Goal: Task Accomplishment & Management: Manage account settings

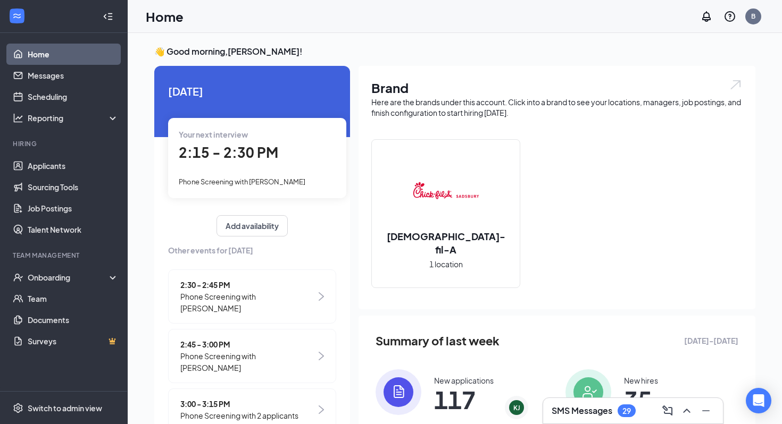
click at [579, 410] on h3 "SMS Messages" at bounding box center [582, 411] width 61 height 12
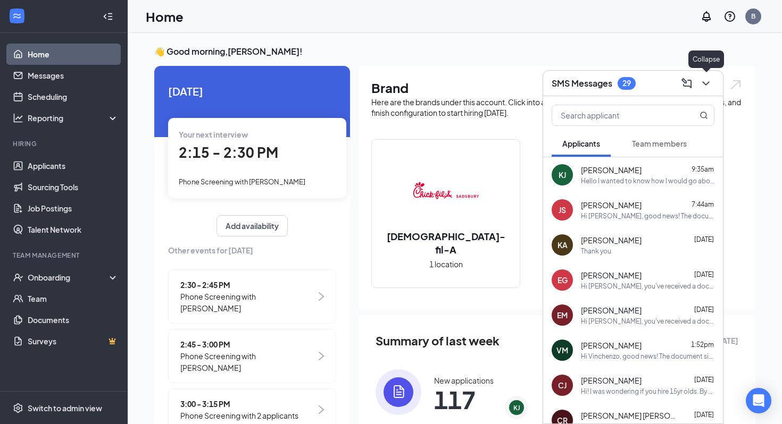
click at [713, 83] on button at bounding box center [705, 83] width 17 height 17
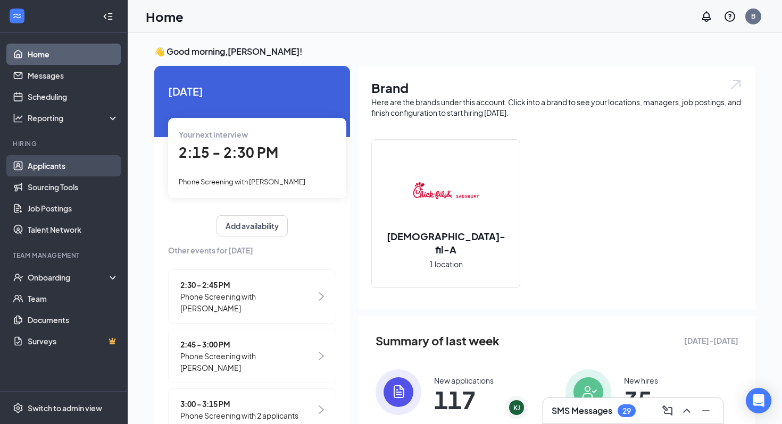
click at [65, 166] on link "Applicants" at bounding box center [73, 165] width 91 height 21
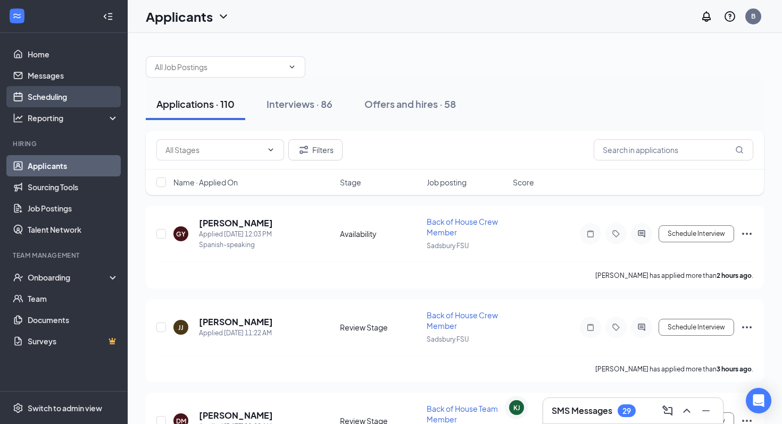
click at [79, 99] on link "Scheduling" at bounding box center [73, 96] width 91 height 21
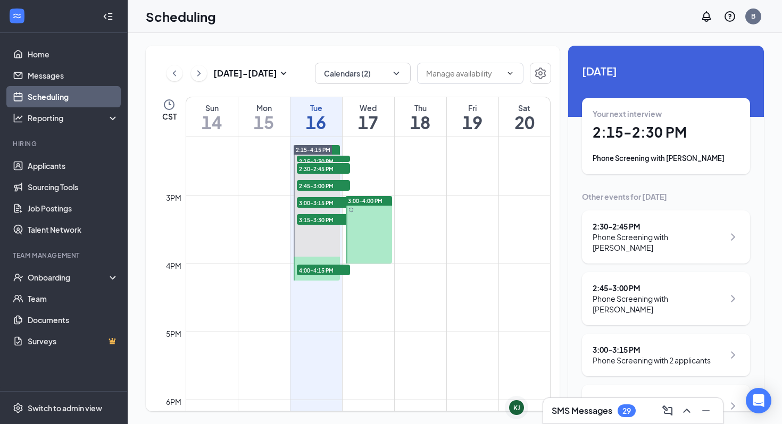
scroll to position [964, 0]
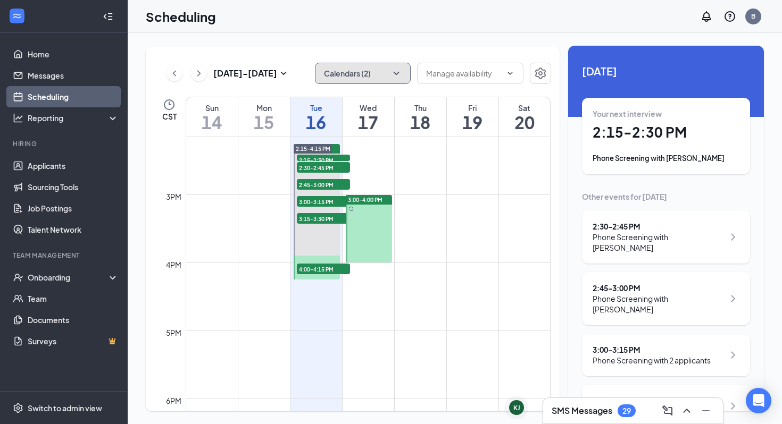
click at [391, 77] on icon "ChevronDown" at bounding box center [396, 73] width 11 height 11
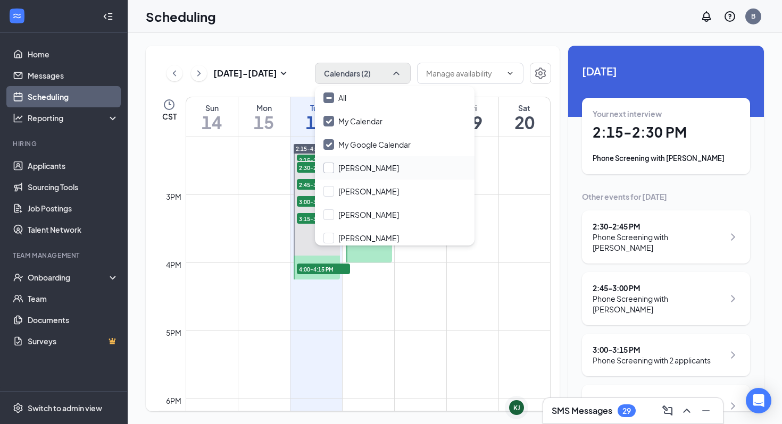
click at [369, 168] on input "Abram Moon" at bounding box center [361, 168] width 76 height 11
checkbox input "true"
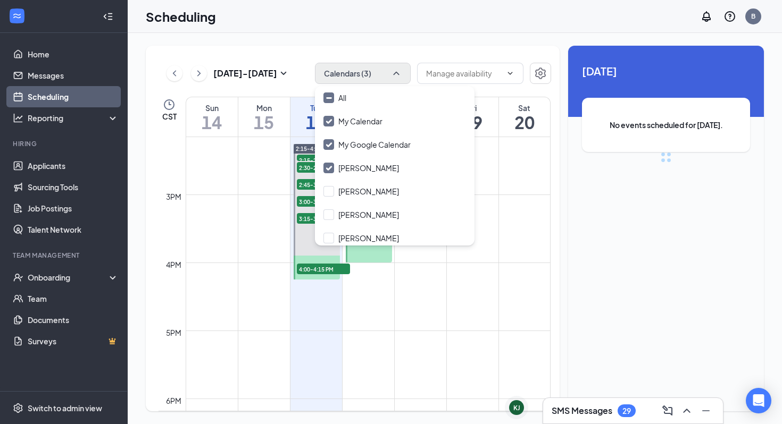
click at [478, 204] on td at bounding box center [368, 203] width 365 height 17
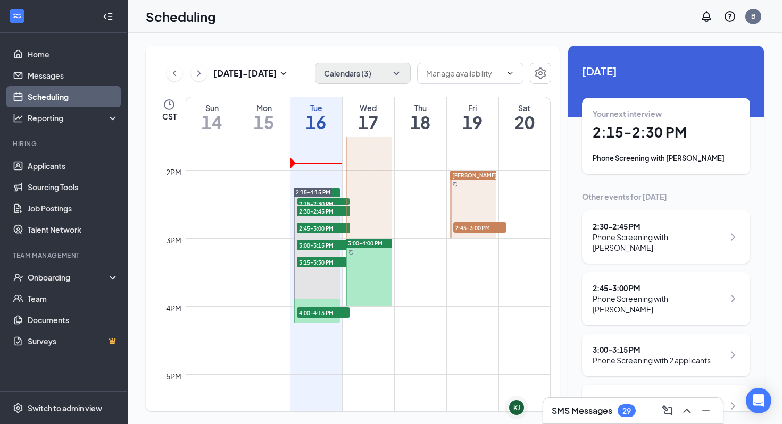
scroll to position [921, 0]
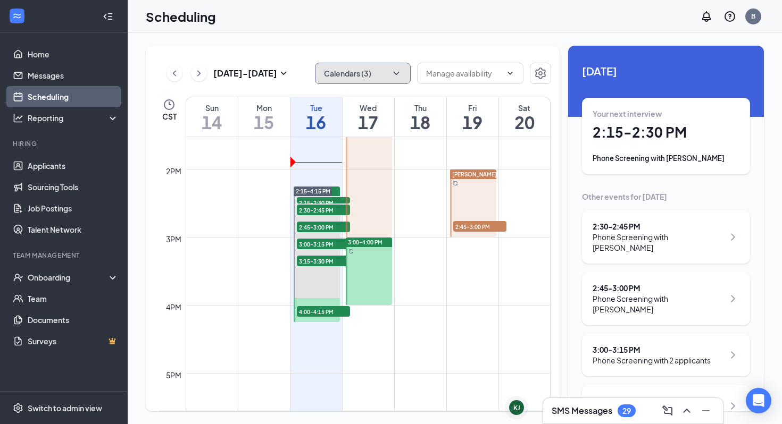
click at [396, 75] on icon "ChevronDown" at bounding box center [396, 73] width 6 height 3
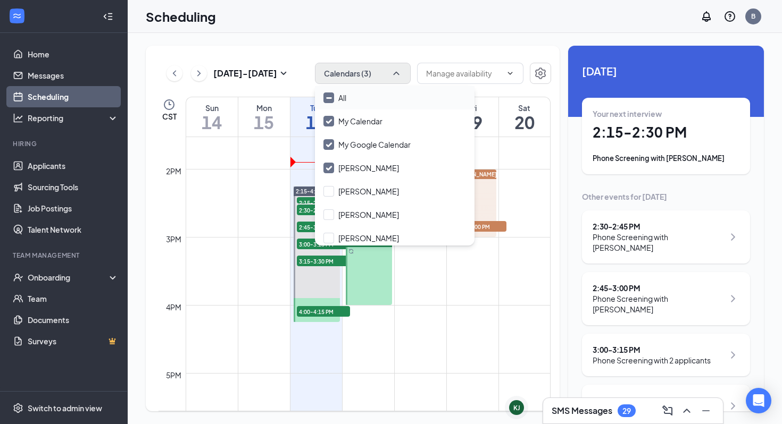
click at [340, 100] on input "All" at bounding box center [334, 98] width 23 height 11
checkbox input "true"
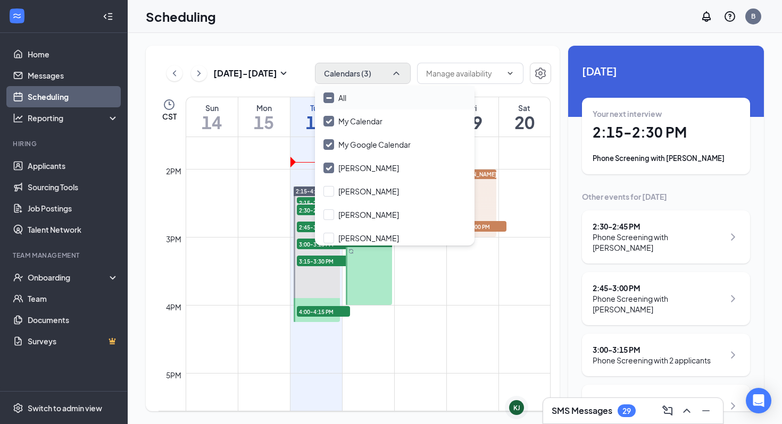
checkbox input "true"
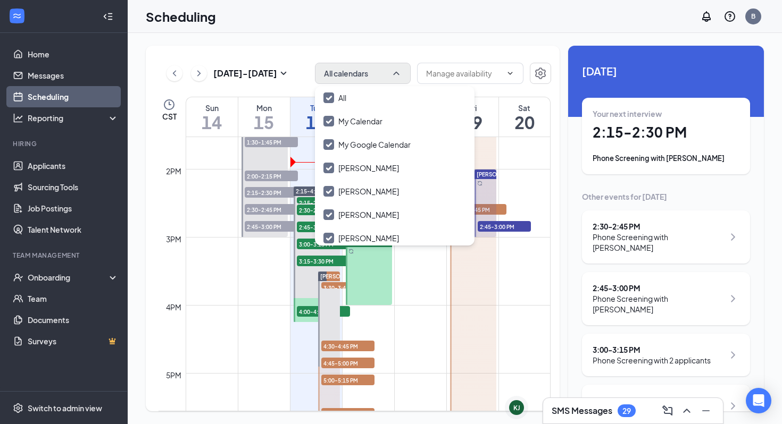
click at [378, 50] on div "Sep 14 - Sep 20 All calendars CST Sun 14 Mon 15 Tue 16 Wed 17 Thu 18 Fri 19 Sat…" at bounding box center [353, 229] width 414 height 366
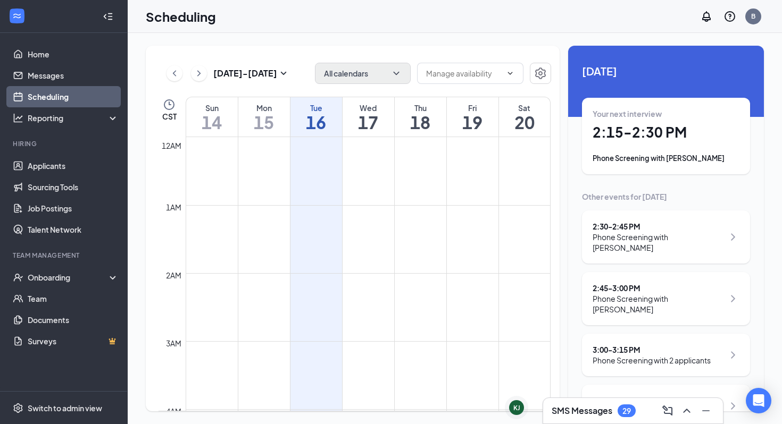
click at [603, 413] on h3 "SMS Messages" at bounding box center [582, 411] width 61 height 12
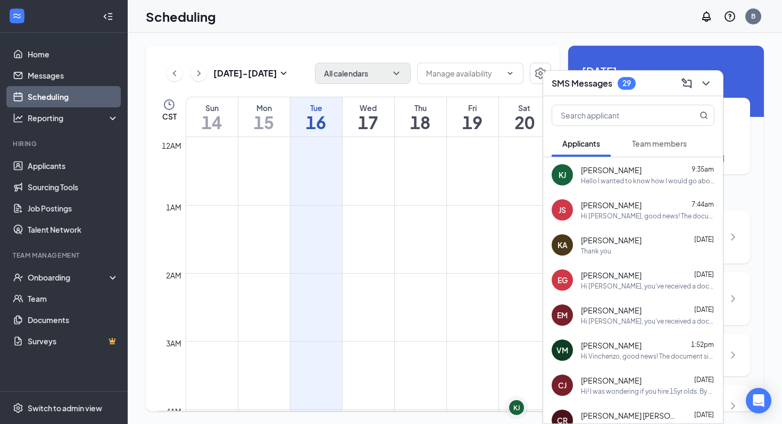
click at [705, 94] on div "SMS Messages 29" at bounding box center [633, 84] width 180 height 26
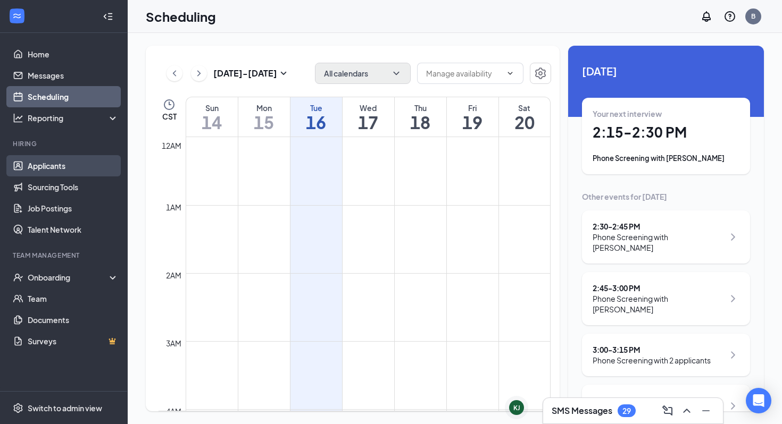
click at [70, 159] on link "Applicants" at bounding box center [73, 165] width 91 height 21
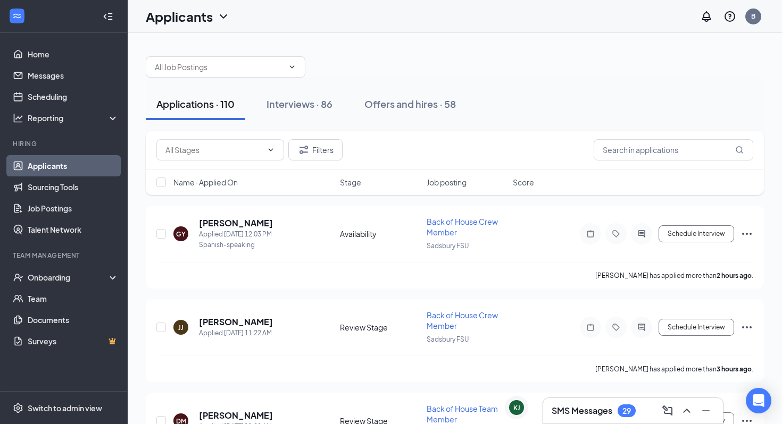
click at [587, 414] on h3 "SMS Messages" at bounding box center [582, 411] width 61 height 12
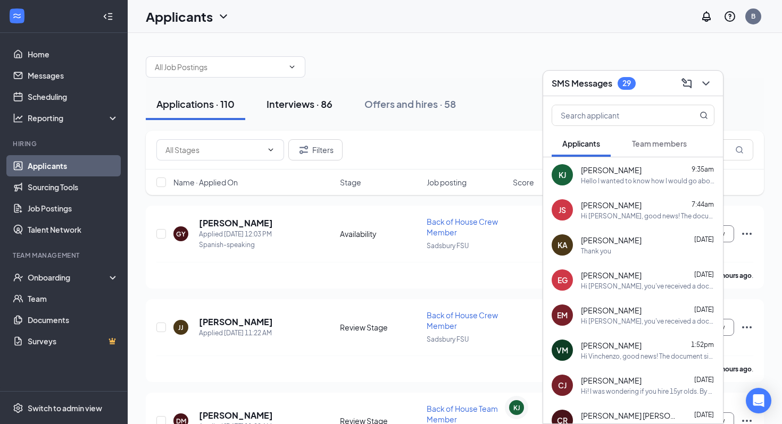
drag, startPoint x: 332, startPoint y: 100, endPoint x: 332, endPoint y: 93, distance: 7.4
click at [332, 100] on div "Interviews · 86" at bounding box center [299, 103] width 66 height 13
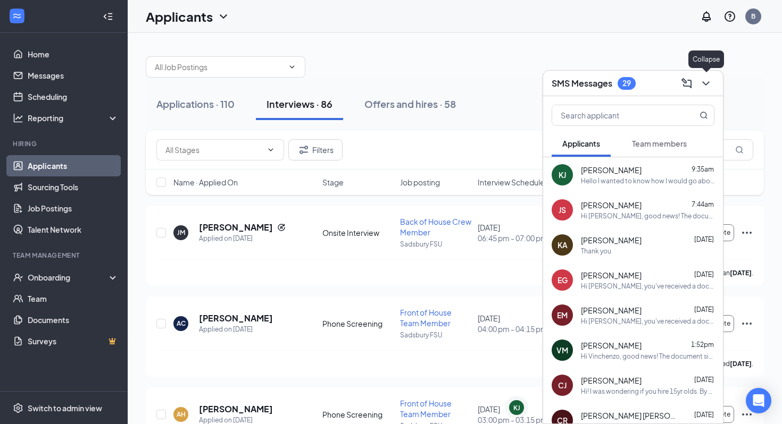
click at [707, 77] on icon "ChevronDown" at bounding box center [705, 83] width 13 height 13
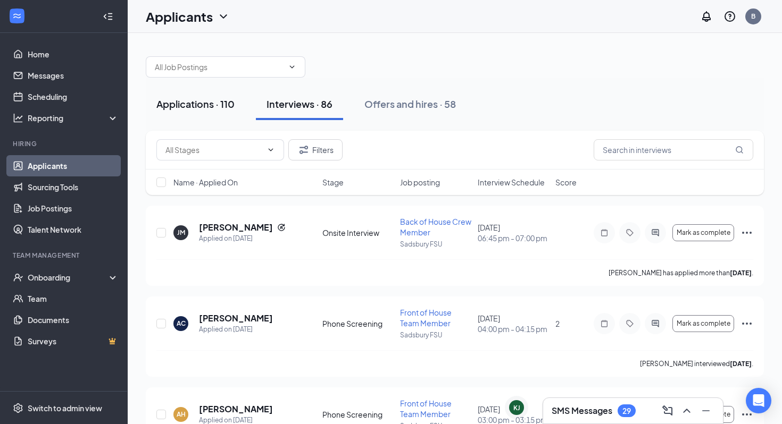
click at [220, 89] on button "Applications · 110" at bounding box center [195, 104] width 99 height 32
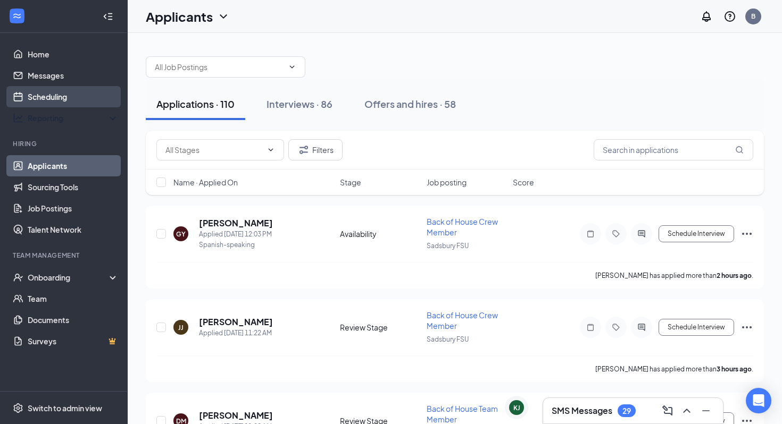
click at [70, 101] on link "Scheduling" at bounding box center [73, 96] width 91 height 21
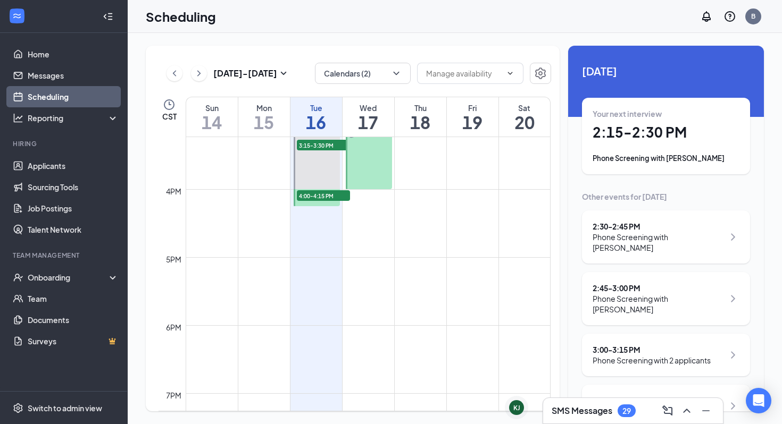
scroll to position [1035, 0]
click at [381, 179] on div at bounding box center [369, 158] width 47 height 68
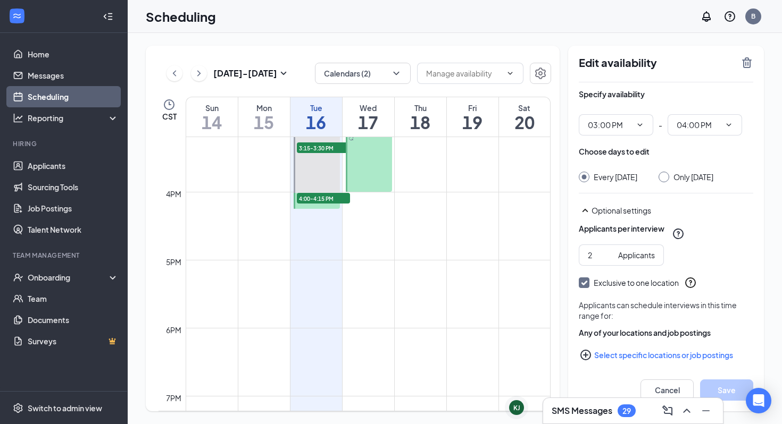
click at [368, 156] on div at bounding box center [369, 158] width 47 height 68
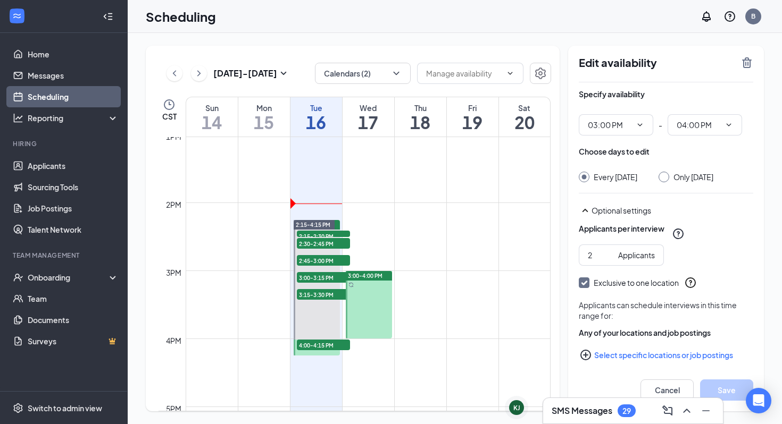
scroll to position [883, 0]
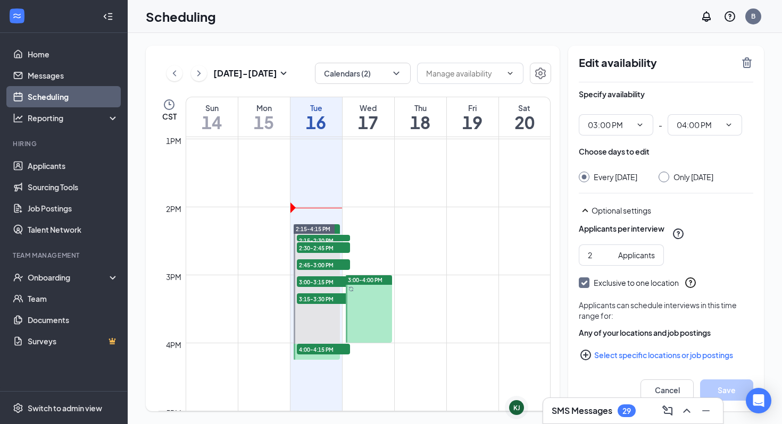
click at [373, 311] on div at bounding box center [369, 310] width 47 height 68
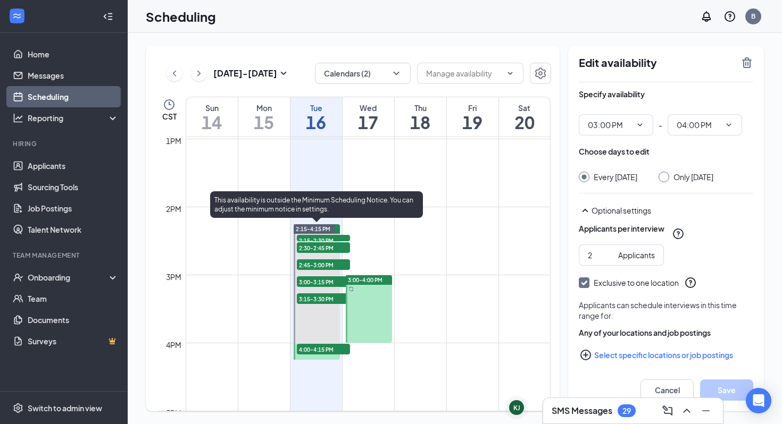
click at [330, 231] on span "2:15-4:15 PM" at bounding box center [313, 229] width 35 height 7
click at [330, 234] on div "2:15-2:30 PM 1" at bounding box center [323, 238] width 55 height 9
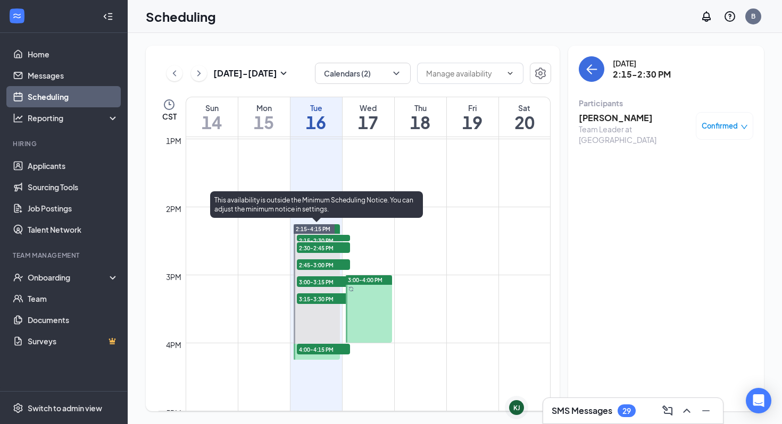
click at [331, 238] on span "2:15-2:30 PM" at bounding box center [323, 240] width 53 height 11
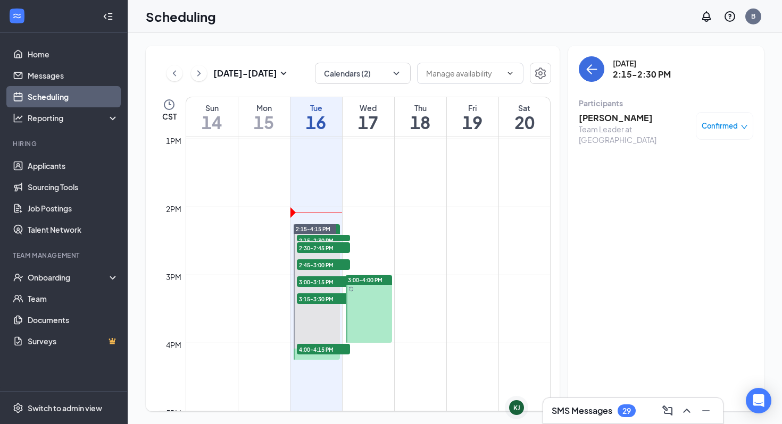
click at [602, 402] on div "SMS Messages 29" at bounding box center [633, 411] width 180 height 26
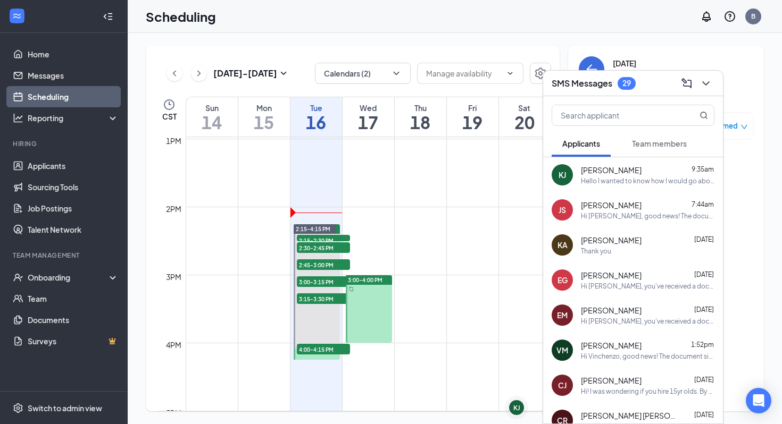
click at [714, 84] on div "SMS Messages 29" at bounding box center [633, 84] width 180 height 26
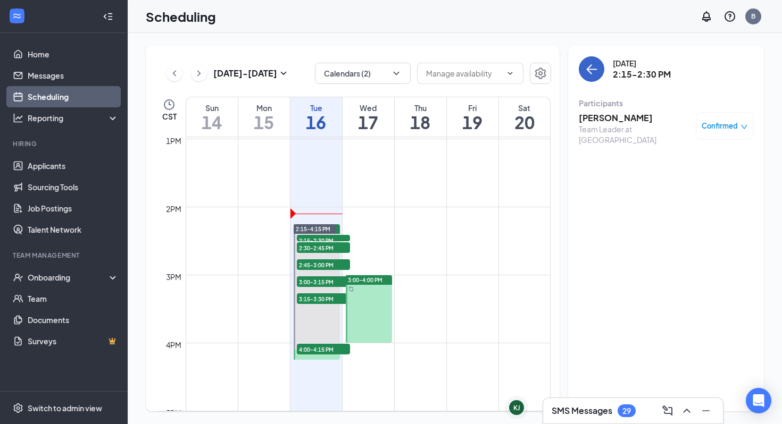
click at [595, 64] on icon "ArrowLeft" at bounding box center [591, 69] width 13 height 13
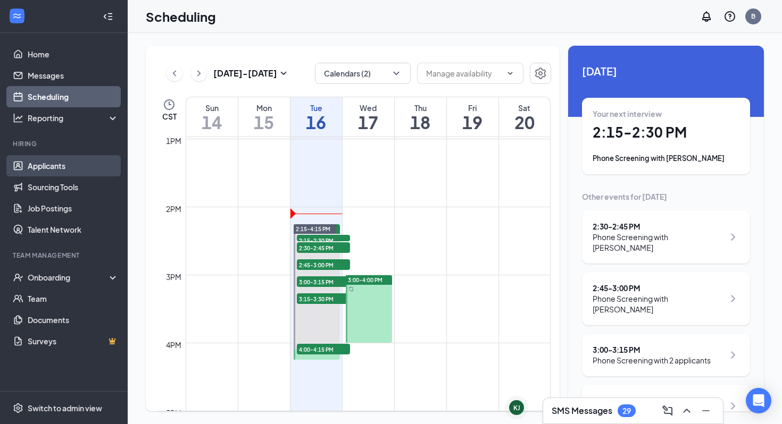
click at [49, 166] on link "Applicants" at bounding box center [73, 165] width 91 height 21
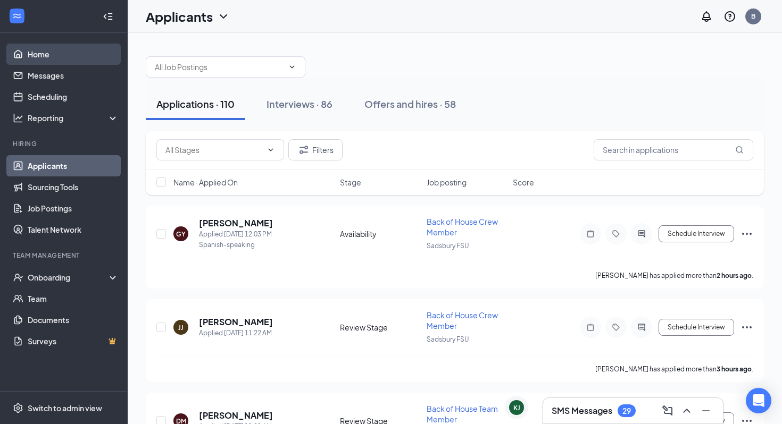
click at [106, 51] on link "Home" at bounding box center [73, 54] width 91 height 21
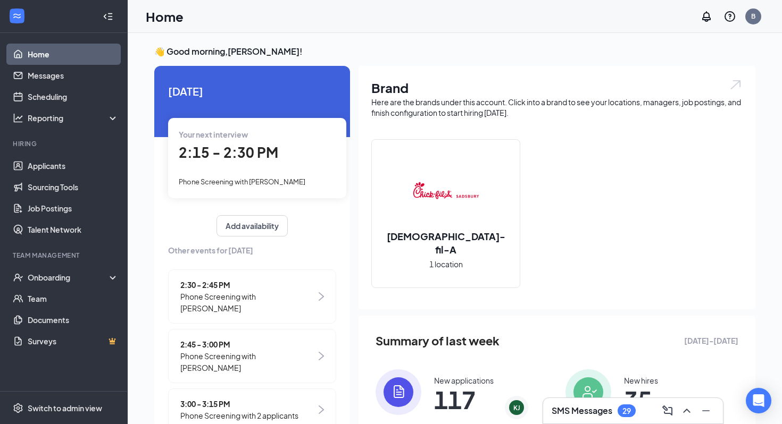
click at [291, 180] on span "Phone Screening with [PERSON_NAME]" at bounding box center [242, 182] width 127 height 9
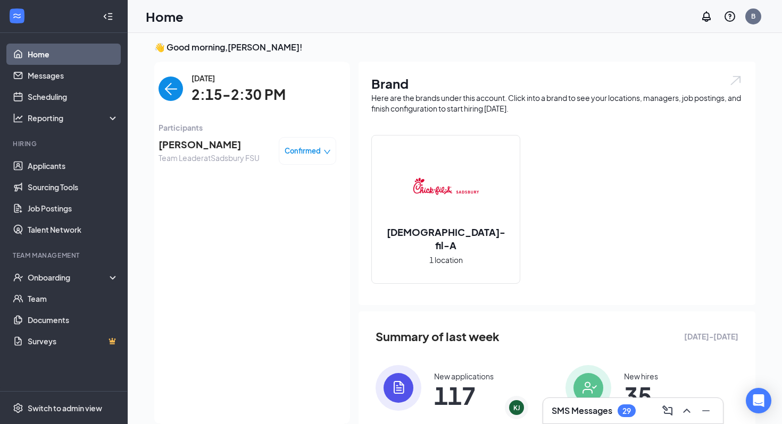
click at [221, 145] on span "[PERSON_NAME]" at bounding box center [209, 144] width 101 height 15
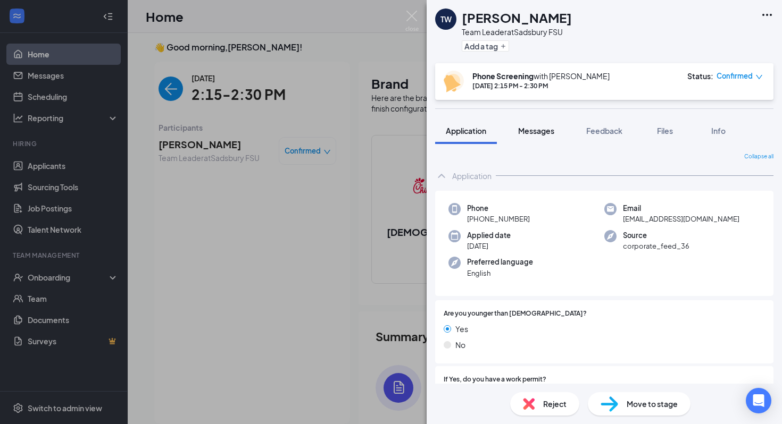
click at [535, 124] on button "Messages" at bounding box center [535, 131] width 57 height 27
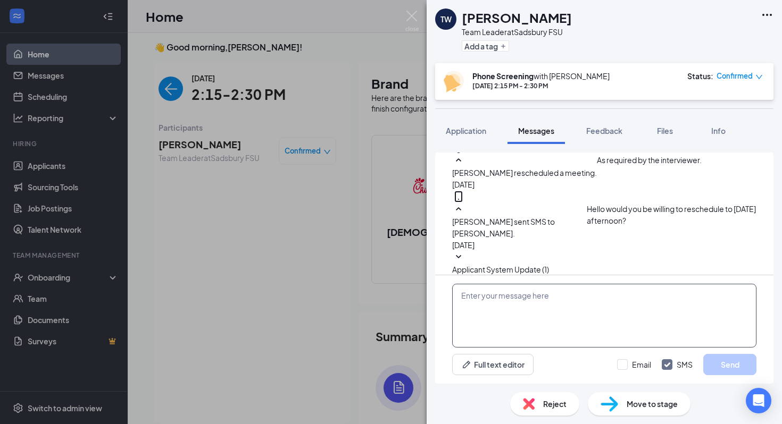
scroll to position [494, 0]
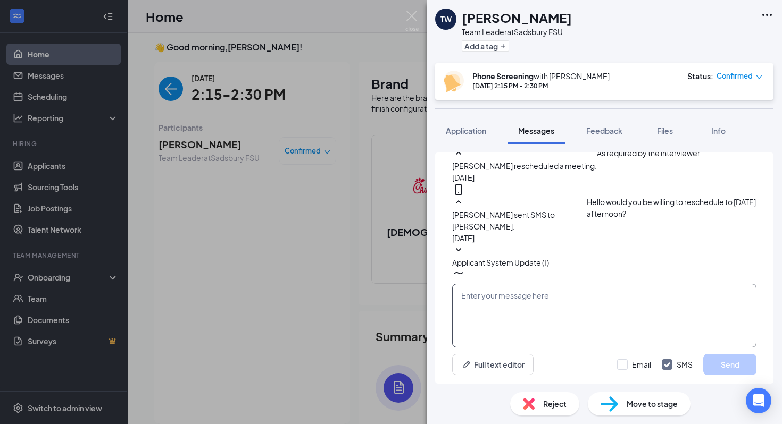
click at [537, 304] on textarea at bounding box center [604, 316] width 304 height 64
type textarea "I will be calling in 3 minutes for your phone screen interview."
click at [729, 370] on button "Send" at bounding box center [729, 364] width 53 height 21
click at [468, 130] on span "Application" at bounding box center [466, 131] width 40 height 10
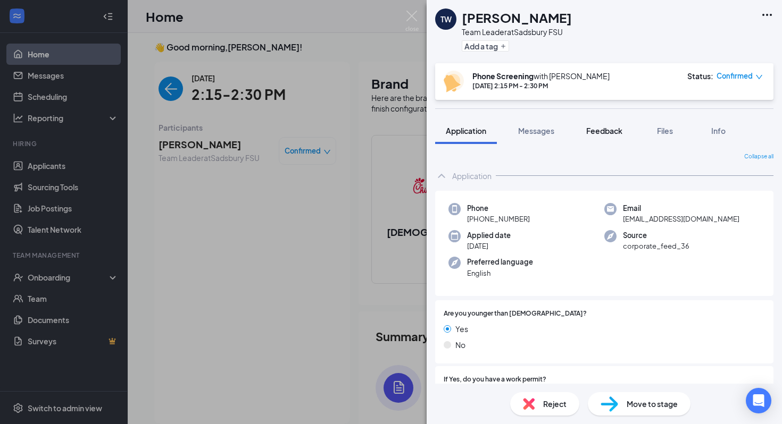
click at [587, 125] on button "Feedback" at bounding box center [603, 131] width 57 height 27
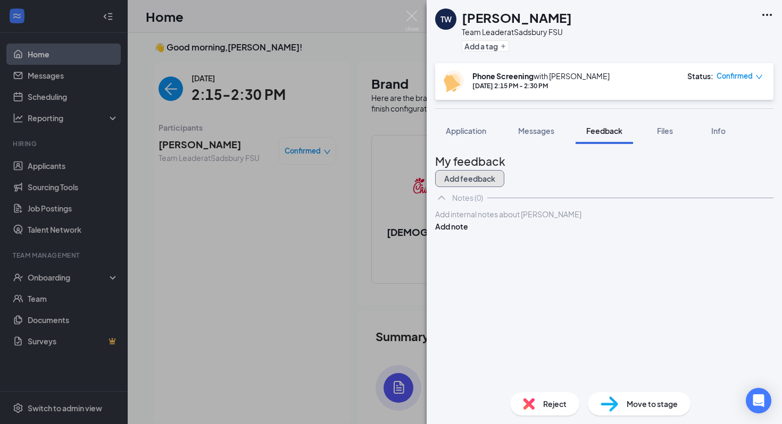
click at [504, 177] on button "Add feedback" at bounding box center [469, 178] width 69 height 17
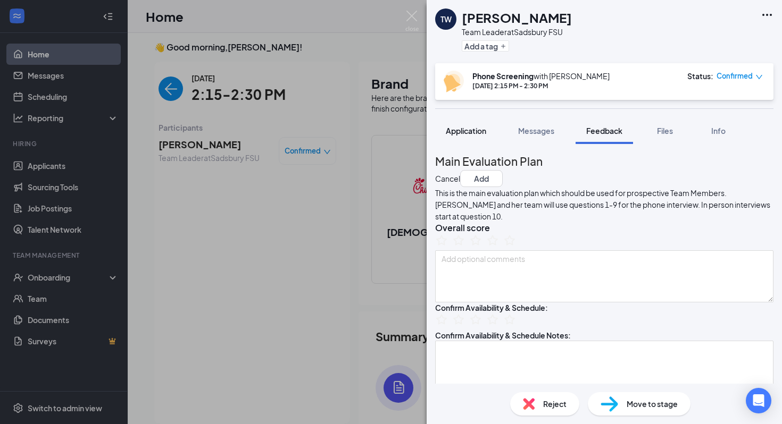
click at [488, 141] on button "Application" at bounding box center [466, 131] width 62 height 27
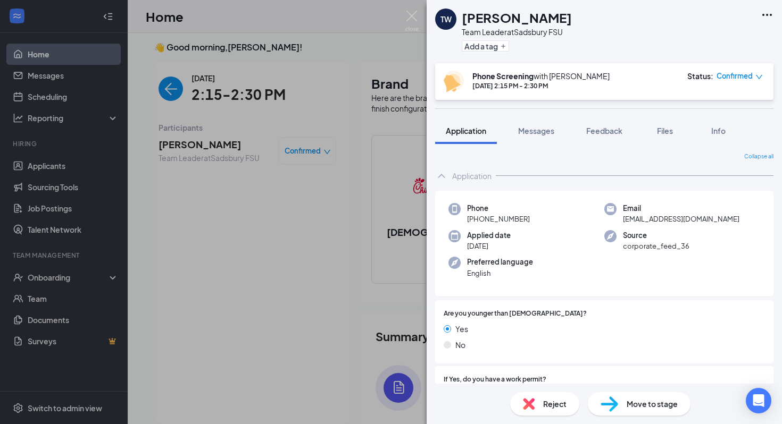
click at [394, 13] on div "TW Thomas Whitney Team Leader at Sadsbury FSU Add a tag Phone Screening with Br…" at bounding box center [391, 212] width 782 height 424
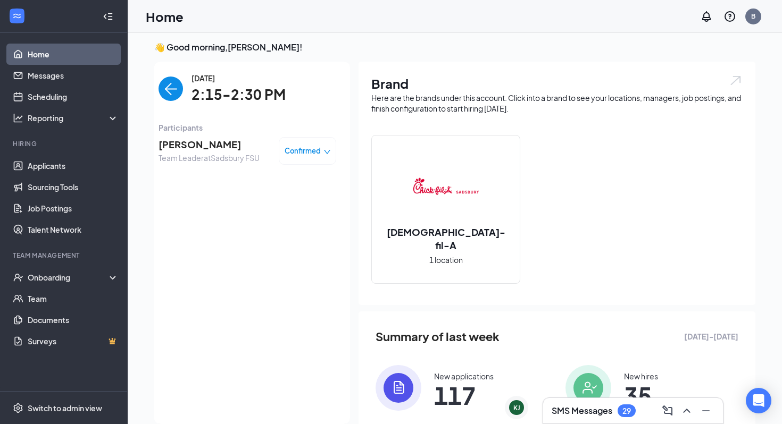
click at [178, 86] on img "back-button" at bounding box center [171, 89] width 24 height 24
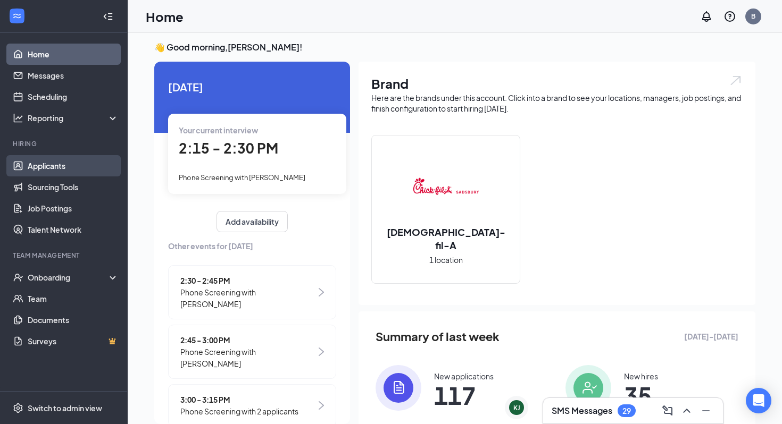
click at [70, 160] on link "Applicants" at bounding box center [73, 165] width 91 height 21
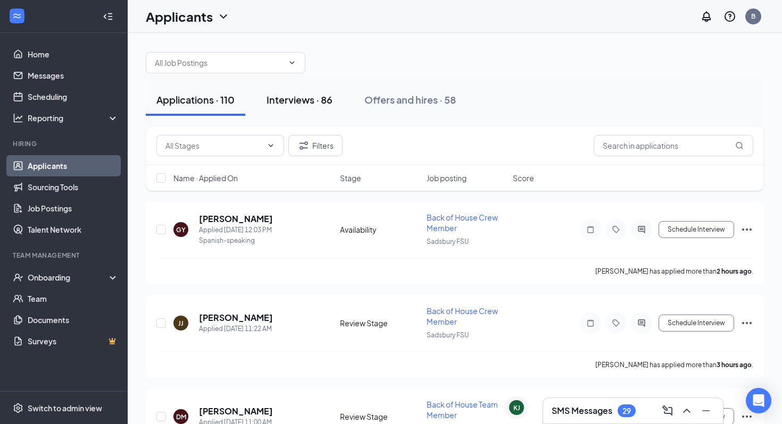
click at [331, 94] on div "Interviews · 86" at bounding box center [299, 99] width 66 height 13
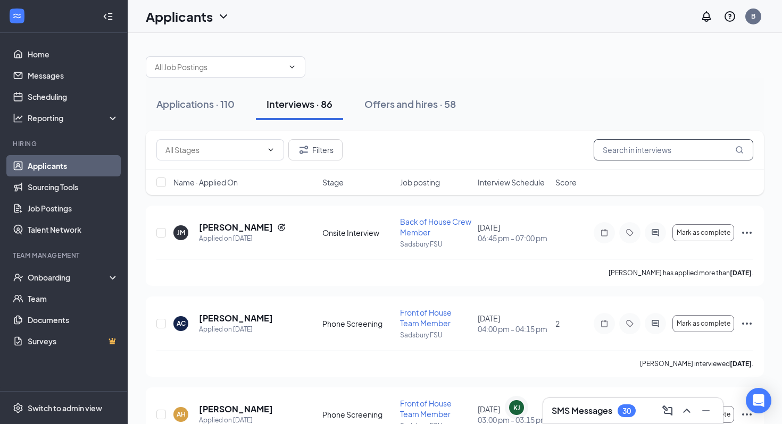
click at [610, 152] on input "text" at bounding box center [674, 149] width 160 height 21
type input "rachel"
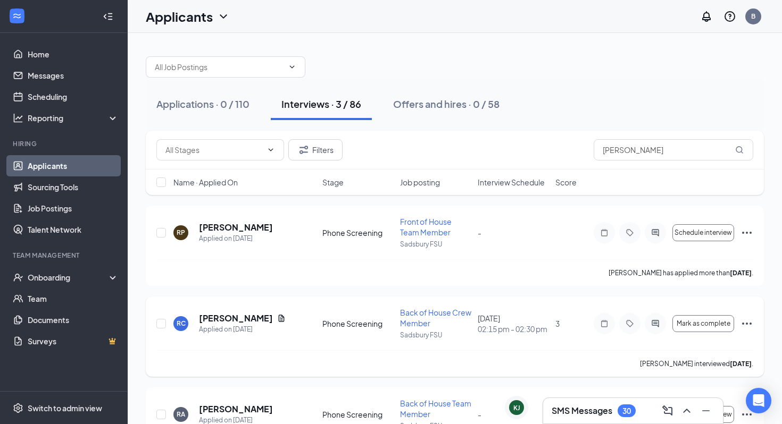
click at [741, 323] on icon "Ellipses" at bounding box center [746, 324] width 13 height 13
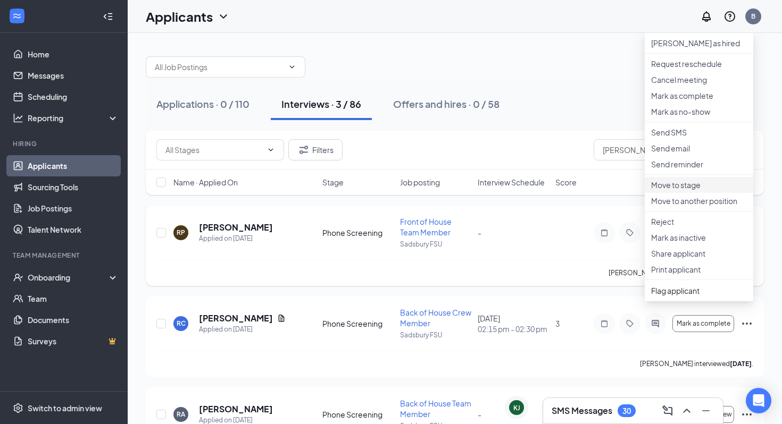
click at [715, 190] on p "Move to stage" at bounding box center [699, 185] width 96 height 11
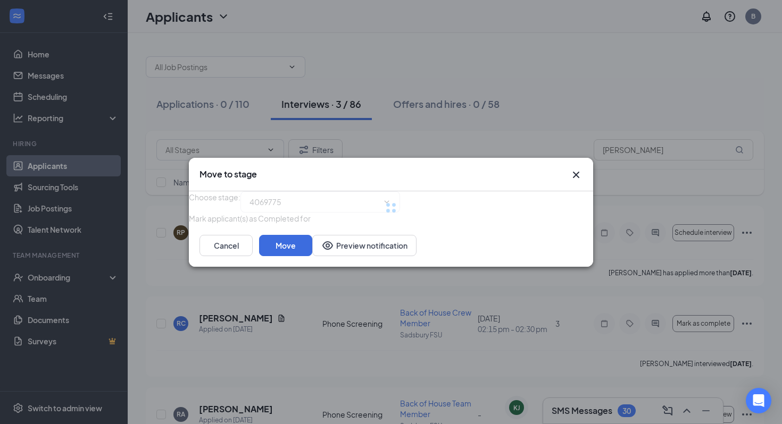
type input "Onsite Interview (next stage)"
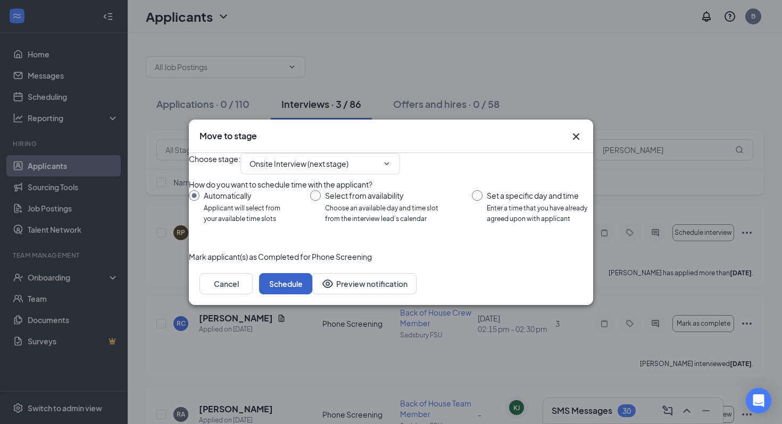
click at [312, 295] on button "Schedule" at bounding box center [285, 283] width 53 height 21
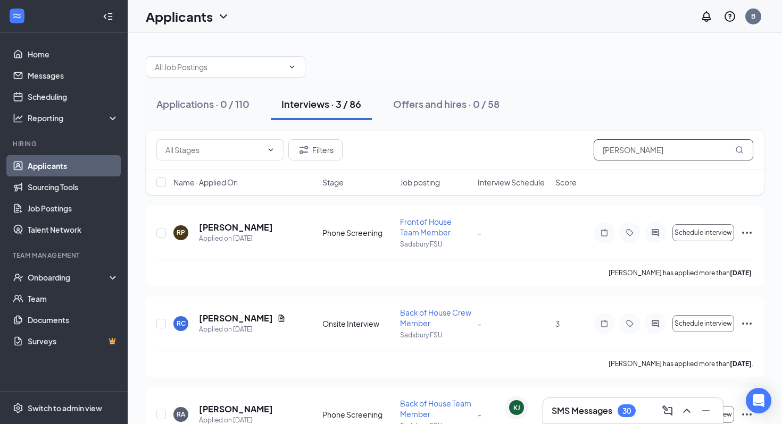
click at [595, 146] on input "rachel" at bounding box center [674, 149] width 160 height 21
type input "brandon"
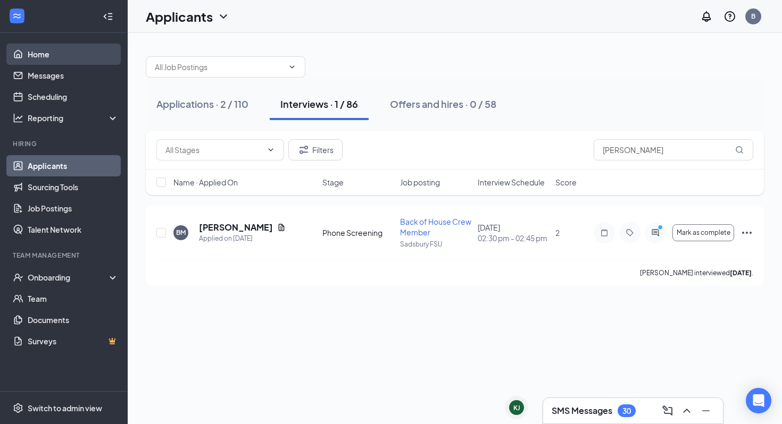
click at [79, 57] on link "Home" at bounding box center [73, 54] width 91 height 21
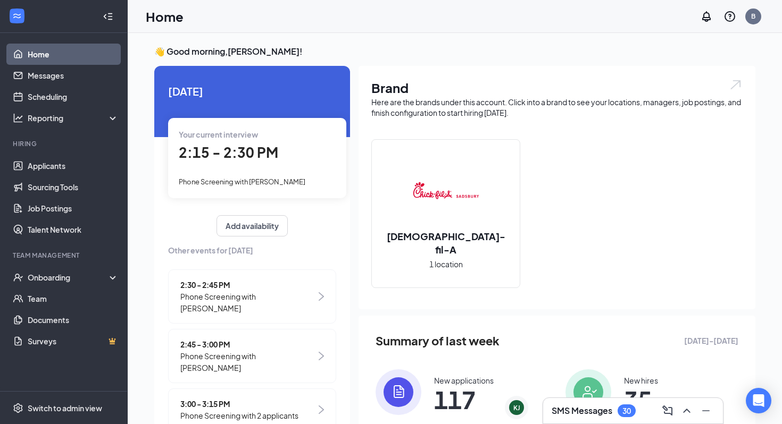
click at [302, 180] on span "Phone Screening with [PERSON_NAME]" at bounding box center [242, 182] width 127 height 9
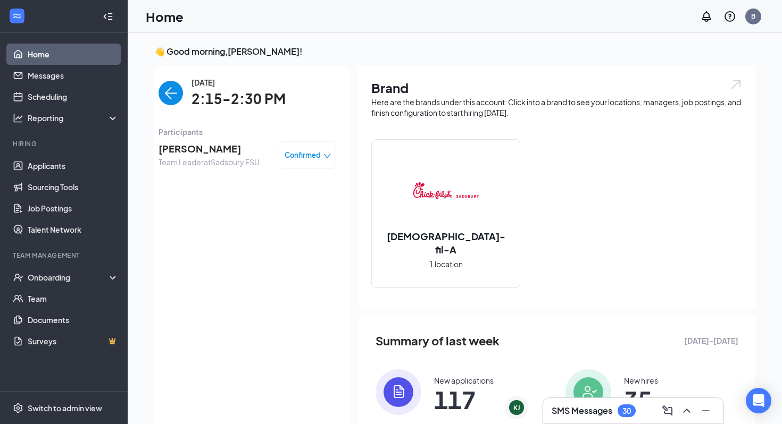
scroll to position [4, 0]
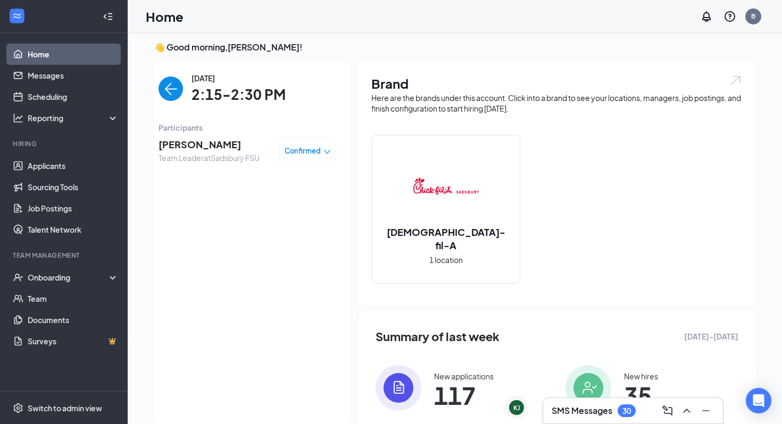
click at [223, 146] on span "[PERSON_NAME]" at bounding box center [209, 144] width 101 height 15
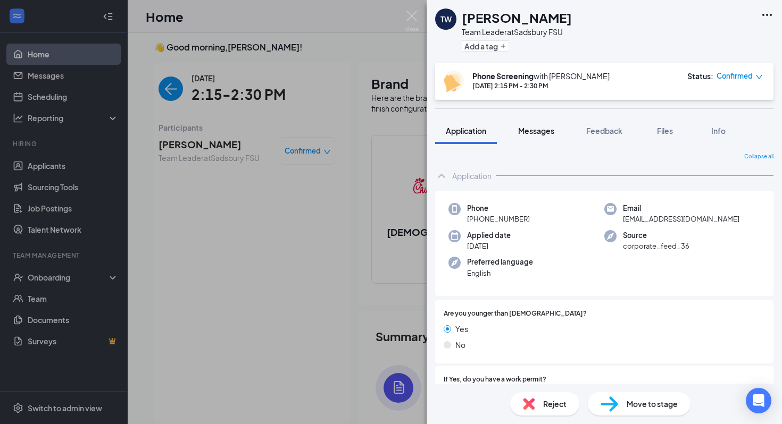
click at [535, 138] on button "Messages" at bounding box center [535, 131] width 57 height 27
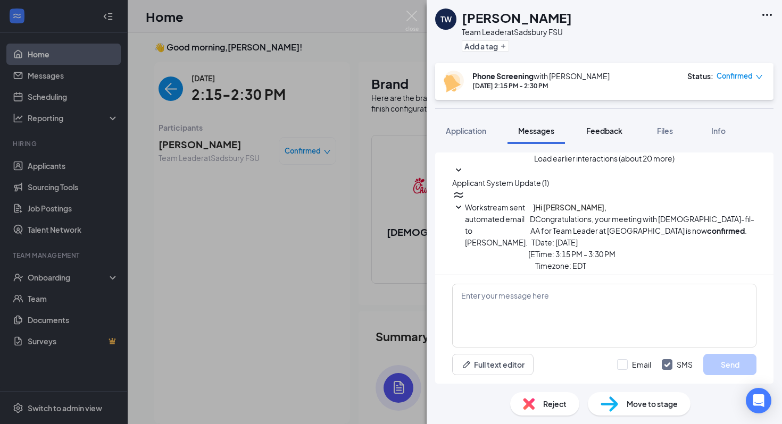
click at [578, 132] on button "Feedback" at bounding box center [603, 131] width 57 height 27
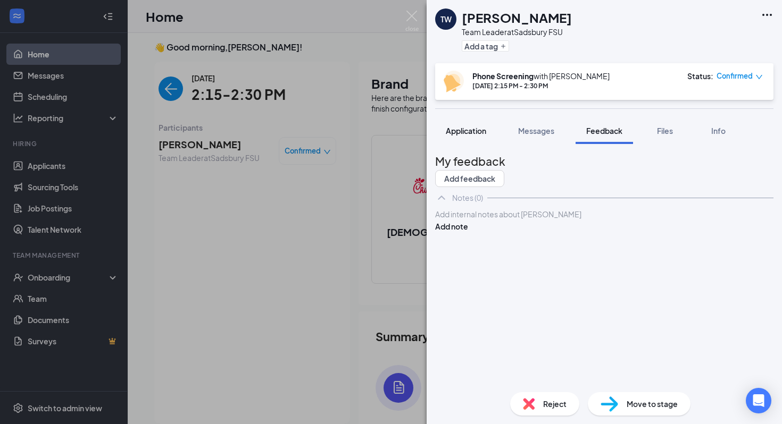
click at [489, 130] on button "Application" at bounding box center [466, 131] width 62 height 27
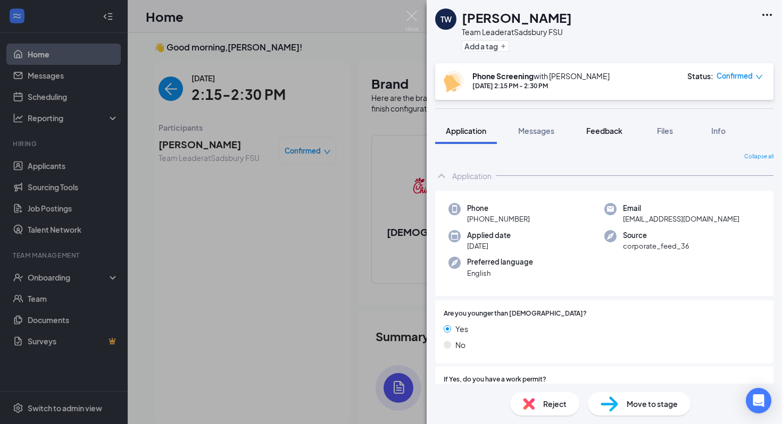
click at [603, 138] on button "Feedback" at bounding box center [603, 131] width 57 height 27
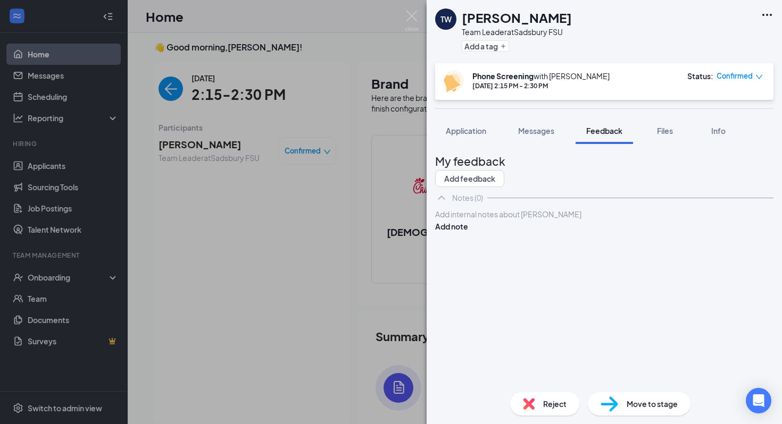
click at [415, 108] on div "TW Thomas Whitney Team Leader at Sadsbury FSU Add a tag Phone Screening with Br…" at bounding box center [391, 212] width 782 height 424
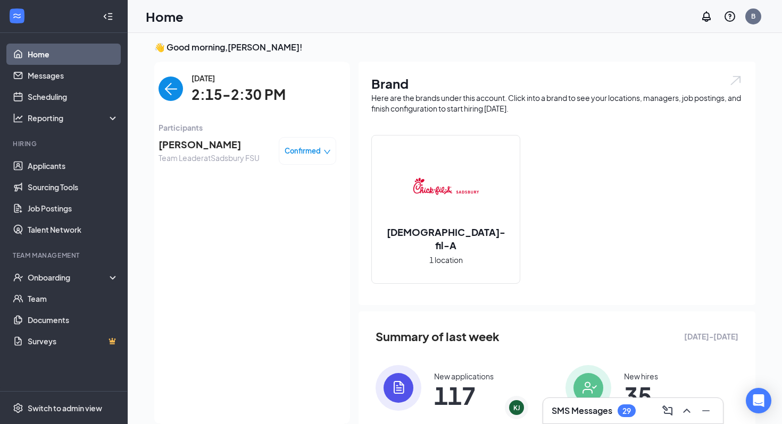
click at [218, 144] on span "[PERSON_NAME]" at bounding box center [209, 144] width 101 height 15
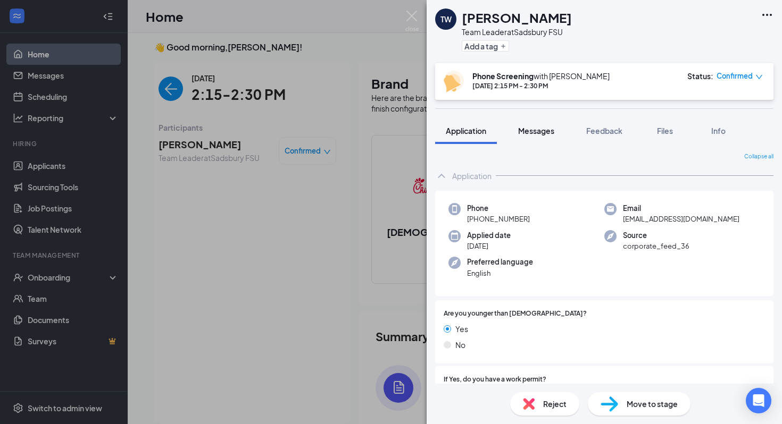
click at [549, 129] on span "Messages" at bounding box center [536, 131] width 36 height 10
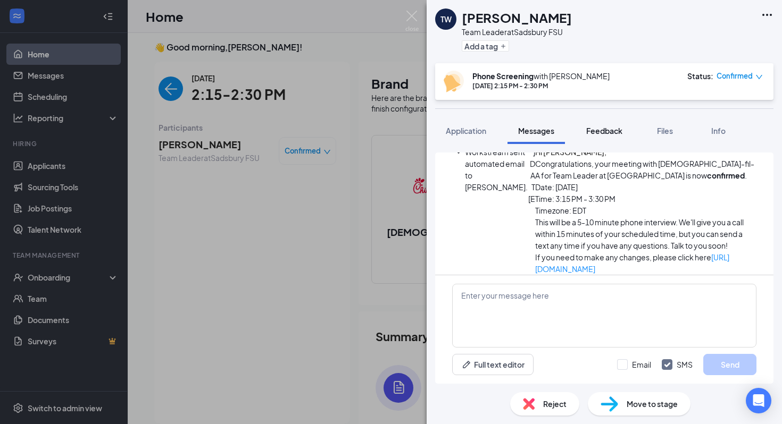
scroll to position [382, 0]
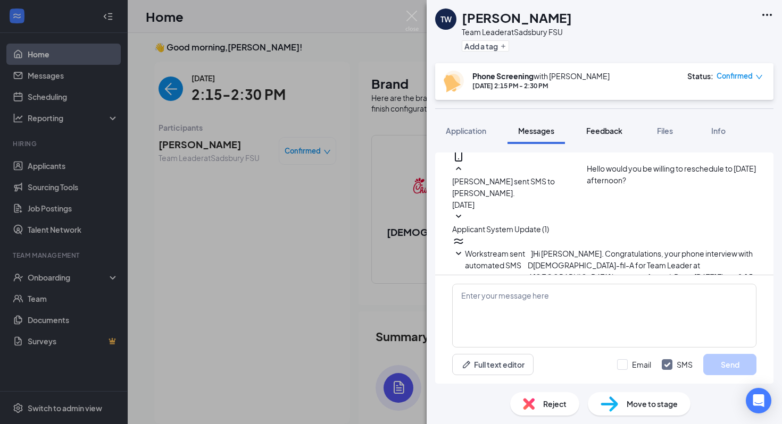
click at [597, 128] on span "Feedback" at bounding box center [604, 131] width 36 height 10
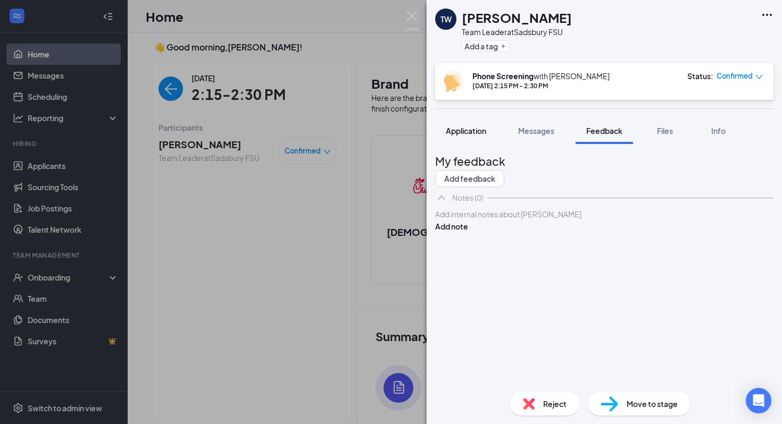
click at [489, 133] on button "Application" at bounding box center [466, 131] width 62 height 27
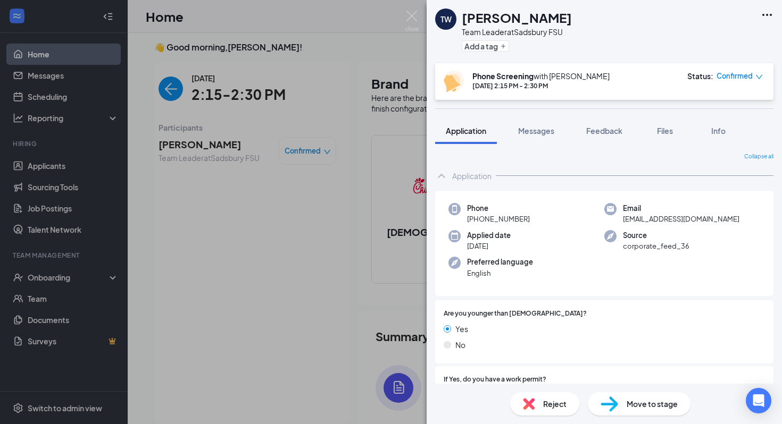
click at [539, 115] on div "TW Thomas Whitney Team Leader at Sadsbury FSU Add a tag Phone Screening with Br…" at bounding box center [604, 212] width 355 height 424
click at [553, 131] on span "Messages" at bounding box center [536, 131] width 36 height 10
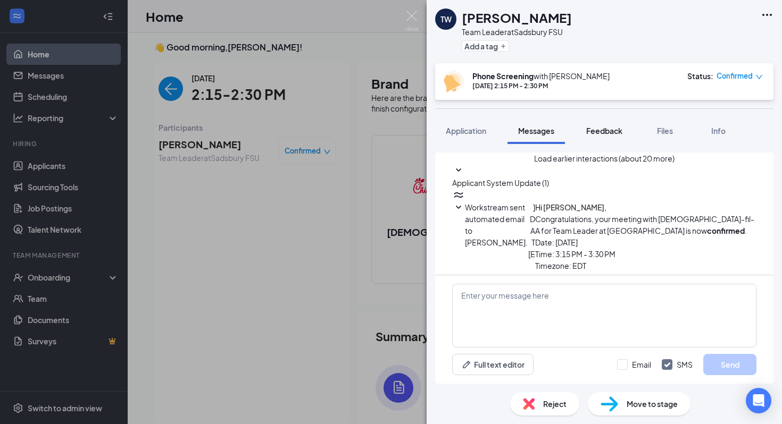
click at [596, 130] on span "Feedback" at bounding box center [604, 131] width 36 height 10
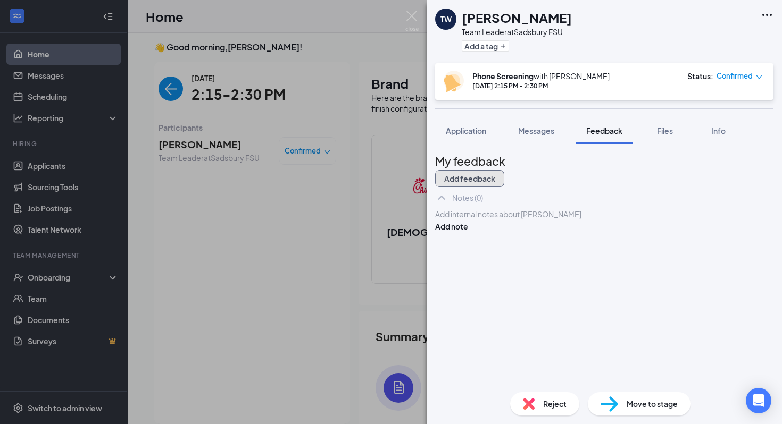
click at [504, 179] on button "Add feedback" at bounding box center [469, 178] width 69 height 17
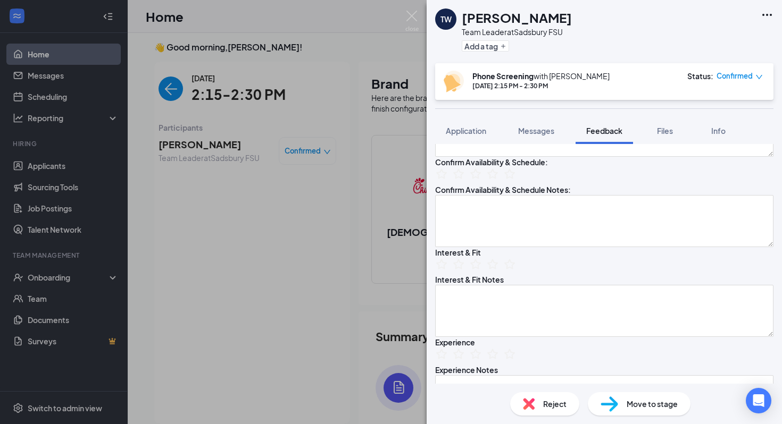
scroll to position [146, 0]
click at [533, 247] on textarea at bounding box center [604, 221] width 338 height 52
click at [554, 247] on textarea "Open-3pm M-Sat" at bounding box center [604, 221] width 338 height 52
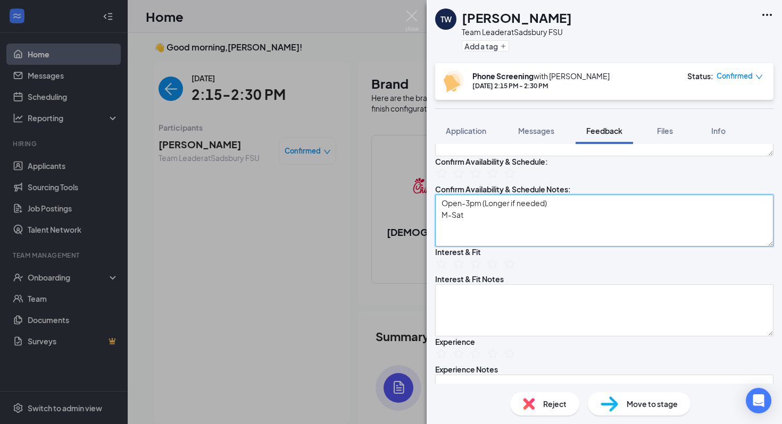
click at [523, 247] on textarea "Open-3pm (Longer if needed) M-Sat" at bounding box center [604, 221] width 338 height 52
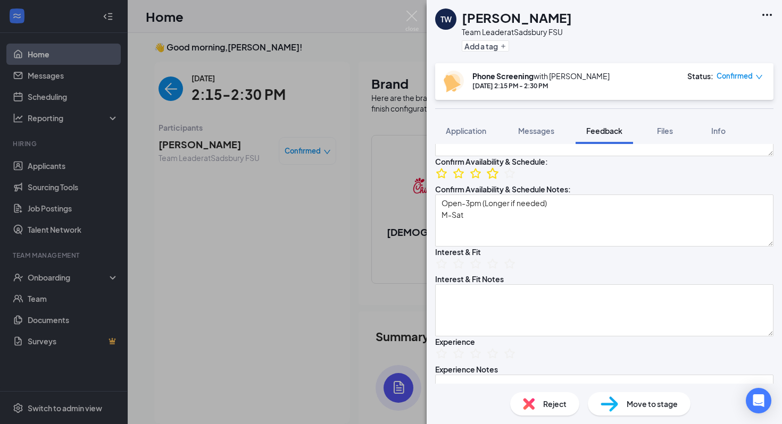
click at [499, 180] on icon "StarBorder" at bounding box center [493, 173] width 14 height 14
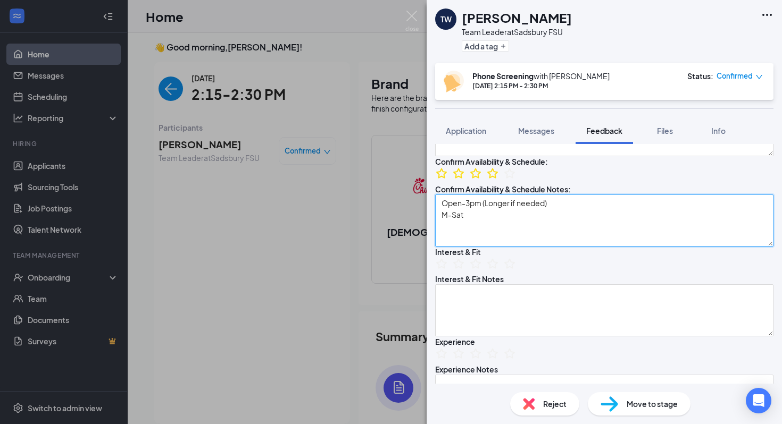
click at [507, 247] on textarea "Open-3pm (Longer if needed) M-Sat" at bounding box center [604, 221] width 338 height 52
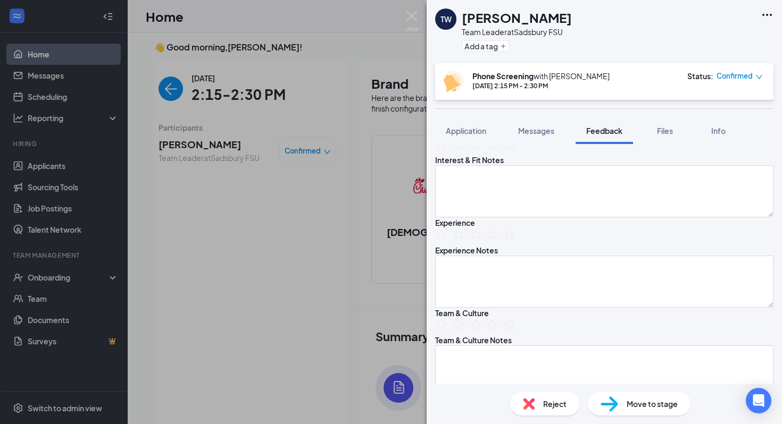
scroll to position [302, 0]
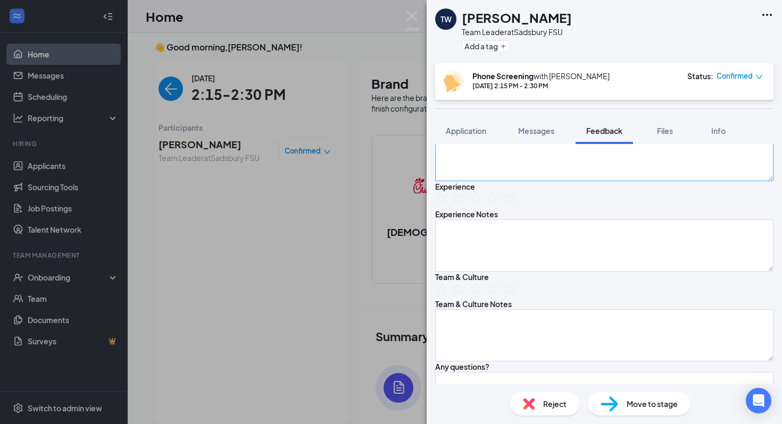
type textarea "Open-3pm (Longer if needed) M-Sat Full Time"
click at [531, 181] on textarea at bounding box center [604, 155] width 338 height 52
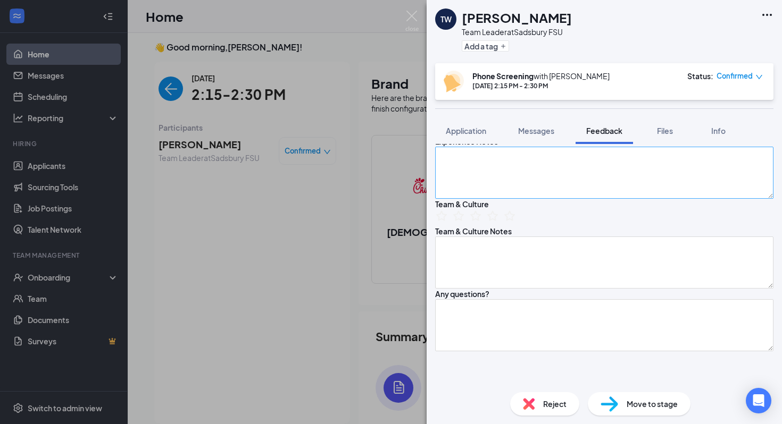
scroll to position [374, 0]
click at [473, 199] on textarea at bounding box center [604, 173] width 338 height 52
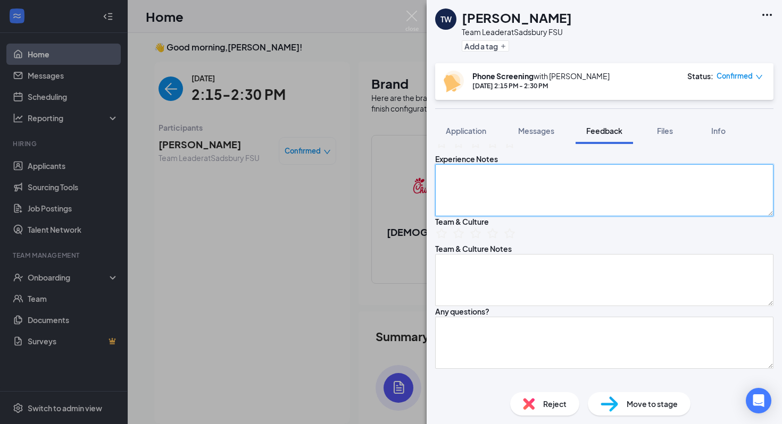
scroll to position [359, 0]
type textarea "W"
type textarea "c"
type textarea "D"
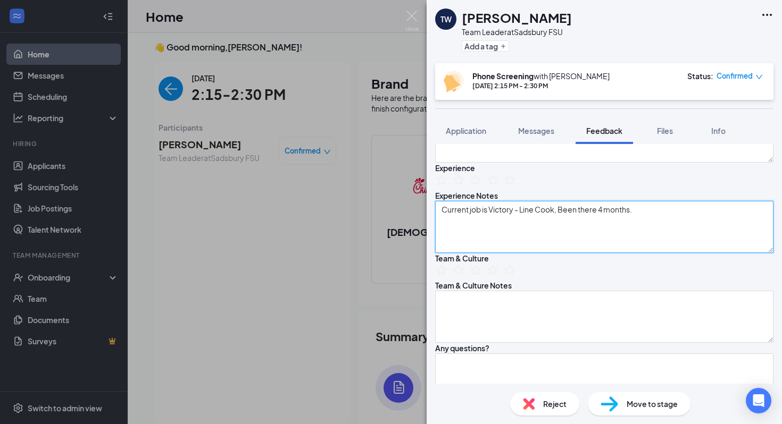
scroll to position [310, 0]
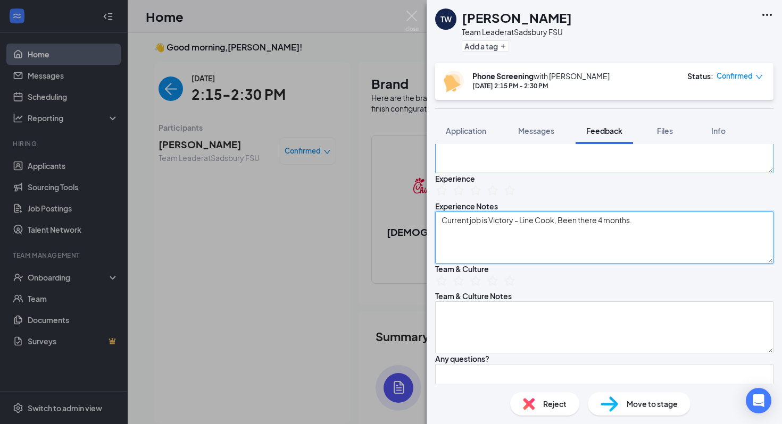
type textarea "Current job is Victory - Line Cook, Been there 4 months."
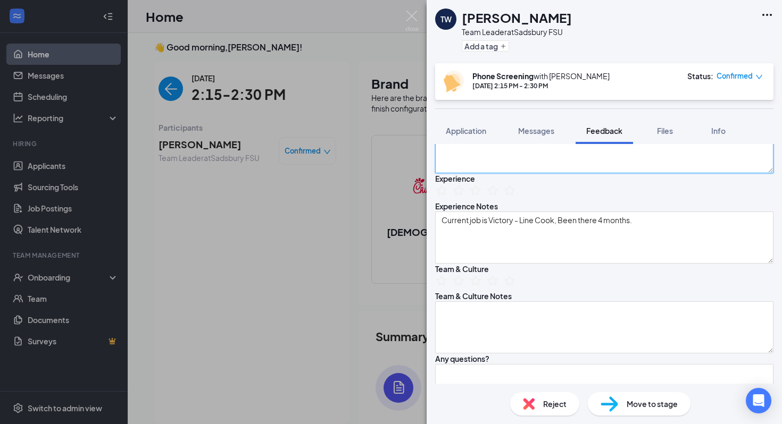
click at [476, 173] on textarea at bounding box center [604, 147] width 338 height 52
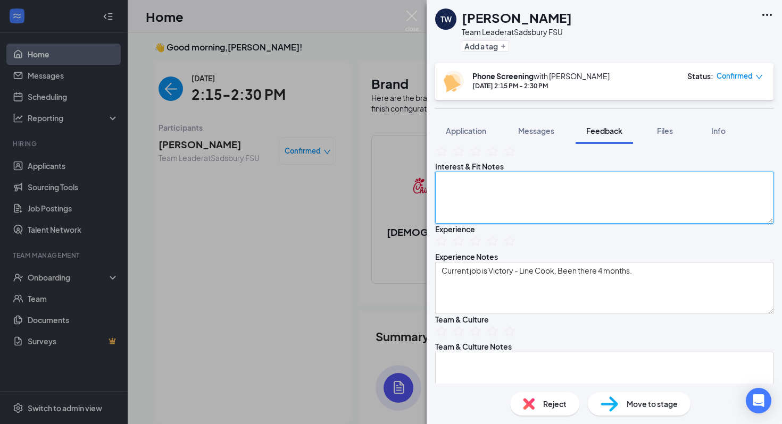
scroll to position [256, 0]
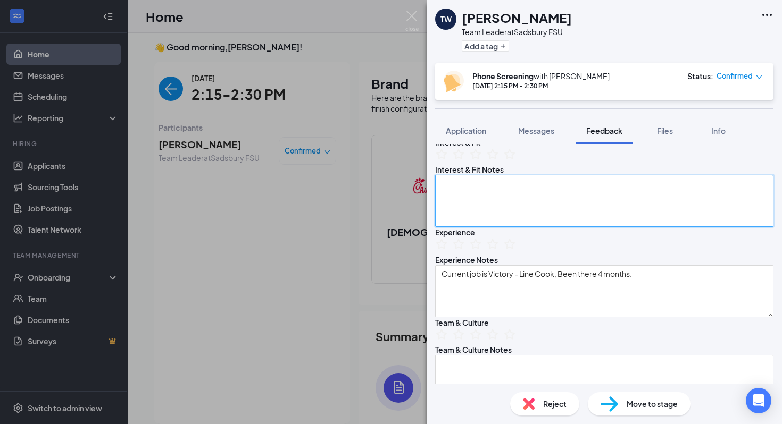
click at [494, 227] on textarea at bounding box center [604, 201] width 338 height 52
type textarea "A"
type textarea "W"
click at [522, 227] on textarea "Enjoys fast food, take care of the customers." at bounding box center [604, 201] width 338 height 52
type textarea "Enjoys fast food, take care of the customers. Loves cooking and the kitchen, wa…"
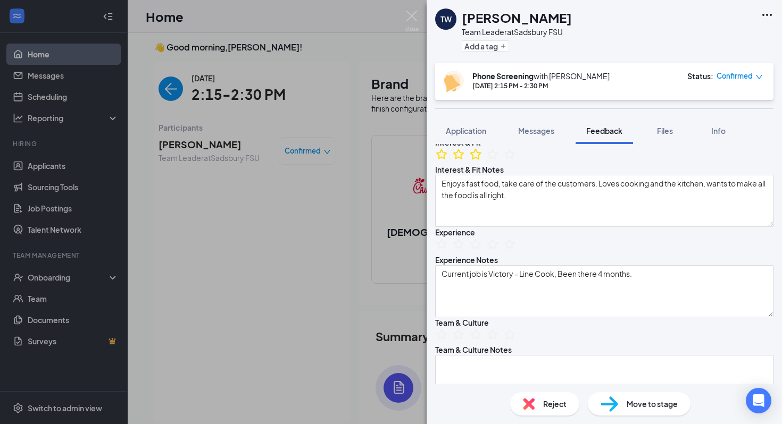
click at [481, 160] on icon "StarBorder" at bounding box center [476, 153] width 12 height 11
click at [463, 161] on icon "StarBorder" at bounding box center [459, 154] width 14 height 14
click at [482, 161] on icon "StarBorder" at bounding box center [476, 154] width 14 height 14
click at [464, 160] on icon "StarBorder" at bounding box center [459, 153] width 12 height 11
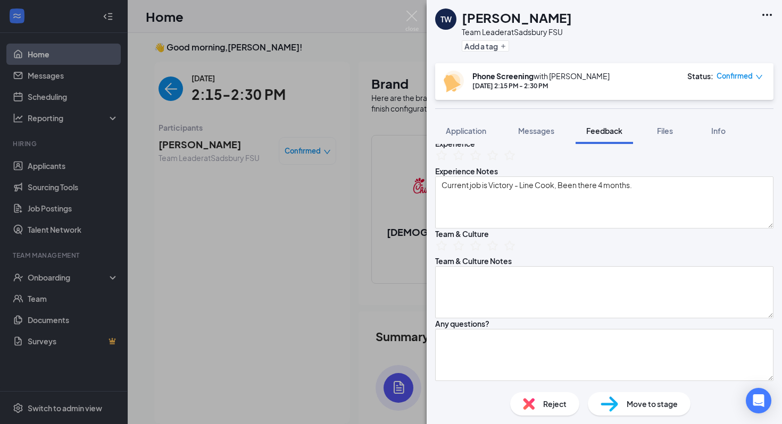
scroll to position [346, 0]
click at [465, 161] on icon "StarBorder" at bounding box center [459, 154] width 14 height 14
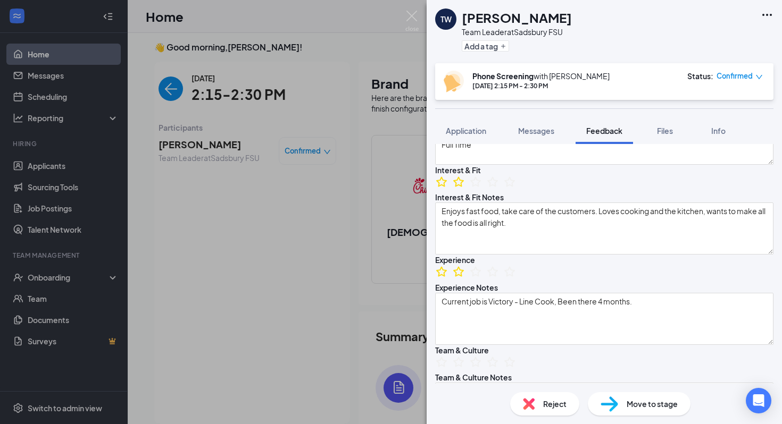
scroll to position [228, 0]
click at [482, 189] on icon "StarBorder" at bounding box center [476, 183] width 14 height 14
click at [620, 404] on div "Move to stage" at bounding box center [639, 404] width 103 height 23
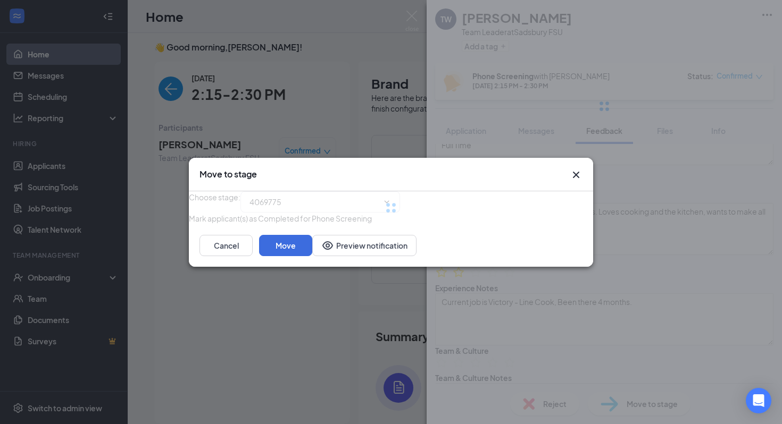
type input "Onsite Interview (next stage)"
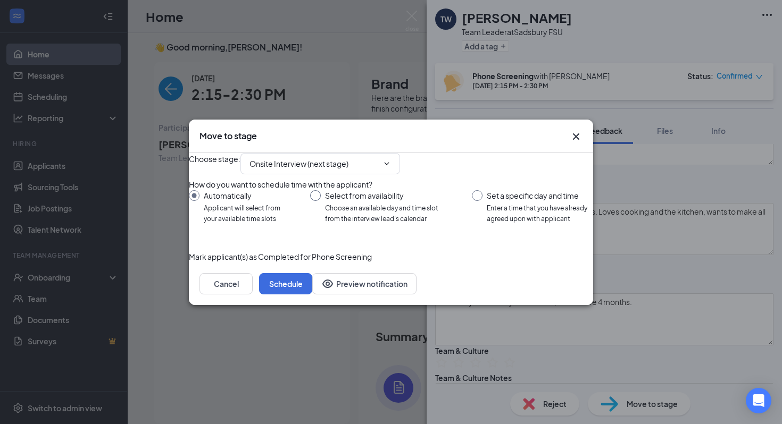
click at [585, 120] on div "Move to stage" at bounding box center [391, 137] width 404 height 34
click at [575, 130] on icon "Cross" at bounding box center [576, 136] width 13 height 13
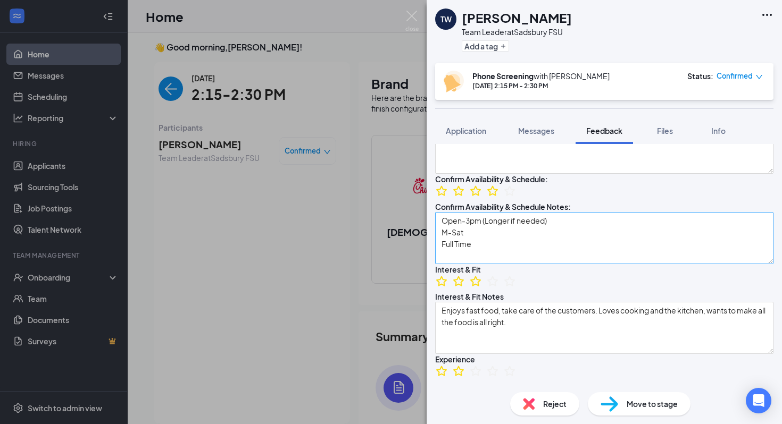
scroll to position [41, 0]
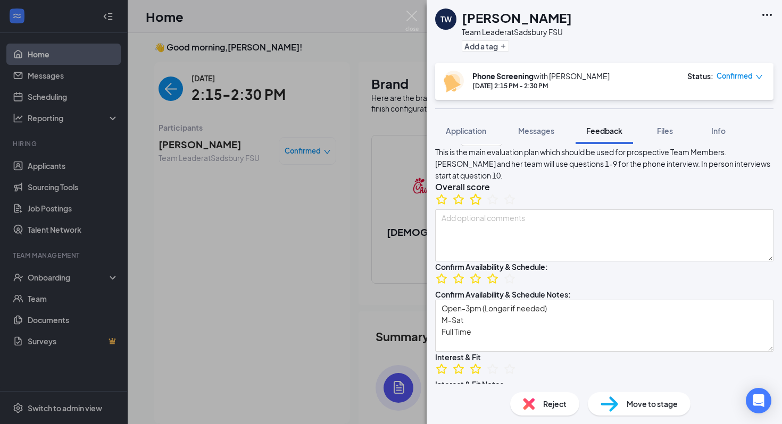
click at [482, 206] on icon "StarBorder" at bounding box center [476, 200] width 14 height 14
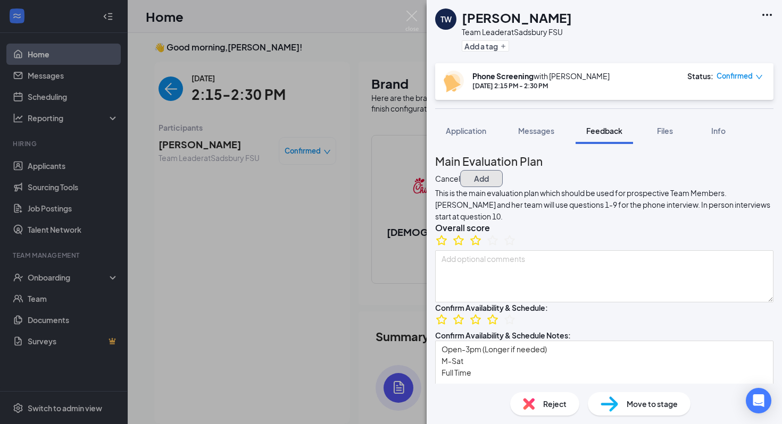
click at [503, 176] on button "Add" at bounding box center [481, 178] width 43 height 17
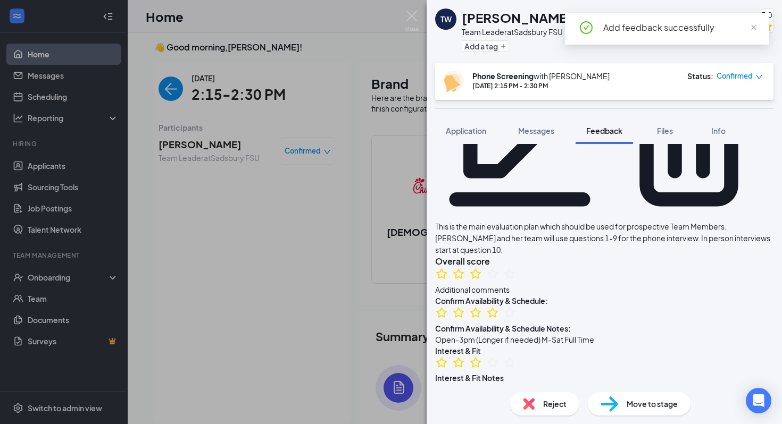
scroll to position [130, 0]
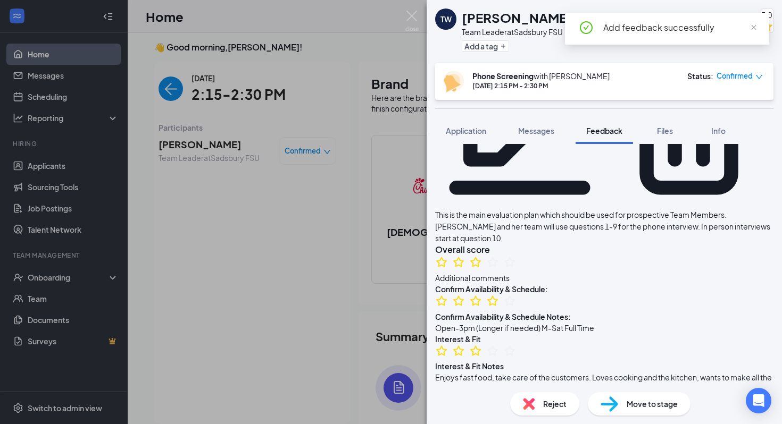
click at [610, 404] on img at bounding box center [609, 404] width 18 height 15
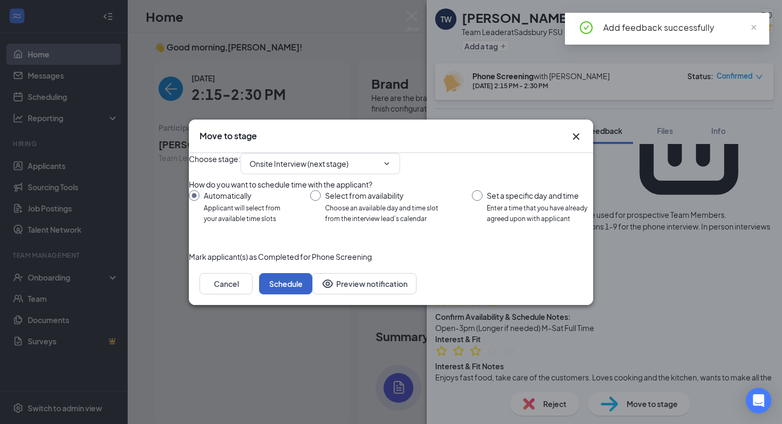
click at [312, 295] on button "Schedule" at bounding box center [285, 283] width 53 height 21
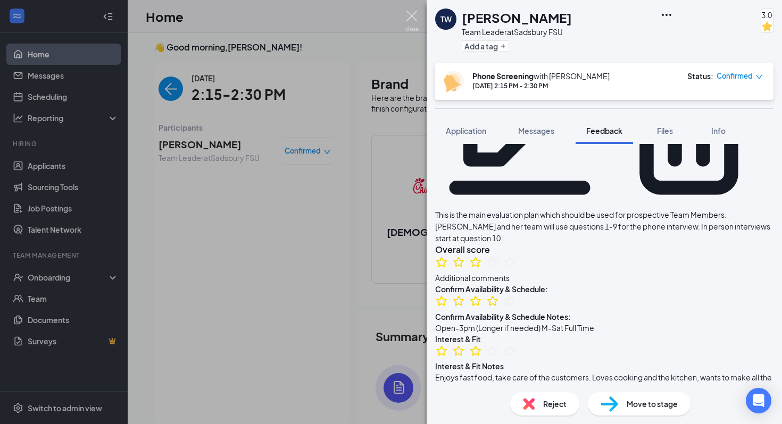
click at [411, 21] on img at bounding box center [411, 21] width 13 height 21
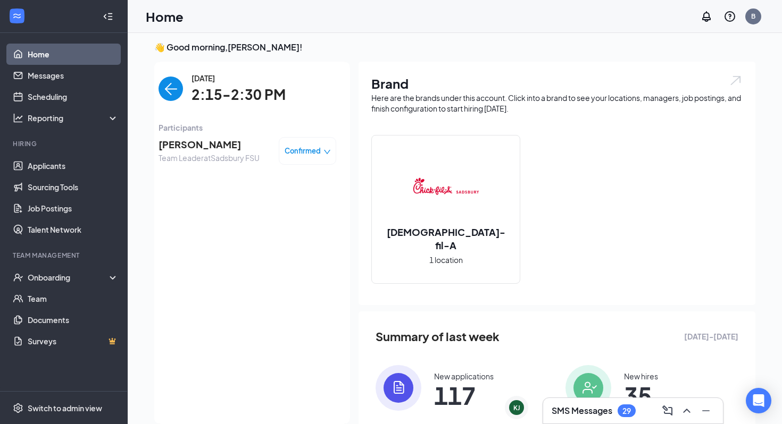
click at [594, 399] on div "SMS Messages 29" at bounding box center [633, 411] width 180 height 26
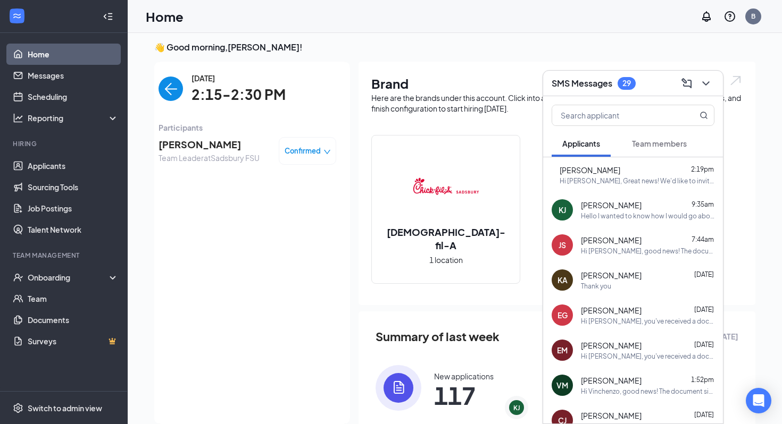
click at [160, 79] on img "back-button" at bounding box center [171, 89] width 24 height 24
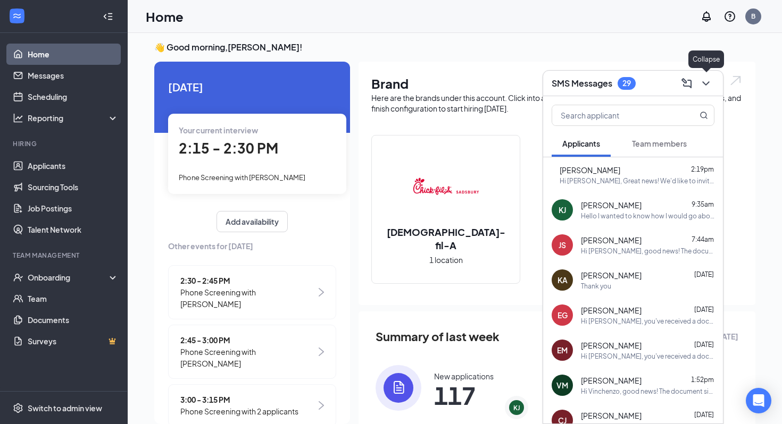
click at [706, 79] on icon "ChevronDown" at bounding box center [705, 83] width 13 height 13
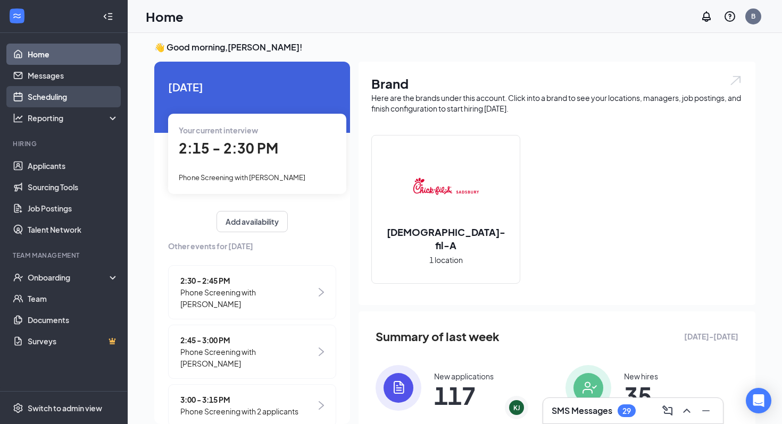
click at [87, 86] on link "Scheduling" at bounding box center [73, 96] width 91 height 21
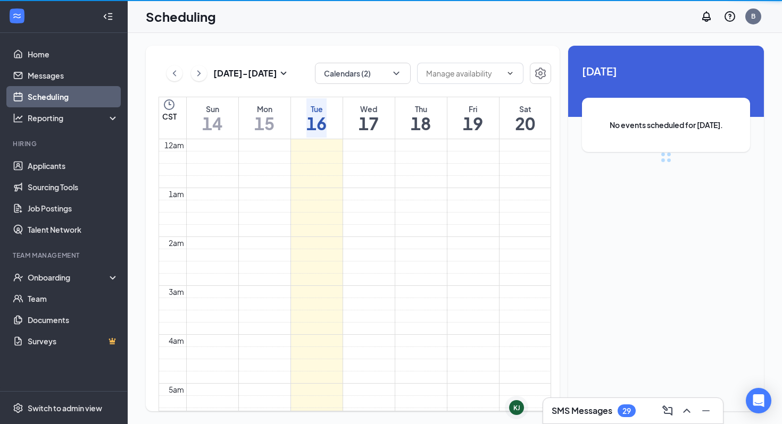
scroll to position [523, 0]
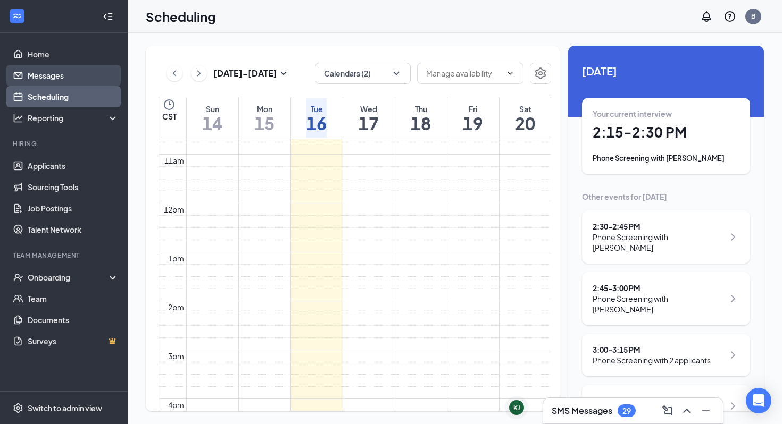
click at [89, 71] on link "Messages" at bounding box center [73, 75] width 91 height 21
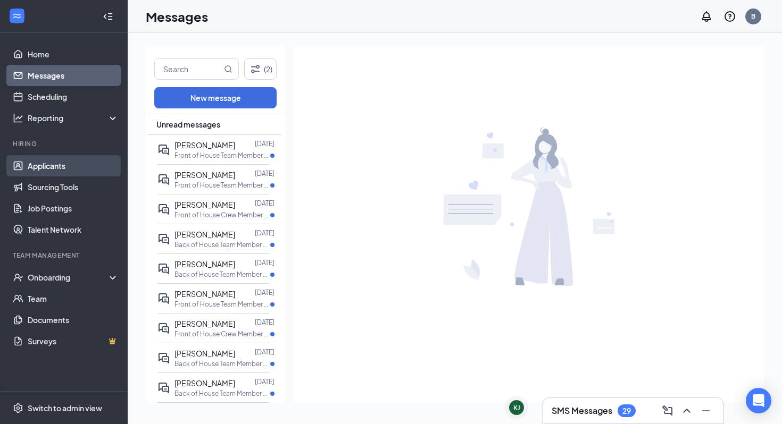
click at [75, 160] on link "Applicants" at bounding box center [73, 165] width 91 height 21
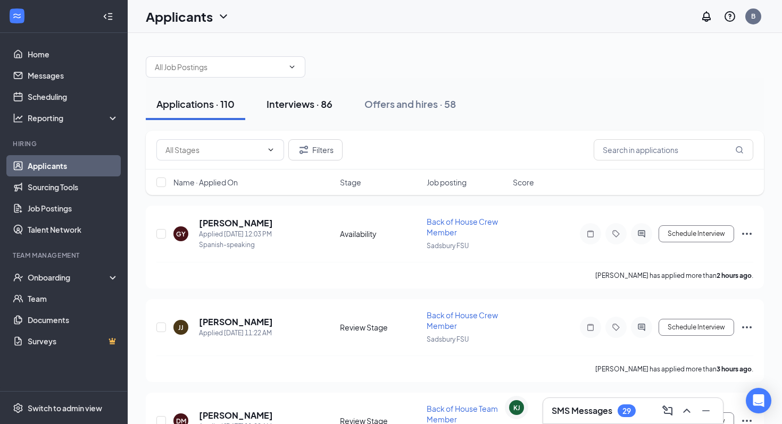
click at [314, 101] on div "Interviews · 86" at bounding box center [299, 103] width 66 height 13
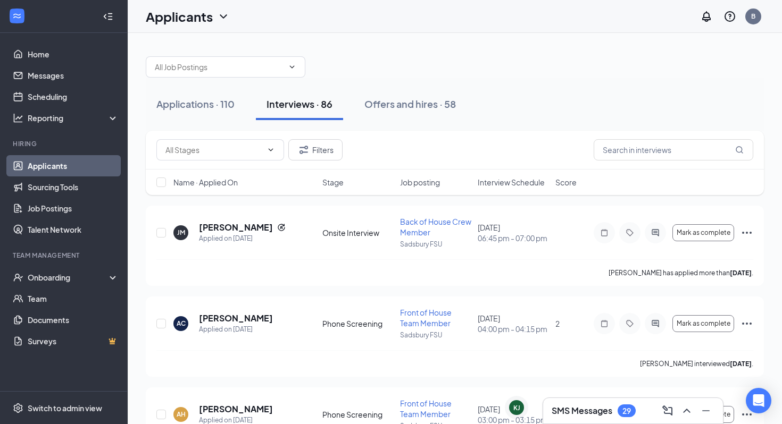
click at [677, 161] on div "Filters" at bounding box center [455, 150] width 618 height 39
click at [685, 144] on input "text" at bounding box center [674, 149] width 160 height 21
type input "alquan"
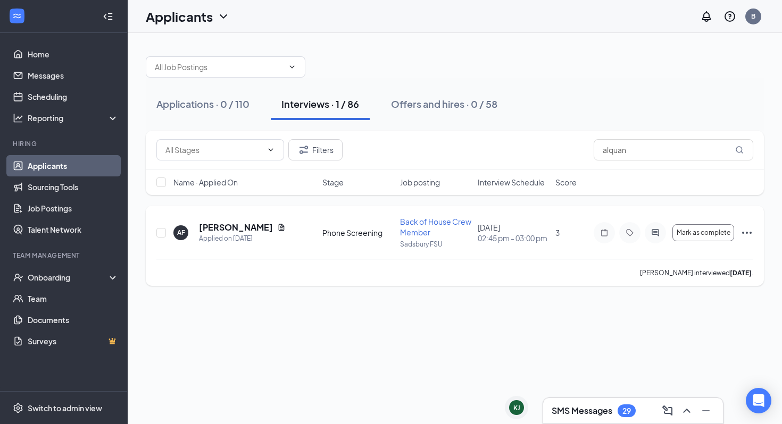
click at [752, 234] on icon "Ellipses" at bounding box center [746, 233] width 13 height 13
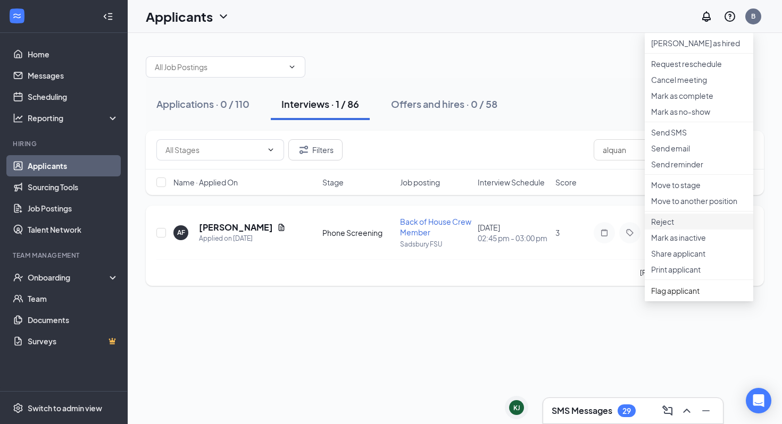
click at [719, 227] on p "Reject" at bounding box center [699, 221] width 96 height 11
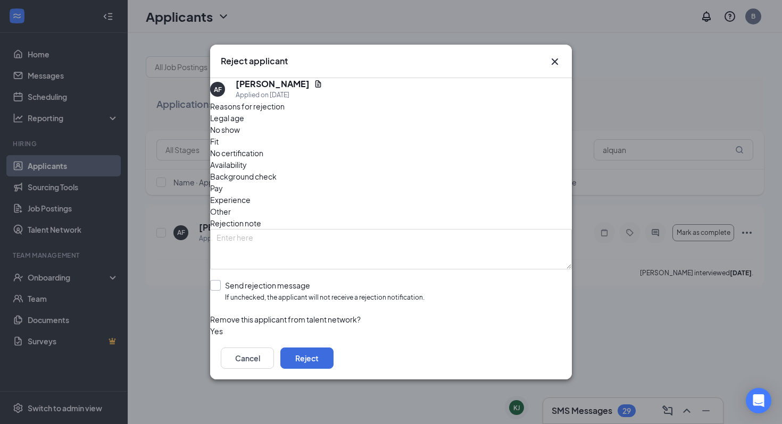
click at [239, 280] on input "Send rejection message If unchecked, the applicant will not receive a rejection…" at bounding box center [317, 291] width 214 height 23
checkbox input "true"
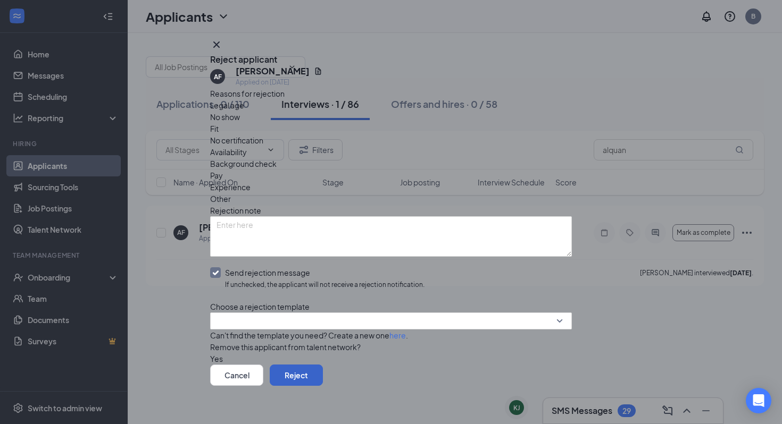
click at [323, 376] on button "Reject" at bounding box center [296, 375] width 53 height 21
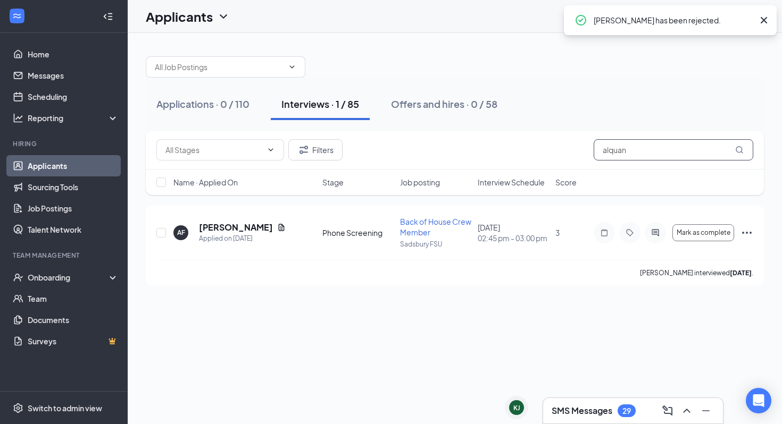
click at [692, 147] on input "alquan" at bounding box center [674, 149] width 160 height 21
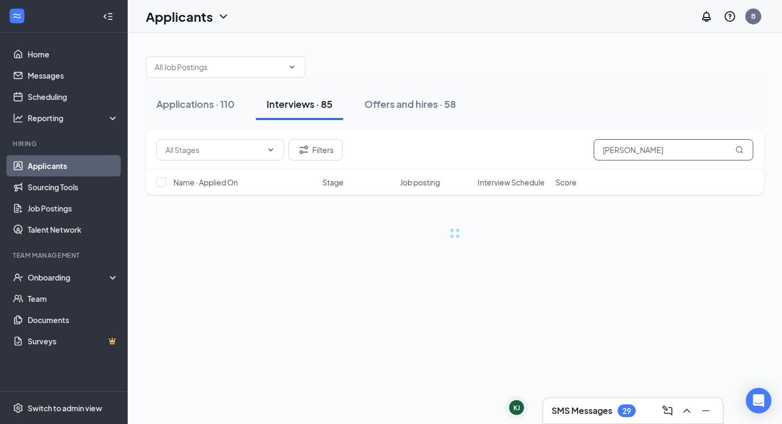
type input "brandon"
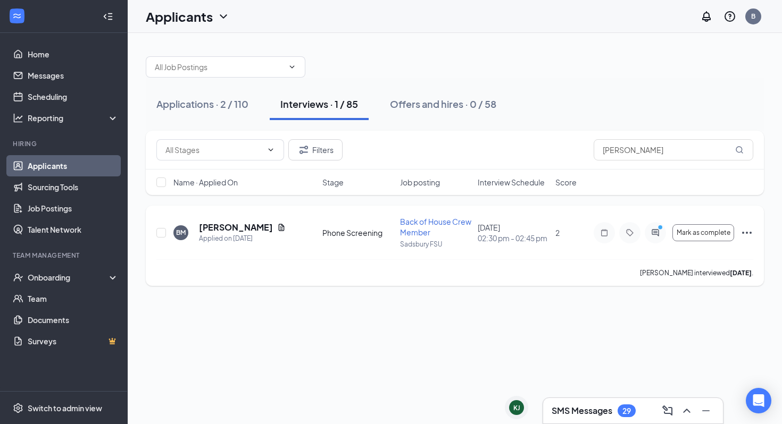
click at [743, 235] on icon "Ellipses" at bounding box center [746, 233] width 13 height 13
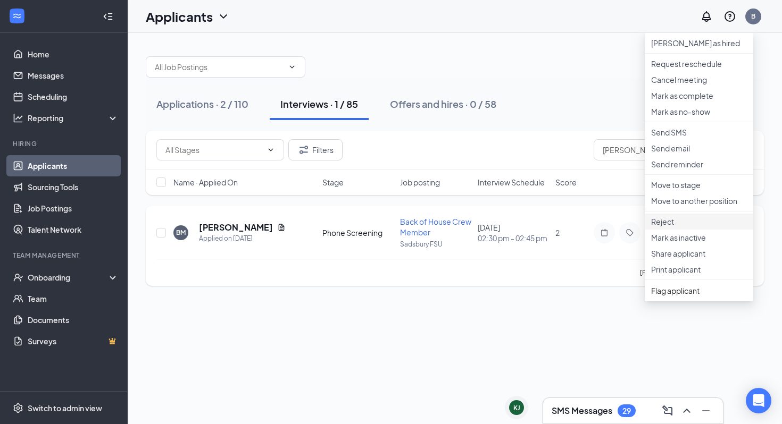
click at [708, 227] on p "Reject" at bounding box center [699, 221] width 96 height 11
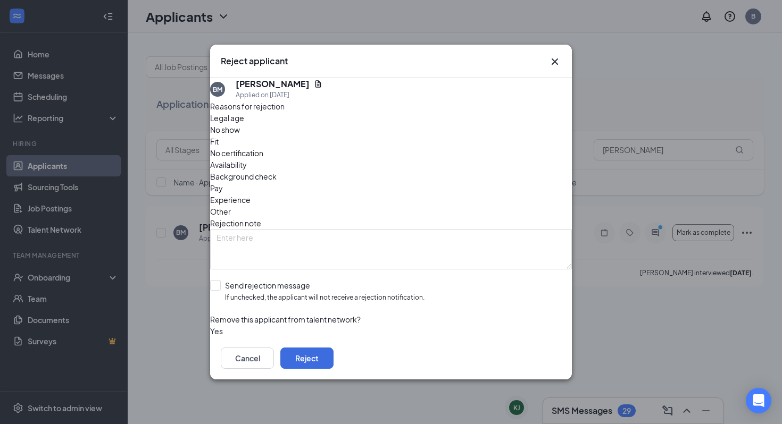
click at [219, 147] on span "Fit" at bounding box center [214, 142] width 9 height 12
click at [293, 280] on input "Send rejection message If unchecked, the applicant will not receive a rejection…" at bounding box center [317, 291] width 214 height 23
checkbox input "true"
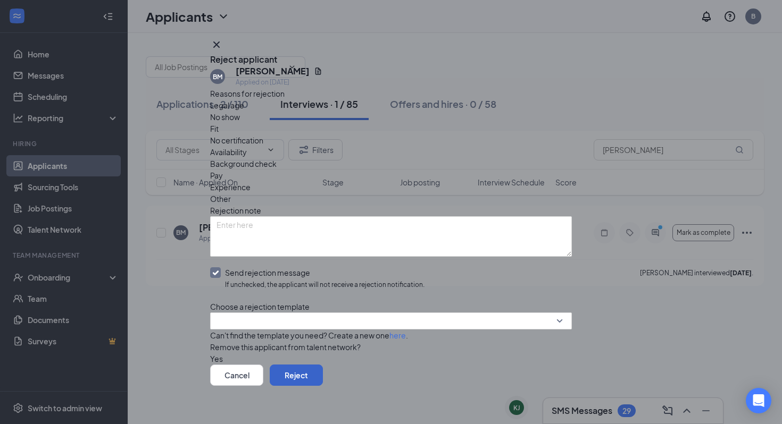
click at [323, 370] on button "Reject" at bounding box center [296, 375] width 53 height 21
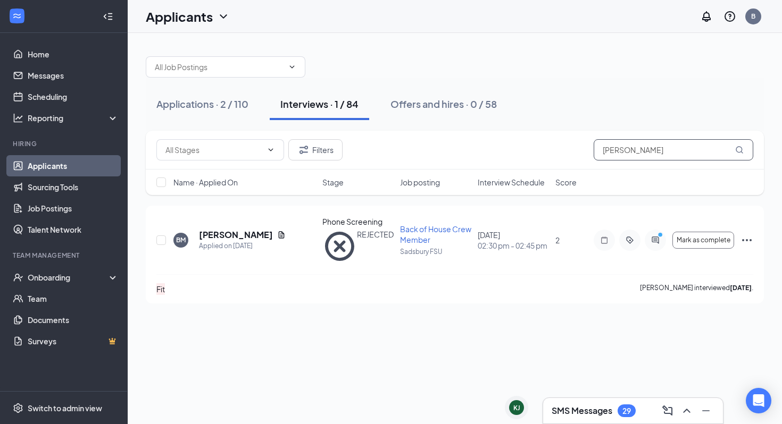
click at [663, 152] on input "brandon" at bounding box center [674, 149] width 160 height 21
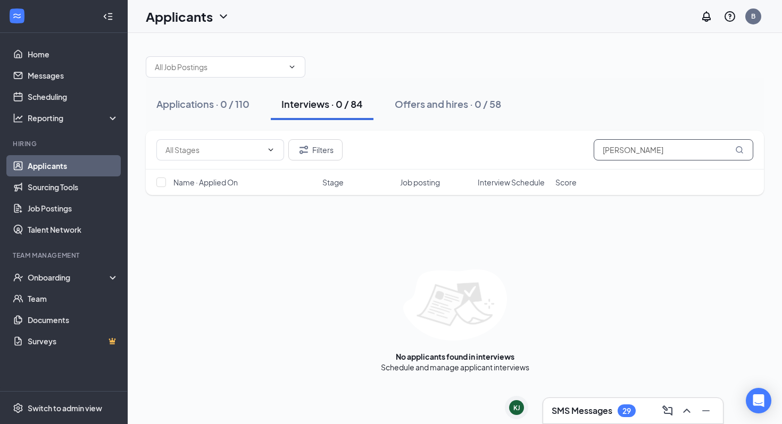
click at [634, 155] on input "camilla" at bounding box center [674, 149] width 160 height 21
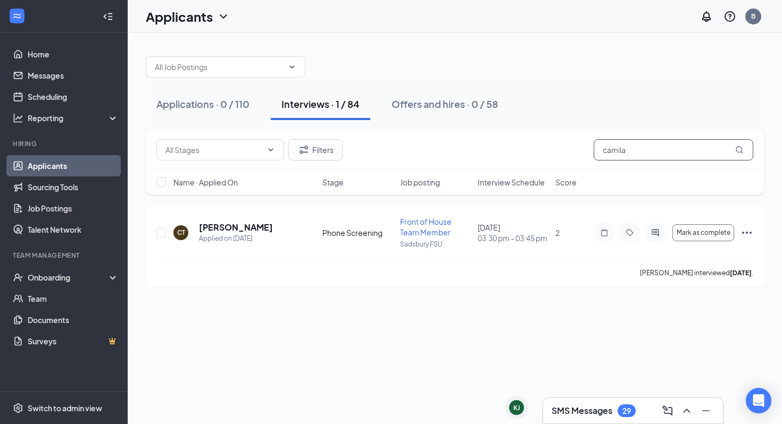
type input "camila"
click at [744, 229] on icon "Ellipses" at bounding box center [746, 233] width 13 height 13
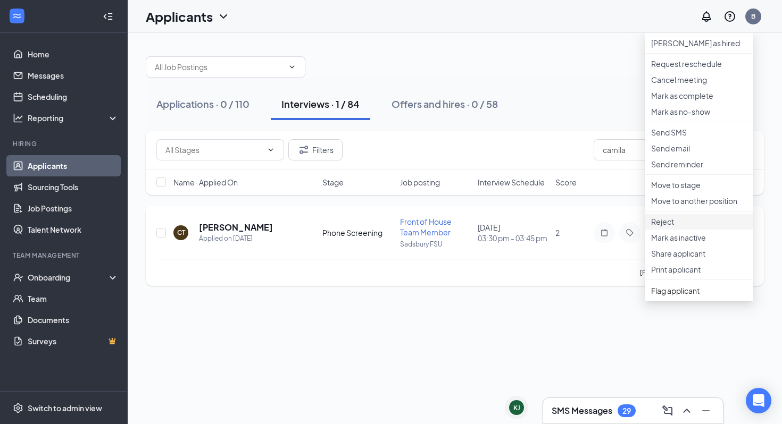
click at [694, 227] on p "Reject" at bounding box center [699, 221] width 96 height 11
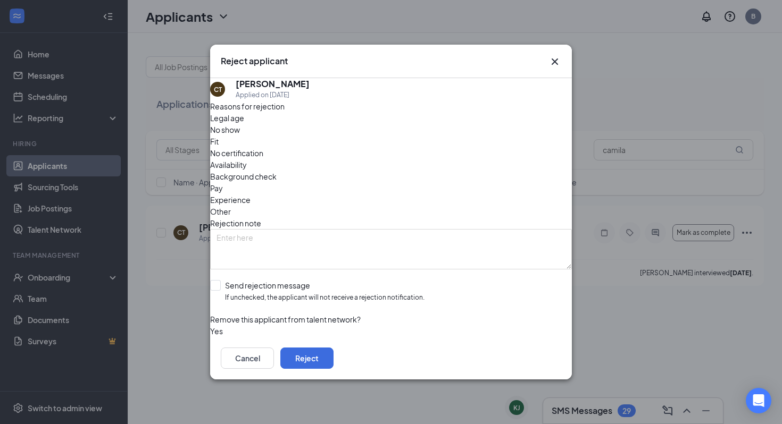
click at [244, 124] on span "Legal age" at bounding box center [227, 118] width 34 height 12
click at [244, 280] on input "Send rejection message If unchecked, the applicant will not receive a rejection…" at bounding box center [317, 291] width 214 height 23
checkbox input "true"
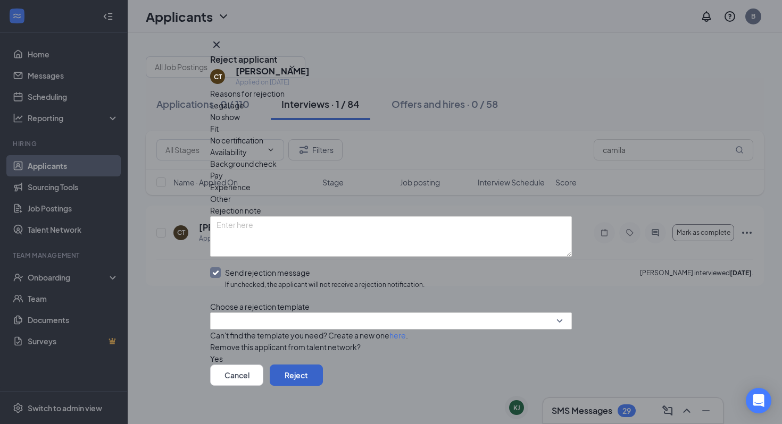
click at [323, 365] on button "Reject" at bounding box center [296, 375] width 53 height 21
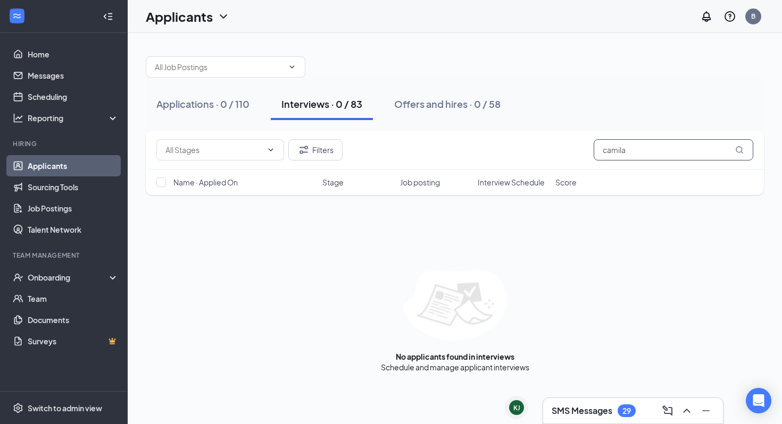
click at [632, 146] on input "camila" at bounding box center [674, 149] width 160 height 21
type input "vivian"
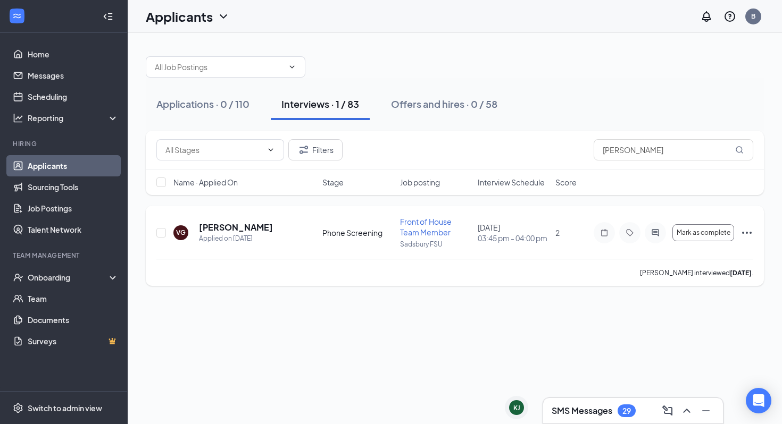
click at [745, 232] on icon "Ellipses" at bounding box center [746, 233] width 13 height 13
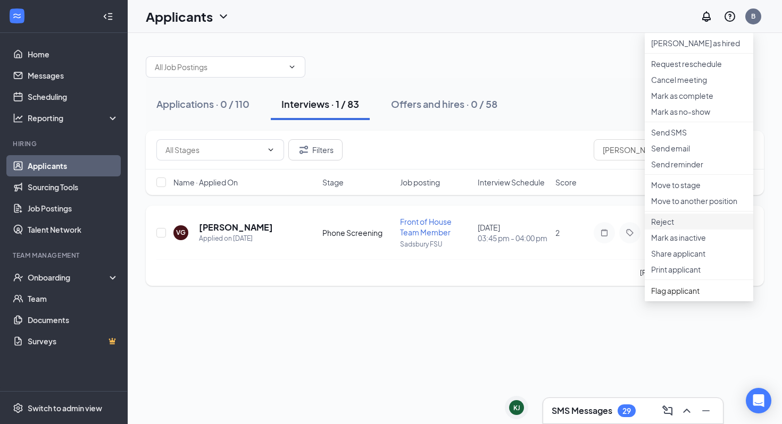
click at [670, 230] on li "Reject" at bounding box center [699, 222] width 109 height 16
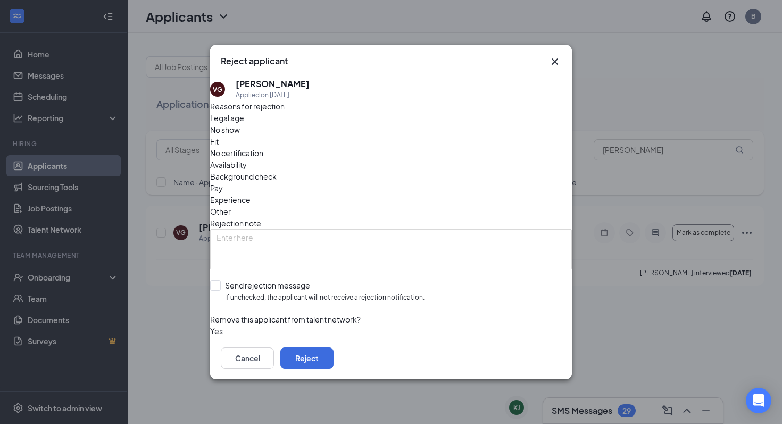
click at [244, 124] on span "Legal age" at bounding box center [227, 118] width 34 height 12
click at [249, 280] on input "Send rejection message If unchecked, the applicant will not receive a rejection…" at bounding box center [317, 291] width 214 height 23
checkbox input "true"
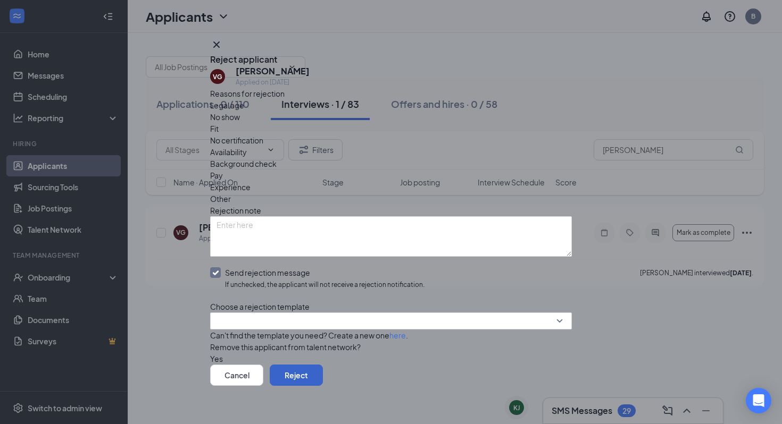
click at [323, 367] on button "Reject" at bounding box center [296, 375] width 53 height 21
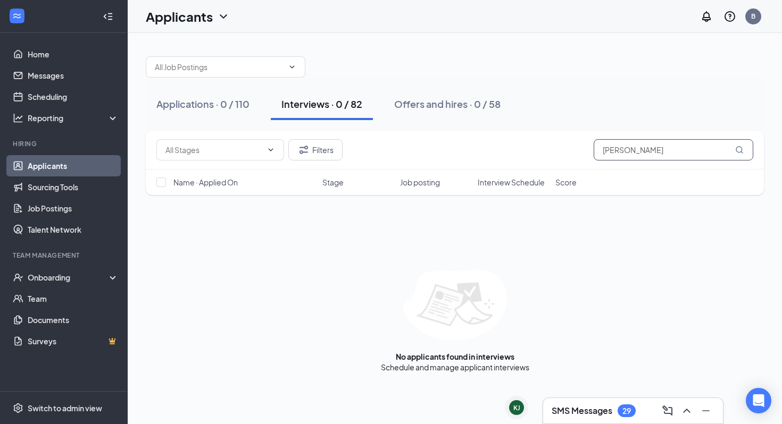
click at [639, 154] on input "vivian" at bounding box center [674, 149] width 160 height 21
click at [647, 152] on input "arerianna" at bounding box center [674, 149] width 160 height 21
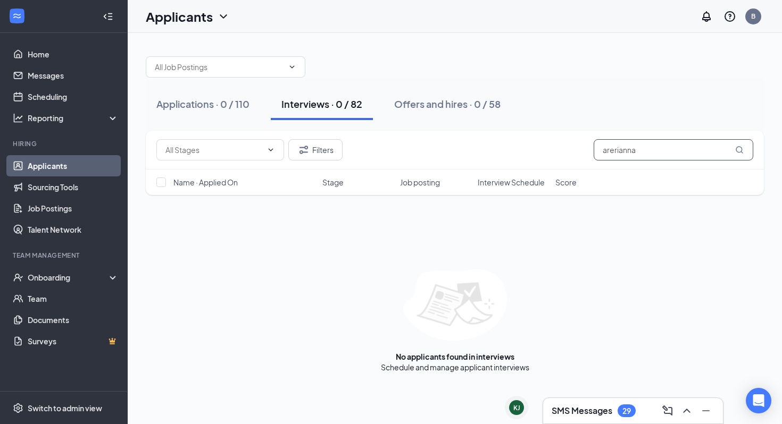
click at [647, 152] on input "arerianna" at bounding box center [674, 149] width 160 height 21
type input "arianna"
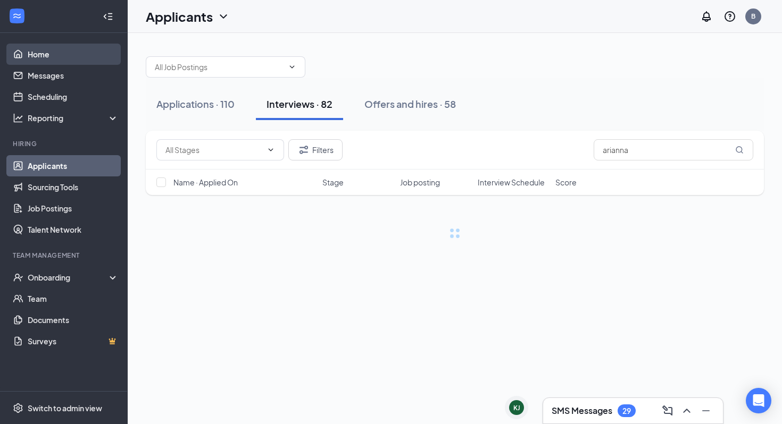
click at [65, 56] on link "Home" at bounding box center [73, 54] width 91 height 21
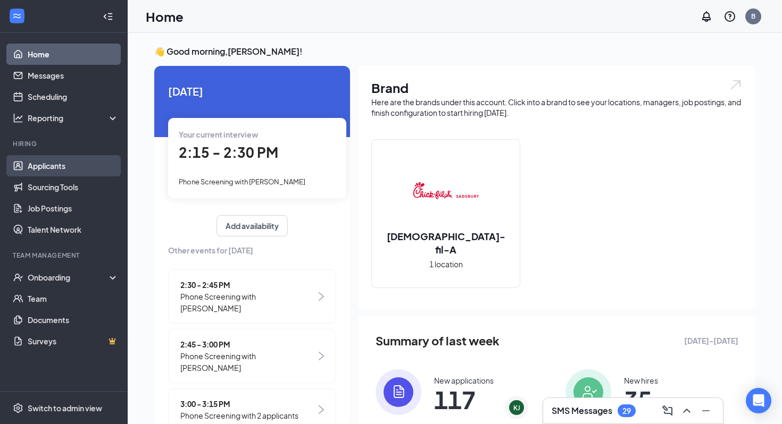
click at [85, 156] on link "Applicants" at bounding box center [73, 165] width 91 height 21
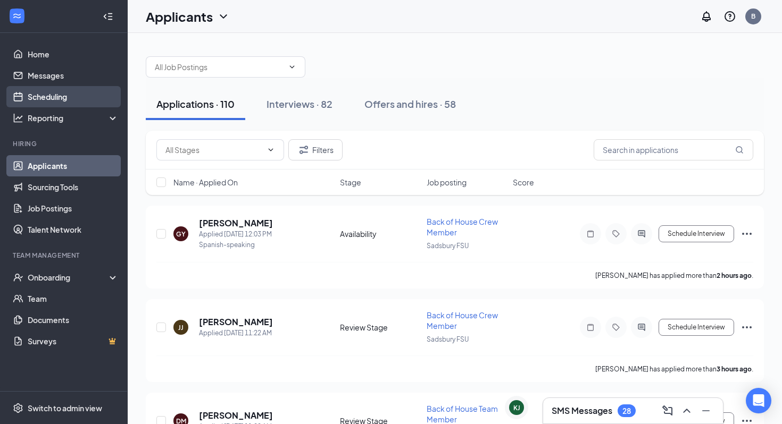
click at [72, 88] on link "Scheduling" at bounding box center [73, 96] width 91 height 21
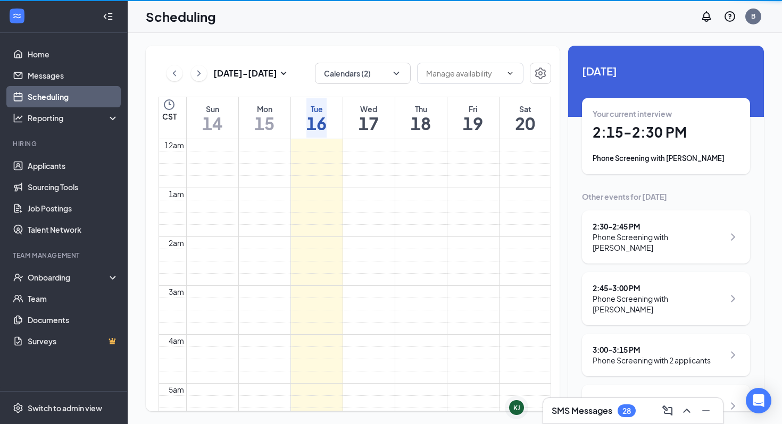
scroll to position [523, 0]
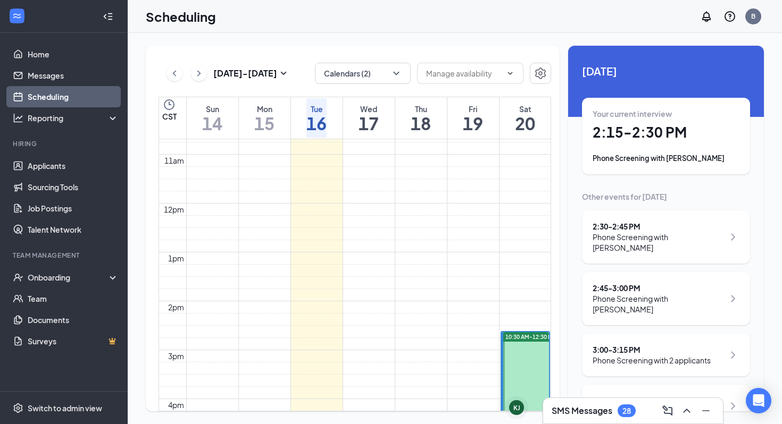
click at [182, 76] on div "Sep 14 - Sep 20" at bounding box center [227, 73] width 123 height 21
click at [177, 74] on icon "ChevronLeft" at bounding box center [174, 73] width 11 height 13
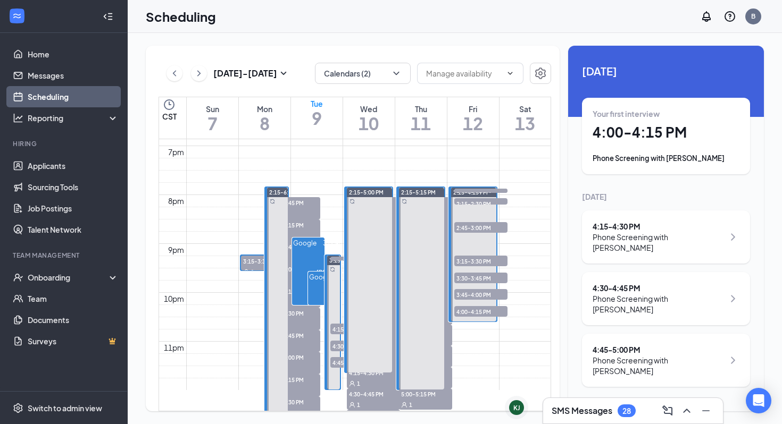
scroll to position [924, 0]
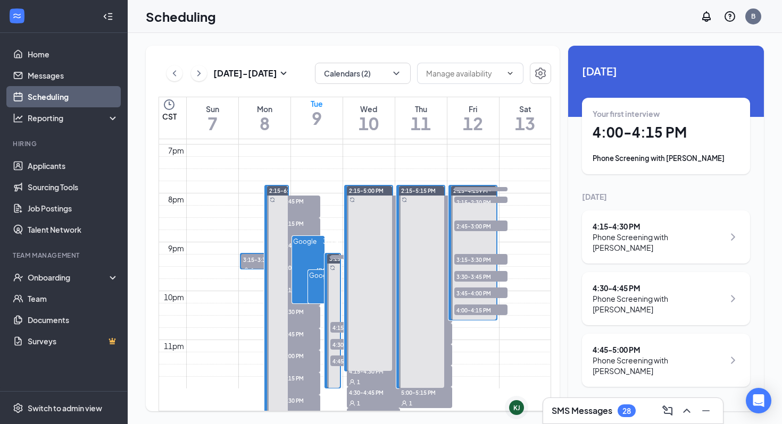
click at [472, 198] on span "3:00-3:15 PM" at bounding box center [480, 192] width 53 height 11
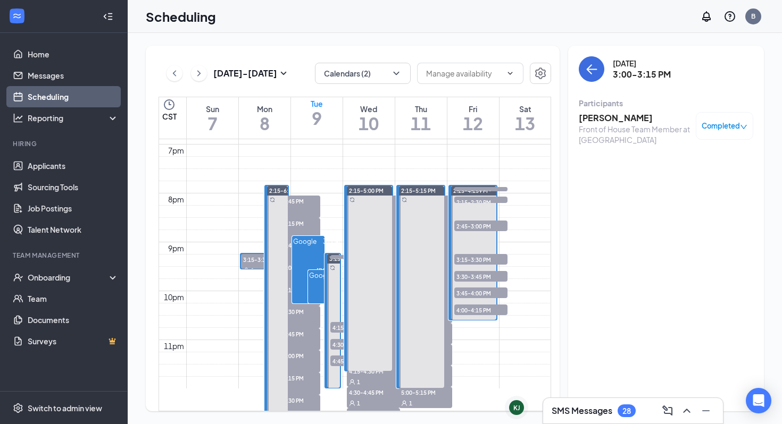
click at [476, 306] on span "4:00-4:15 PM" at bounding box center [480, 310] width 53 height 11
click at [609, 114] on h3 "Aeriana Campbell" at bounding box center [635, 118] width 112 height 12
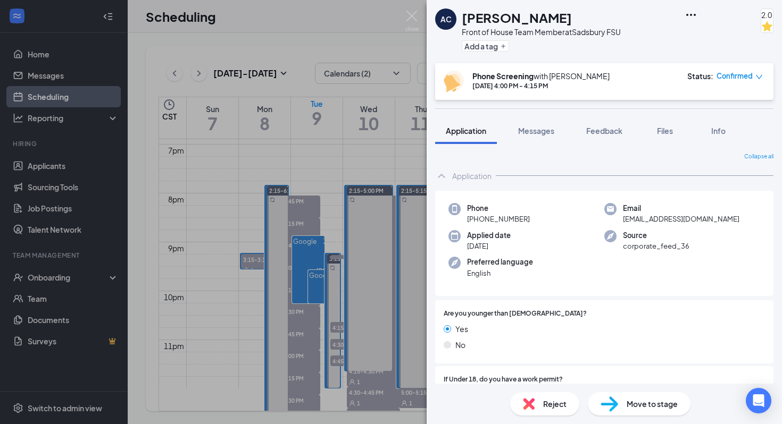
click at [563, 396] on div "Reject" at bounding box center [544, 404] width 69 height 23
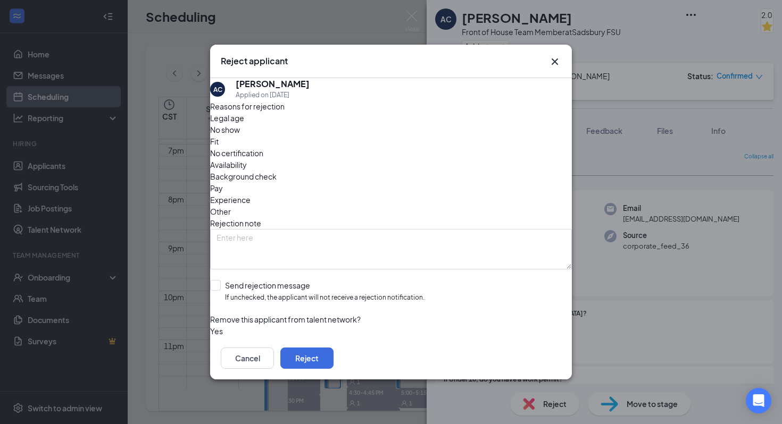
click at [253, 124] on div "Legal age" at bounding box center [391, 118] width 362 height 12
click at [333, 355] on button "Reject" at bounding box center [306, 358] width 53 height 21
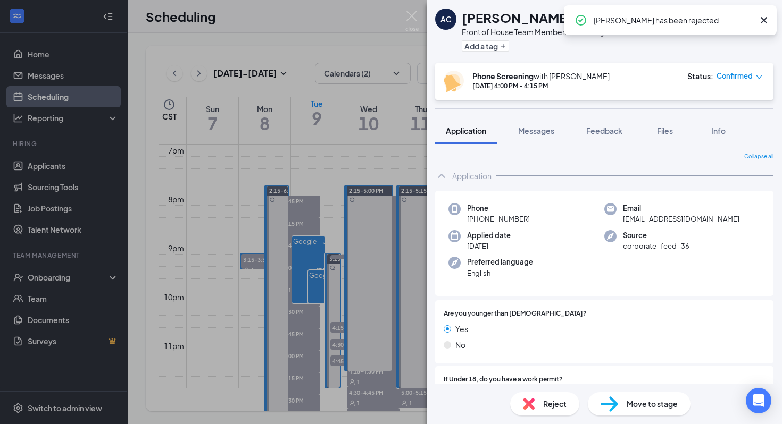
click at [417, 16] on img at bounding box center [411, 21] width 13 height 21
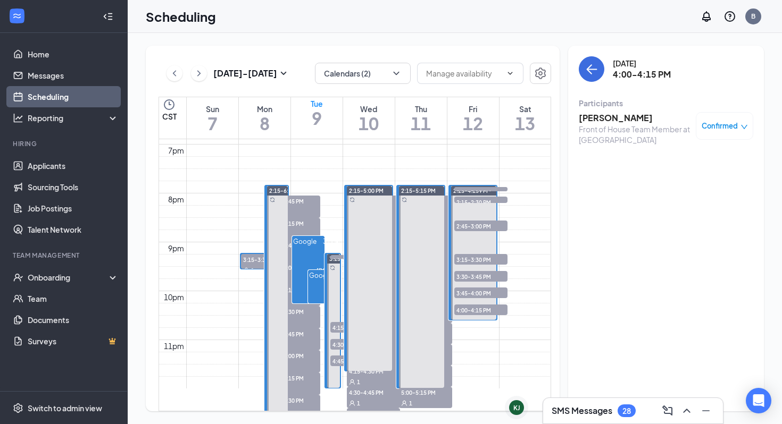
click at [617, 401] on div "SMS Messages 28" at bounding box center [633, 411] width 180 height 26
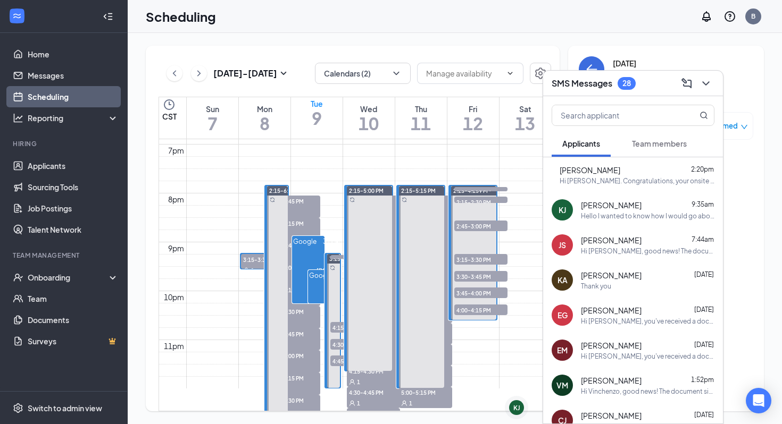
click at [715, 87] on div "SMS Messages 28" at bounding box center [633, 84] width 180 height 26
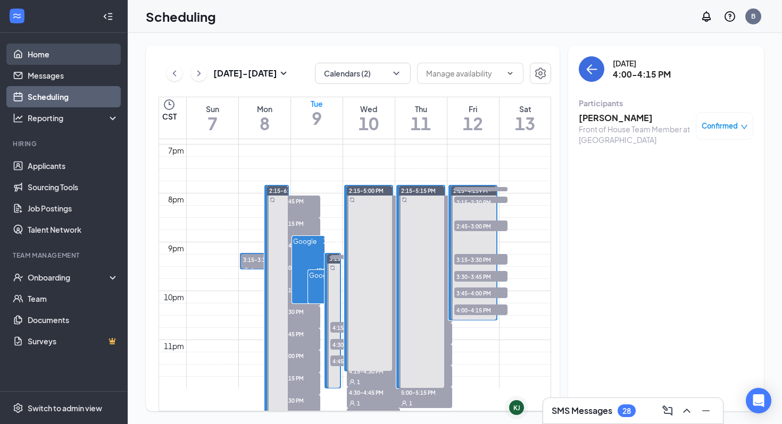
click at [101, 51] on link "Home" at bounding box center [73, 54] width 91 height 21
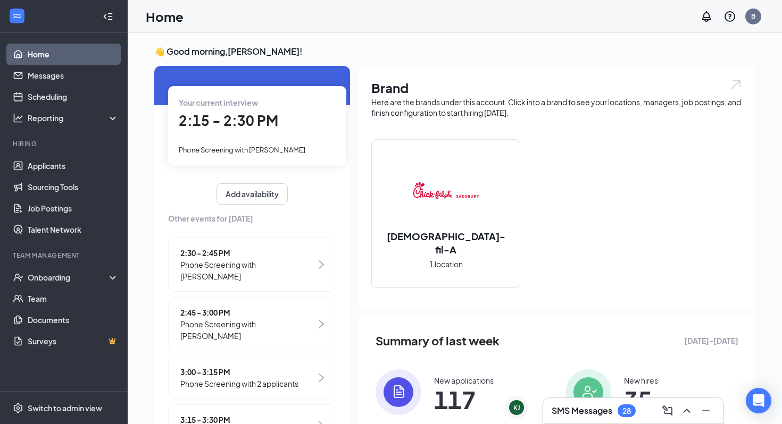
scroll to position [39, 0]
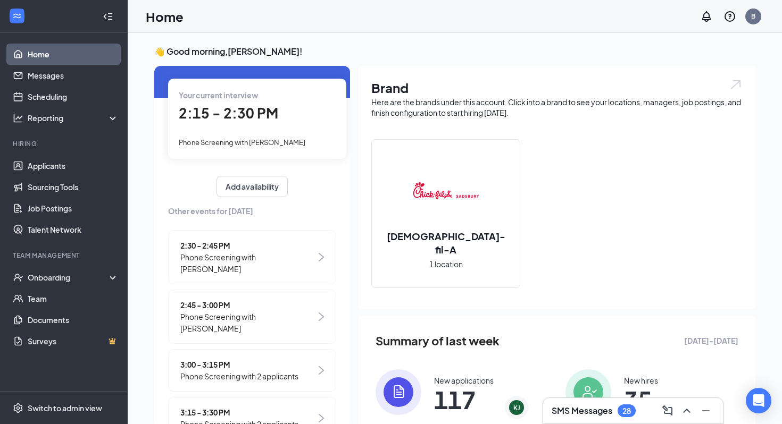
click at [269, 259] on span "Phone Screening with [PERSON_NAME]" at bounding box center [248, 263] width 136 height 23
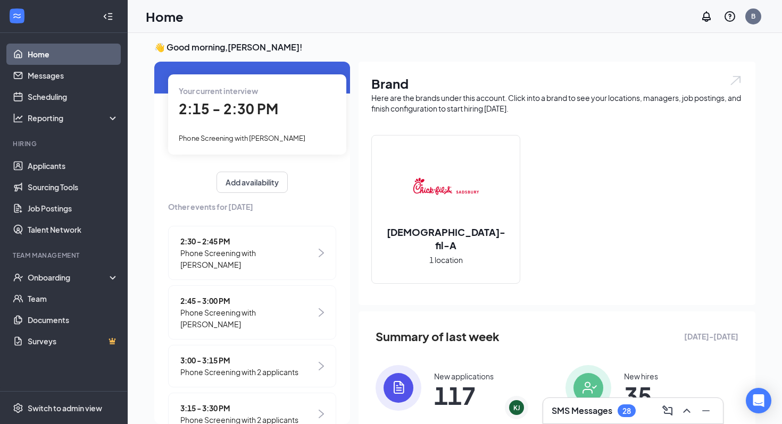
scroll to position [0, 0]
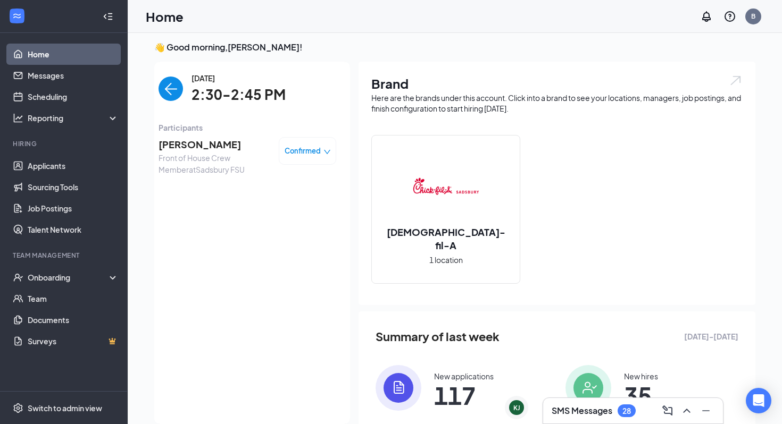
click at [228, 153] on span "Front of House Crew Member at [GEOGRAPHIC_DATA]" at bounding box center [215, 163] width 112 height 23
click at [228, 143] on span "[PERSON_NAME]" at bounding box center [215, 144] width 112 height 15
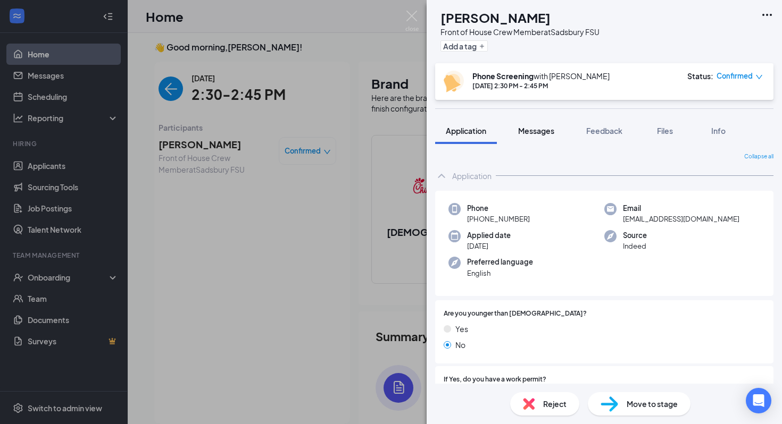
click at [560, 130] on button "Messages" at bounding box center [535, 131] width 57 height 27
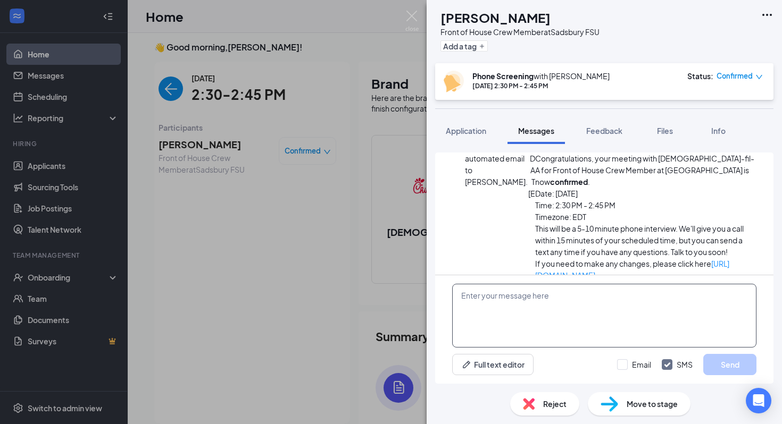
click at [531, 335] on textarea at bounding box center [604, 316] width 304 height 64
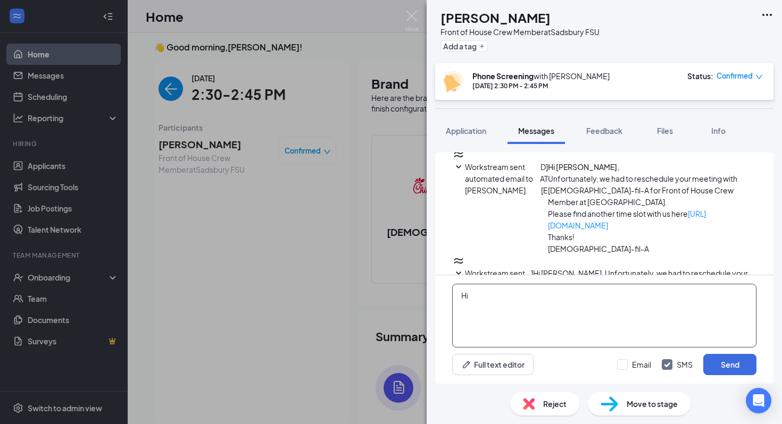
scroll to position [372, 0]
type textarea "H"
type textarea "Reminder for your phone call interview. Please let me know if you are available…"
click at [725, 358] on button "Send" at bounding box center [729, 364] width 53 height 21
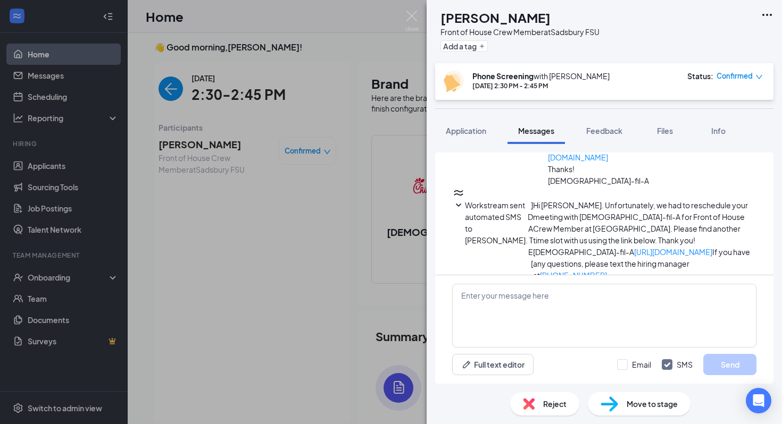
scroll to position [441, 0]
click at [405, 20] on div "JV Jamie Vandegriff Front of House Crew Member at Sadsbury FSU Add a tag Phone …" at bounding box center [391, 212] width 782 height 424
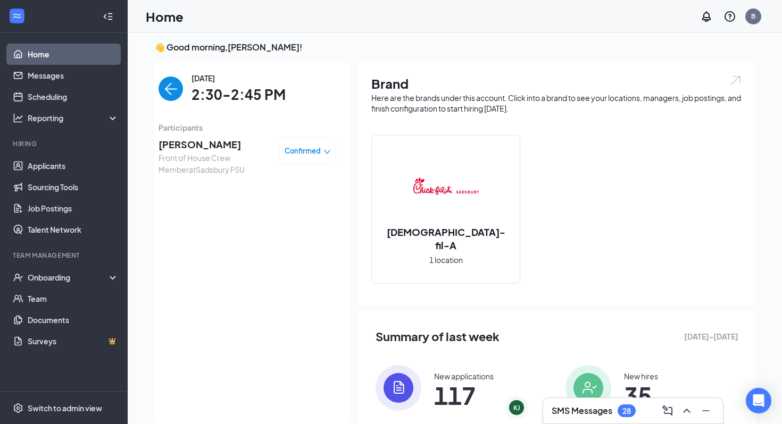
click at [165, 93] on img "back-button" at bounding box center [171, 89] width 24 height 24
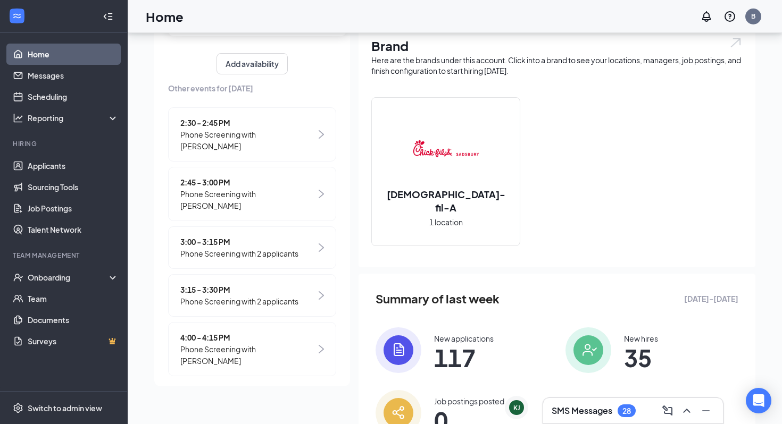
scroll to position [113, 0]
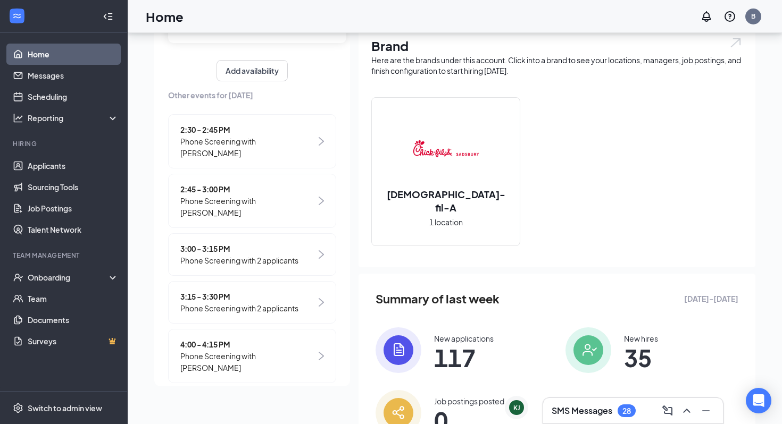
click at [280, 339] on span "4:00 - 4:15 PM" at bounding box center [248, 345] width 136 height 12
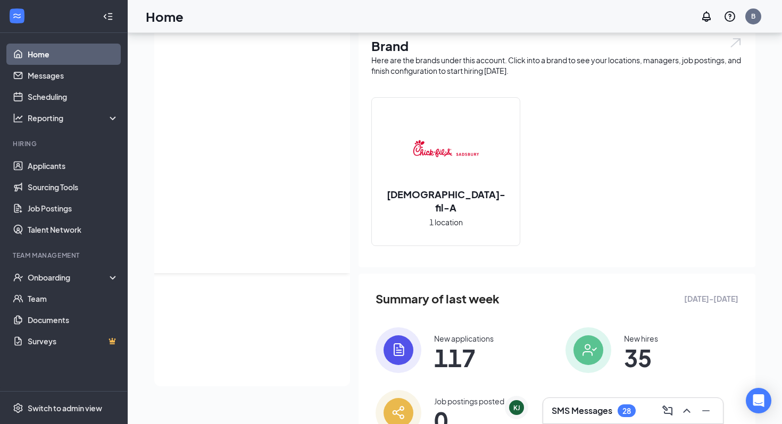
scroll to position [0, 0]
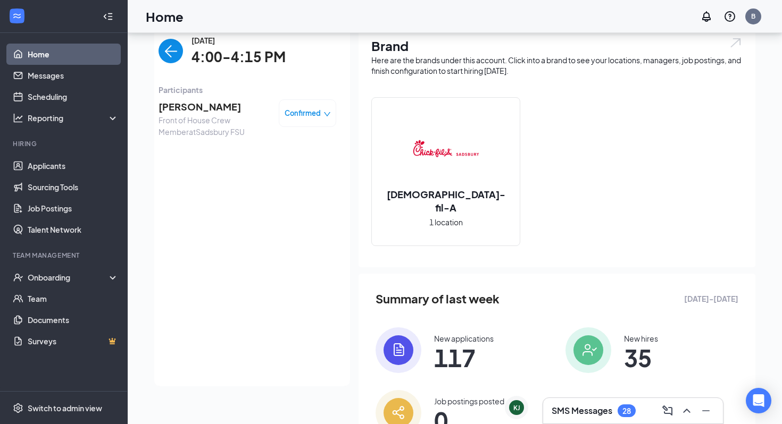
click at [212, 117] on span "Front of House Crew Member at [GEOGRAPHIC_DATA]" at bounding box center [215, 125] width 112 height 23
click at [211, 109] on span "[PERSON_NAME]" at bounding box center [215, 106] width 112 height 15
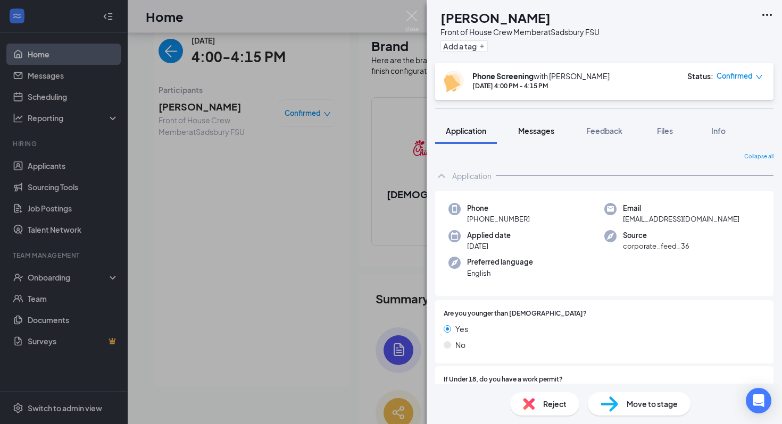
click at [548, 133] on span "Messages" at bounding box center [536, 131] width 36 height 10
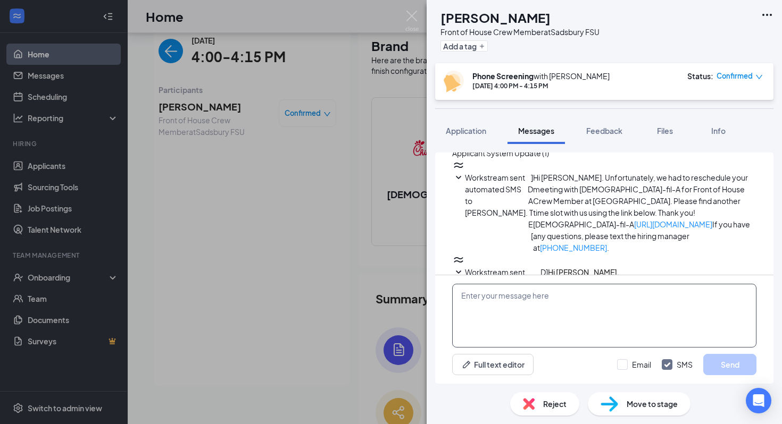
drag, startPoint x: 555, startPoint y: 302, endPoint x: 554, endPoint y: 290, distance: 11.2
click at [555, 302] on textarea at bounding box center [604, 316] width 304 height 64
type textarea "Tyson, would I be able to call you bet"
click at [416, 24] on img at bounding box center [411, 21] width 13 height 21
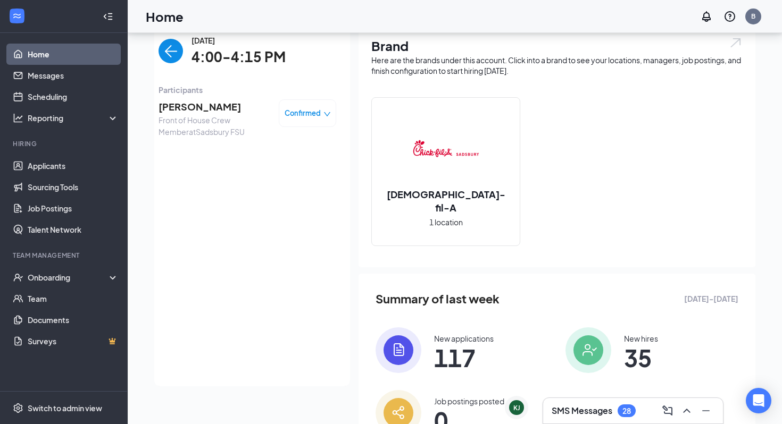
click at [182, 53] on img "back-button" at bounding box center [171, 51] width 24 height 24
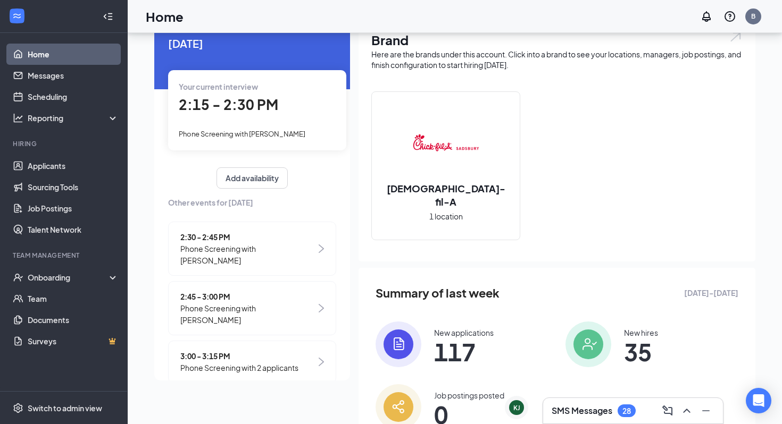
scroll to position [48, 0]
click at [253, 305] on span "Phone Screening with [PERSON_NAME]" at bounding box center [248, 313] width 136 height 23
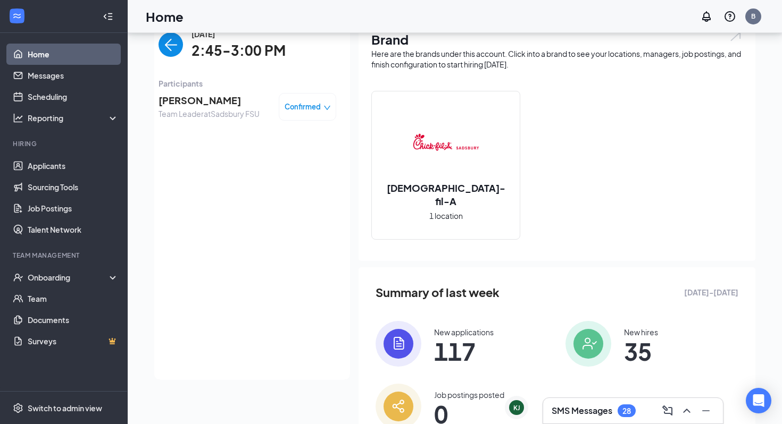
click at [171, 43] on img "back-button" at bounding box center [171, 44] width 24 height 24
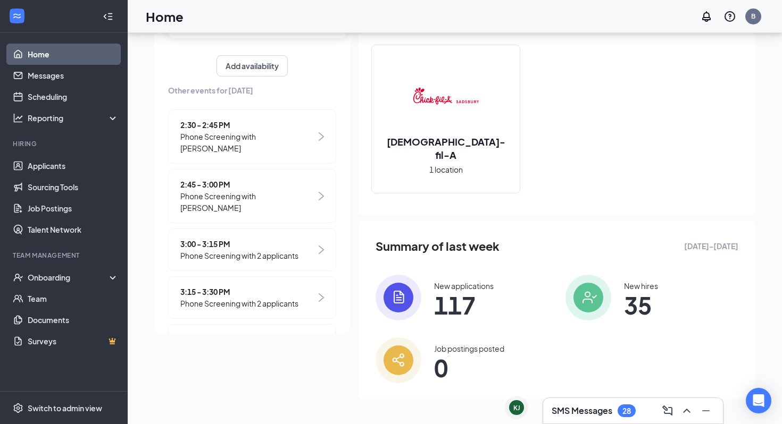
scroll to position [120, 0]
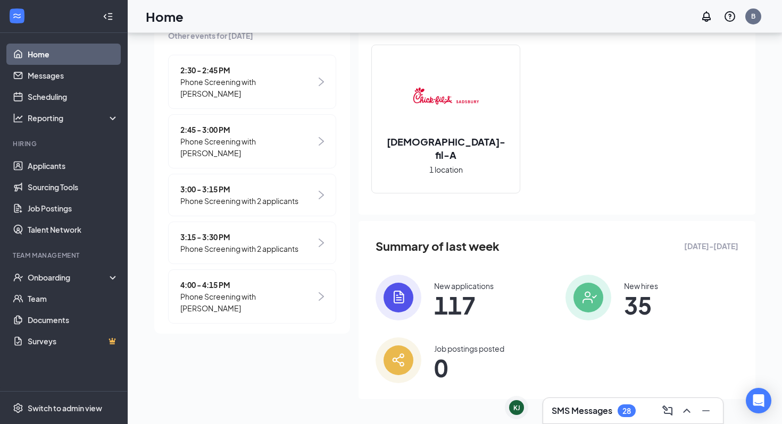
click at [214, 296] on span "Phone Screening with [PERSON_NAME]" at bounding box center [248, 302] width 136 height 23
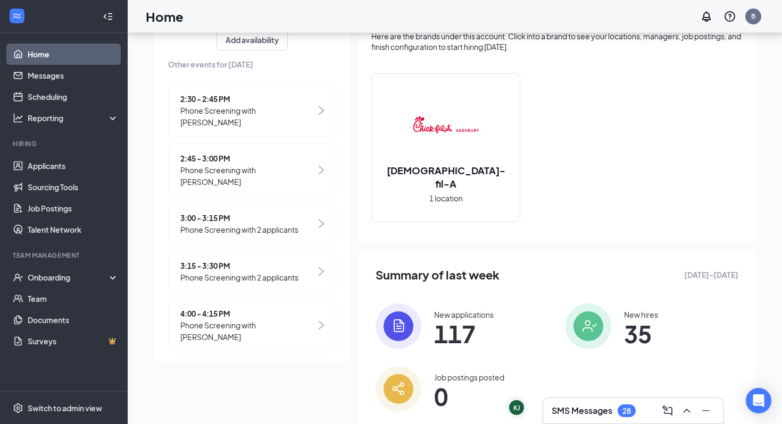
scroll to position [0, 0]
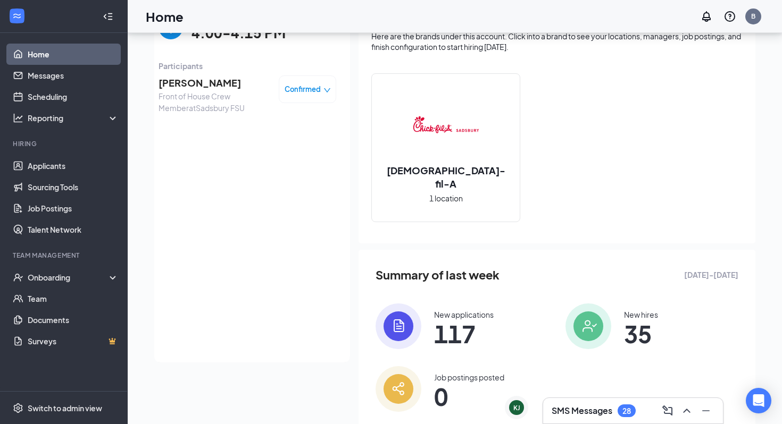
click at [213, 90] on span "[PERSON_NAME]" at bounding box center [215, 83] width 112 height 15
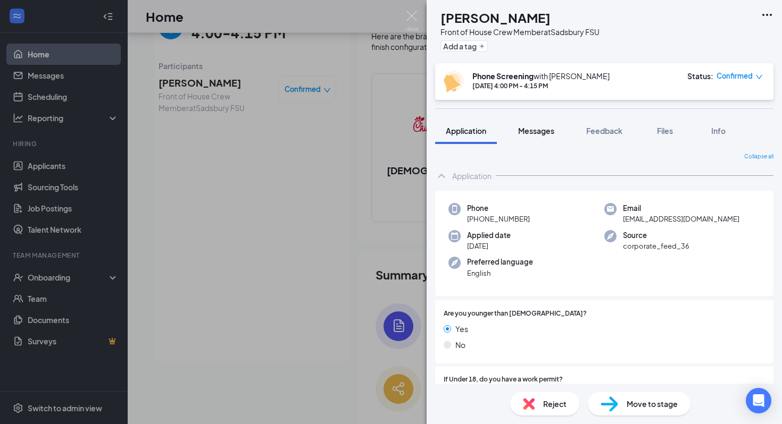
click at [548, 133] on span "Messages" at bounding box center [536, 131] width 36 height 10
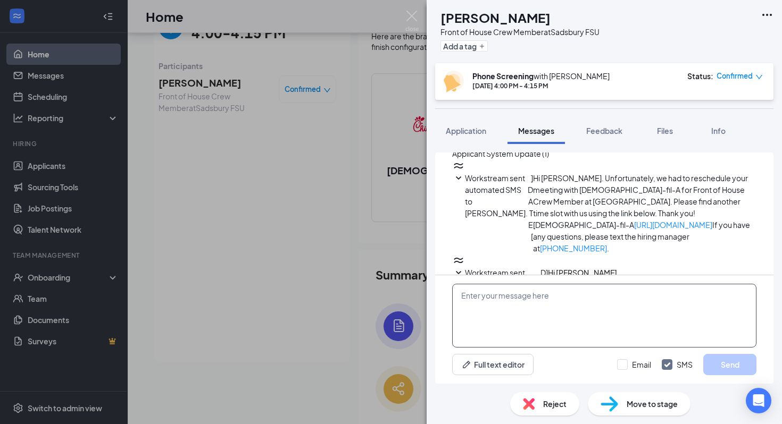
scroll to position [362, 0]
click at [532, 313] on textarea at bounding box center [604, 316] width 304 height 64
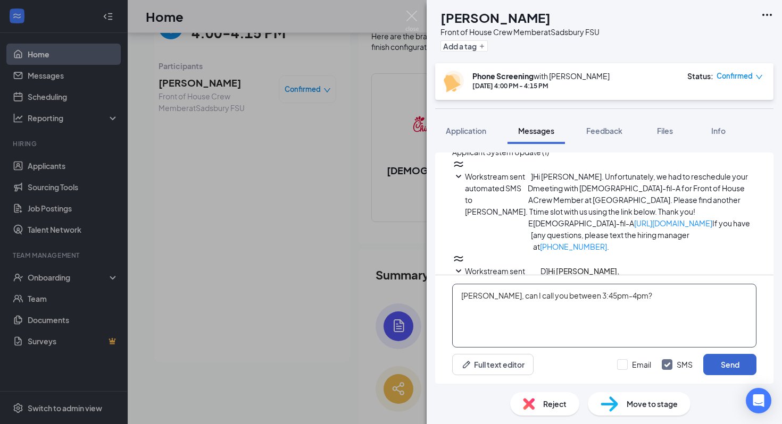
type textarea "Tyson, can I call you between 3:45pm-4pm?"
click at [736, 363] on button "Send" at bounding box center [729, 364] width 53 height 21
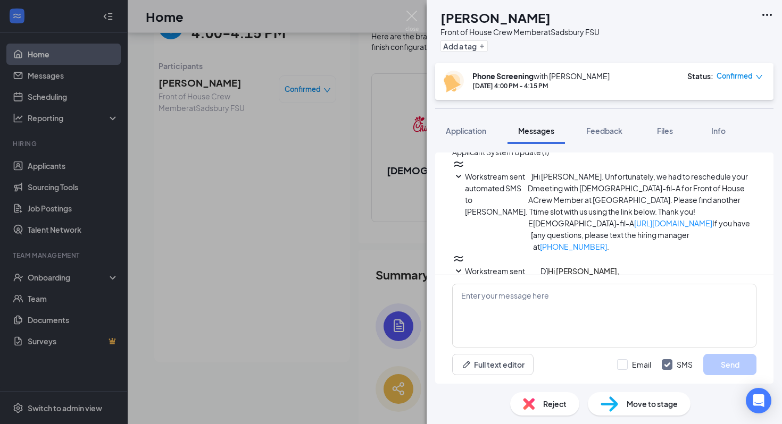
scroll to position [410, 0]
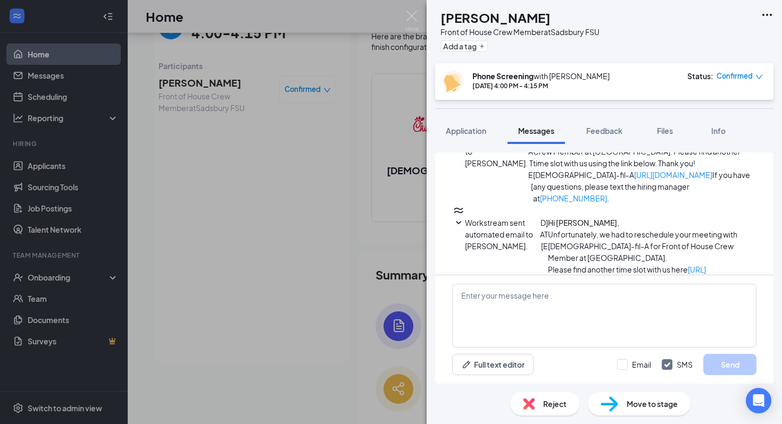
click at [415, 20] on img at bounding box center [411, 21] width 13 height 21
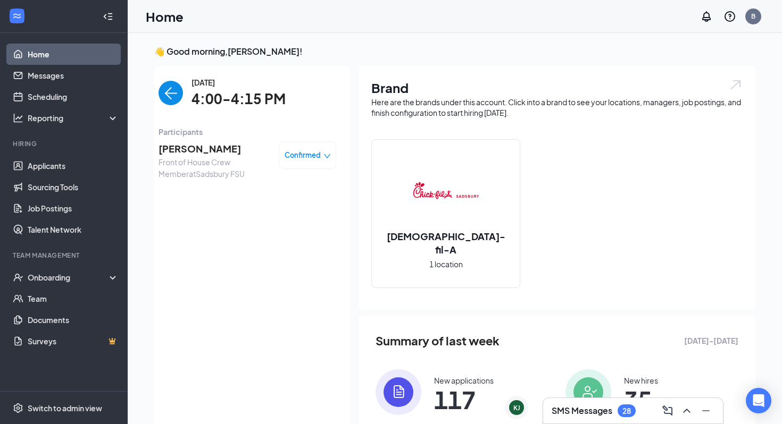
click at [165, 95] on img "back-button" at bounding box center [171, 93] width 24 height 24
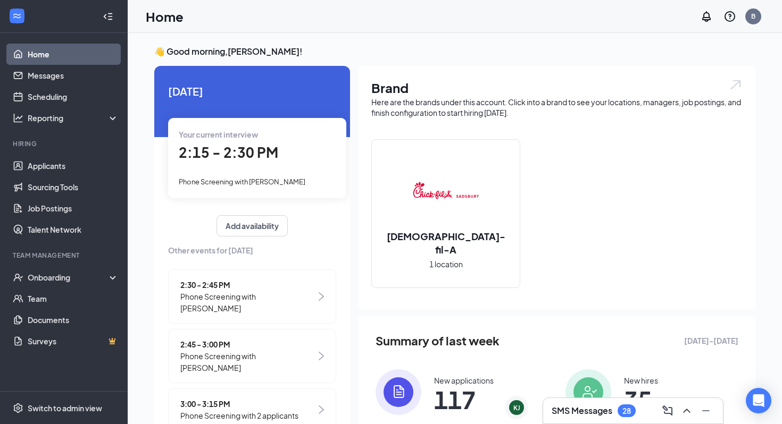
click at [576, 412] on h3 "SMS Messages" at bounding box center [582, 411] width 61 height 12
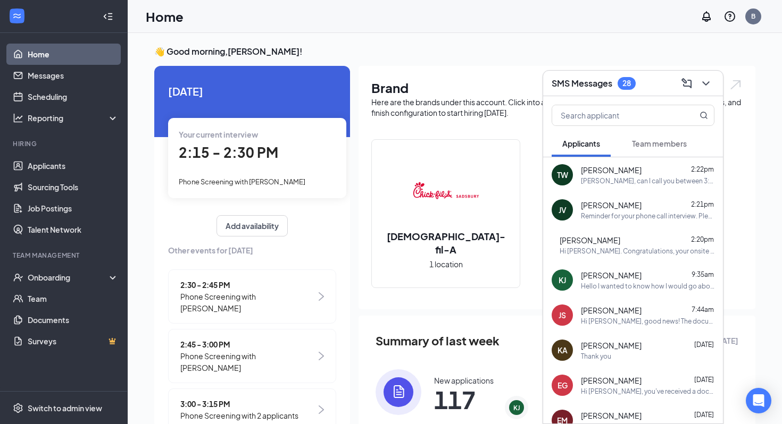
click at [337, 53] on h3 "👋 Good morning, Brady !" at bounding box center [454, 52] width 601 height 12
click at [708, 77] on icon "ChevronDown" at bounding box center [705, 83] width 13 height 13
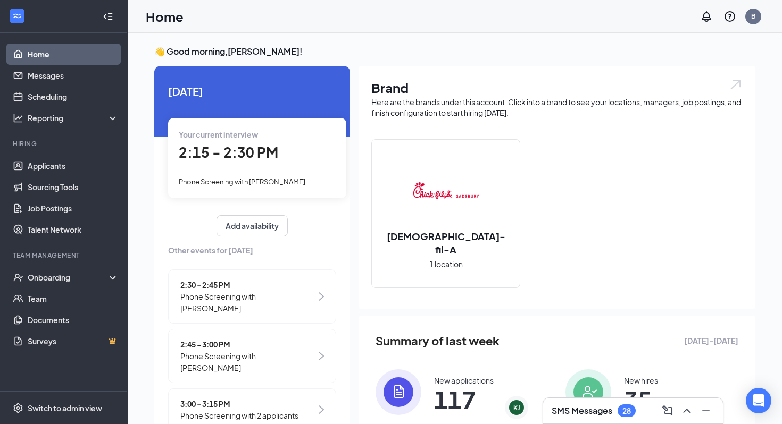
click at [579, 418] on div "SMS Messages 28" at bounding box center [633, 411] width 163 height 17
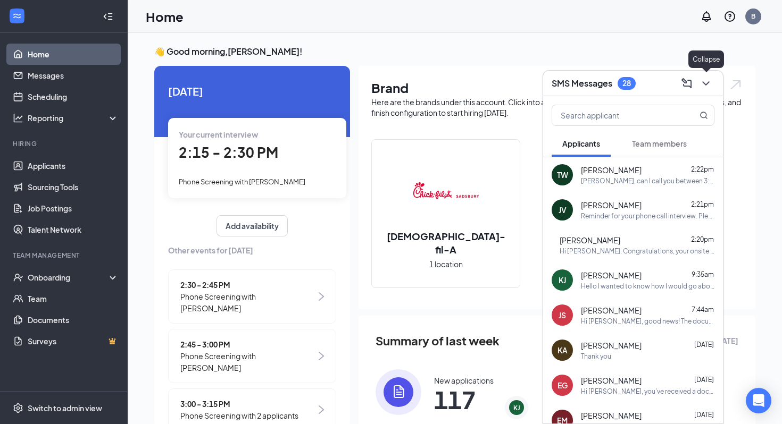
click at [713, 84] on button at bounding box center [705, 83] width 17 height 17
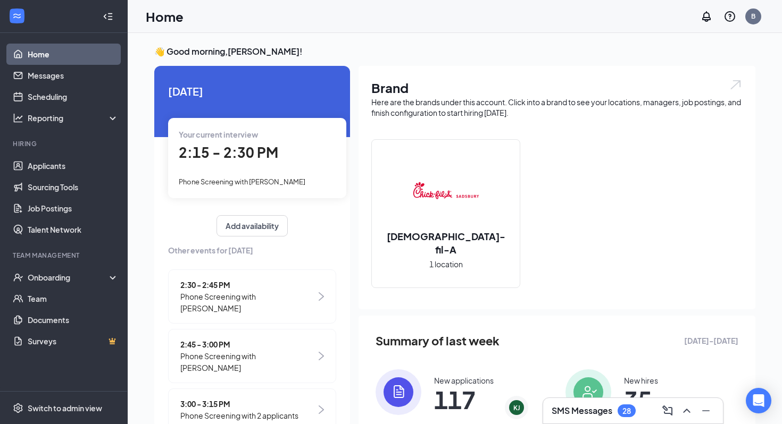
click at [191, 200] on div "Today Your current interview 2:15 - 2:30 PM Phone Screening with Thomas Whitney…" at bounding box center [252, 313] width 196 height 495
click at [611, 415] on h3 "SMS Messages" at bounding box center [582, 411] width 61 height 12
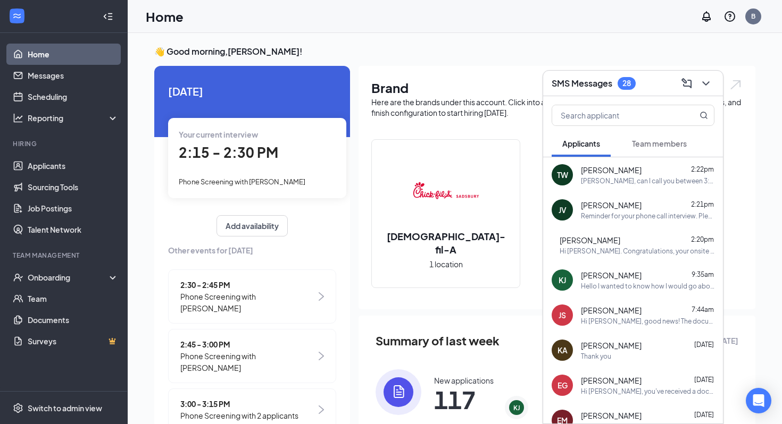
click at [696, 86] on div at bounding box center [704, 83] width 19 height 17
click at [702, 86] on icon "ChevronDown" at bounding box center [705, 83] width 13 height 13
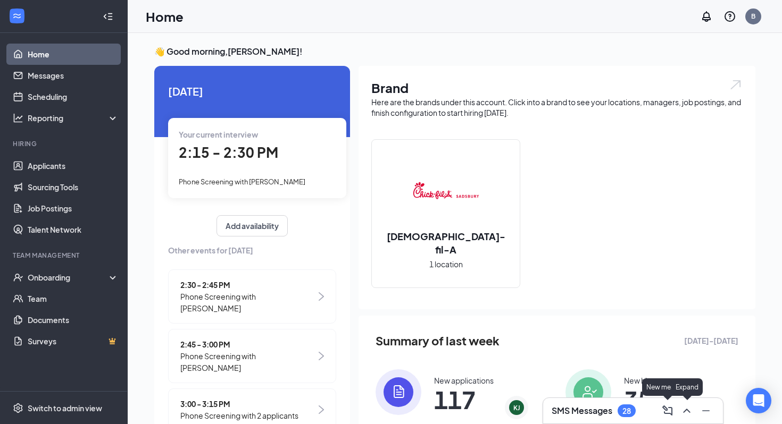
click at [629, 420] on div "SMS Messages 28" at bounding box center [633, 411] width 180 height 26
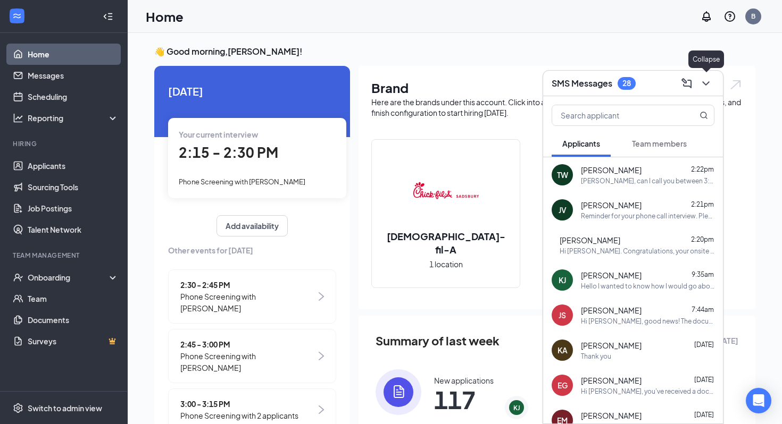
click at [702, 85] on icon "ChevronDown" at bounding box center [705, 83] width 13 height 13
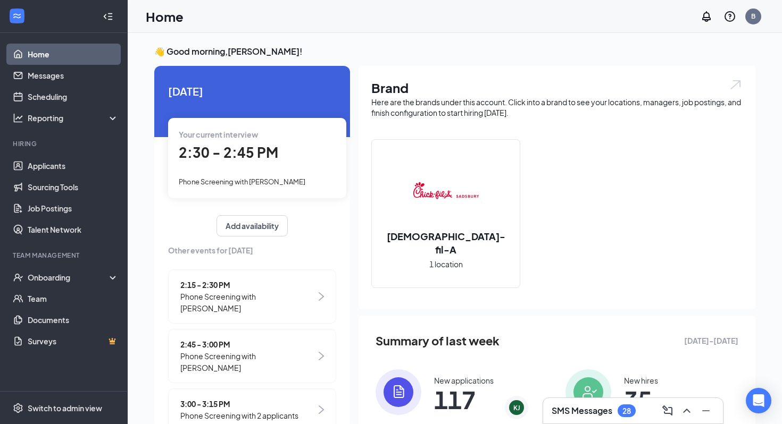
click at [265, 181] on span "Phone Screening with [PERSON_NAME]" at bounding box center [242, 182] width 127 height 9
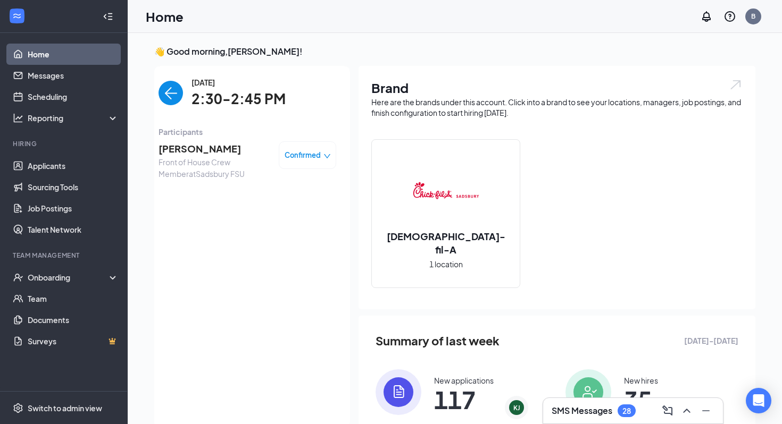
scroll to position [4, 0]
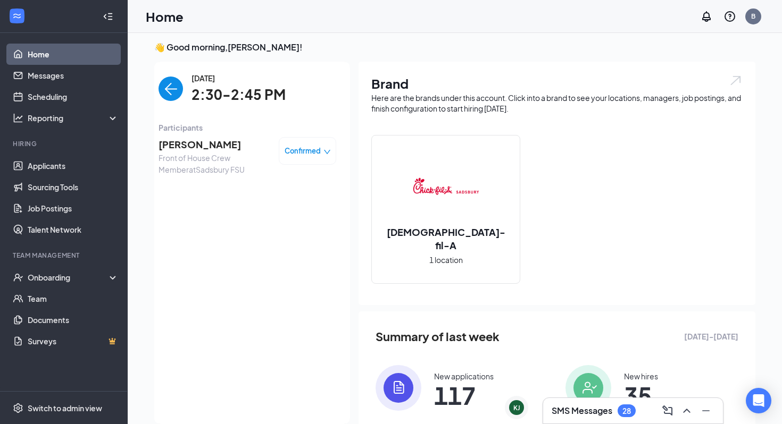
click at [230, 147] on span "[PERSON_NAME]" at bounding box center [215, 144] width 112 height 15
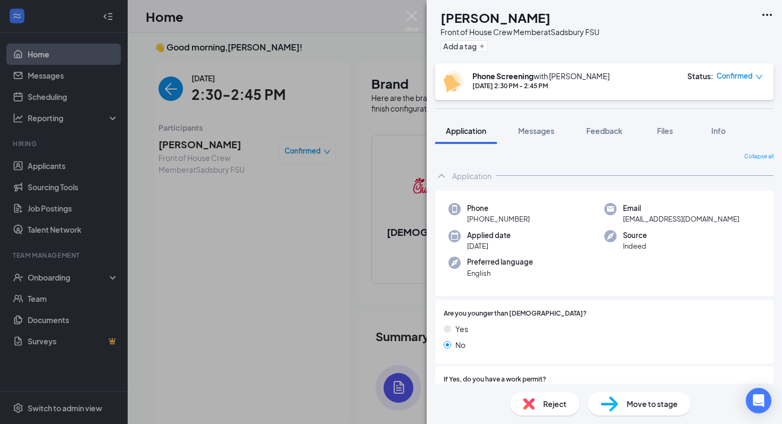
click at [575, 147] on div "Collapse all Application Phone +1 (717) 390-6361 Email j.vandegriff17@gmail.com…" at bounding box center [604, 264] width 355 height 240
click at [574, 148] on div "Collapse all Application Phone +1 (717) 390-6361 Email j.vandegriff17@gmail.com…" at bounding box center [604, 264] width 355 height 240
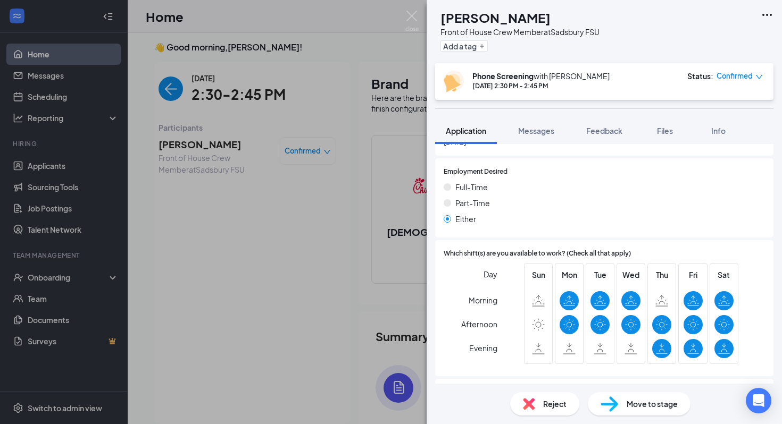
scroll to position [931, 0]
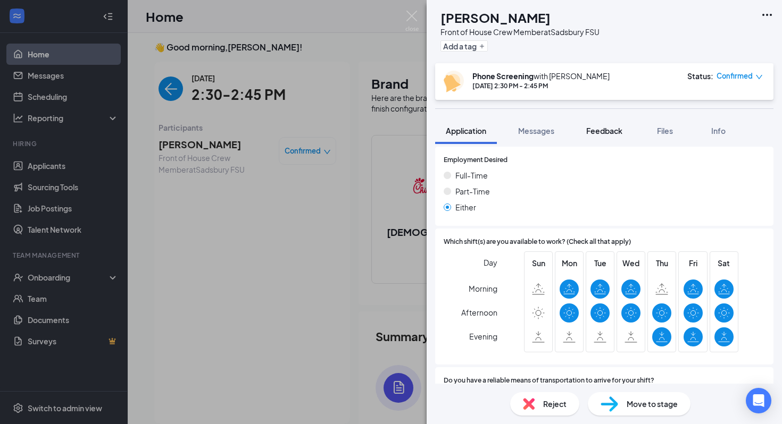
click at [609, 126] on span "Feedback" at bounding box center [604, 131] width 36 height 10
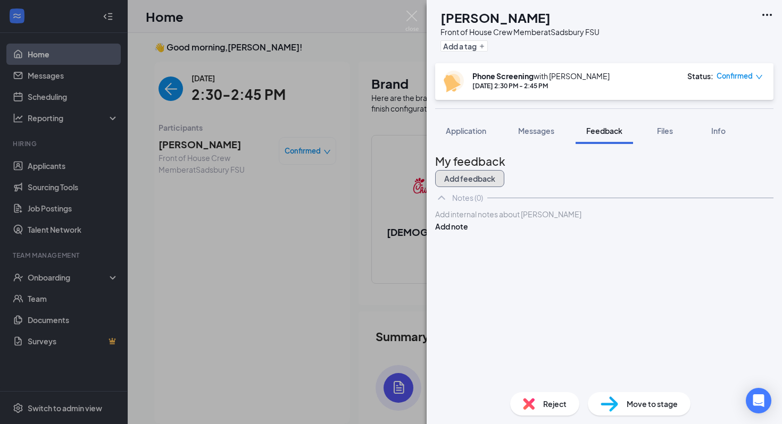
click at [504, 173] on button "Add feedback" at bounding box center [469, 178] width 69 height 17
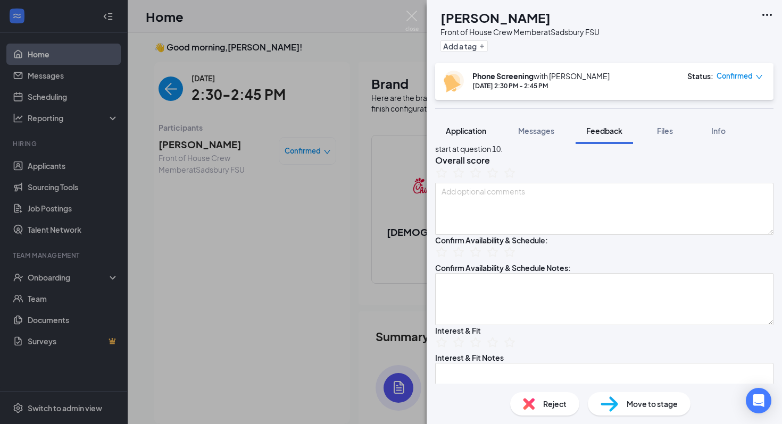
scroll to position [72, 0]
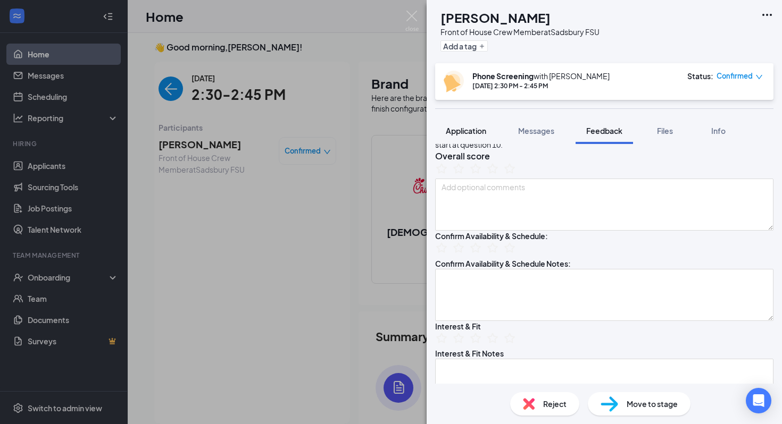
click at [472, 137] on button "Application" at bounding box center [466, 131] width 62 height 27
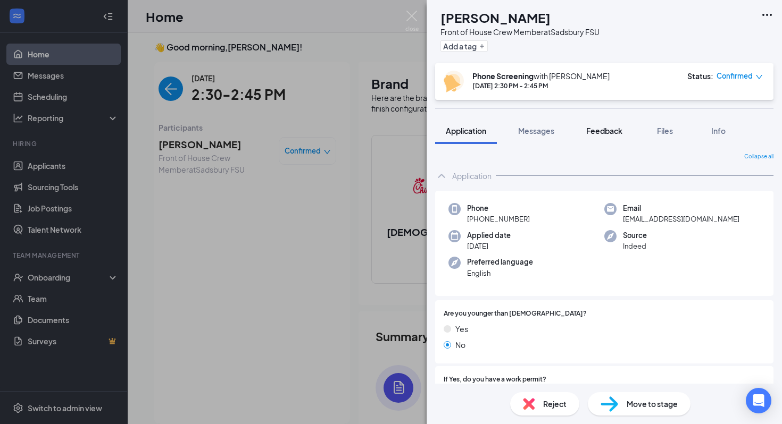
click at [599, 136] on div "Feedback" at bounding box center [604, 131] width 36 height 11
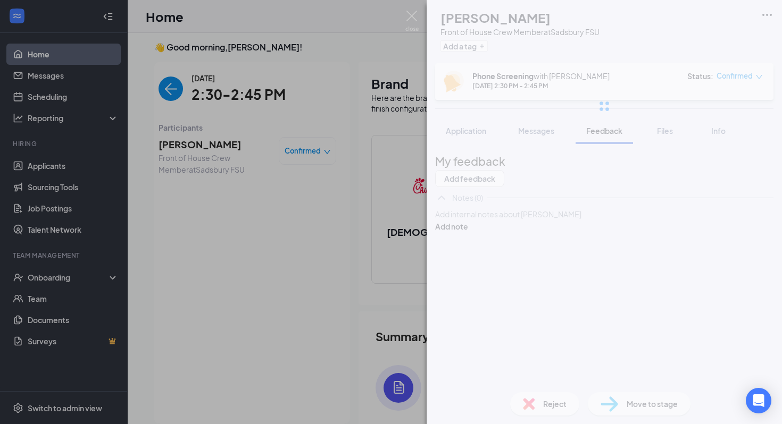
click at [561, 269] on div "JV Jamie Vandegriff Front of House Crew Member at Sadsbury FSU Add a tag Phone …" at bounding box center [604, 212] width 355 height 424
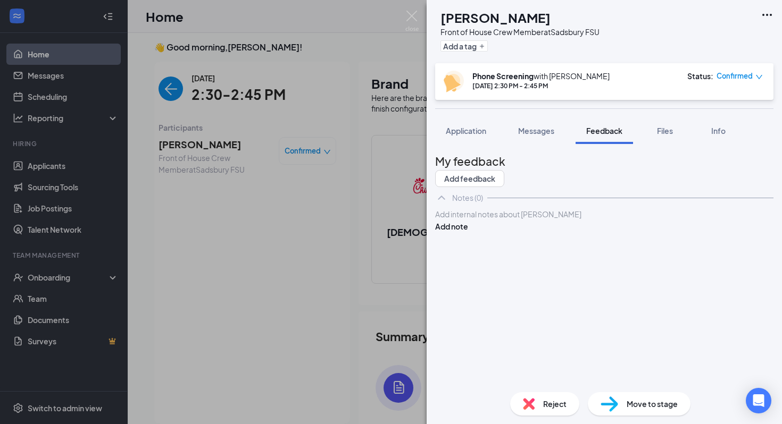
click at [561, 232] on div "Add internal notes about Jamie Vandegriff Add note" at bounding box center [604, 220] width 338 height 24
click at [504, 179] on button "Add feedback" at bounding box center [469, 178] width 69 height 17
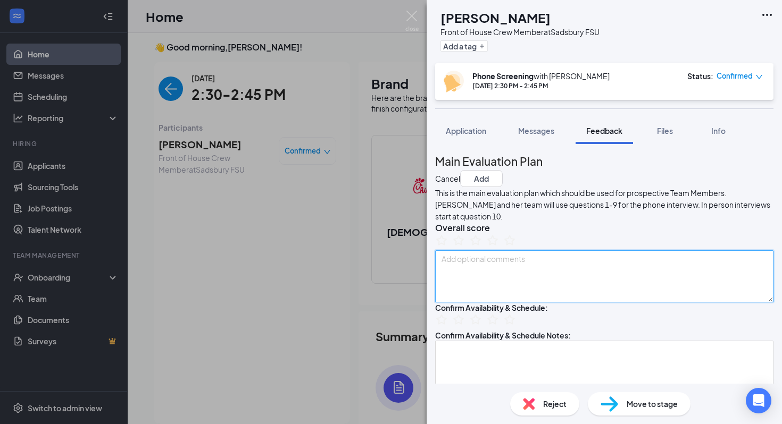
click at [589, 290] on textarea at bounding box center [604, 277] width 338 height 52
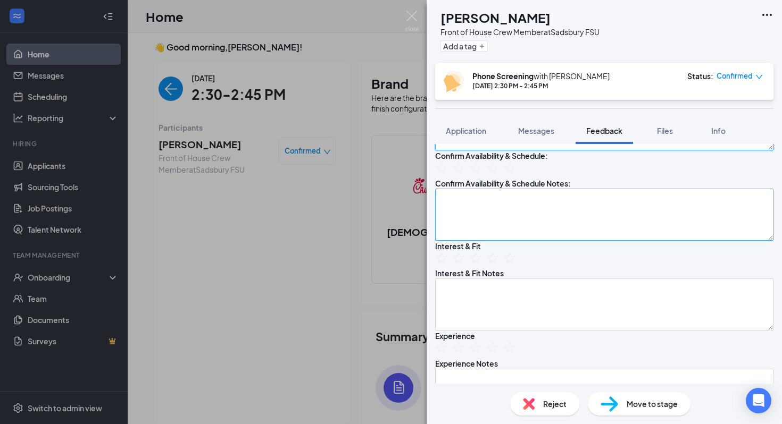
scroll to position [153, 0]
click at [588, 240] on textarea at bounding box center [604, 214] width 338 height 52
click at [588, 240] on textarea "Open to FT/PT Available everyday" at bounding box center [604, 214] width 338 height 52
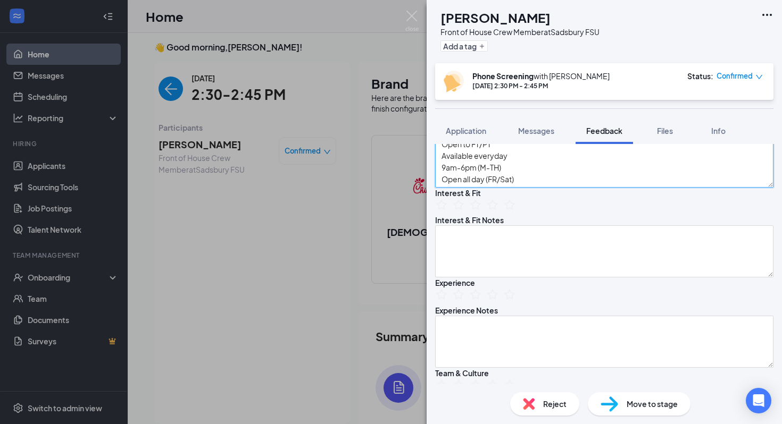
scroll to position [212, 0]
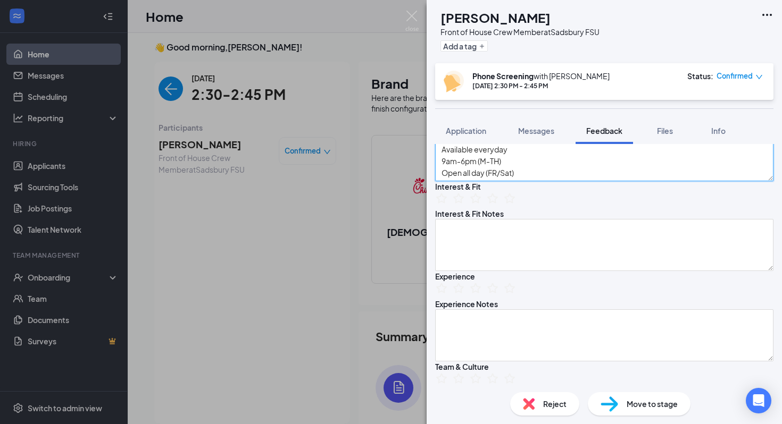
type textarea "Open to FT/PT Available everyday 9am-6pm (M-TH) Open all day (FR/Sat)"
click at [482, 115] on icon "StarBorder" at bounding box center [476, 108] width 14 height 14
click at [499, 115] on icon "StarBorder" at bounding box center [493, 108] width 14 height 14
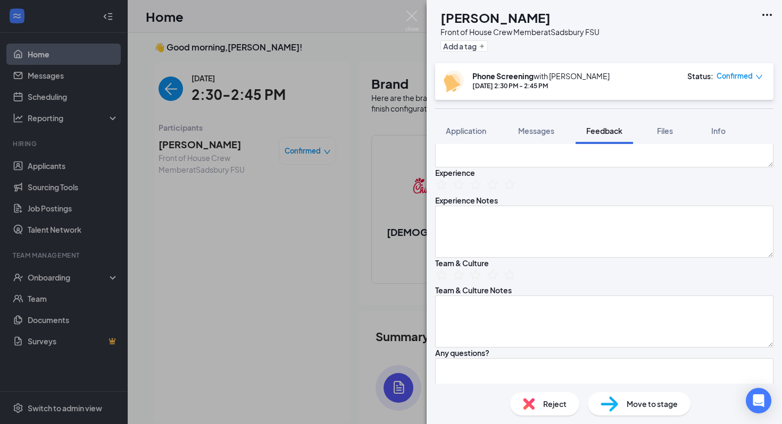
scroll to position [317, 0]
click at [481, 189] on icon "StarBorder" at bounding box center [476, 183] width 12 height 11
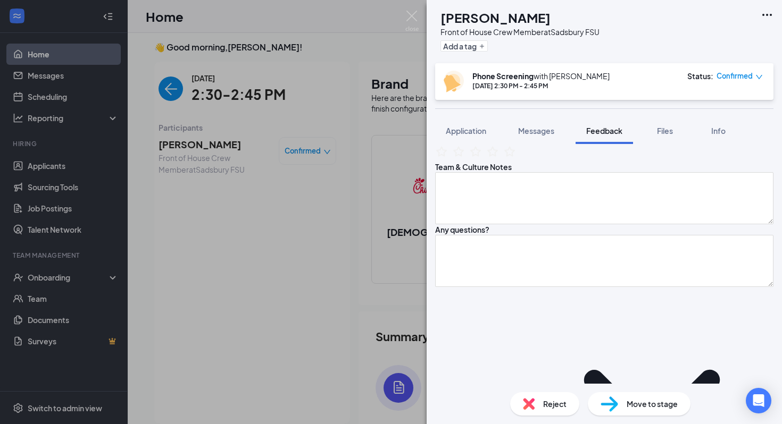
click at [531, 135] on textarea at bounding box center [604, 108] width 338 height 52
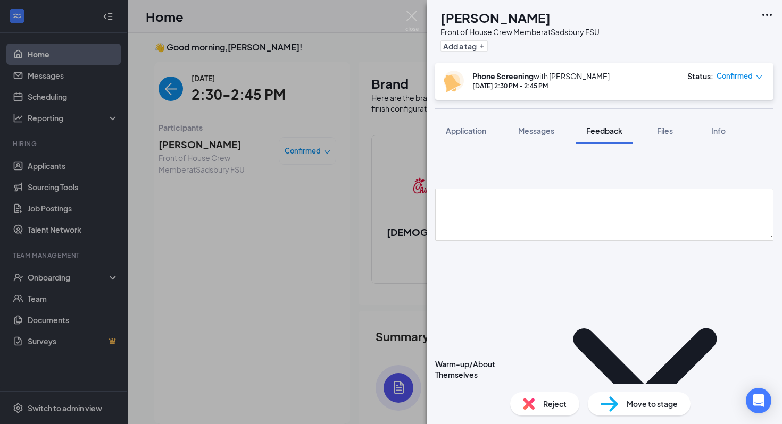
scroll to position [1153, 0]
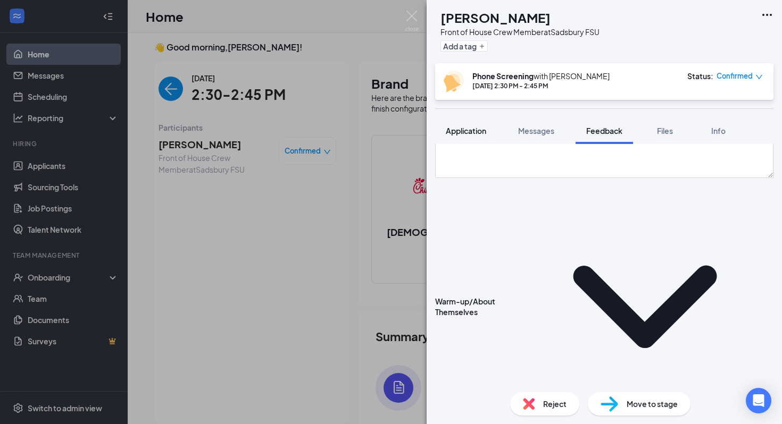
click at [472, 134] on span "Application" at bounding box center [466, 131] width 40 height 10
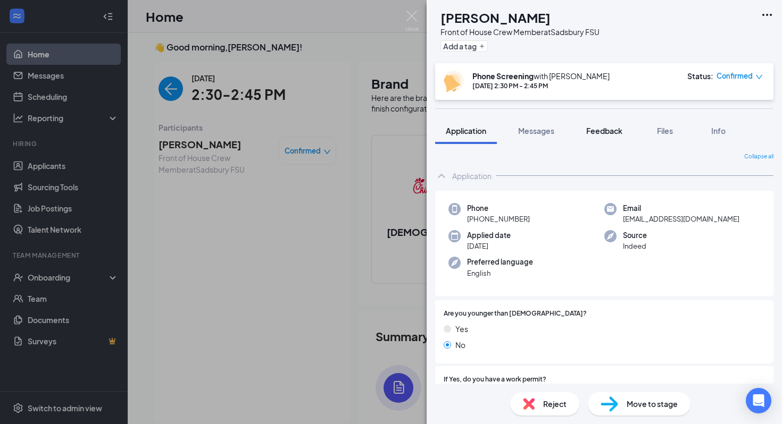
click at [598, 118] on button "Feedback" at bounding box center [603, 131] width 57 height 27
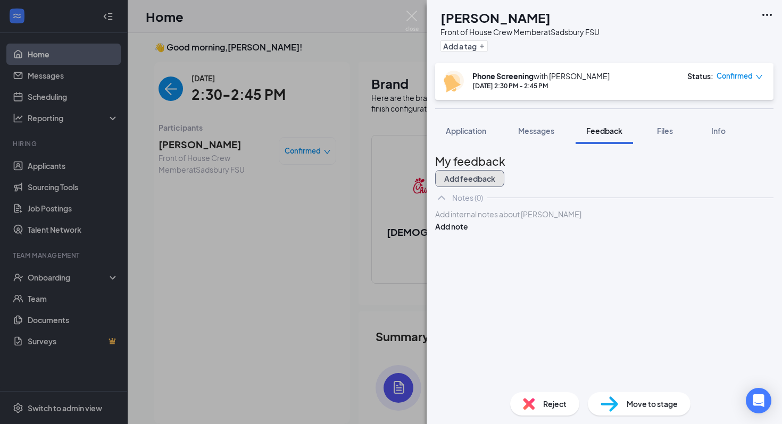
click at [504, 177] on button "Add feedback" at bounding box center [469, 178] width 69 height 17
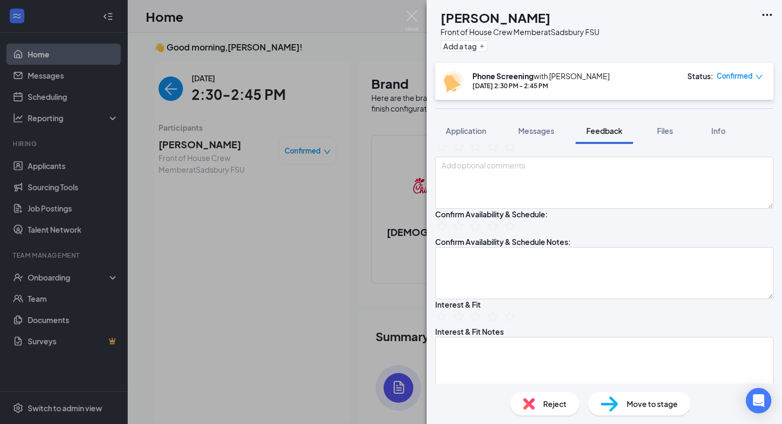
scroll to position [93, 0]
click at [482, 233] on icon "StarBorder" at bounding box center [476, 227] width 14 height 14
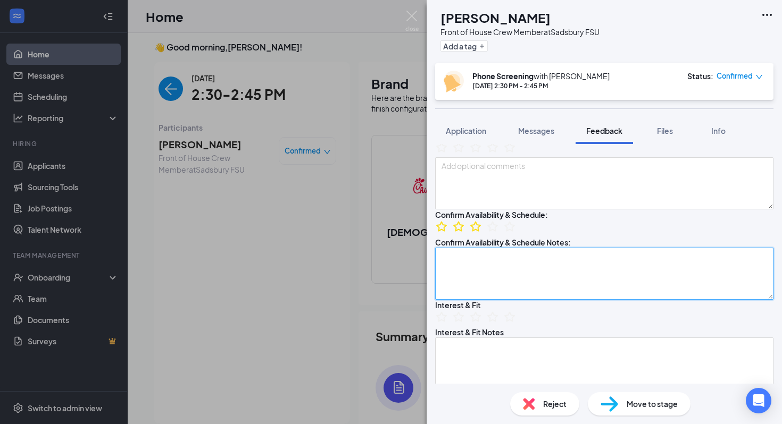
click at [492, 300] on textarea at bounding box center [604, 274] width 338 height 52
type textarea "S"
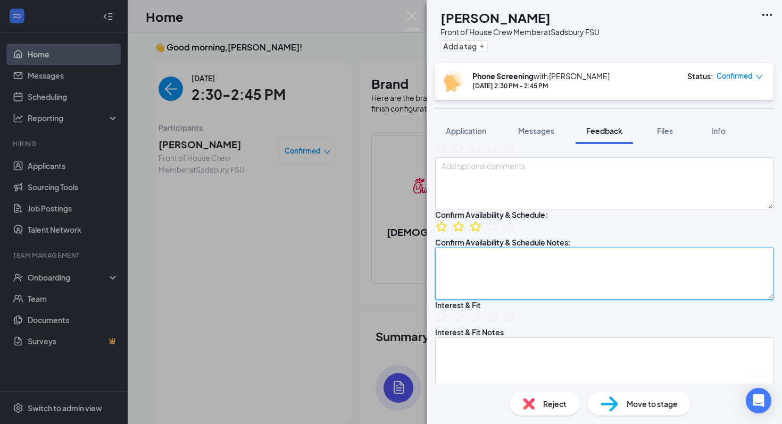
type textarea "a"
type textarea "S"
type textarea "M"
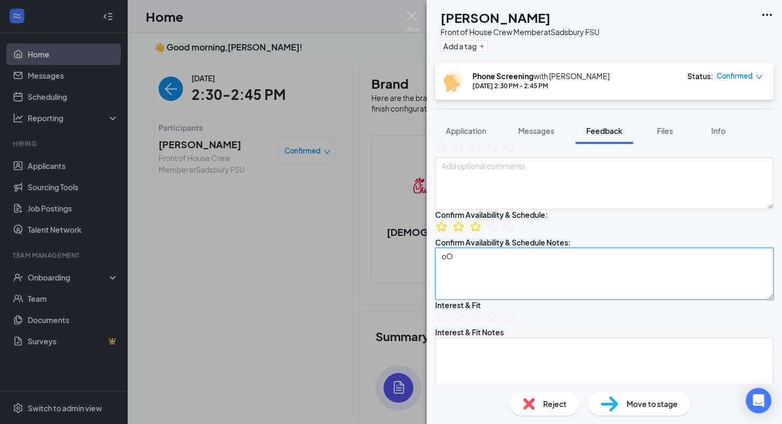
type textarea "o"
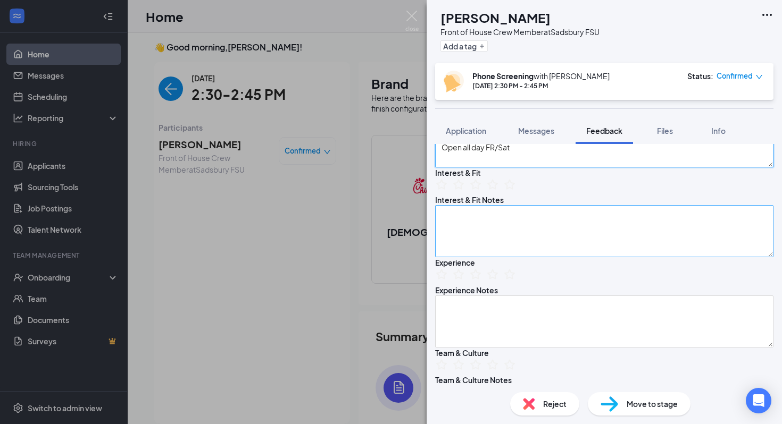
type textarea "Open to FT or PT 9am-6pm availability Open all day FR/Sat"
click at [509, 257] on textarea at bounding box center [604, 231] width 338 height 52
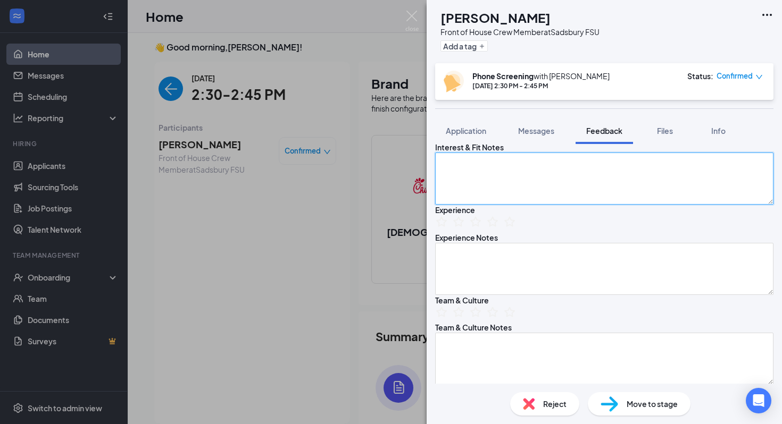
scroll to position [300, 0]
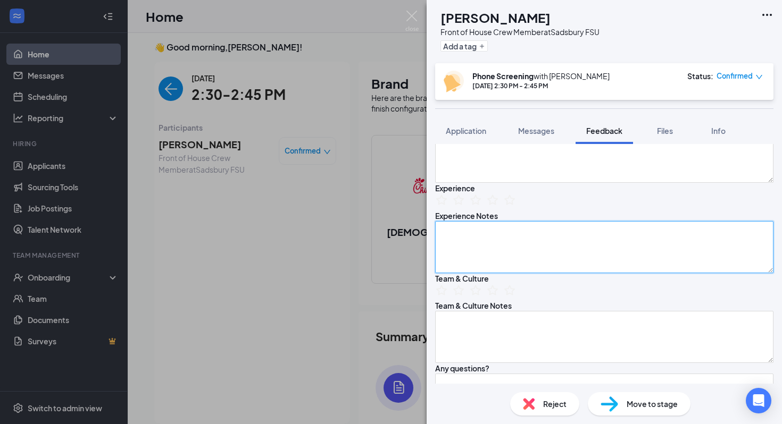
click at [519, 273] on textarea at bounding box center [604, 247] width 338 height 52
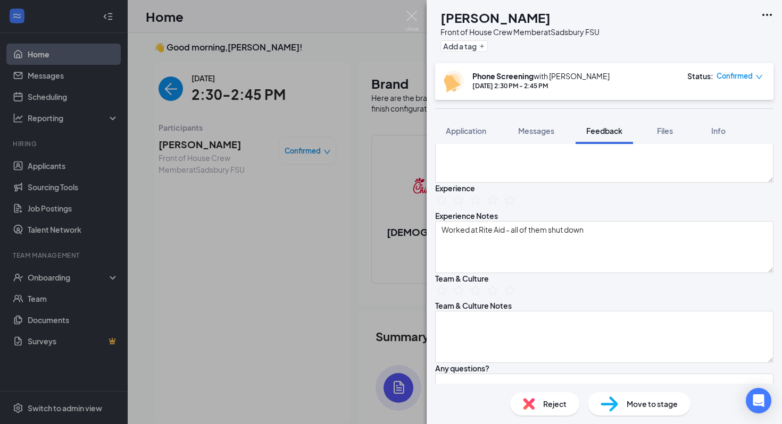
click at [466, 210] on ul at bounding box center [475, 202] width 81 height 16
click at [465, 207] on icon "StarBorder" at bounding box center [459, 200] width 14 height 14
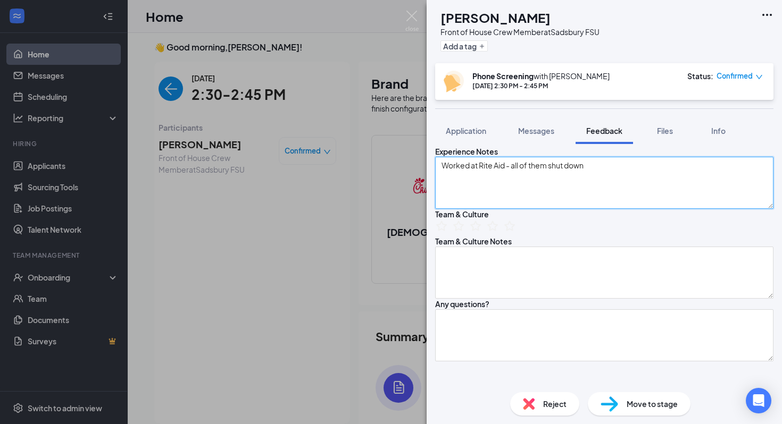
click at [611, 209] on textarea "Worked at Rite Aid - all of them shut down" at bounding box center [604, 183] width 338 height 52
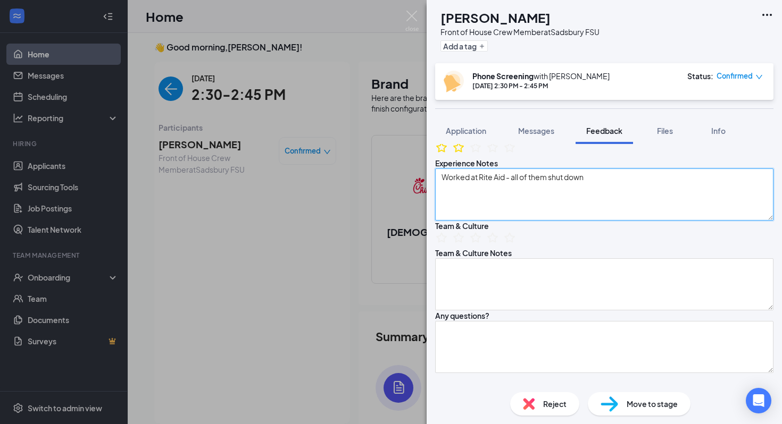
scroll to position [346, 0]
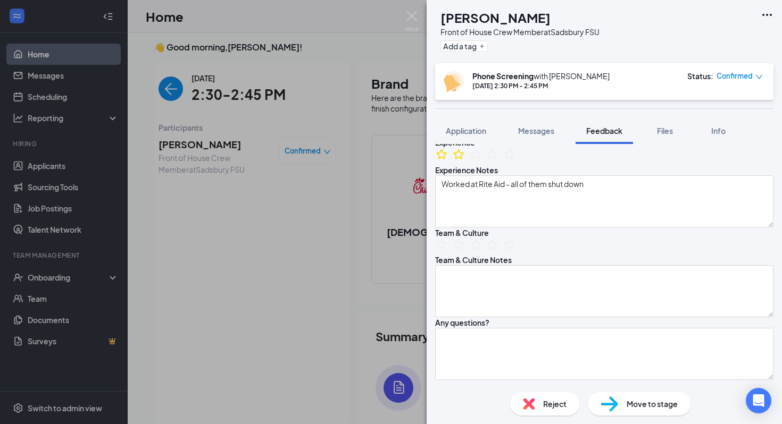
click at [482, 161] on icon "StarBorder" at bounding box center [476, 154] width 14 height 14
click at [491, 85] on div "Interest & Fit Notes" at bounding box center [469, 79] width 69 height 11
click at [604, 228] on textarea "Worked at Rite Aid - all of them shut down" at bounding box center [604, 202] width 338 height 52
type textarea "Worked at Rite Aid - all of them shut down, two years total."
click at [530, 137] on textarea at bounding box center [604, 111] width 338 height 52
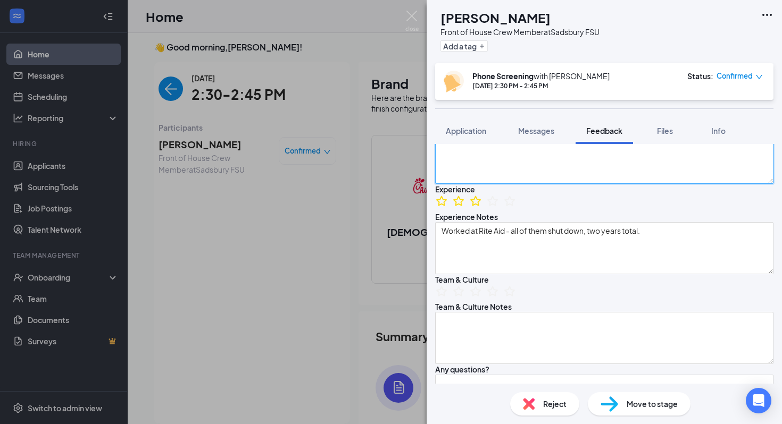
scroll to position [297, 0]
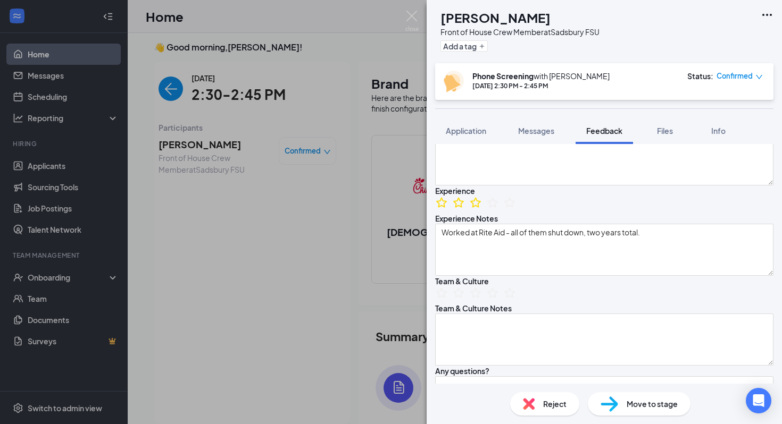
click at [482, 120] on icon "StarBorder" at bounding box center [476, 113] width 14 height 14
click at [493, 186] on textarea at bounding box center [604, 160] width 338 height 52
click at [519, 186] on textarea "Close to home." at bounding box center [604, 160] width 338 height 52
click at [518, 186] on textarea "Close to home." at bounding box center [604, 160] width 338 height 52
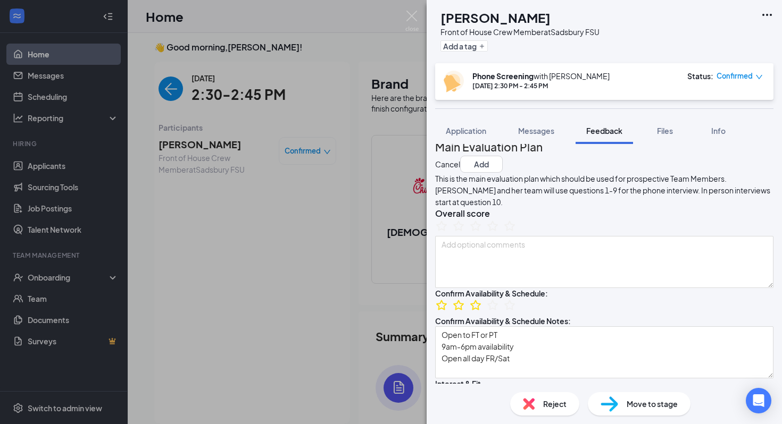
scroll to position [0, 0]
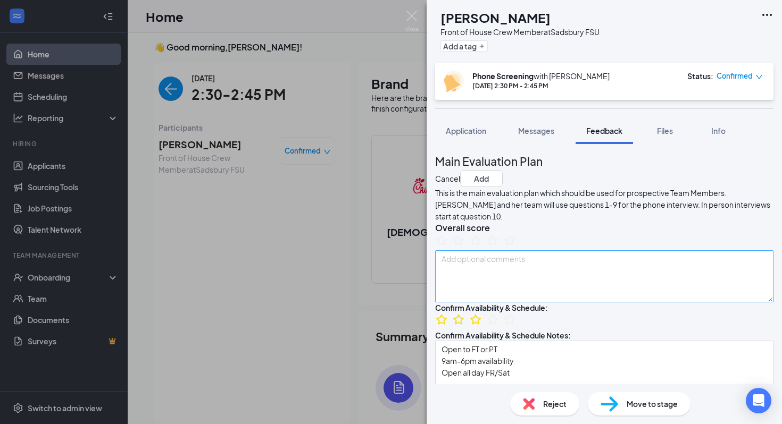
type textarea "Close to home. Loves the friendly environment, fast service, and she has a lot …"
click at [521, 290] on textarea at bounding box center [604, 277] width 338 height 52
type textarea "T"
type textarea "Transportation is aunt but has had her drive her to every job."
click at [482, 247] on icon "StarBorder" at bounding box center [476, 240] width 14 height 14
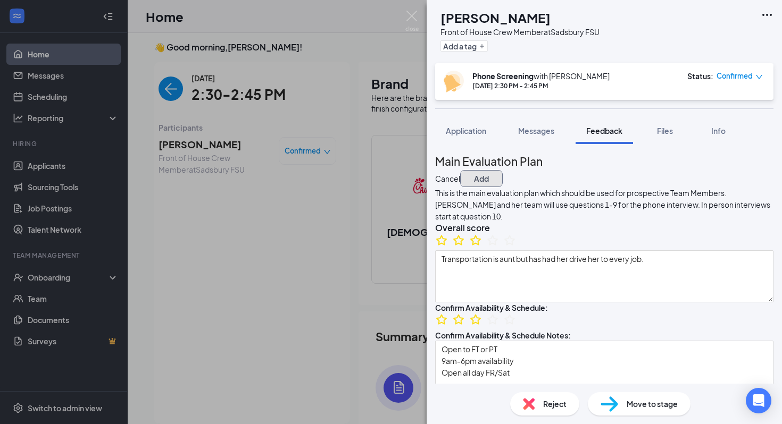
click at [503, 170] on button "Add" at bounding box center [481, 178] width 43 height 17
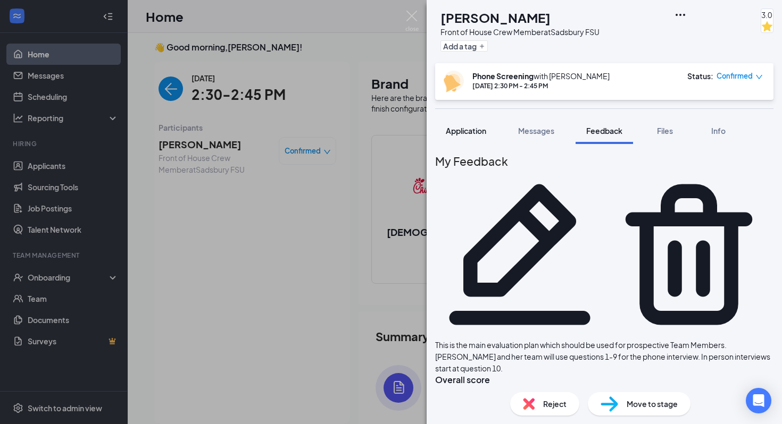
click at [478, 138] on button "Application" at bounding box center [466, 131] width 62 height 27
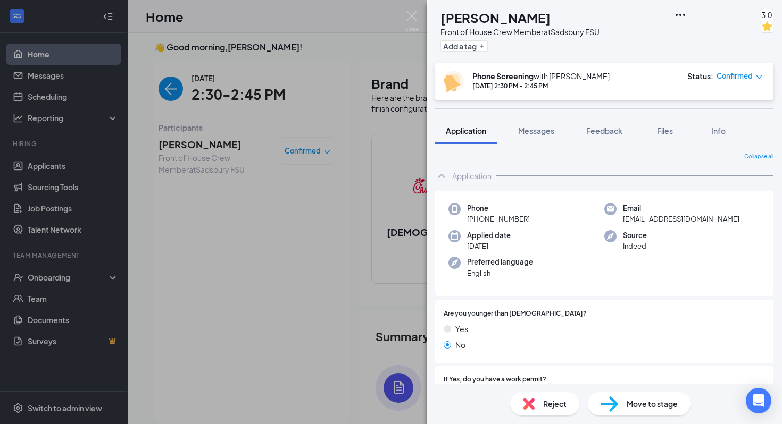
click at [624, 400] on div "Move to stage" at bounding box center [639, 404] width 103 height 23
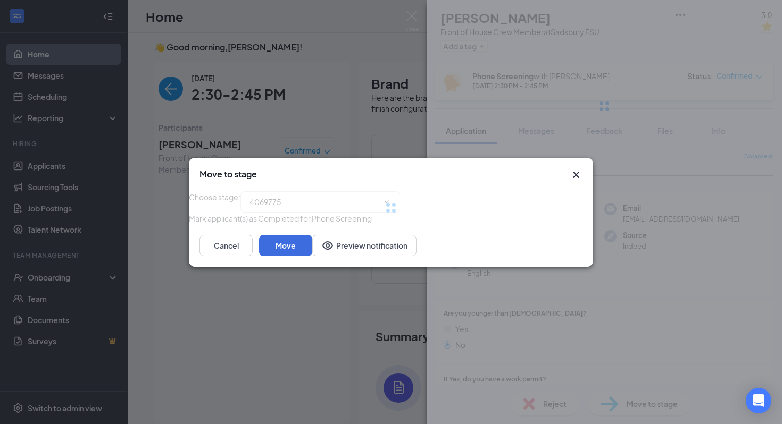
type input "Onsite Interview (next stage)"
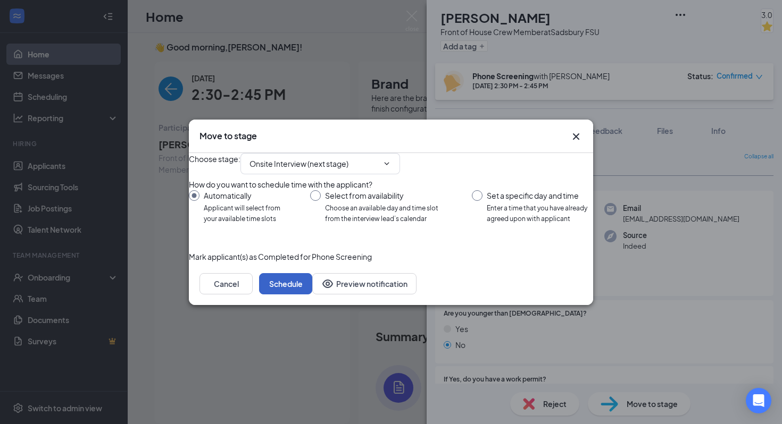
click at [312, 295] on button "Schedule" at bounding box center [285, 283] width 53 height 21
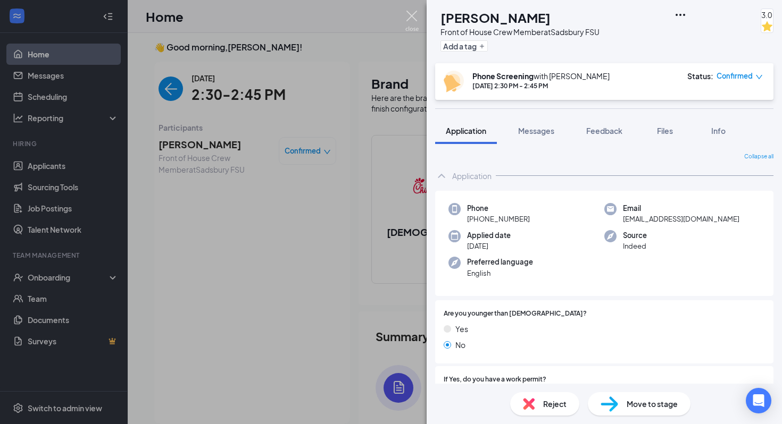
click at [416, 20] on img at bounding box center [411, 21] width 13 height 21
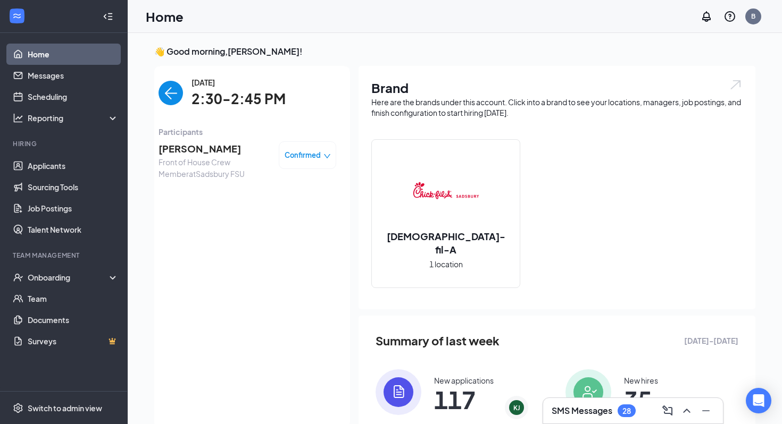
click at [165, 95] on img "back-button" at bounding box center [171, 93] width 24 height 24
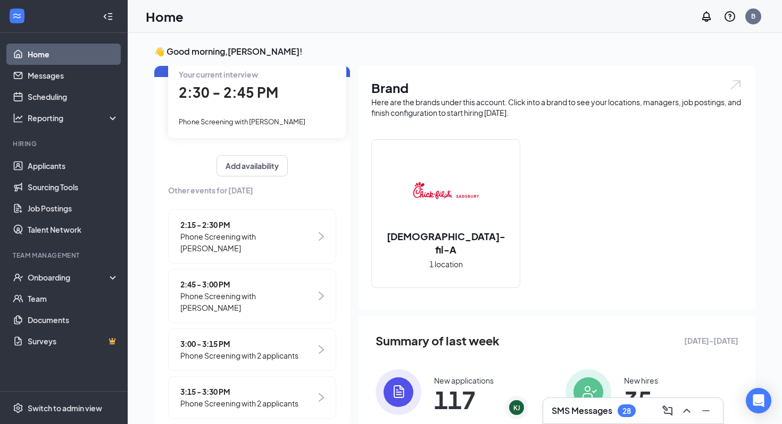
scroll to position [109, 0]
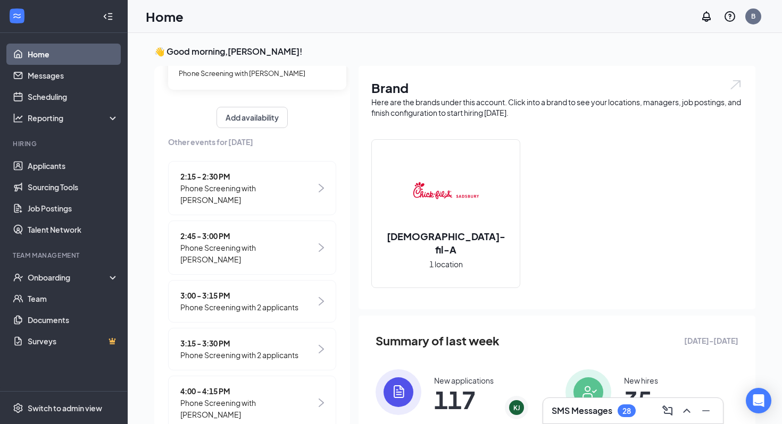
click at [305, 291] on div "3:00 - 3:15 PM Phone Screening with 2 applicants" at bounding box center [252, 301] width 168 height 43
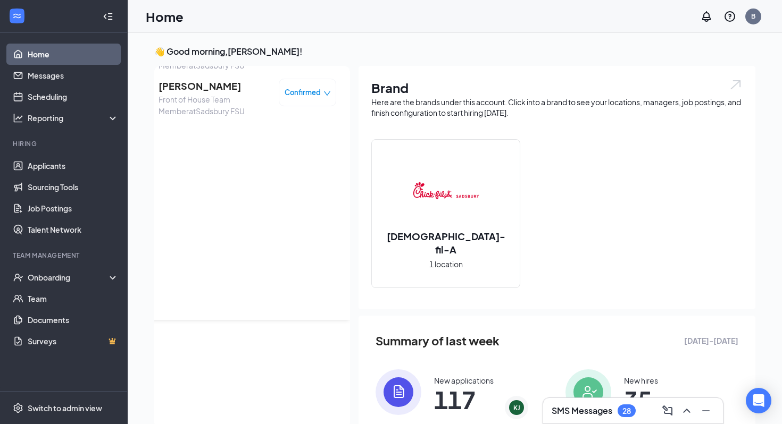
scroll to position [0, 0]
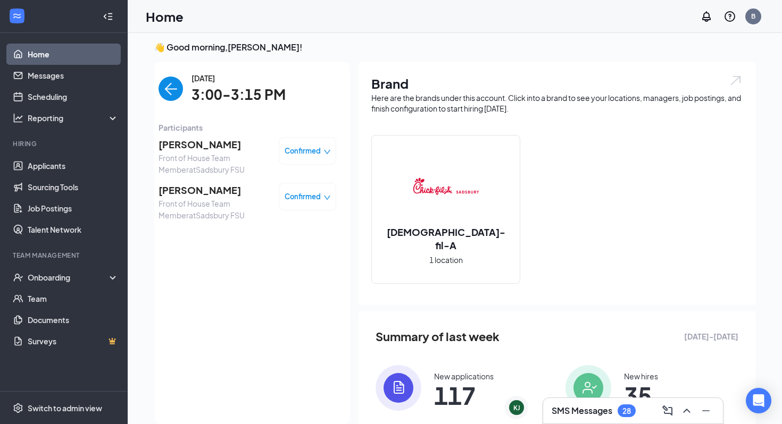
click at [157, 79] on div "Tuesday, Sep 16 3:00-3:15 PM Participants Sophia Torres Front of House Team Mem…" at bounding box center [247, 243] width 205 height 363
click at [165, 93] on img "back-button" at bounding box center [171, 89] width 24 height 24
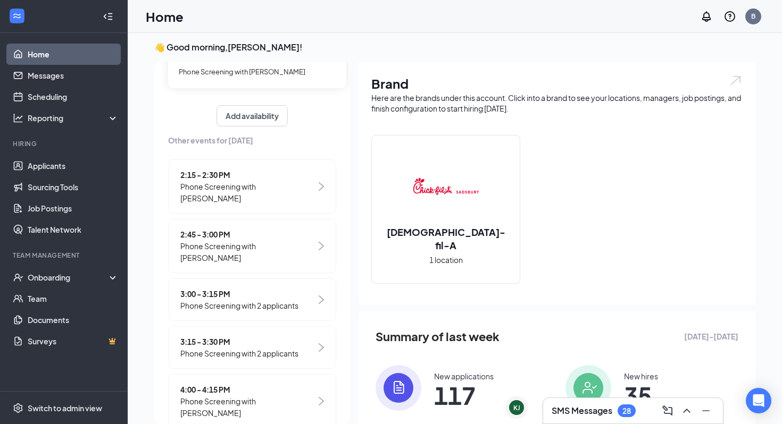
scroll to position [109, 0]
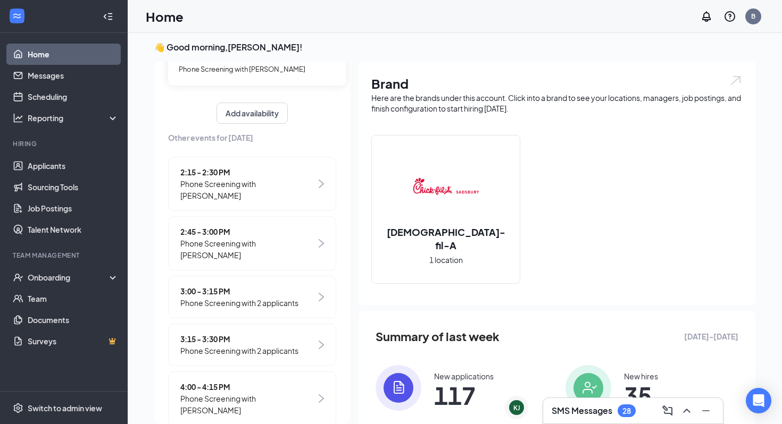
click at [297, 324] on div "3:15 - 3:30 PM Phone Screening with 2 applicants" at bounding box center [252, 345] width 168 height 43
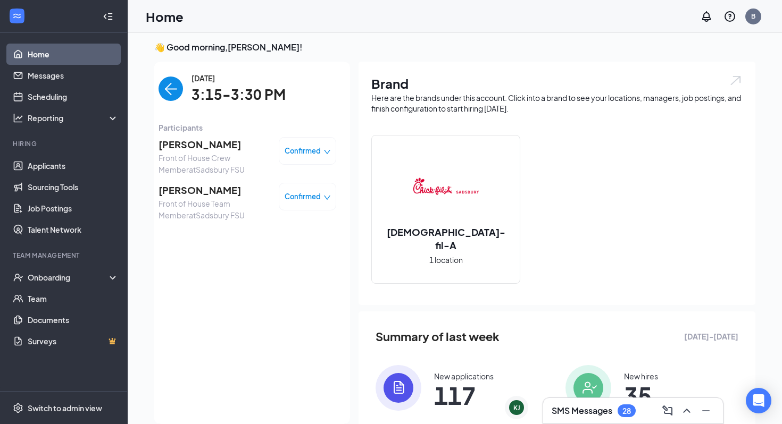
click at [174, 90] on img "back-button" at bounding box center [171, 89] width 24 height 24
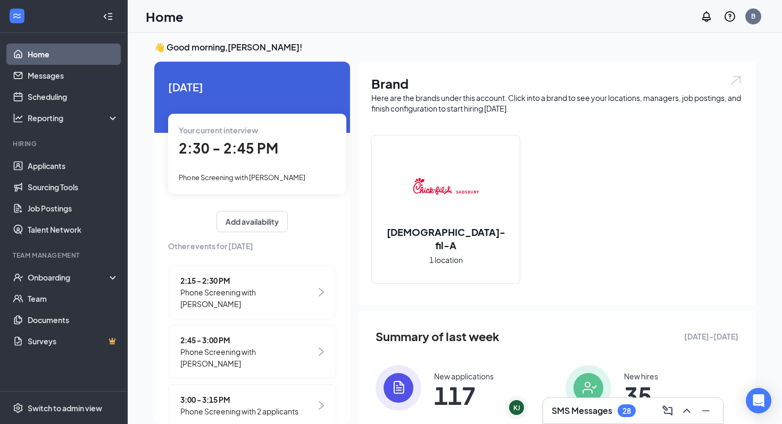
scroll to position [109, 0]
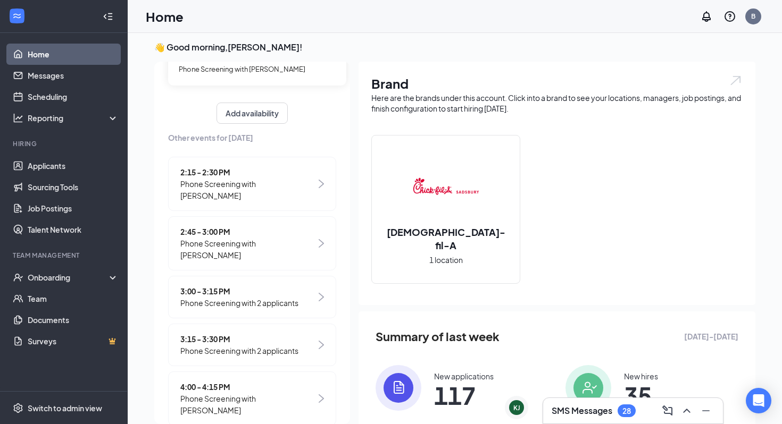
click at [248, 345] on span "Phone Screening with 2 applicants" at bounding box center [239, 351] width 118 height 12
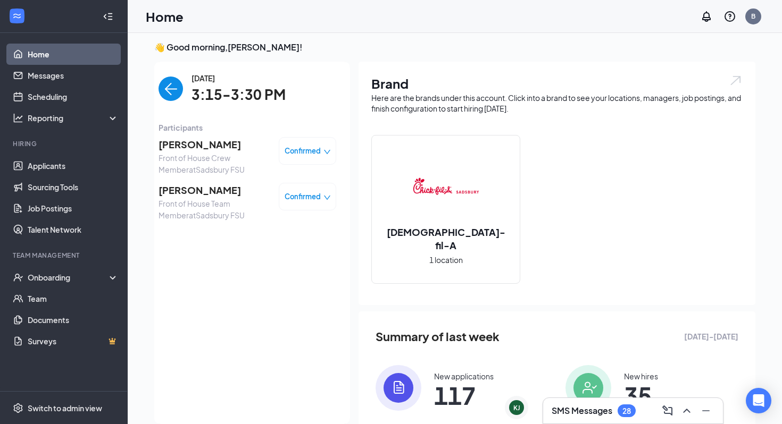
click at [173, 86] on img "back-button" at bounding box center [171, 89] width 24 height 24
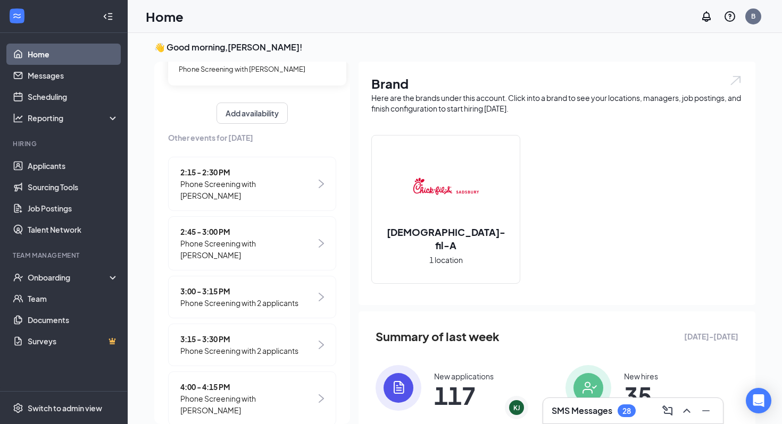
scroll to position [26, 0]
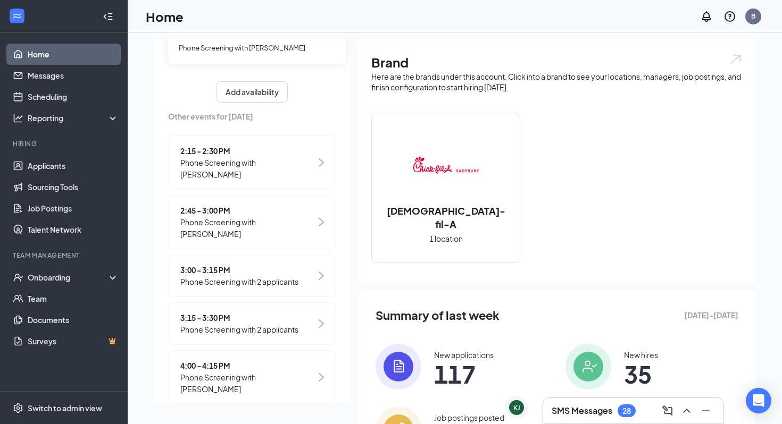
click at [238, 360] on span "4:00 - 4:15 PM" at bounding box center [248, 366] width 136 height 12
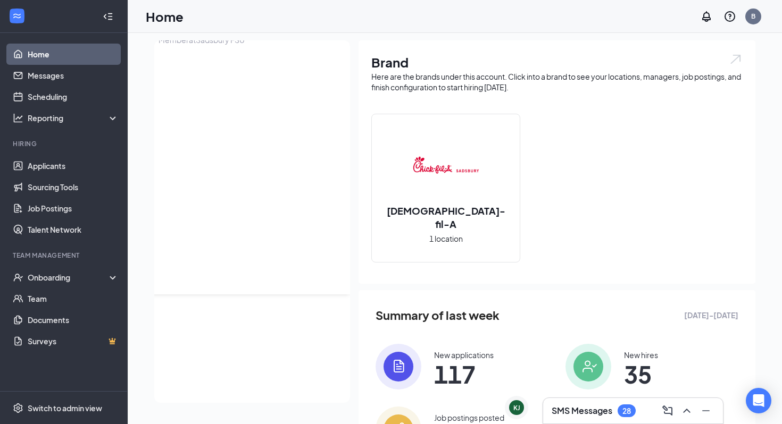
scroll to position [0, 0]
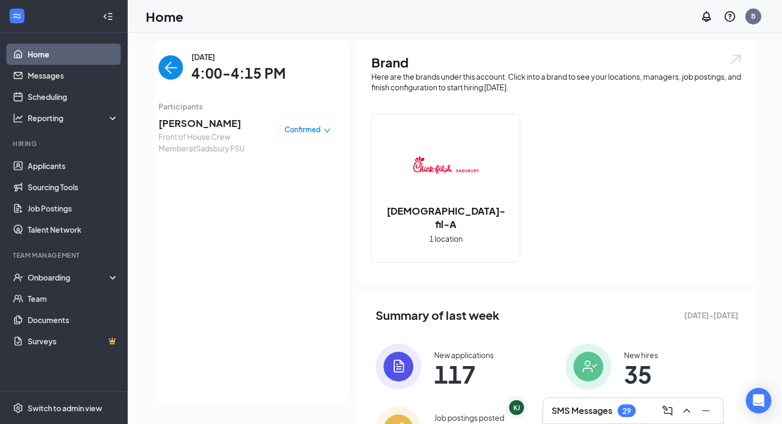
click at [169, 62] on img "back-button" at bounding box center [171, 67] width 24 height 24
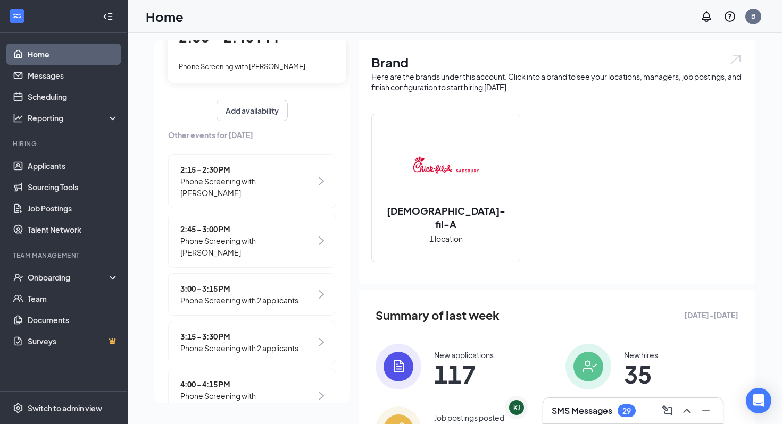
scroll to position [90, 0]
click at [248, 235] on span "Phone Screening with [PERSON_NAME]" at bounding box center [248, 246] width 136 height 23
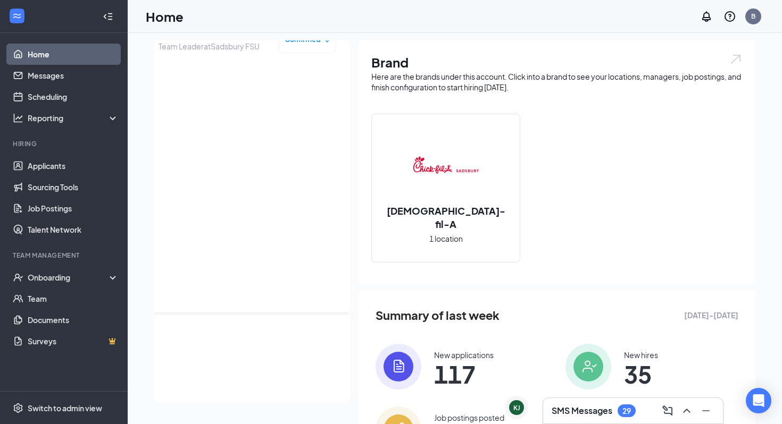
scroll to position [0, 0]
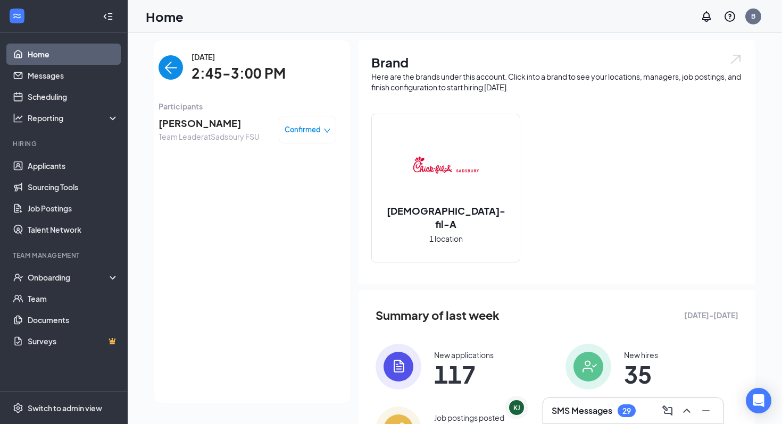
click at [217, 124] on span "[PERSON_NAME]" at bounding box center [209, 123] width 101 height 15
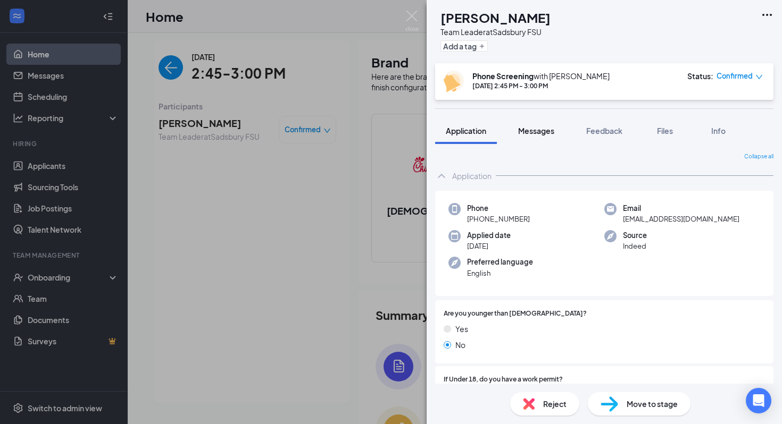
click at [540, 129] on span "Messages" at bounding box center [536, 131] width 36 height 10
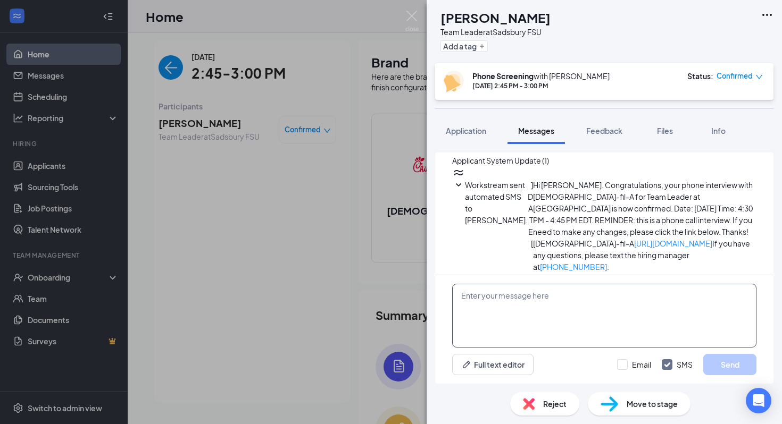
click at [538, 334] on textarea at bounding box center [604, 316] width 304 height 64
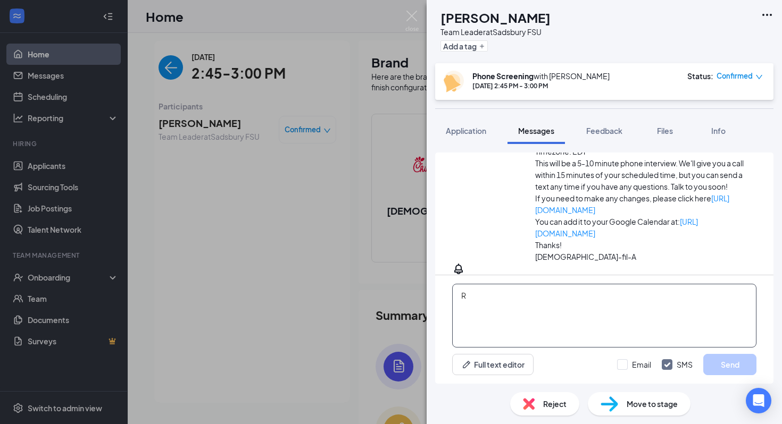
scroll to position [411, 0]
type textarea "Reminder for your call in 5 minutes!"
click at [733, 373] on button "Send" at bounding box center [729, 364] width 53 height 21
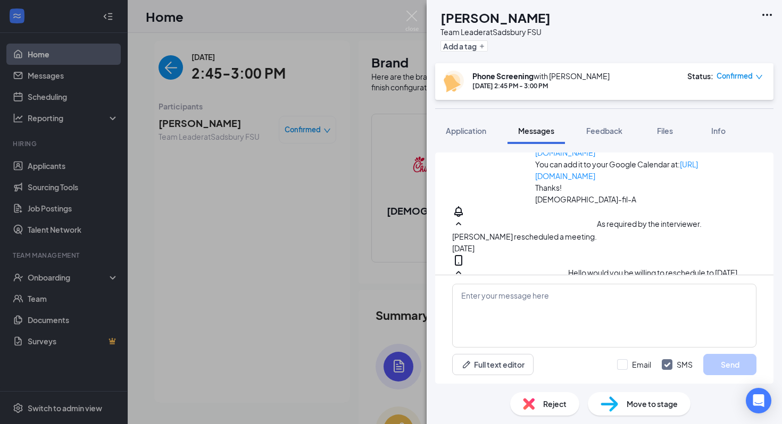
scroll to position [468, 0]
click at [414, 15] on img at bounding box center [411, 21] width 13 height 21
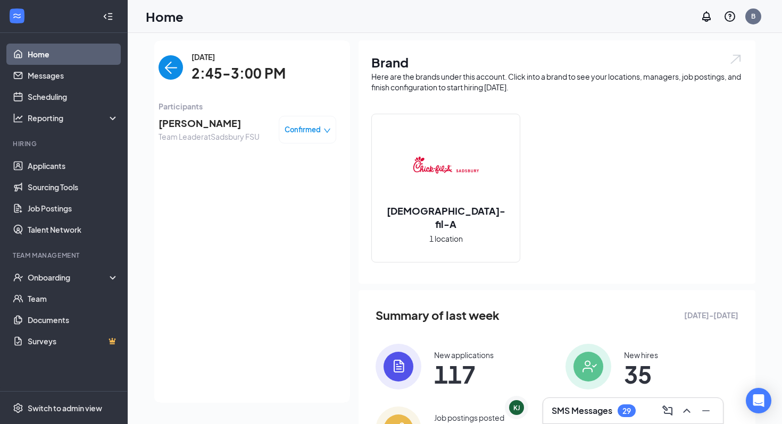
click at [612, 420] on div "SMS Messages 29" at bounding box center [633, 411] width 180 height 26
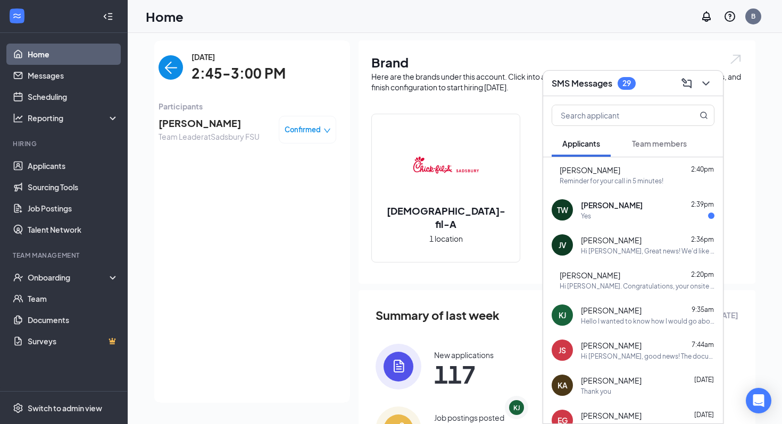
click at [664, 205] on div "Tyson Walton 2:39pm" at bounding box center [648, 205] width 134 height 11
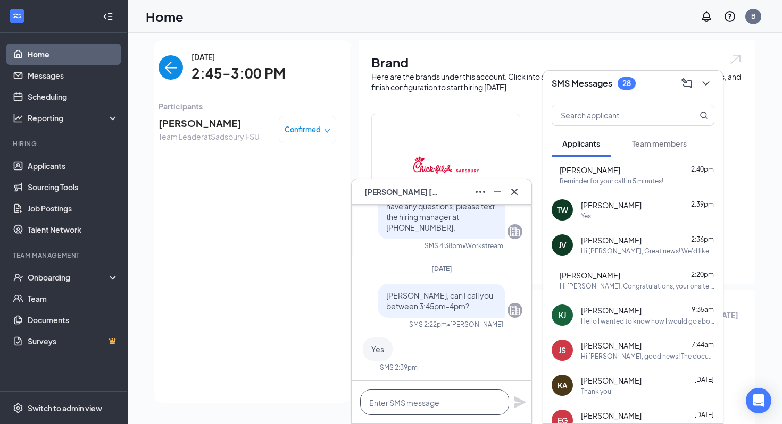
click at [453, 393] on textarea at bounding box center [434, 403] width 149 height 26
click at [410, 396] on textarea at bounding box center [434, 403] width 149 height 26
type textarea "Can I call now?"
click at [514, 399] on icon "Plane" at bounding box center [520, 403] width 12 height 12
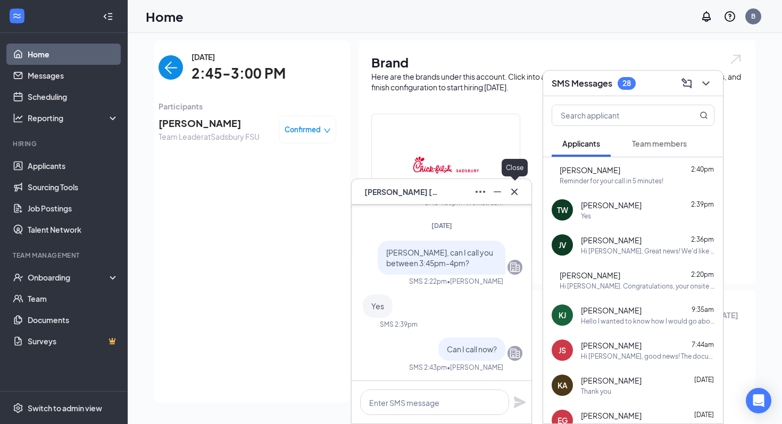
click at [512, 190] on icon "Cross" at bounding box center [514, 192] width 13 height 13
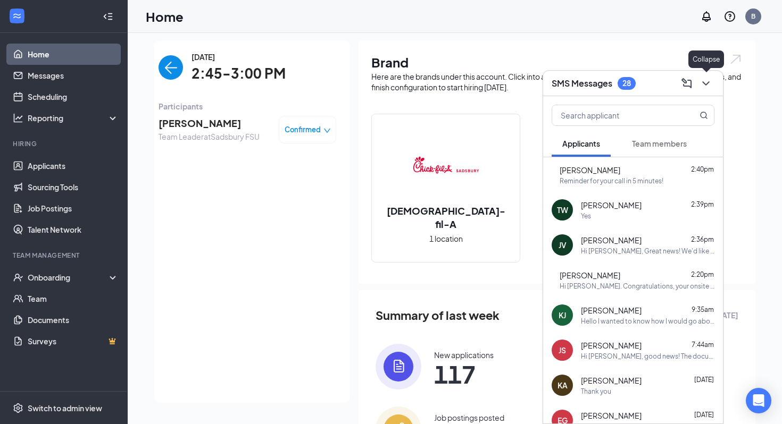
click at [704, 81] on icon "ChevronDown" at bounding box center [705, 83] width 13 height 13
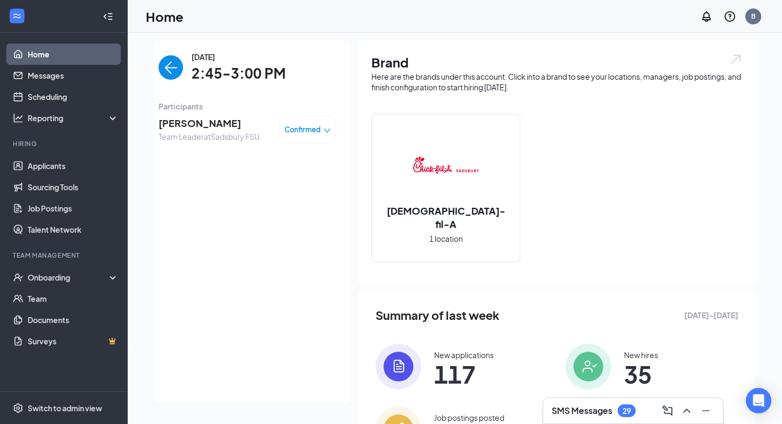
click at [168, 74] on img "back-button" at bounding box center [171, 67] width 24 height 24
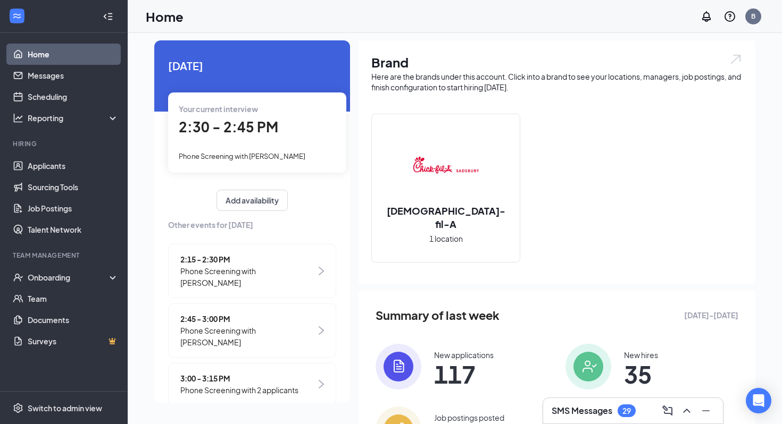
click at [621, 407] on div "29" at bounding box center [627, 411] width 18 height 13
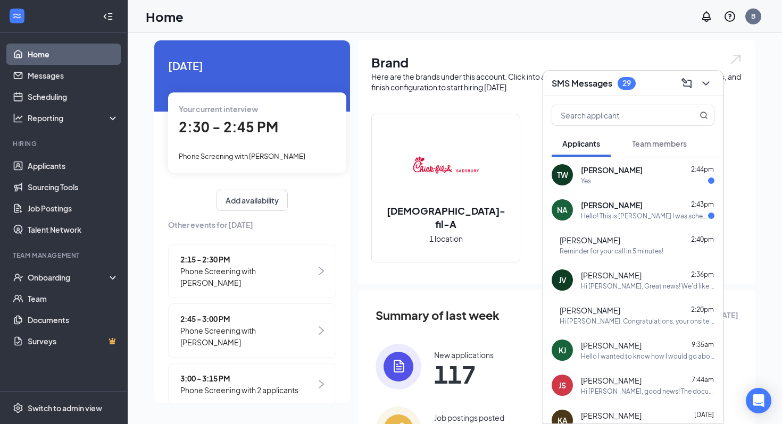
click at [629, 186] on div "TW Tyson Walton 2:44pm Yes" at bounding box center [633, 174] width 180 height 35
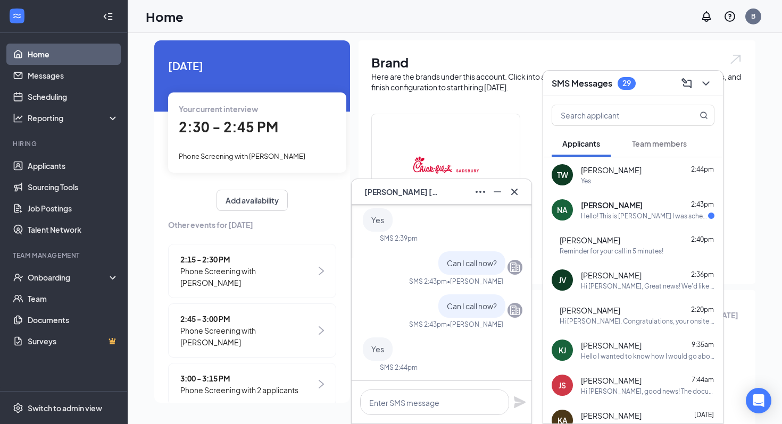
click at [629, 183] on div "Yes" at bounding box center [648, 181] width 134 height 9
click at [455, 397] on textarea at bounding box center [434, 403] width 149 height 26
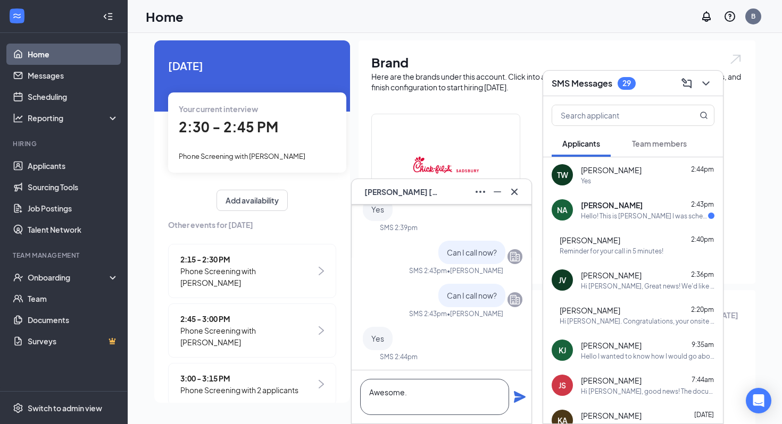
type textarea "Awesome."
click at [518, 395] on icon "Plane" at bounding box center [520, 397] width 12 height 12
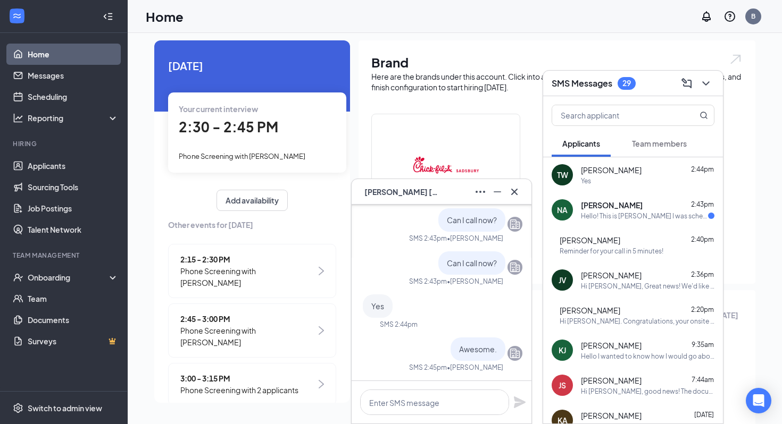
click at [622, 217] on div "Hello! This is Naomi Anderson I was scheduled to have an interview today for Fr…" at bounding box center [644, 216] width 127 height 9
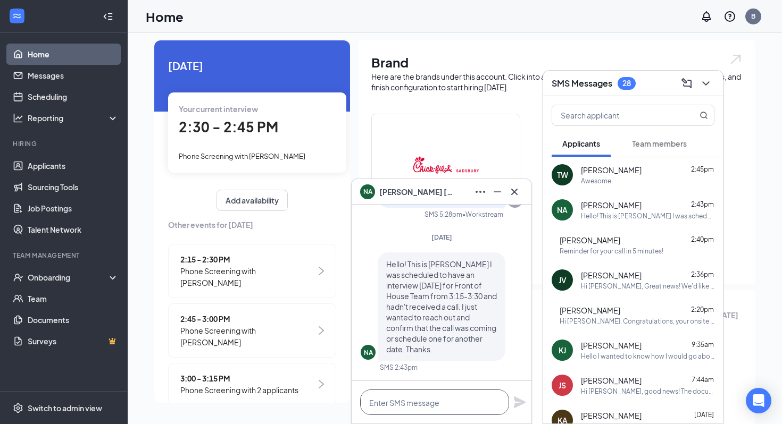
click at [381, 401] on textarea at bounding box center [434, 403] width 149 height 26
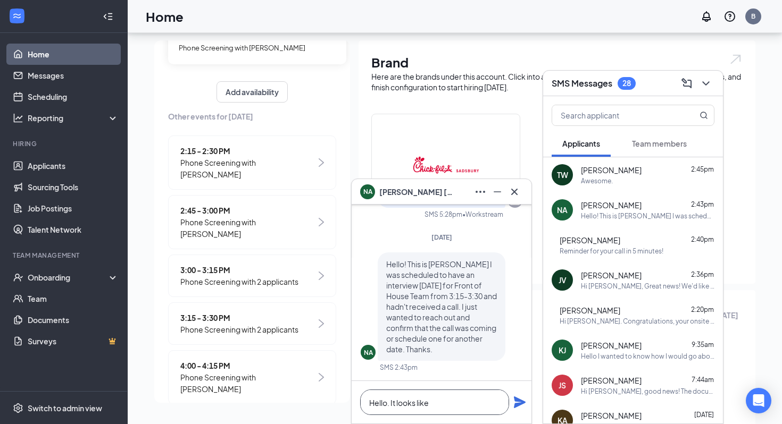
scroll to position [78, 0]
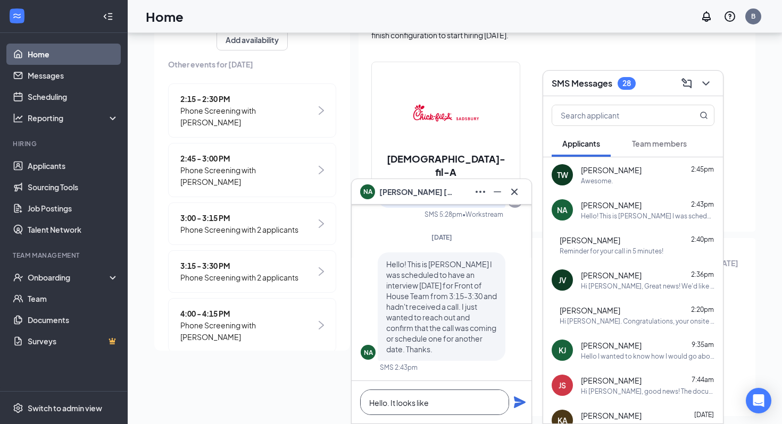
type textarea "Hello. It looks like"
click at [298, 260] on span "3:15 - 3:30 PM" at bounding box center [239, 266] width 118 height 12
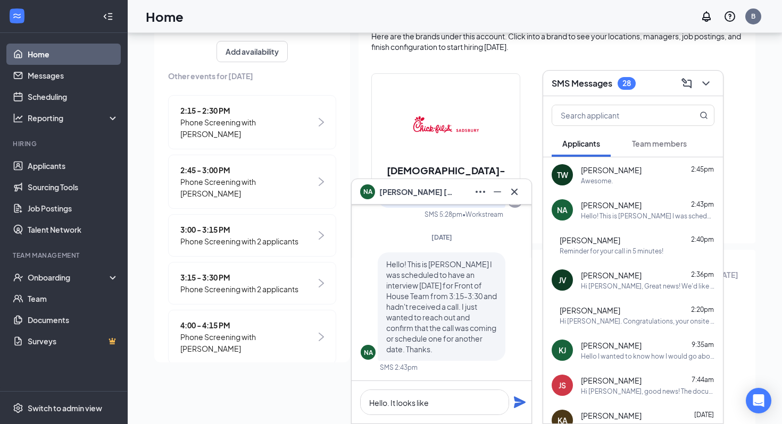
scroll to position [0, 0]
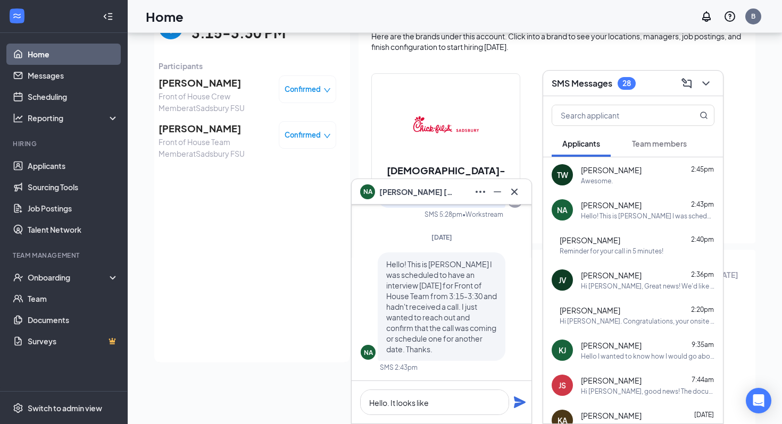
click at [230, 129] on span "[PERSON_NAME]" at bounding box center [215, 128] width 112 height 15
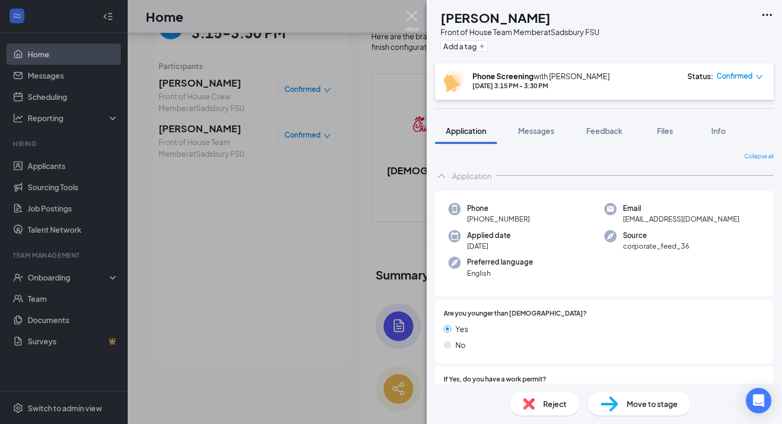
click at [412, 20] on img at bounding box center [411, 21] width 13 height 21
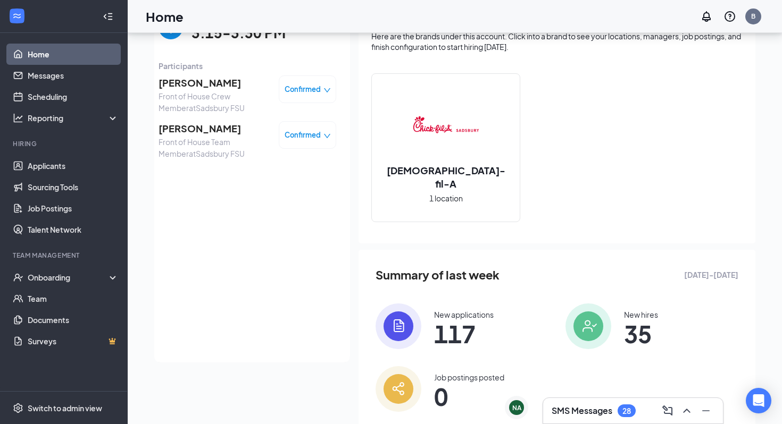
click at [592, 405] on div "SMS Messages 28" at bounding box center [594, 411] width 84 height 13
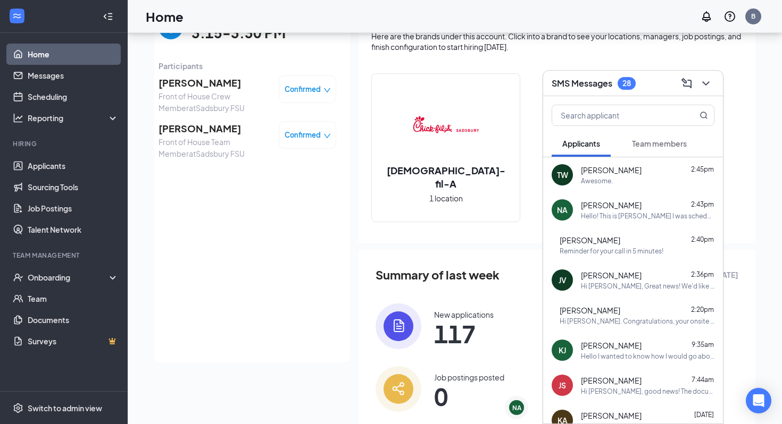
click at [631, 168] on div "Tyson Walton 2:45pm" at bounding box center [648, 170] width 134 height 11
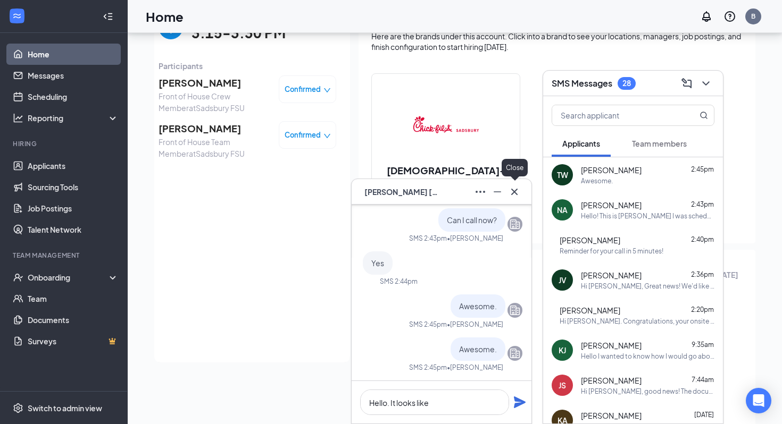
click at [513, 194] on icon "Cross" at bounding box center [514, 192] width 13 height 13
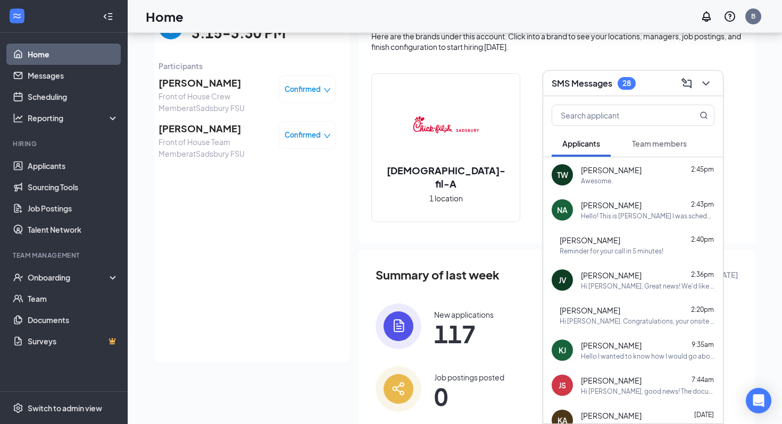
click at [589, 228] on div "BM Brianna Mondragon 2:40pm Reminder for your call in 5 minutes!" at bounding box center [633, 245] width 180 height 35
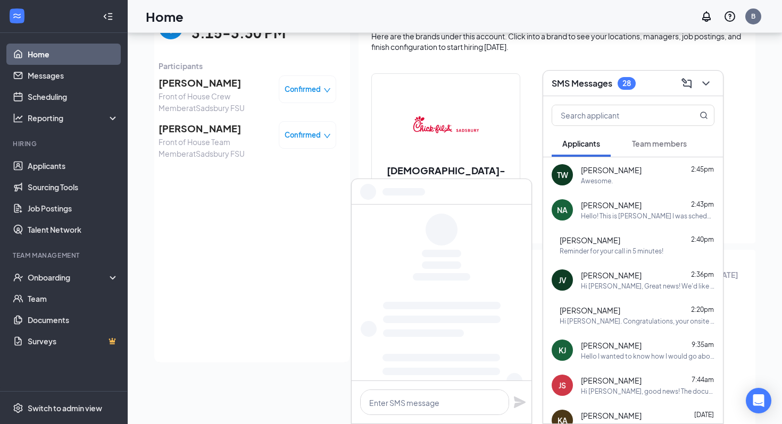
click at [600, 215] on div "Hello! This is Naomi Anderson I was scheduled to have an interview today for Fr…" at bounding box center [648, 216] width 134 height 9
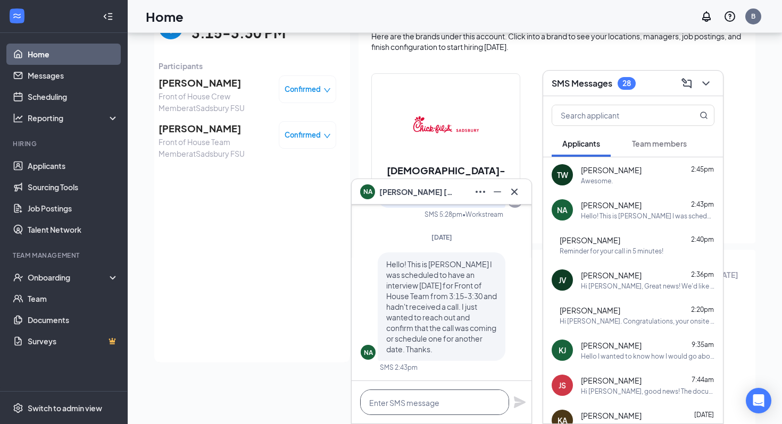
click at [421, 400] on textarea at bounding box center [434, 403] width 149 height 26
click at [380, 404] on textarea "I naomi, I see" at bounding box center [434, 403] width 149 height 26
type textarea "Hi Naomi! are you in eastern time?"
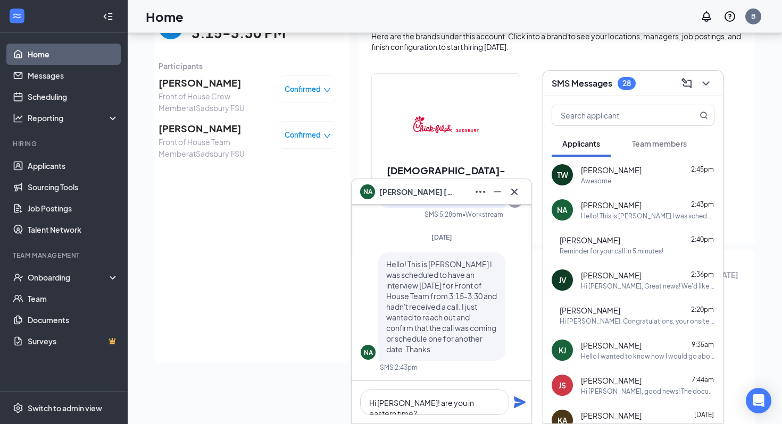
click at [521, 399] on icon "Plane" at bounding box center [519, 402] width 13 height 13
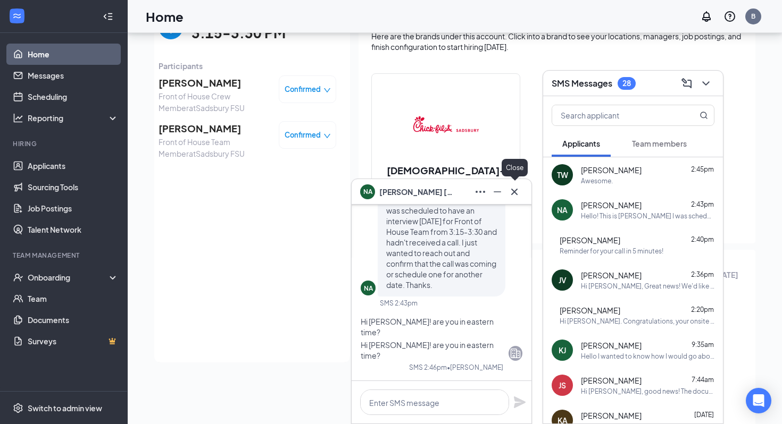
click at [519, 193] on icon "Cross" at bounding box center [514, 192] width 13 height 13
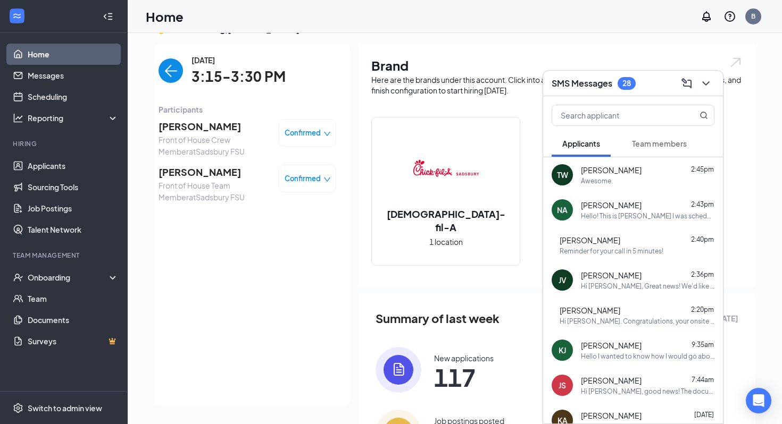
scroll to position [19, 0]
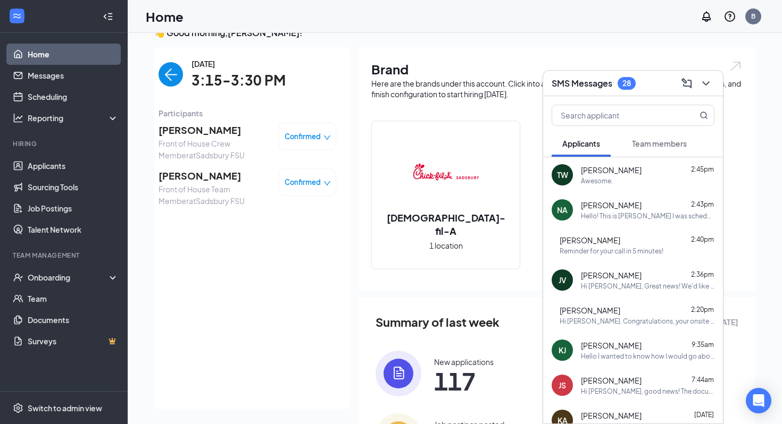
click at [171, 77] on img "back-button" at bounding box center [171, 74] width 24 height 24
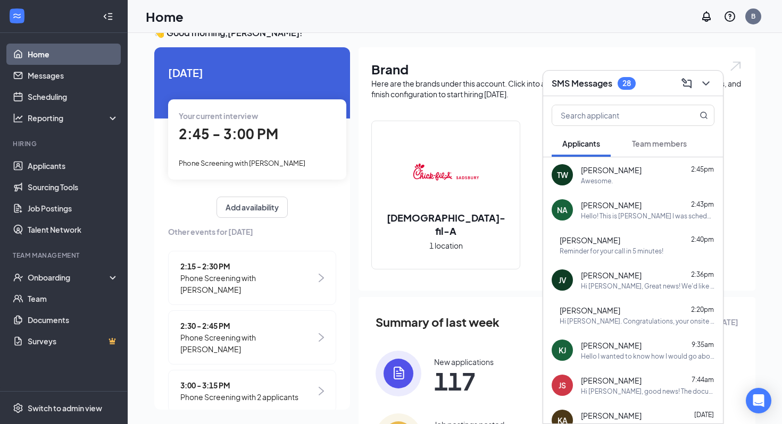
scroll to position [109, 0]
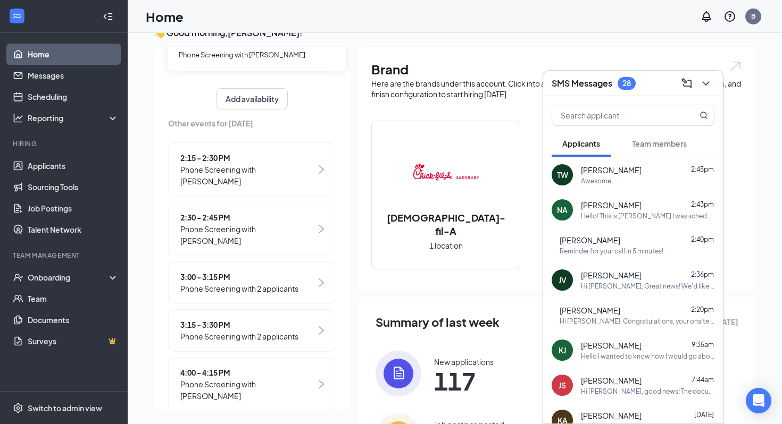
click at [259, 379] on span "Phone Screening with [PERSON_NAME]" at bounding box center [248, 390] width 136 height 23
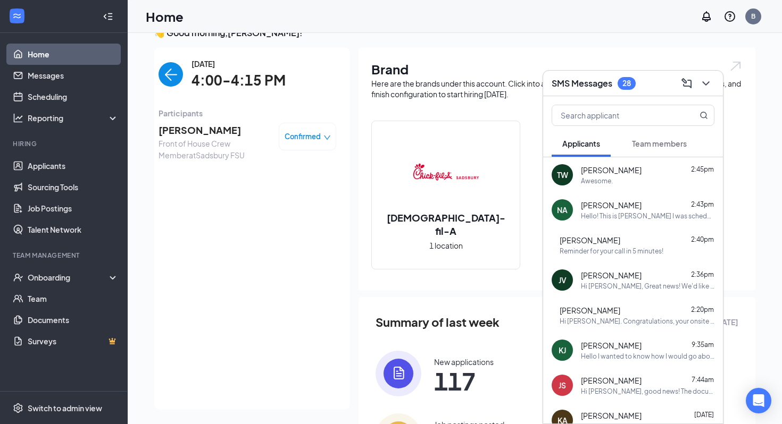
click at [206, 124] on span "[PERSON_NAME]" at bounding box center [215, 130] width 112 height 15
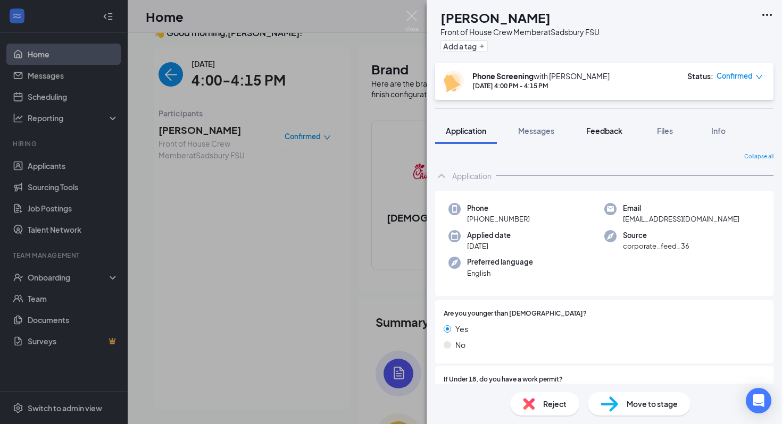
click at [597, 139] on button "Feedback" at bounding box center [603, 131] width 57 height 27
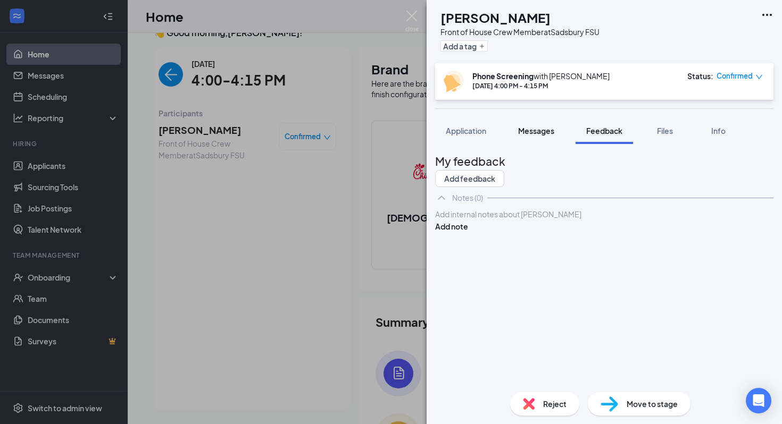
click at [543, 130] on span "Messages" at bounding box center [536, 131] width 36 height 10
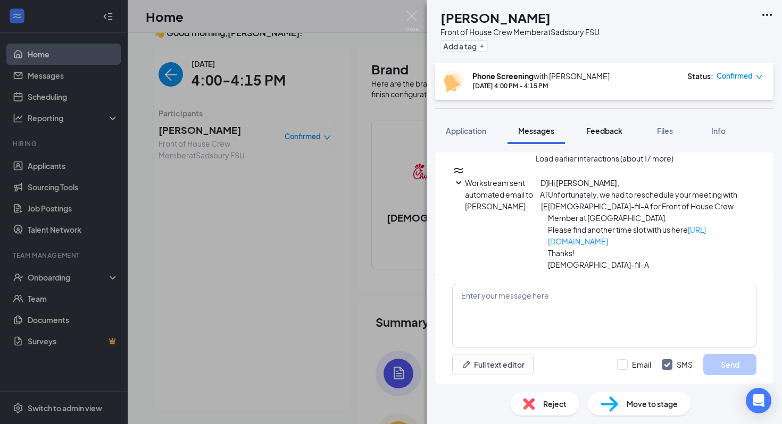
scroll to position [55, 0]
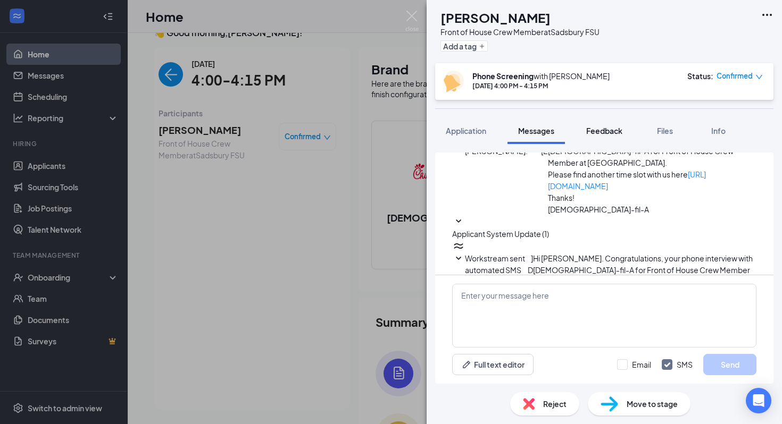
click at [627, 126] on button "Feedback" at bounding box center [603, 131] width 57 height 27
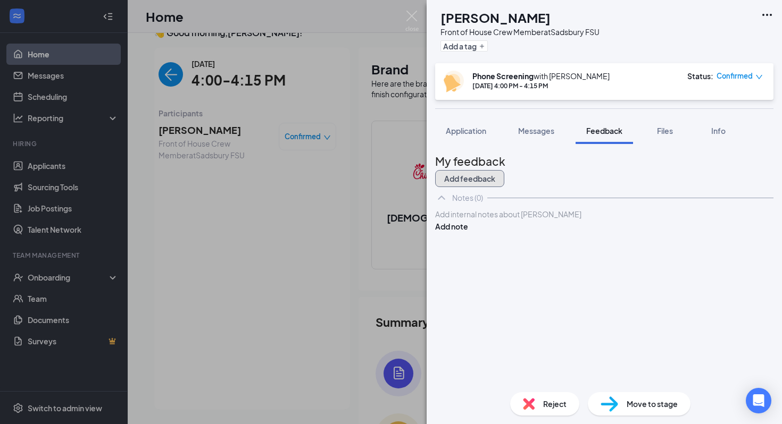
click at [504, 171] on button "Add feedback" at bounding box center [469, 178] width 69 height 17
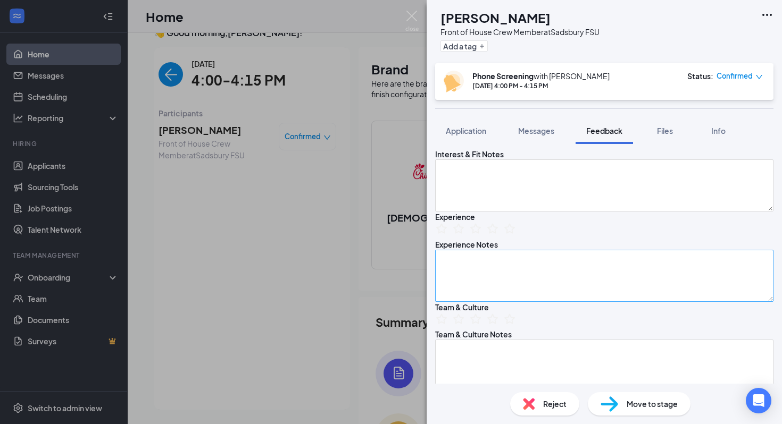
scroll to position [480, 0]
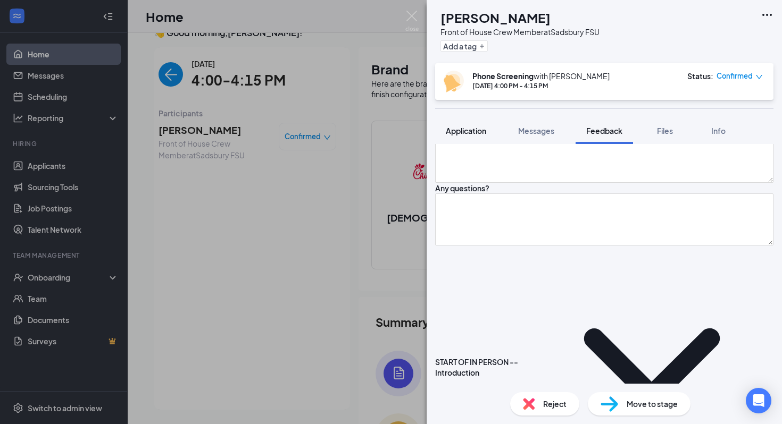
click at [486, 135] on span "Application" at bounding box center [466, 131] width 40 height 10
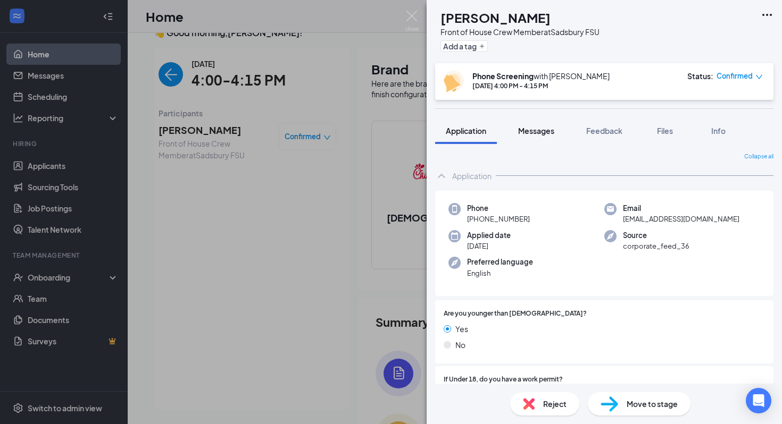
click at [524, 132] on span "Messages" at bounding box center [536, 131] width 36 height 10
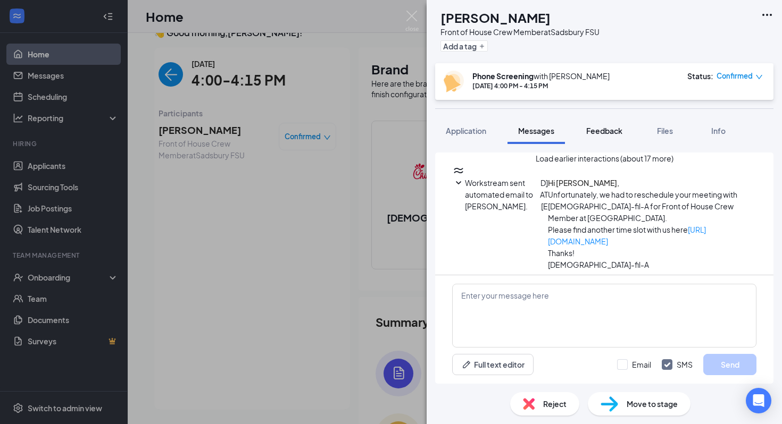
scroll to position [21, 0]
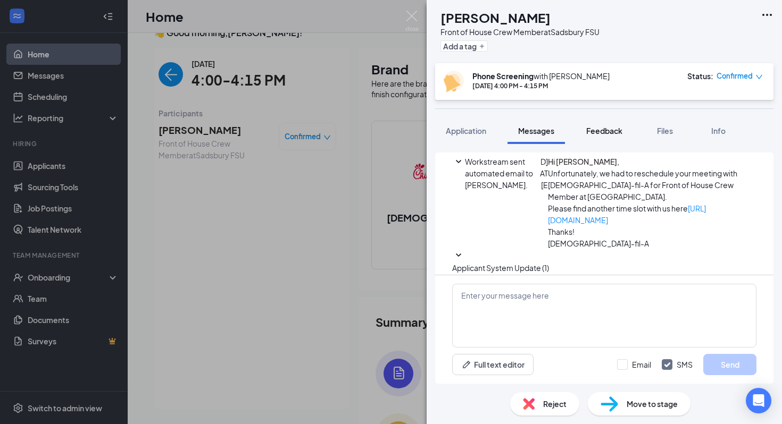
click at [616, 123] on button "Feedback" at bounding box center [603, 131] width 57 height 27
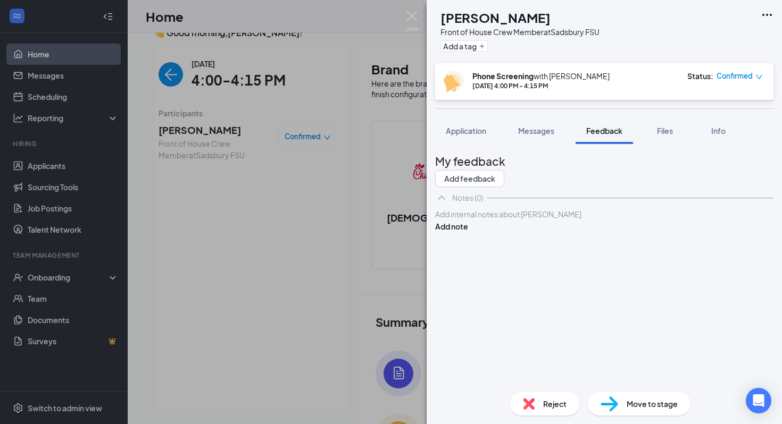
click at [635, 175] on div "My feedback Add feedback" at bounding box center [604, 170] width 338 height 35
click at [504, 170] on button "Add feedback" at bounding box center [469, 178] width 69 height 17
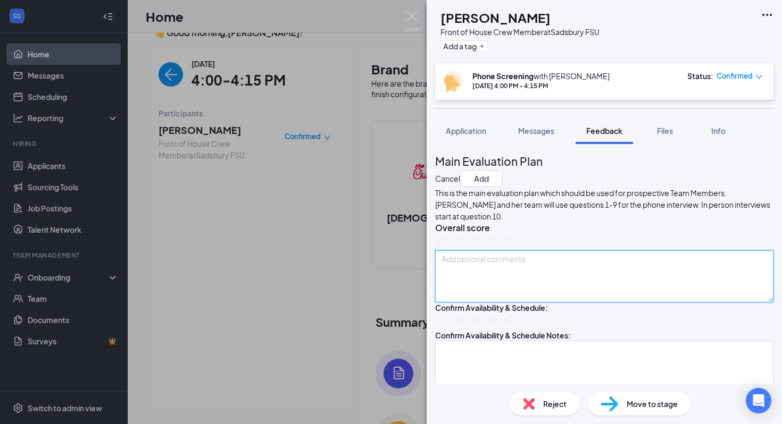
click at [545, 303] on textarea at bounding box center [604, 277] width 338 height 52
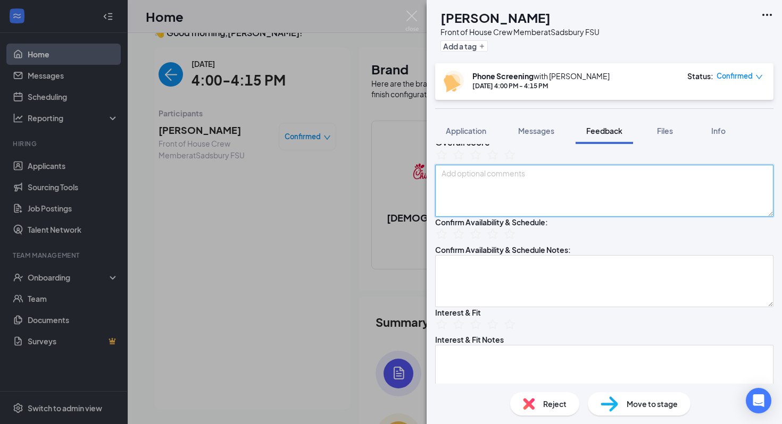
scroll to position [86, 0]
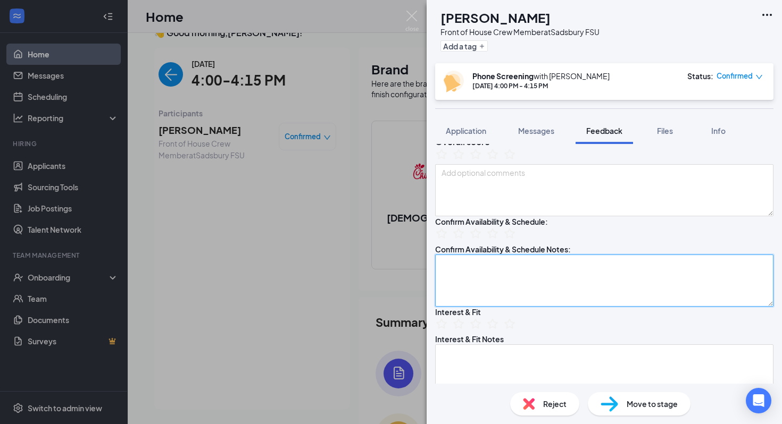
click at [538, 307] on textarea at bounding box center [604, 281] width 338 height 52
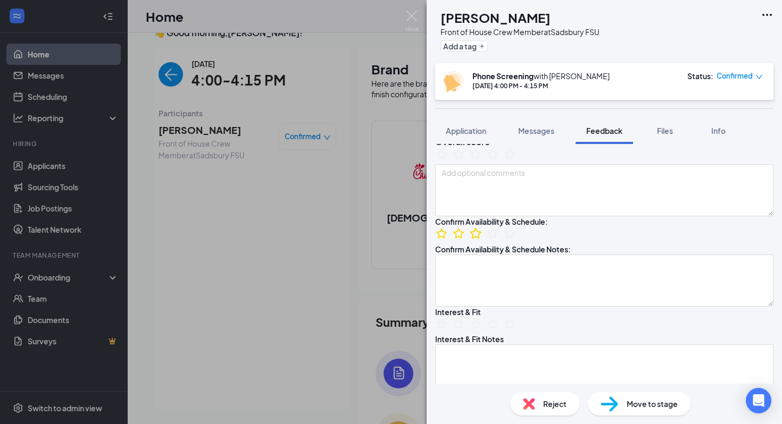
click at [482, 240] on icon "StarBorder" at bounding box center [476, 234] width 14 height 14
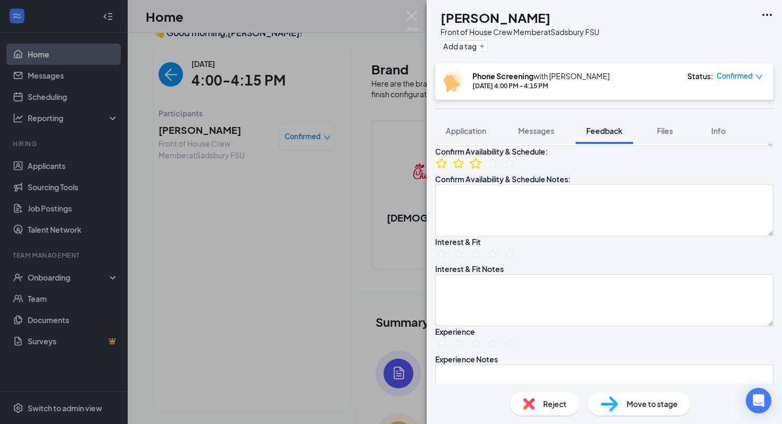
scroll to position [157, 0]
click at [488, 236] on textarea at bounding box center [604, 210] width 338 height 52
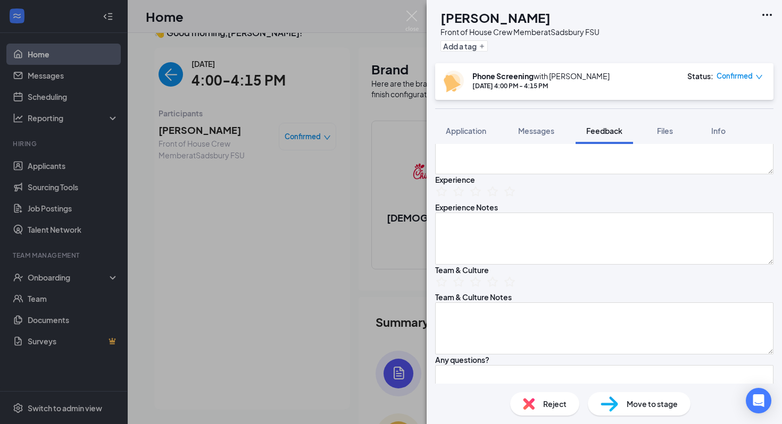
scroll to position [308, 0]
type textarea "Turns 16 in December 4pm-7pm ( During week) Open saturdays ( no more than 8 hou…"
click at [465, 199] on icon "StarBorder" at bounding box center [459, 192] width 14 height 14
click at [482, 199] on icon "StarBorder" at bounding box center [476, 192] width 14 height 14
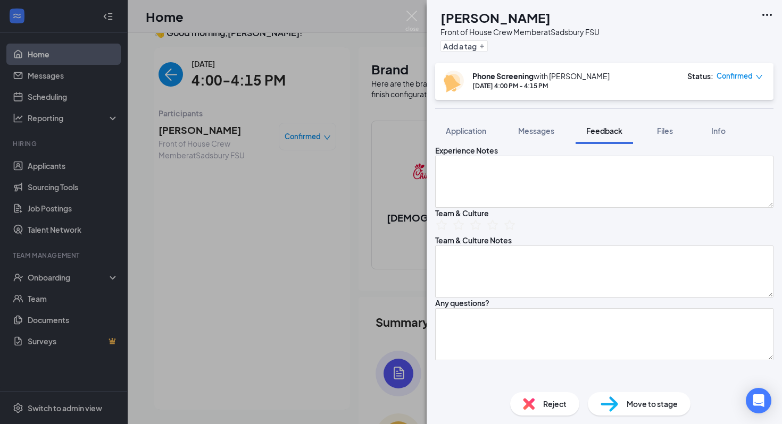
scroll to position [375, 0]
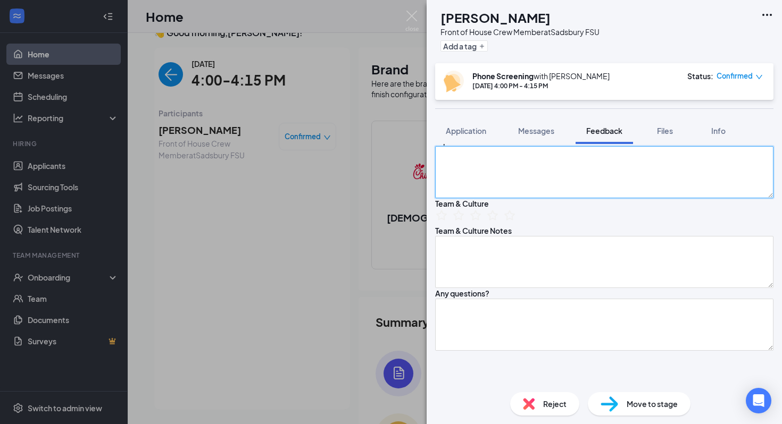
click at [490, 198] on textarea at bounding box center [604, 172] width 338 height 52
type textarea "F"
type textarea "S"
type textarea "w"
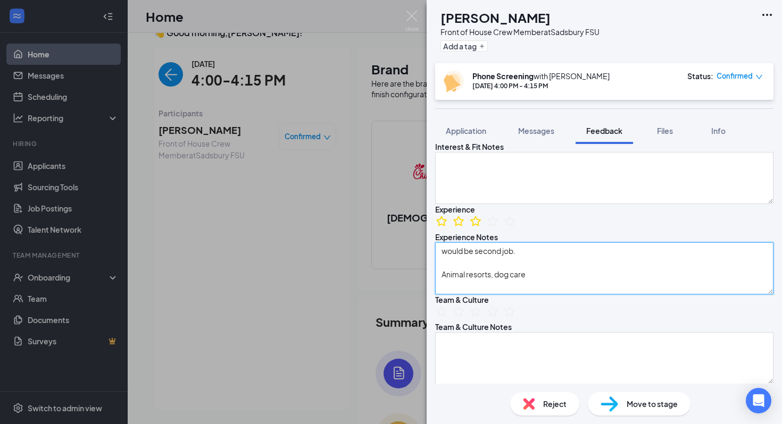
scroll to position [275, 0]
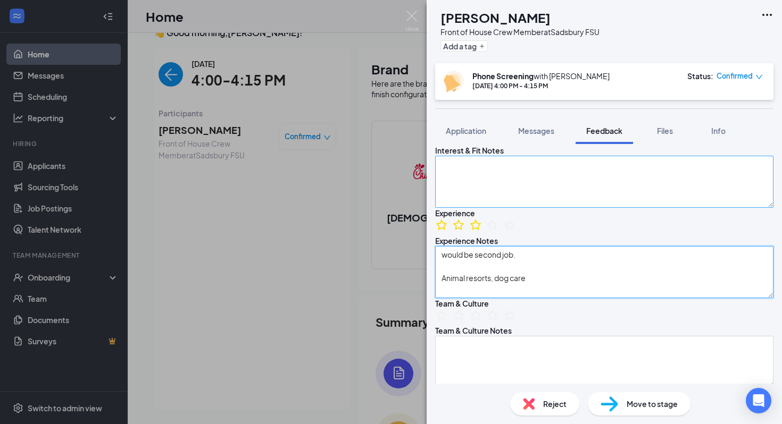
type textarea "would be second job. Animal resorts, dog care"
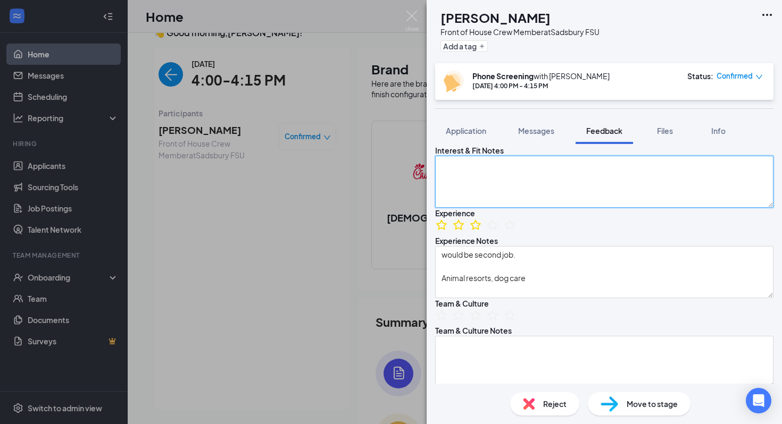
click at [488, 208] on textarea at bounding box center [604, 182] width 338 height 52
type textarea "L"
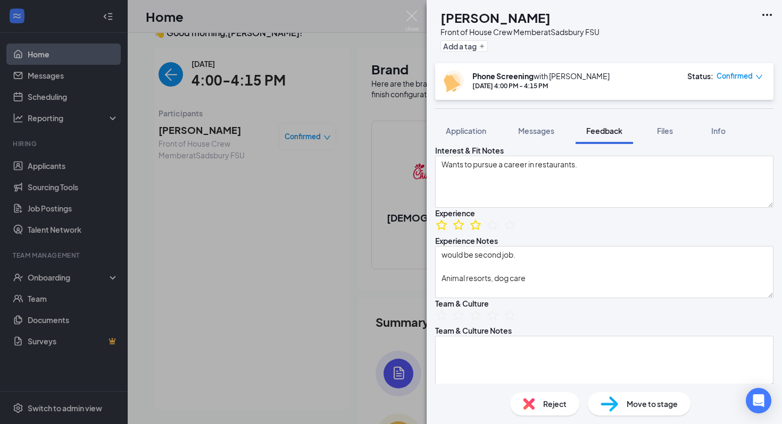
click at [482, 142] on icon "StarBorder" at bounding box center [476, 135] width 14 height 14
click at [463, 142] on icon "StarBorder" at bounding box center [459, 135] width 14 height 14
click at [481, 140] on icon "StarBorder" at bounding box center [476, 134] width 12 height 11
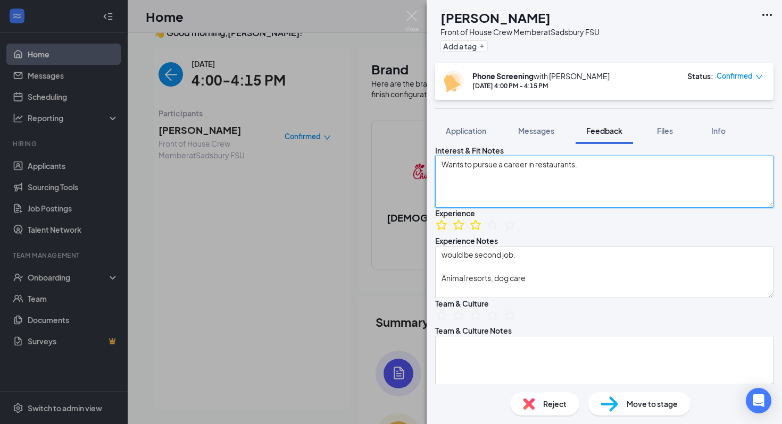
click at [678, 208] on textarea "Wants to pursue a career in restaurants." at bounding box center [604, 182] width 338 height 52
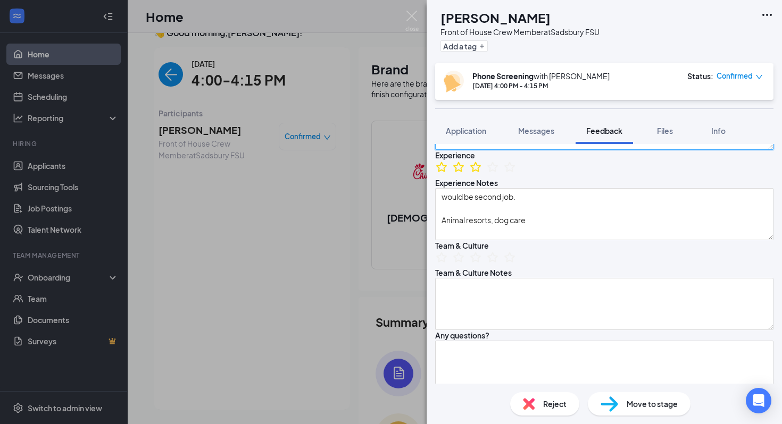
click at [611, 150] on textarea "Wants to pursue a career in restaurants. Helping people and giving customers a …" at bounding box center [604, 124] width 338 height 52
click at [617, 150] on textarea "Wants to pursue a career in restaurants. Helping people and giving customers a …" at bounding box center [604, 124] width 338 height 52
click at [530, 150] on textarea "Wants to pursue a career in restaurants. Helping people and giving customers a …" at bounding box center [604, 124] width 338 height 52
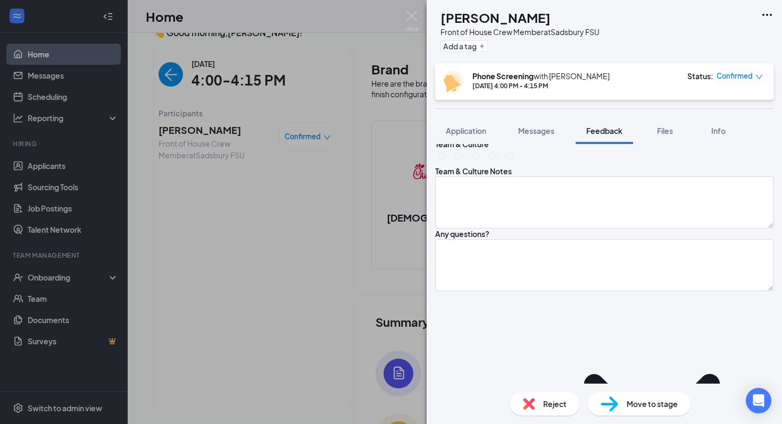
scroll to position [437, 0]
type textarea "Wants to pursue a career in restaurants. Helping people and giving customers a …"
click at [481, 159] on icon "StarBorder" at bounding box center [476, 152] width 12 height 11
click at [462, 163] on ul at bounding box center [475, 155] width 81 height 16
click at [465, 160] on icon "StarBorder" at bounding box center [459, 153] width 14 height 14
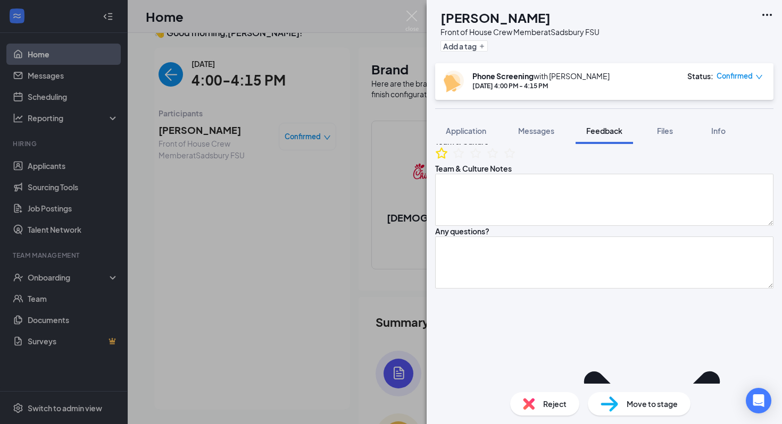
click at [448, 160] on icon "StarBorder" at bounding box center [442, 153] width 14 height 14
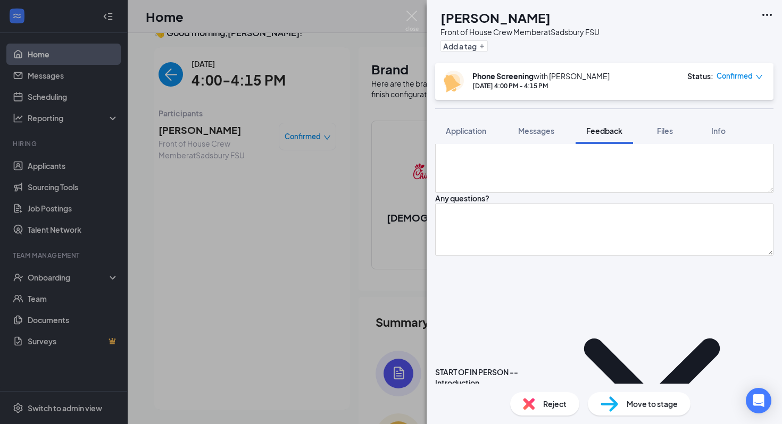
click at [480, 130] on ul at bounding box center [475, 122] width 81 height 16
click at [465, 127] on icon "StarBorder" at bounding box center [459, 120] width 14 height 14
click at [481, 126] on icon "StarBorder" at bounding box center [476, 119] width 12 height 11
click at [465, 127] on icon "StarBorder" at bounding box center [459, 120] width 14 height 14
click at [460, 130] on ul at bounding box center [475, 122] width 81 height 16
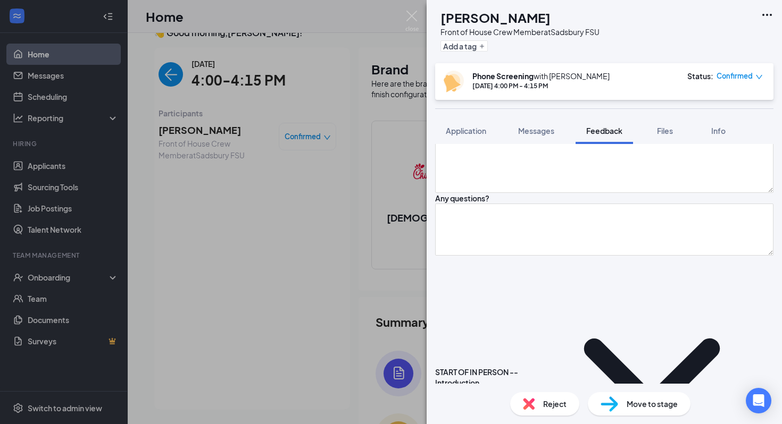
click at [447, 126] on icon "StarBorder" at bounding box center [442, 119] width 12 height 11
click at [481, 126] on icon "StarBorder" at bounding box center [476, 119] width 12 height 11
click at [478, 193] on textarea at bounding box center [604, 167] width 338 height 52
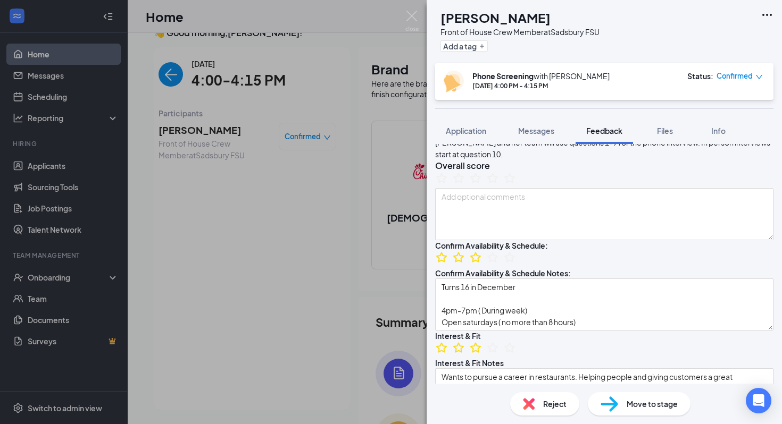
scroll to position [0, 0]
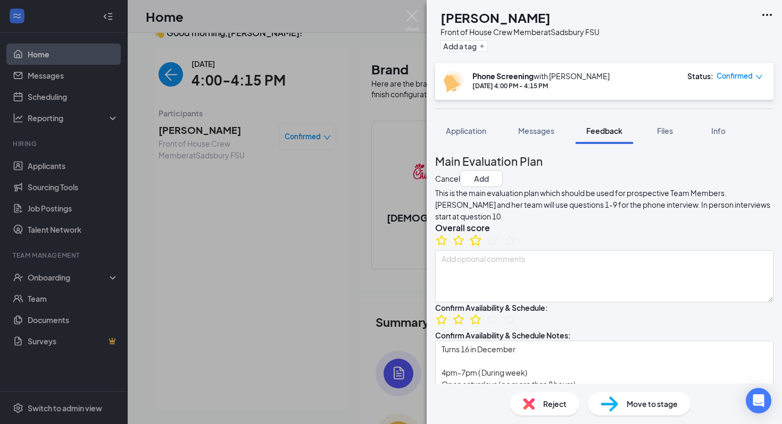
type textarea "Looks for other team members to support and help solve problems."
click at [482, 247] on icon "StarBorder" at bounding box center [476, 240] width 14 height 14
drag, startPoint x: 741, startPoint y: 164, endPoint x: 571, endPoint y: 289, distance: 210.9
click at [503, 172] on button "Add" at bounding box center [481, 178] width 43 height 17
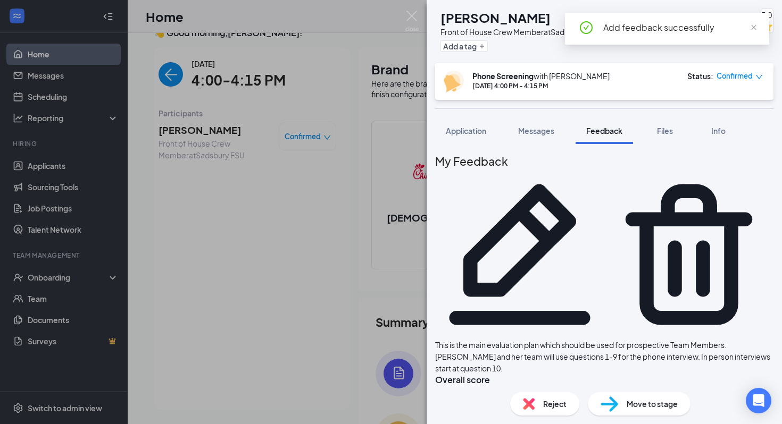
click at [512, 339] on div "This is the main evaluation plan which should be used for prospective Team Memb…" at bounding box center [604, 376] width 338 height 75
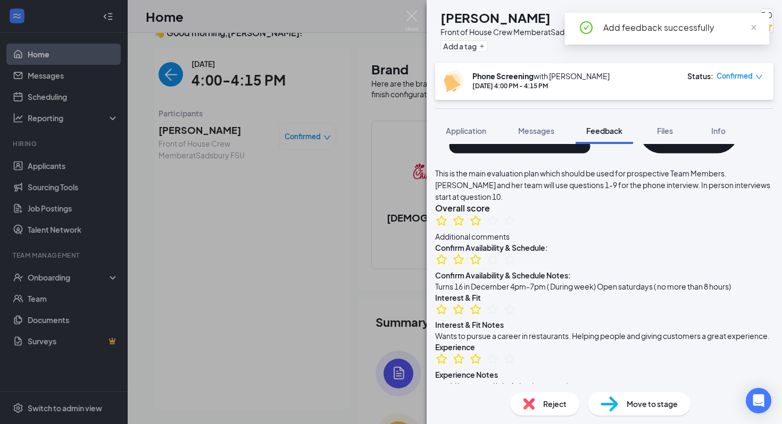
scroll to position [196, 0]
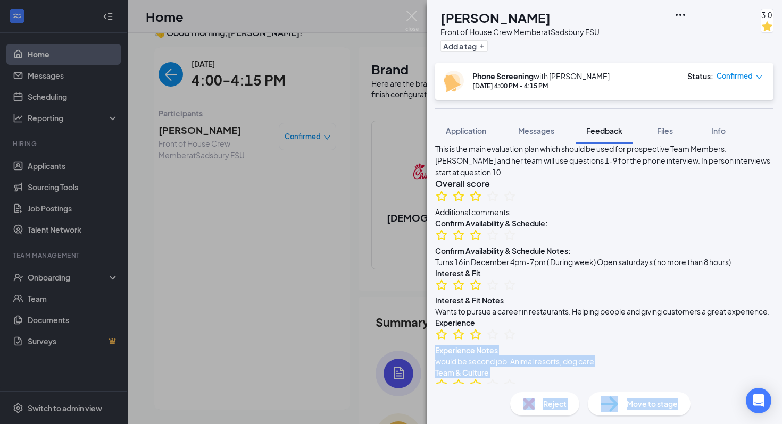
drag, startPoint x: 653, startPoint y: 410, endPoint x: 663, endPoint y: 298, distance: 112.1
click at [663, 298] on div "TW Tyson Walton Front of House Crew Member at Sadsbury FSU Add a tag 3.0 Phone …" at bounding box center [604, 212] width 355 height 424
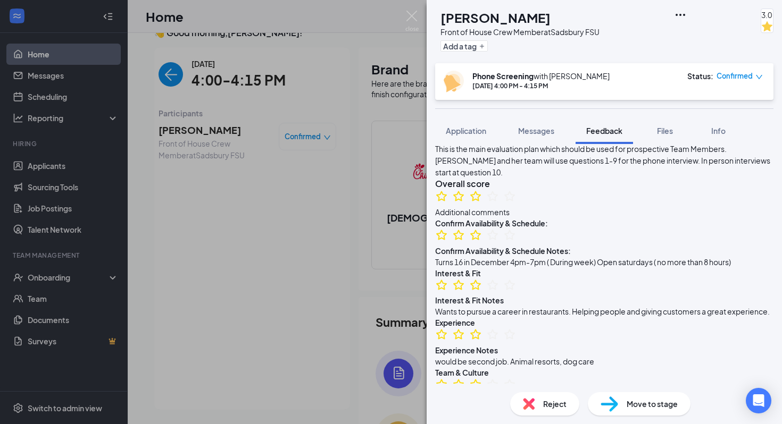
click at [658, 359] on div "would be second job. Animal resorts, dog care" at bounding box center [604, 362] width 338 height 12
click at [638, 398] on span "Move to stage" at bounding box center [652, 404] width 51 height 12
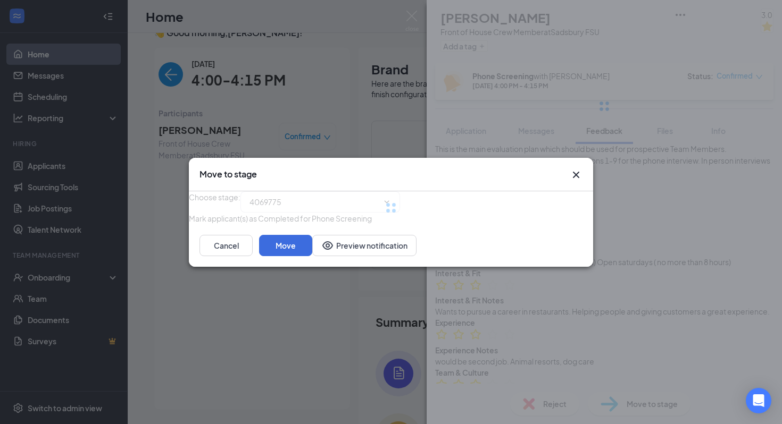
type input "Onsite Interview (next stage)"
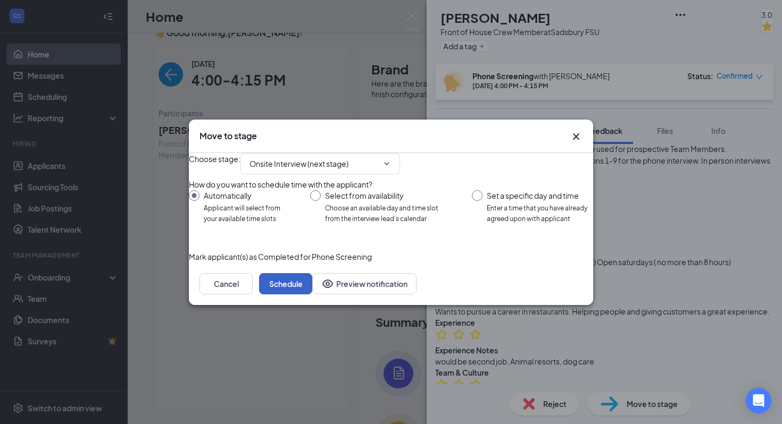
click at [312, 295] on button "Schedule" at bounding box center [285, 283] width 53 height 21
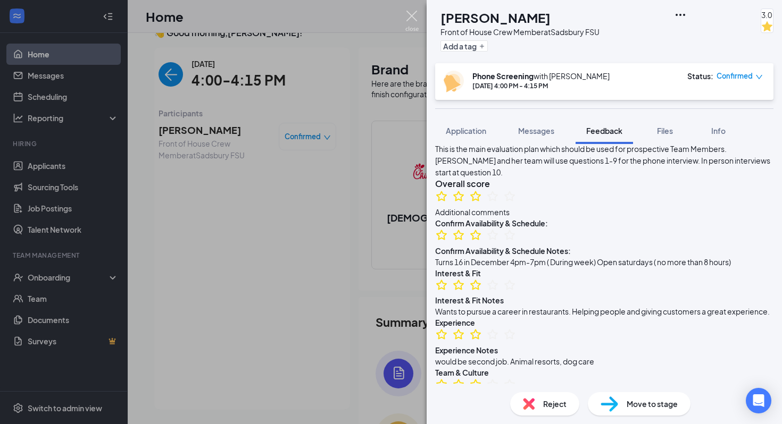
click at [414, 19] on img at bounding box center [411, 21] width 13 height 21
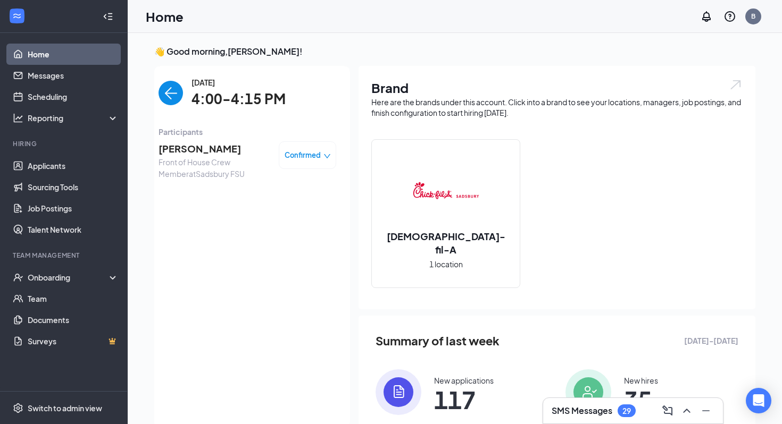
click at [176, 93] on img "back-button" at bounding box center [171, 93] width 24 height 24
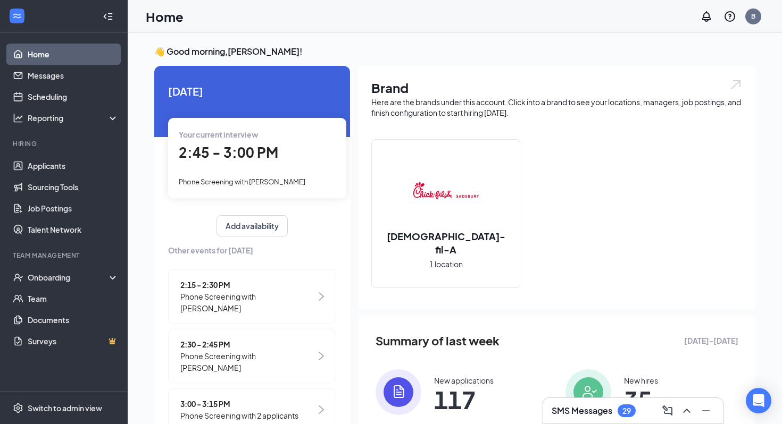
click at [577, 414] on h3 "SMS Messages" at bounding box center [582, 411] width 61 height 12
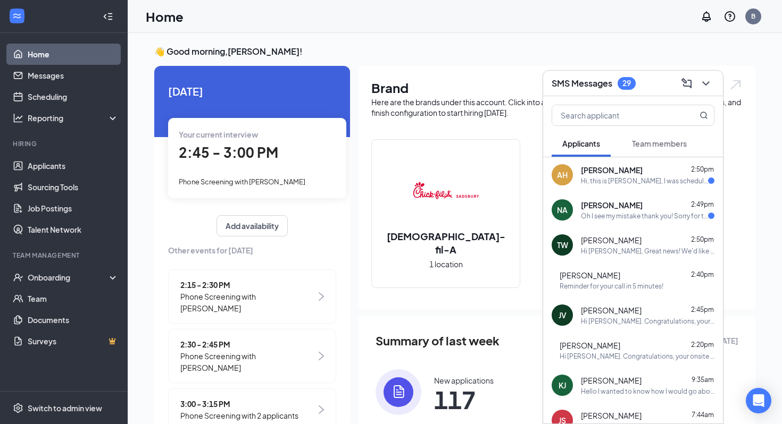
click at [645, 205] on div "Naomi Anderson 2:49pm" at bounding box center [648, 205] width 134 height 11
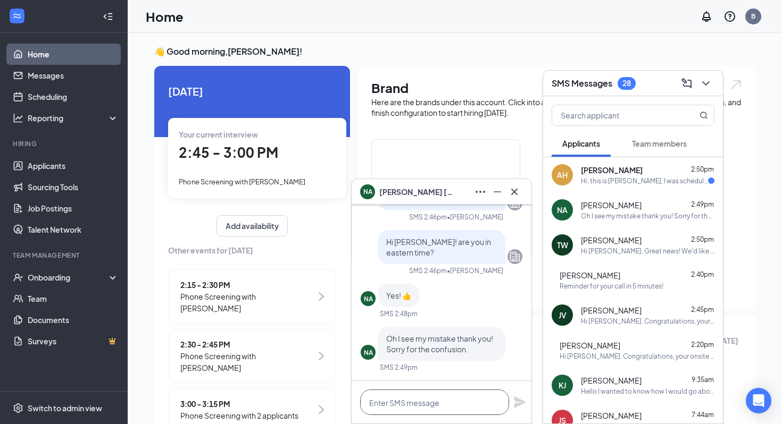
click at [415, 397] on textarea at bounding box center [434, 403] width 149 height 26
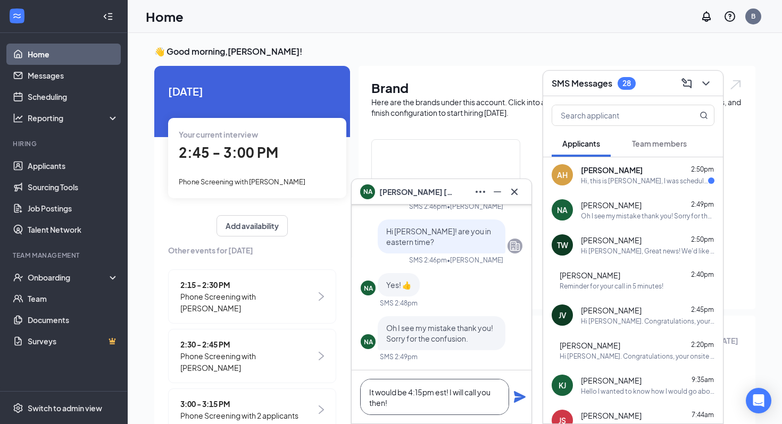
type textarea "It would be 4:15pm est! I will call you then!"
click at [524, 396] on icon "Plane" at bounding box center [519, 397] width 13 height 13
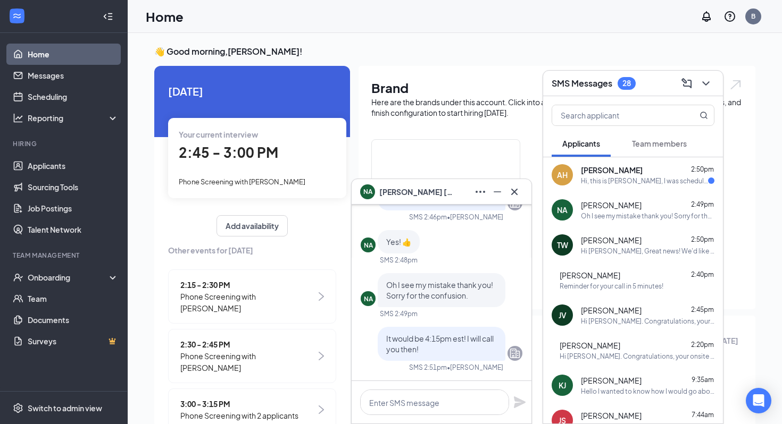
click at [631, 187] on div "AH Alasia Hall 2:50pm Hi, this is Alasia Hall, I was scheduled to have an inter…" at bounding box center [633, 174] width 180 height 35
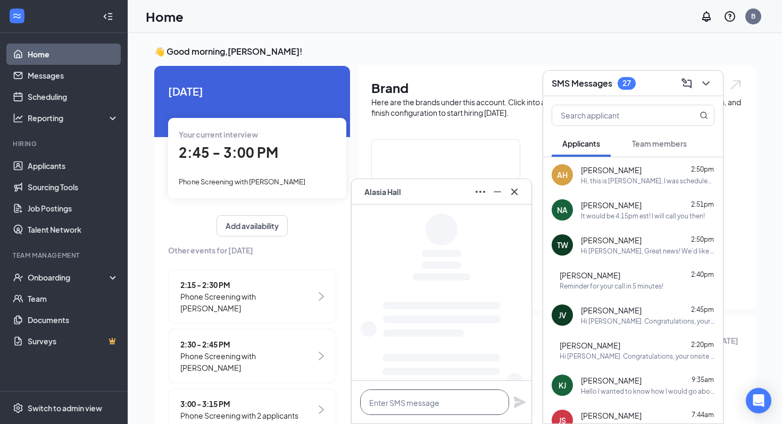
click at [436, 393] on textarea at bounding box center [434, 403] width 149 height 26
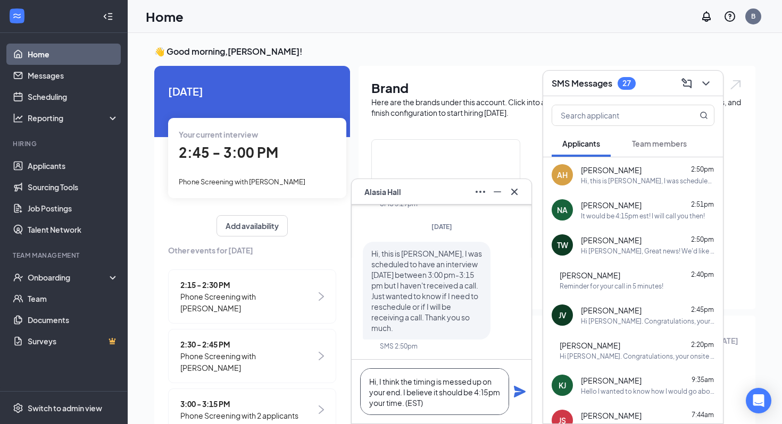
type textarea "Hi, I think the timing is messed up on your end. I believe it should be 4:15pm …"
click at [527, 390] on div "Hi, I think the timing is messed up on your end. I believe it should be 4:15pm …" at bounding box center [442, 392] width 180 height 64
click at [524, 391] on icon "Plane" at bounding box center [520, 392] width 12 height 12
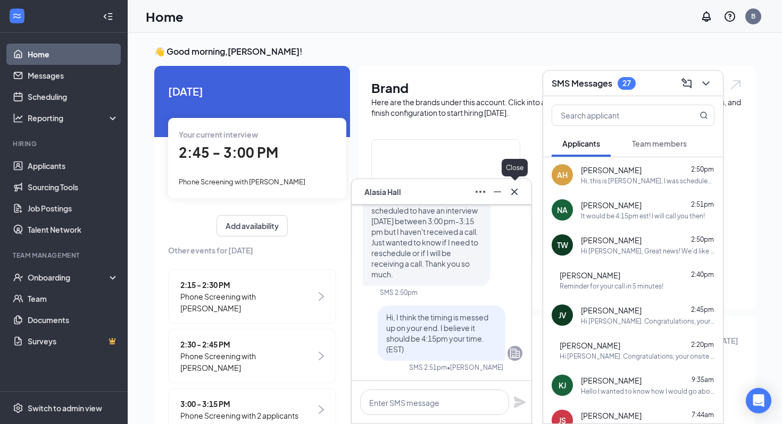
click at [515, 194] on icon "Cross" at bounding box center [514, 192] width 13 height 13
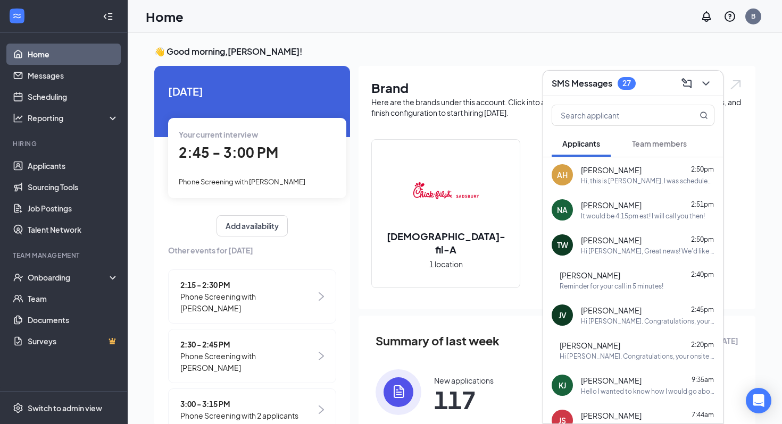
click at [262, 163] on div "2:45 - 3:00 PM" at bounding box center [257, 153] width 157 height 22
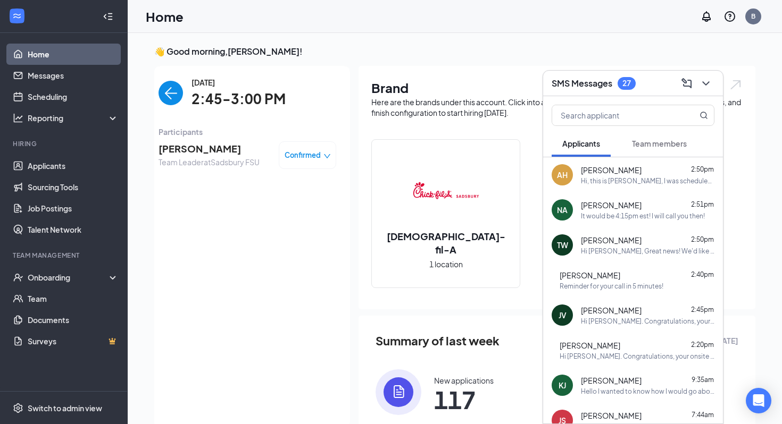
scroll to position [4, 0]
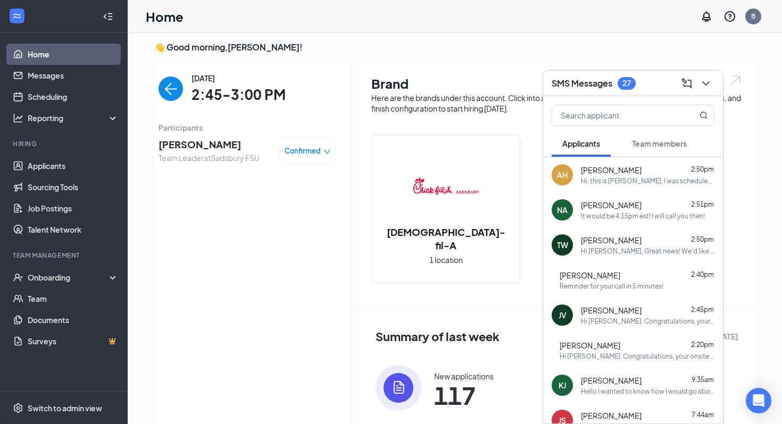
click at [229, 140] on span "[PERSON_NAME]" at bounding box center [209, 144] width 101 height 15
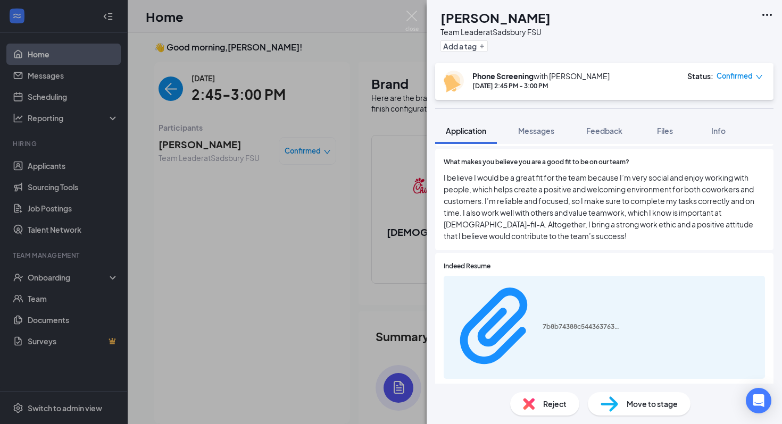
scroll to position [640, 0]
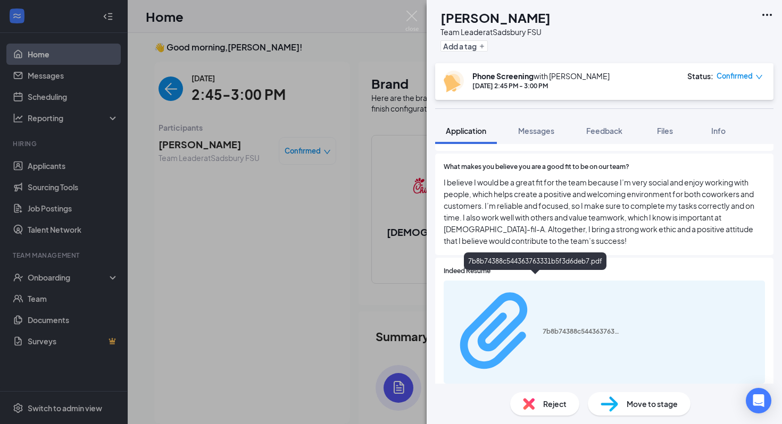
click at [588, 286] on div "7b8b74388c544363763331b5f3d6deb7.pdf" at bounding box center [536, 333] width 172 height 94
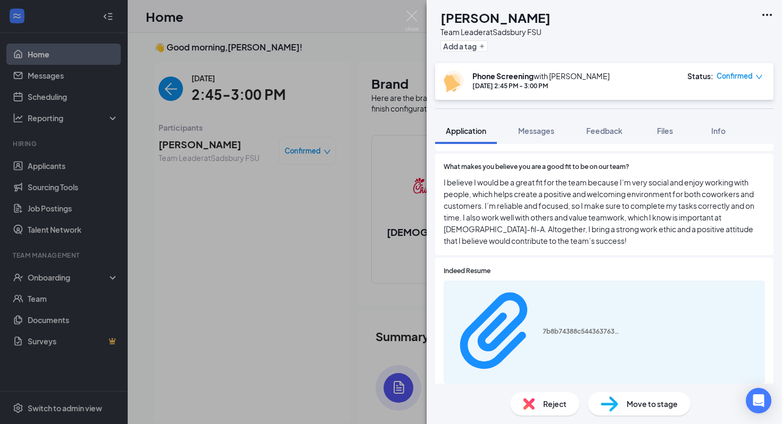
scroll to position [1118, 0]
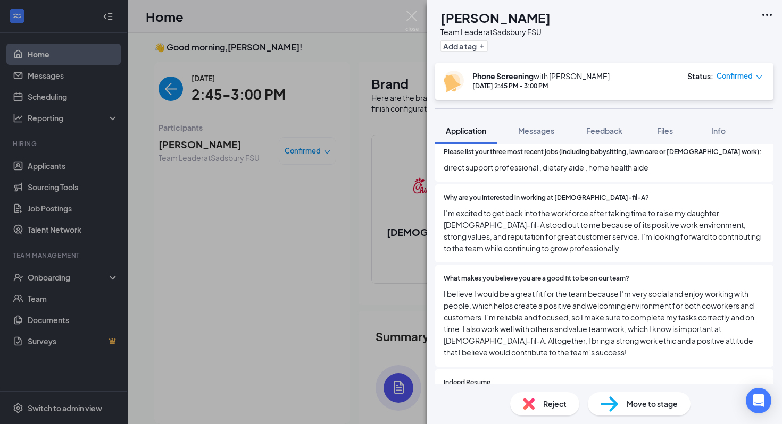
scroll to position [382, 0]
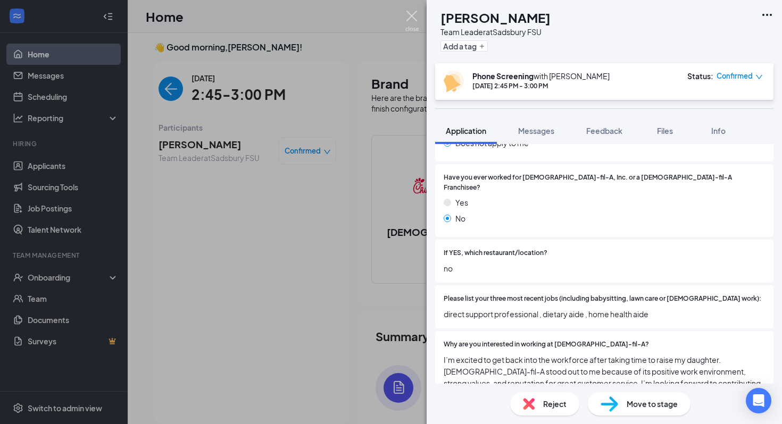
click at [410, 15] on img at bounding box center [411, 21] width 13 height 21
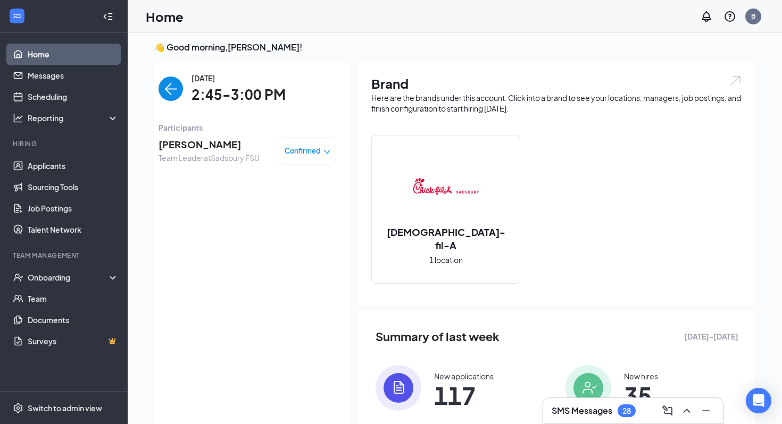
click at [635, 404] on div "SMS Messages 28" at bounding box center [633, 411] width 163 height 17
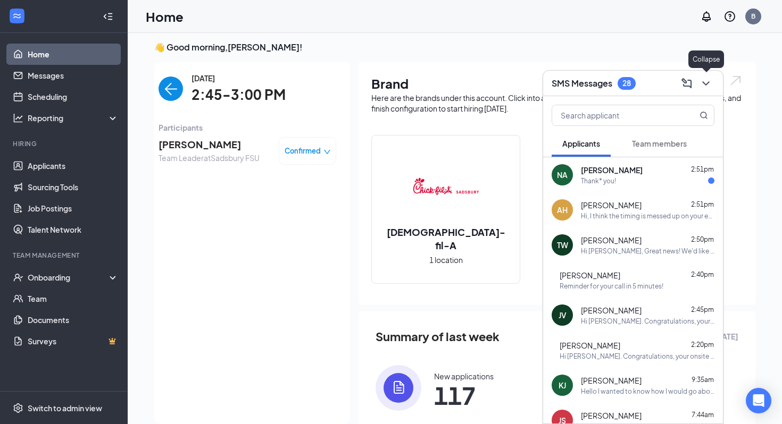
click at [699, 84] on button at bounding box center [705, 83] width 17 height 17
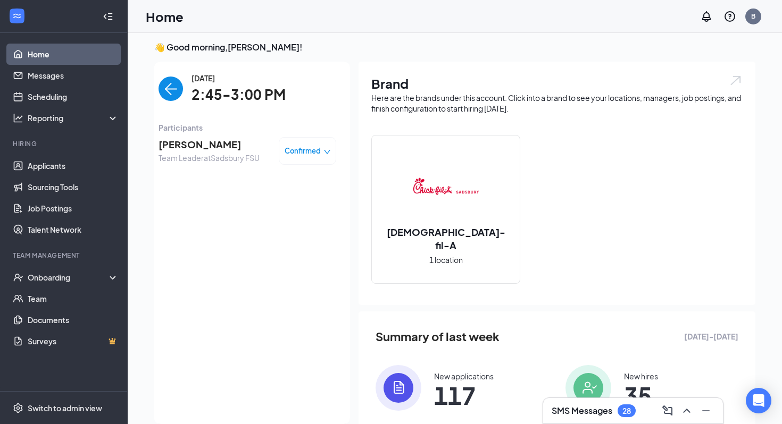
click at [245, 145] on span "[PERSON_NAME]" at bounding box center [209, 144] width 101 height 15
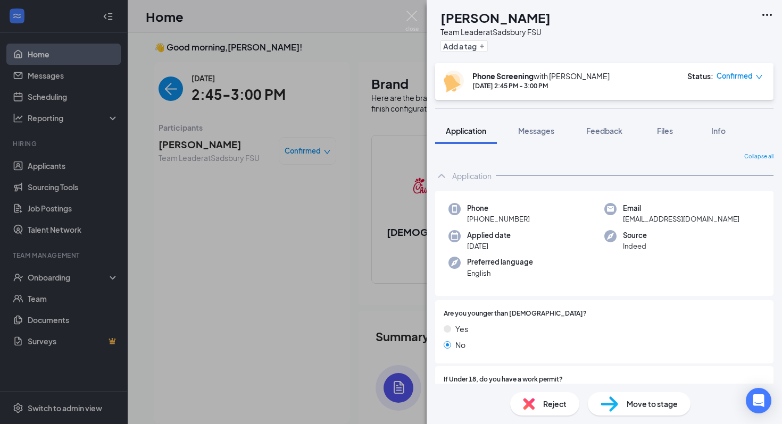
click at [514, 251] on div "Applied date Sep 8" at bounding box center [526, 241] width 156 height 22
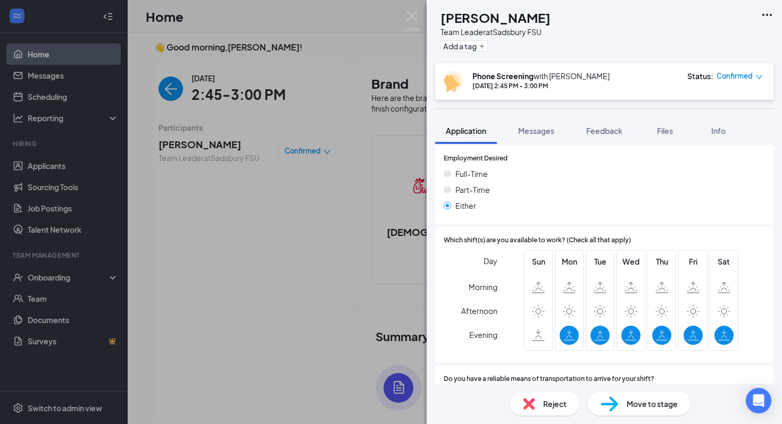
scroll to position [1118, 0]
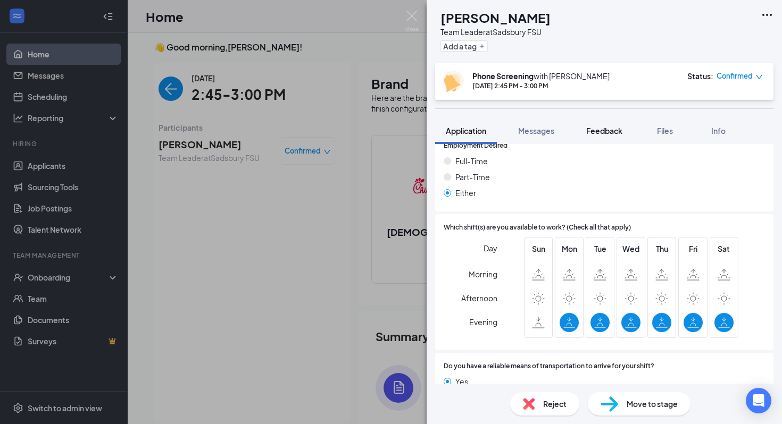
click at [594, 136] on button "Feedback" at bounding box center [603, 131] width 57 height 27
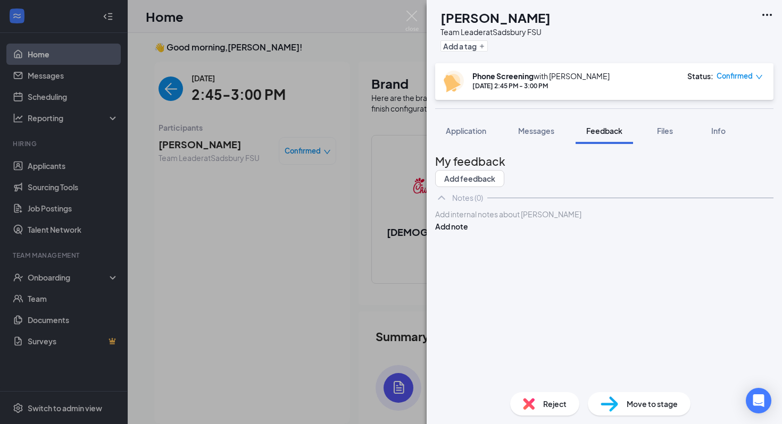
click at [714, 184] on div "My feedback Add feedback" at bounding box center [604, 170] width 338 height 35
click at [504, 174] on button "Add feedback" at bounding box center [469, 178] width 69 height 17
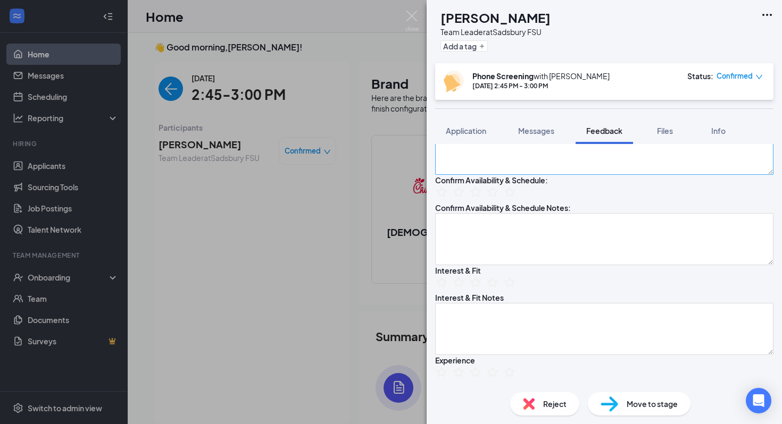
scroll to position [129, 0]
click at [528, 264] on textarea at bounding box center [604, 238] width 338 height 52
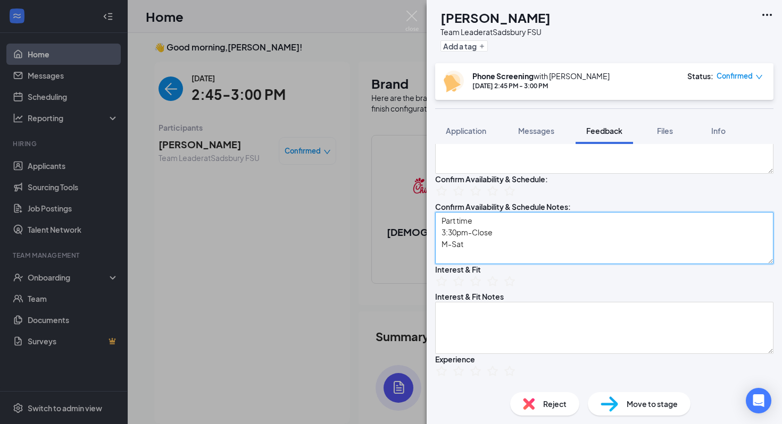
scroll to position [190, 0]
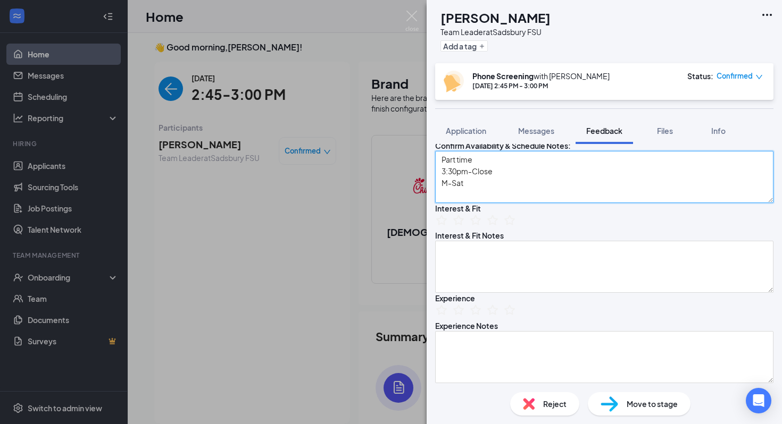
type textarea "Part time 3:30pm-Close M-Sat"
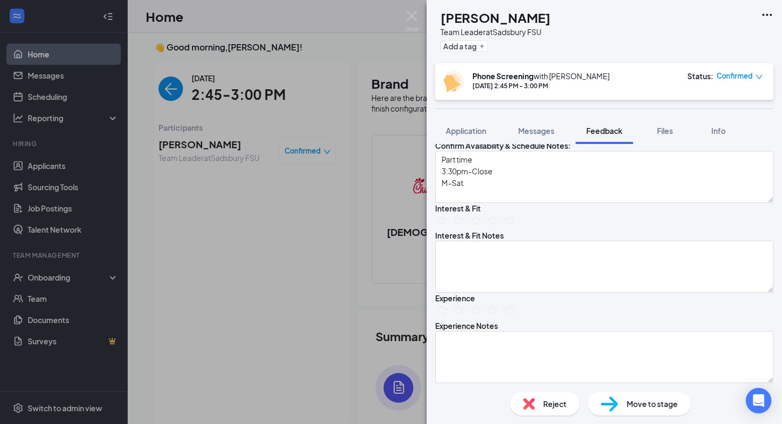
click at [512, 140] on ul at bounding box center [475, 131] width 81 height 16
click at [499, 137] on icon "StarBorder" at bounding box center [493, 130] width 14 height 14
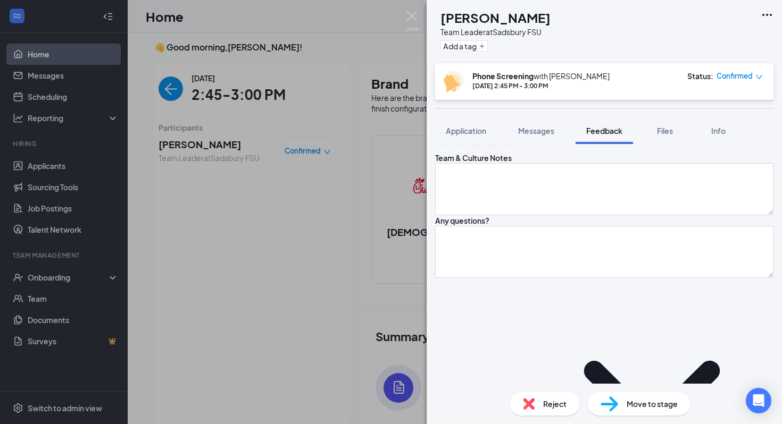
scroll to position [469, 0]
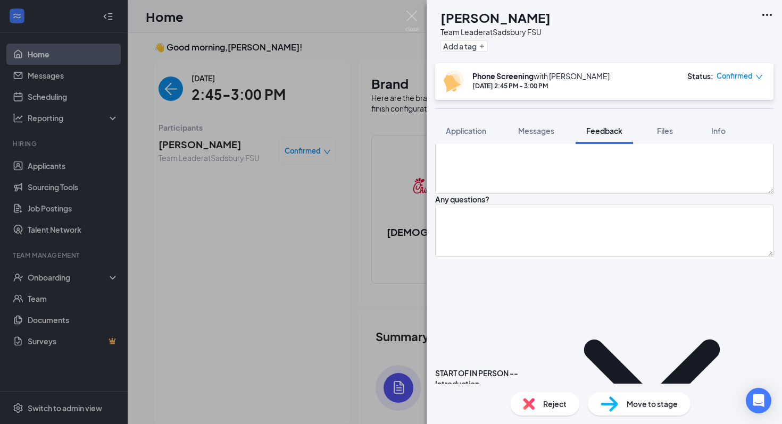
click at [493, 104] on textarea at bounding box center [604, 78] width 338 height 52
click at [481, 37] on icon "StarBorder" at bounding box center [476, 31] width 12 height 11
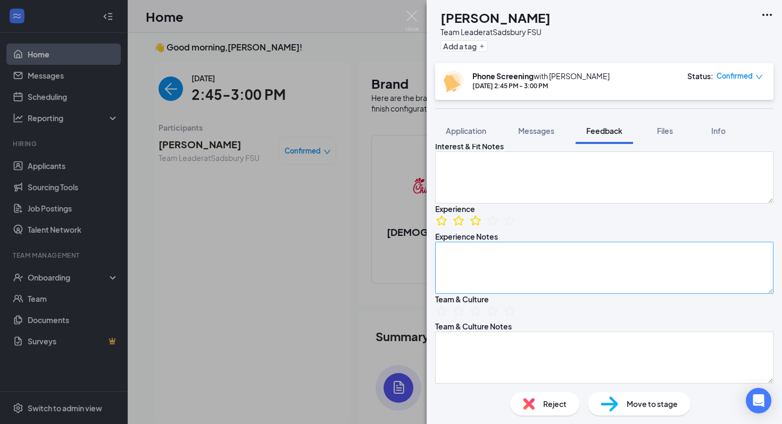
scroll to position [278, 0]
click at [489, 205] on div at bounding box center [604, 179] width 338 height 52
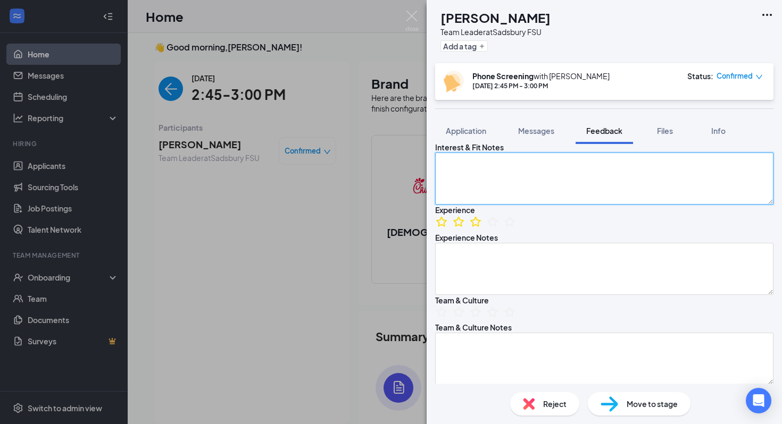
click at [490, 205] on textarea at bounding box center [604, 179] width 338 height 52
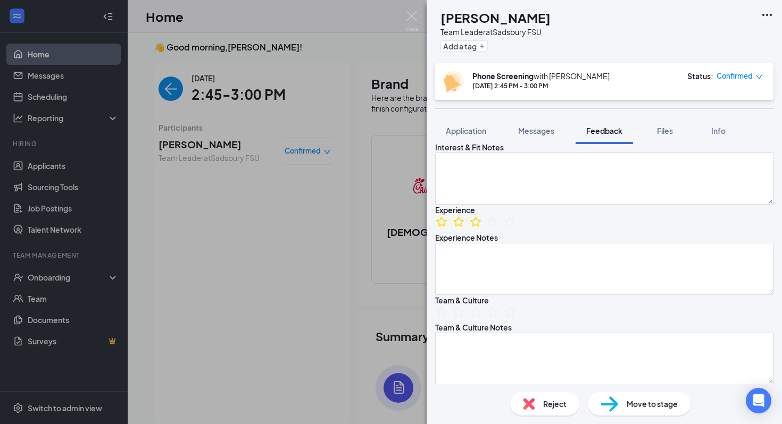
click at [481, 137] on icon "StarBorder" at bounding box center [476, 131] width 12 height 11
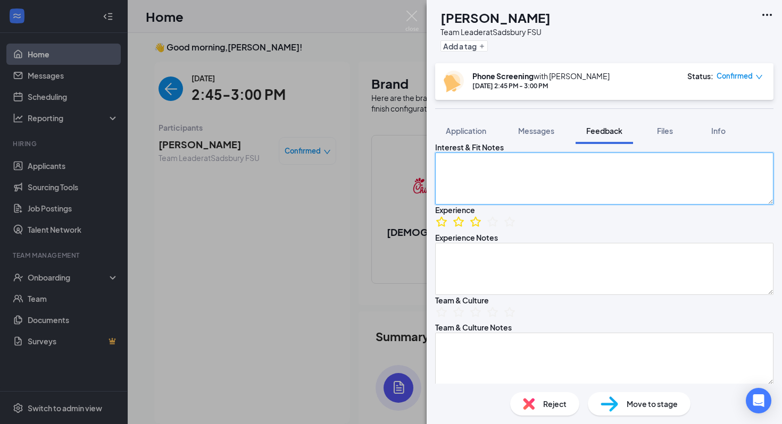
click at [491, 205] on textarea at bounding box center [604, 179] width 338 height 52
click at [538, 205] on textarea at bounding box center [604, 179] width 338 height 52
type textarea "W"
click at [737, 205] on textarea "Really likes how CFA Operates. Has heard very positive things about the company." at bounding box center [604, 179] width 338 height 52
click at [756, 205] on textarea "Really likes how CFA Operates. Has heard very positive things about the company." at bounding box center [604, 179] width 338 height 52
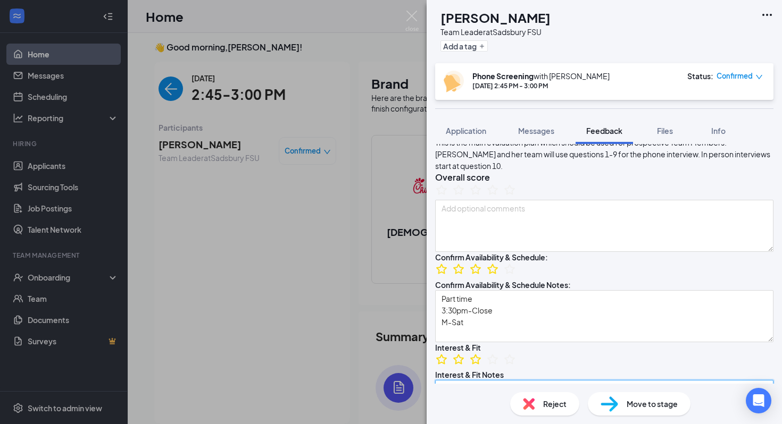
scroll to position [0, 0]
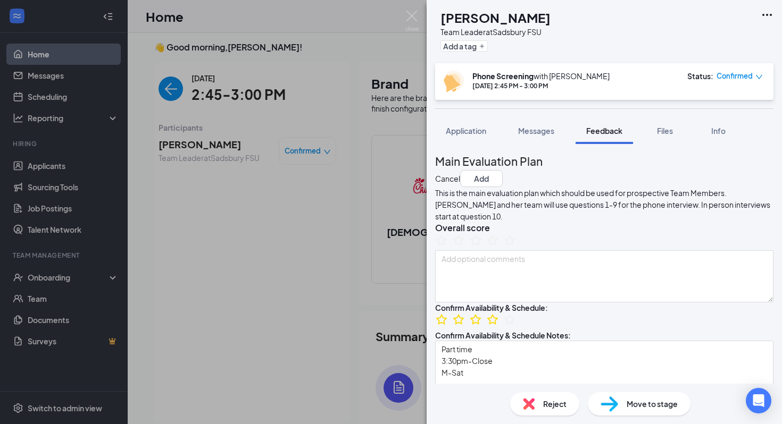
type textarea "Really likes how CFA Operates. Has heard very positive things about the company…"
click at [482, 247] on icon "StarBorder" at bounding box center [476, 240] width 14 height 14
click at [503, 170] on button "Add" at bounding box center [481, 178] width 43 height 17
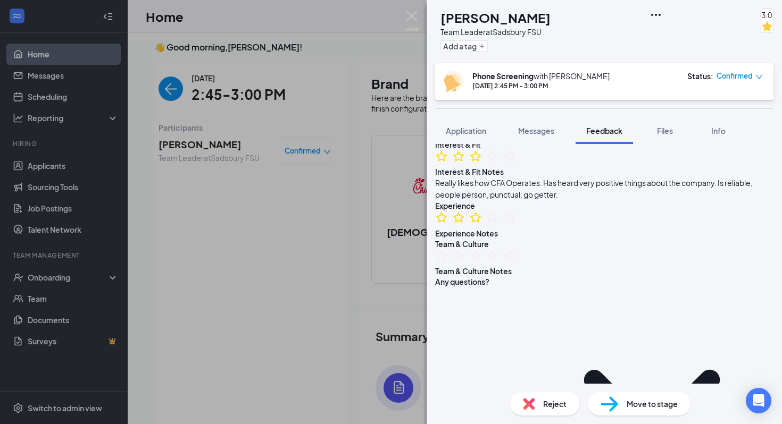
scroll to position [326, 0]
click at [630, 398] on span "Move to stage" at bounding box center [652, 404] width 51 height 12
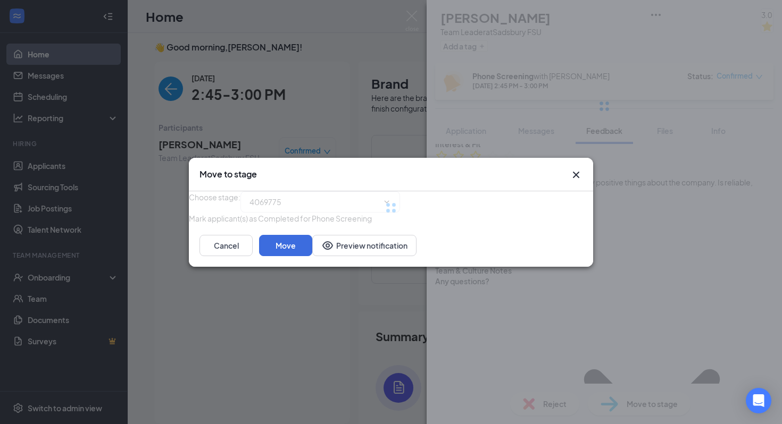
type input "Onsite Interview (next stage)"
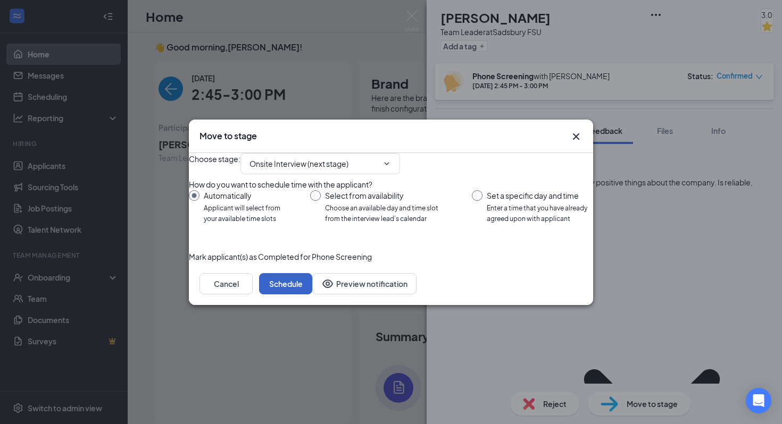
click at [312, 295] on button "Schedule" at bounding box center [285, 283] width 53 height 21
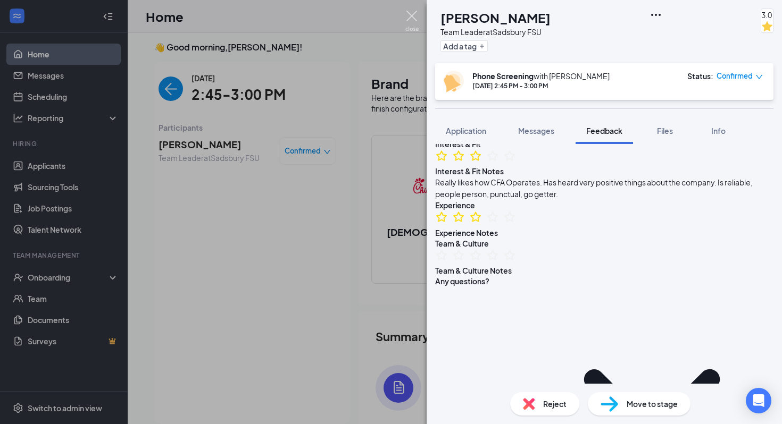
click at [412, 21] on img at bounding box center [411, 21] width 13 height 21
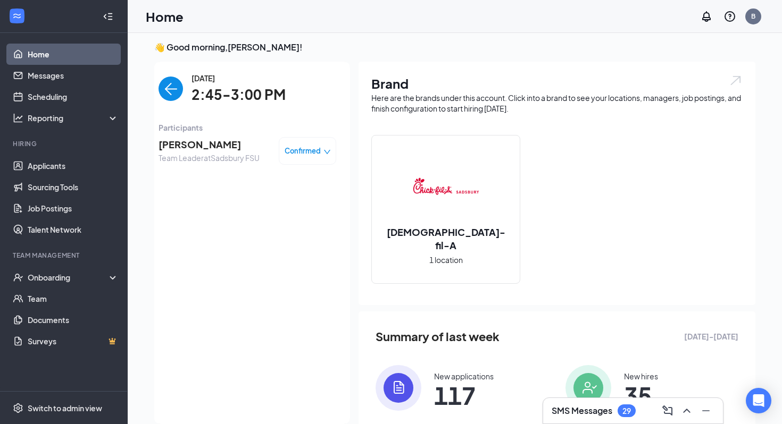
click at [177, 76] on div "Tuesday, Sep 16 2:45-3:00 PM" at bounding box center [248, 89] width 178 height 34
click at [173, 110] on div "Tuesday, Sep 16 2:45-3:00 PM Participants Brianna Mondragon Team Leader at Sads…" at bounding box center [248, 242] width 178 height 341
click at [173, 95] on img "back-button" at bounding box center [171, 89] width 24 height 24
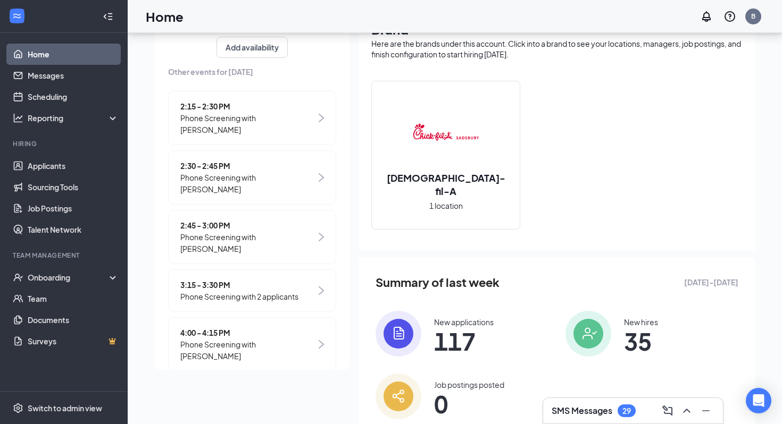
scroll to position [62, 0]
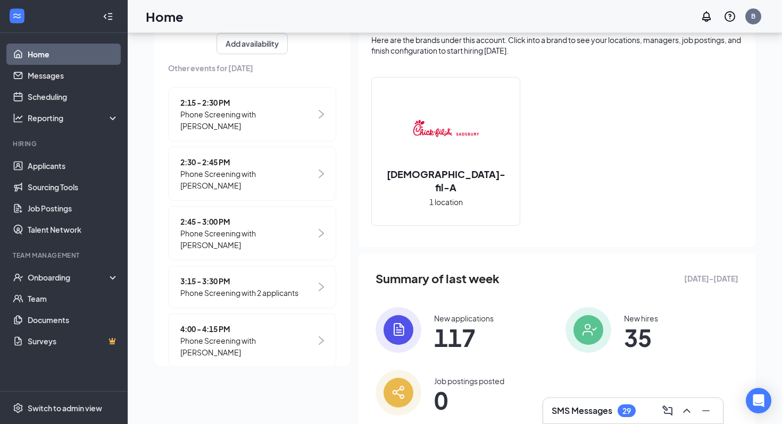
click at [311, 273] on div "3:15 - 3:30 PM Phone Screening with 2 applicants" at bounding box center [252, 287] width 168 height 43
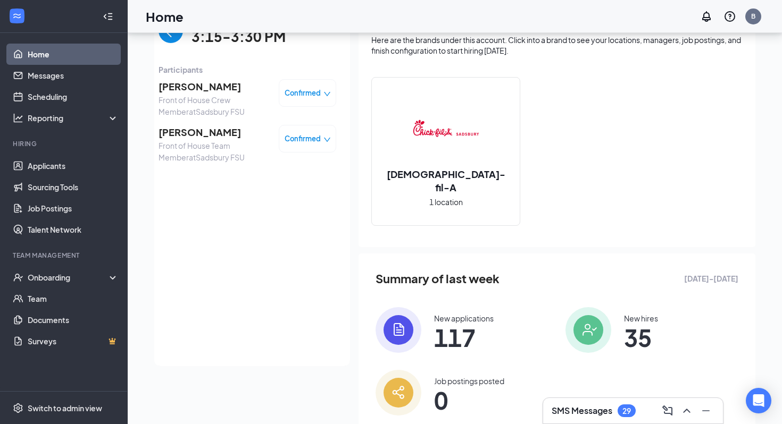
click at [209, 88] on span "[PERSON_NAME]" at bounding box center [215, 86] width 112 height 15
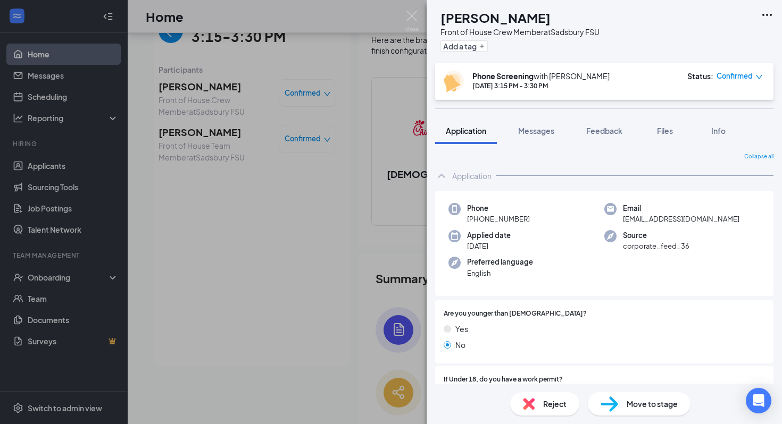
click at [422, 15] on div "AS [PERSON_NAME] Front of House Crew Member at [GEOGRAPHIC_DATA] Add a tag Phon…" at bounding box center [391, 212] width 782 height 424
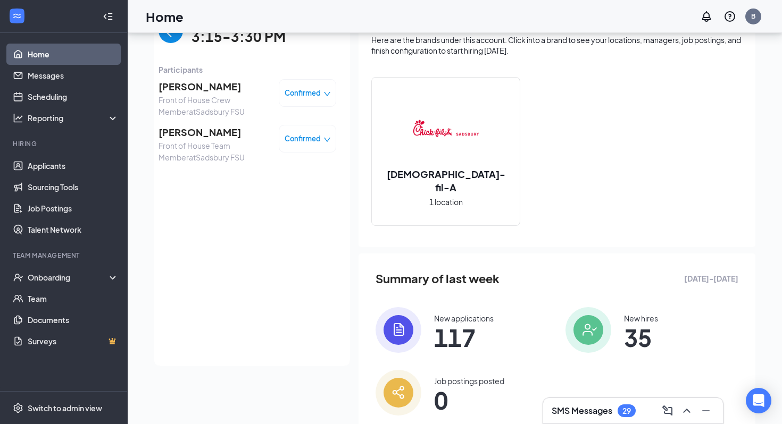
click at [169, 34] on img "back-button" at bounding box center [171, 31] width 24 height 24
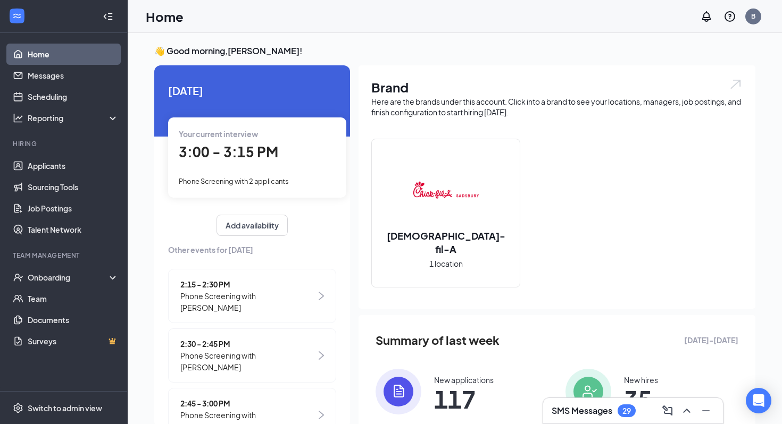
click at [254, 174] on div "Your current interview 3:00 - 3:15 PM Phone Screening with 2 applicants" at bounding box center [257, 158] width 178 height 80
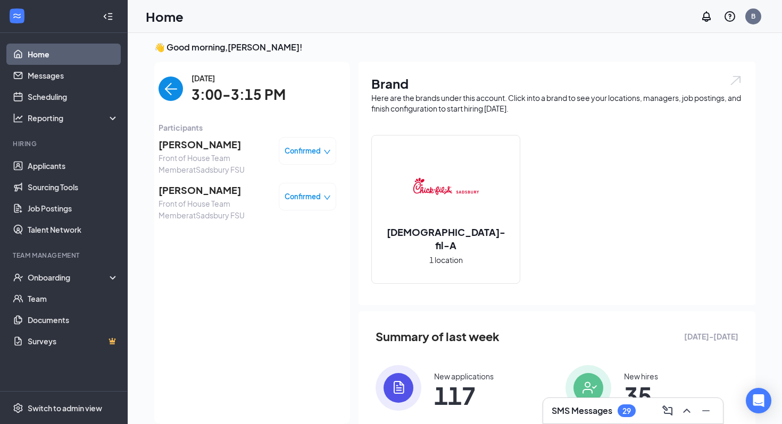
click at [198, 138] on span "Sophia Torres" at bounding box center [215, 144] width 112 height 15
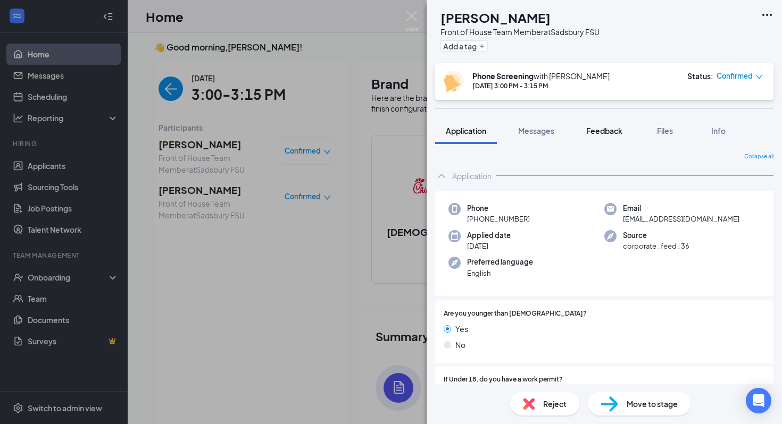
click at [612, 135] on span "Feedback" at bounding box center [604, 131] width 36 height 10
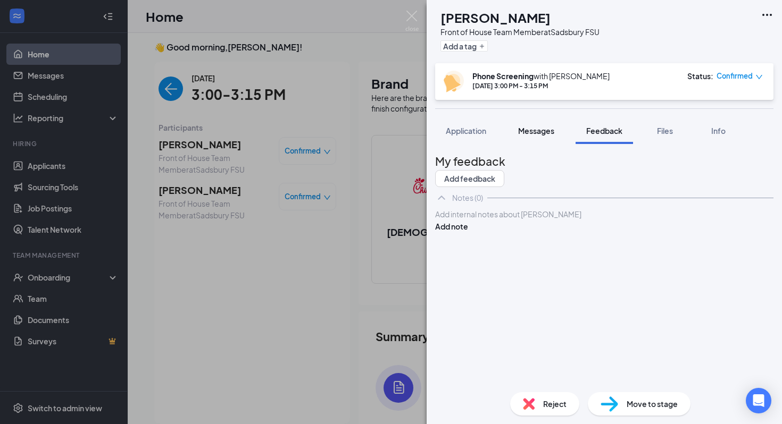
click at [511, 137] on button "Messages" at bounding box center [535, 131] width 57 height 27
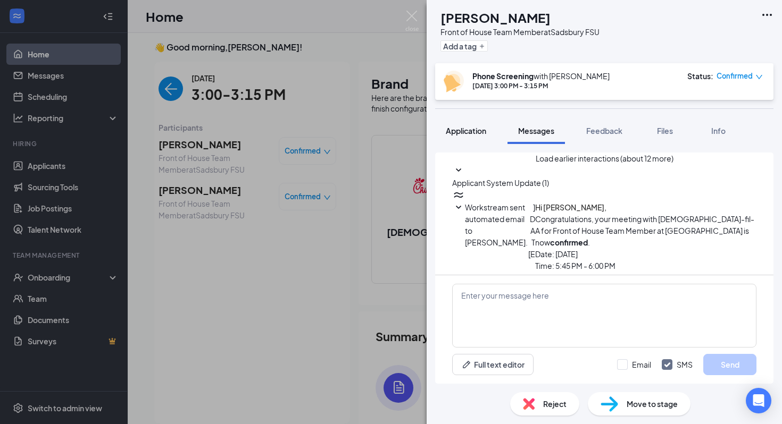
click at [476, 131] on span "Application" at bounding box center [466, 131] width 40 height 10
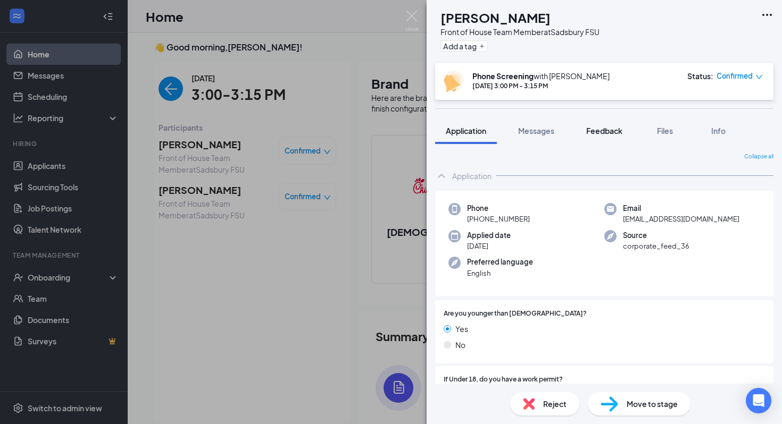
click at [596, 138] on button "Feedback" at bounding box center [603, 131] width 57 height 27
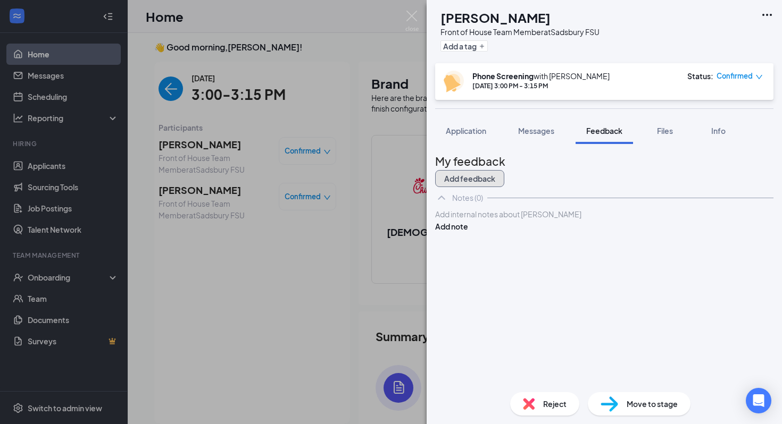
click at [504, 177] on button "Add feedback" at bounding box center [469, 178] width 69 height 17
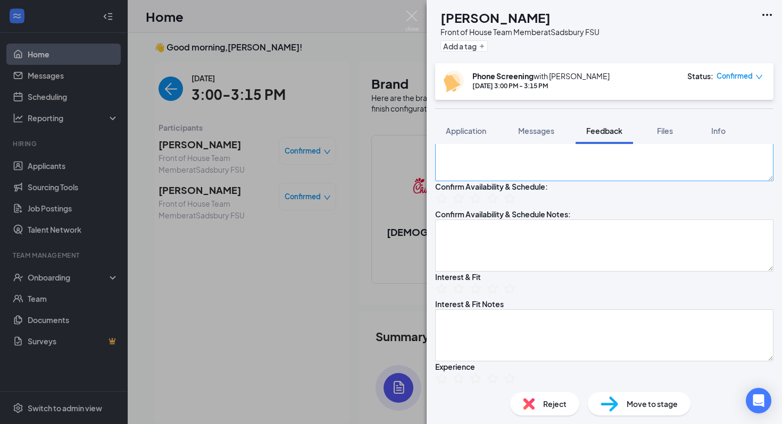
scroll to position [122, 0]
click at [481, 204] on icon "StarBorder" at bounding box center [476, 198] width 12 height 11
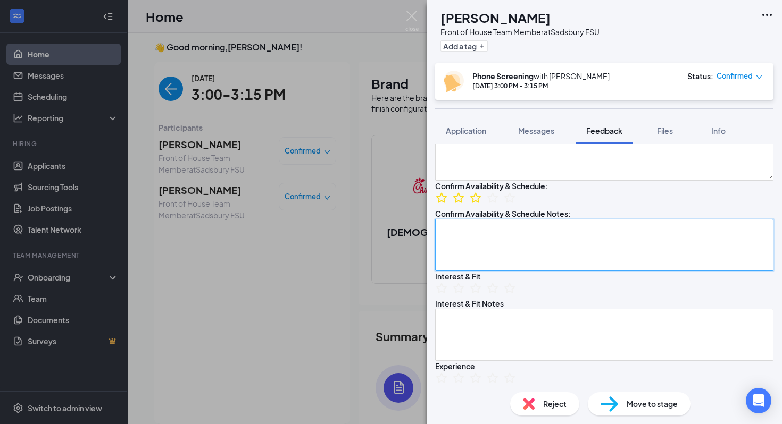
drag, startPoint x: 483, startPoint y: 316, endPoint x: 483, endPoint y: 309, distance: 7.5
click at [483, 271] on textarea at bounding box center [604, 245] width 338 height 52
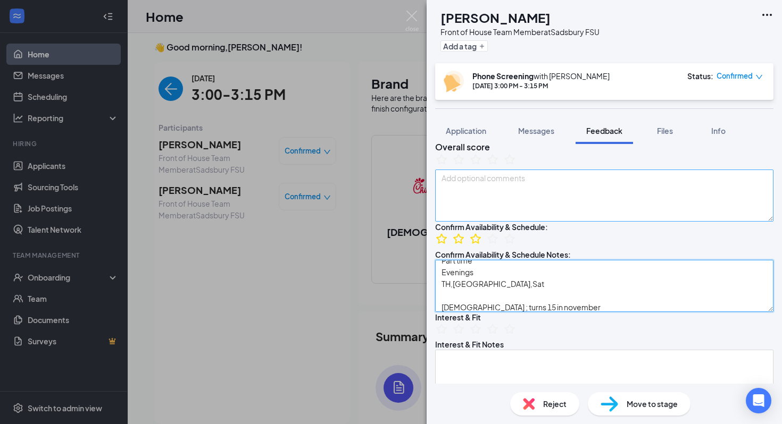
scroll to position [77, 0]
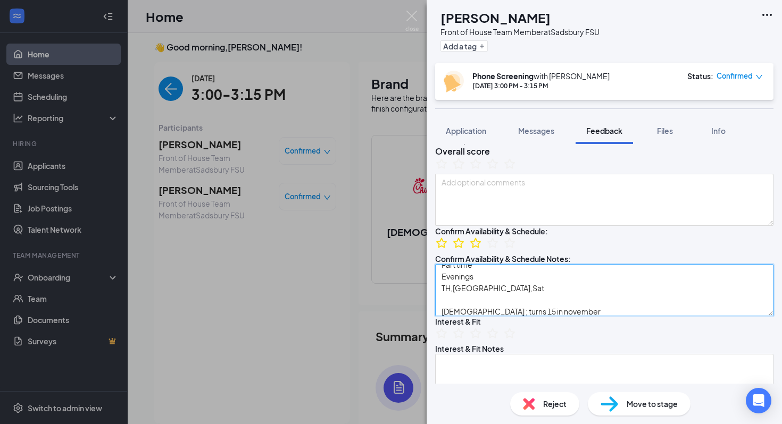
type textarea "Part time Evenings TH,FR,Sat 14 year old ; turns 15 in november"
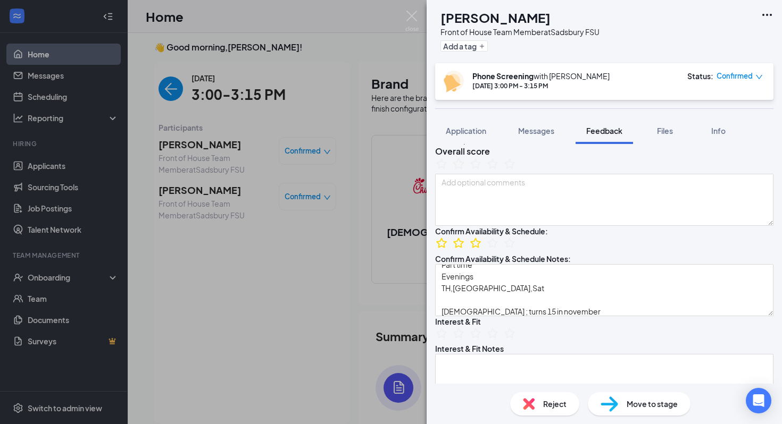
click at [465, 171] on icon "StarBorder" at bounding box center [459, 164] width 14 height 14
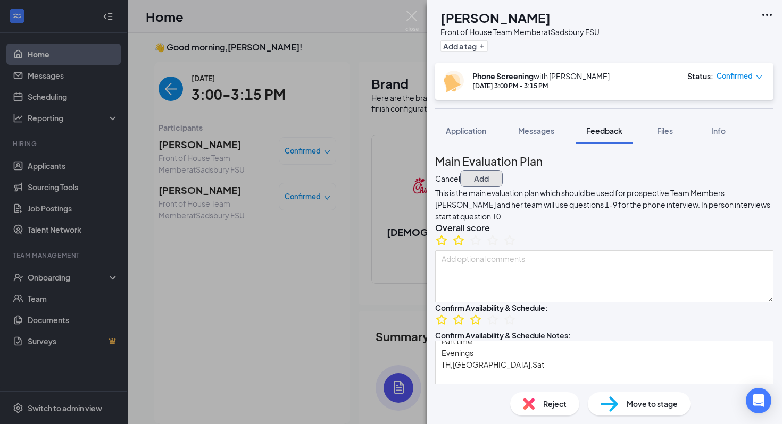
click at [503, 172] on button "Add" at bounding box center [481, 178] width 43 height 17
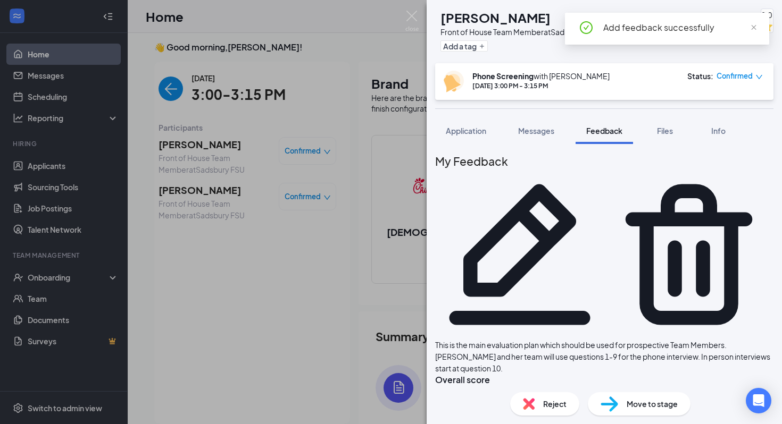
click at [555, 411] on div "Reject" at bounding box center [544, 404] width 69 height 23
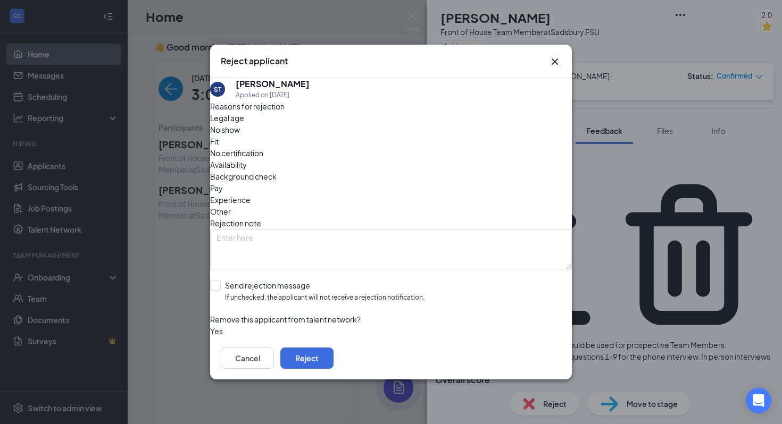
click at [265, 124] on div "Legal age" at bounding box center [391, 118] width 362 height 12
click at [333, 357] on button "Reject" at bounding box center [306, 358] width 53 height 21
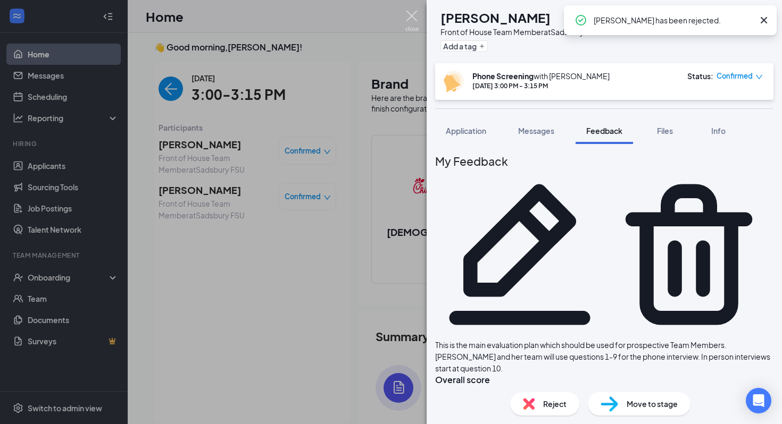
click at [406, 12] on img at bounding box center [411, 21] width 13 height 21
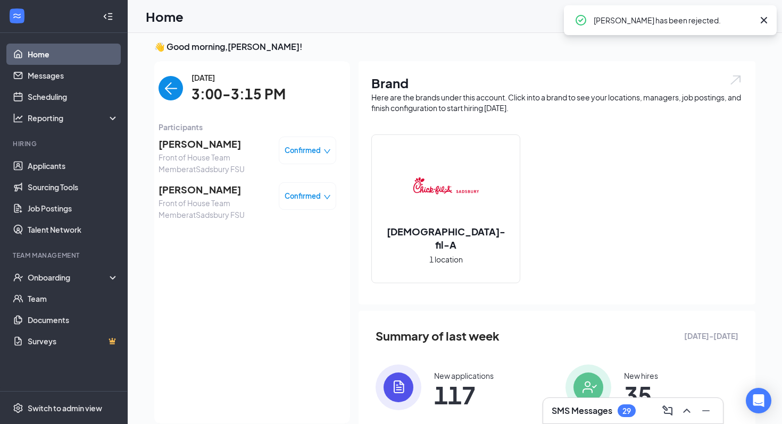
scroll to position [3, 0]
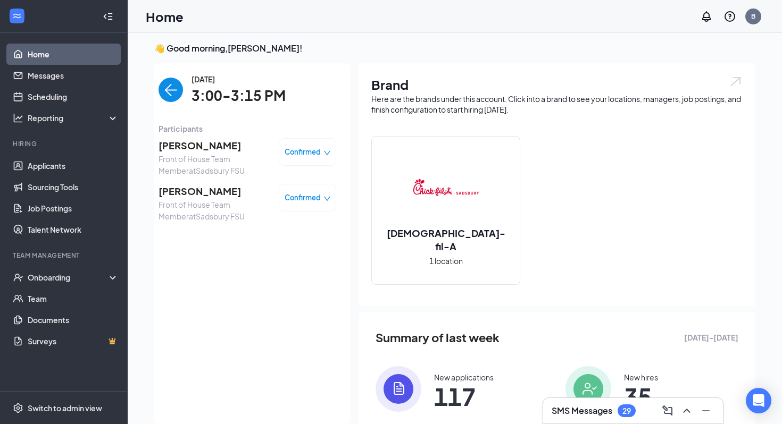
click at [188, 189] on span "[PERSON_NAME]" at bounding box center [215, 191] width 112 height 15
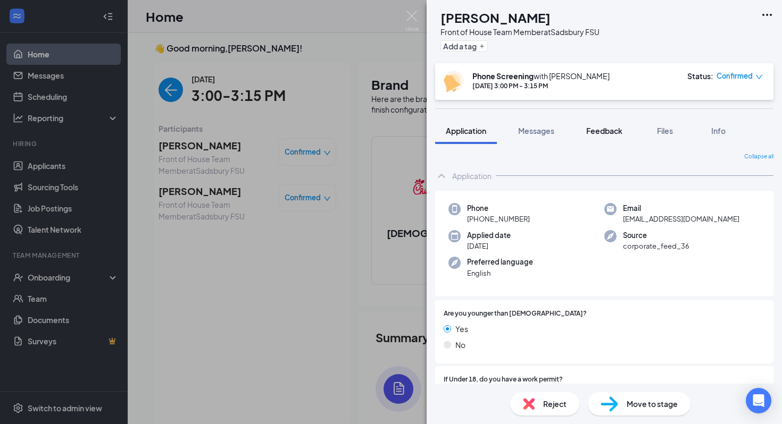
click at [610, 136] on button "Feedback" at bounding box center [603, 131] width 57 height 27
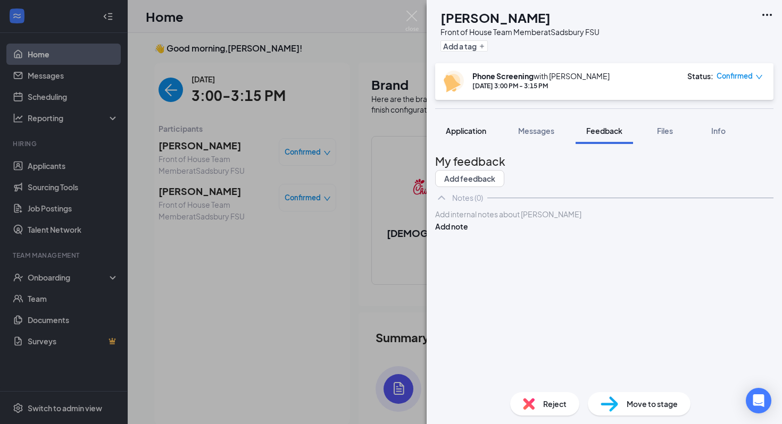
click at [480, 131] on span "Application" at bounding box center [466, 131] width 40 height 10
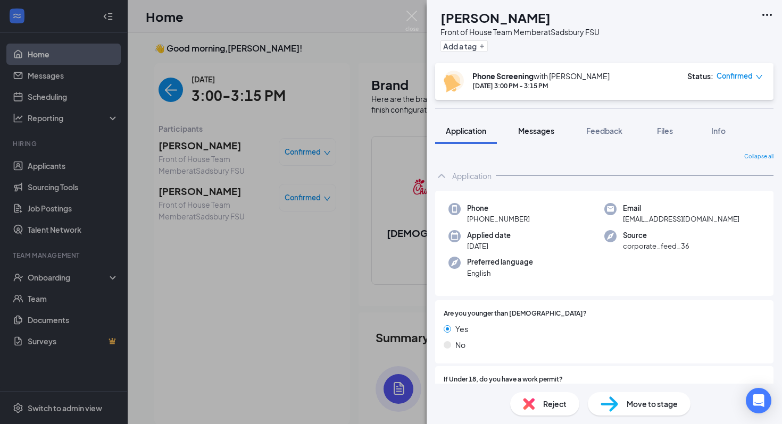
click at [539, 136] on button "Messages" at bounding box center [535, 131] width 57 height 27
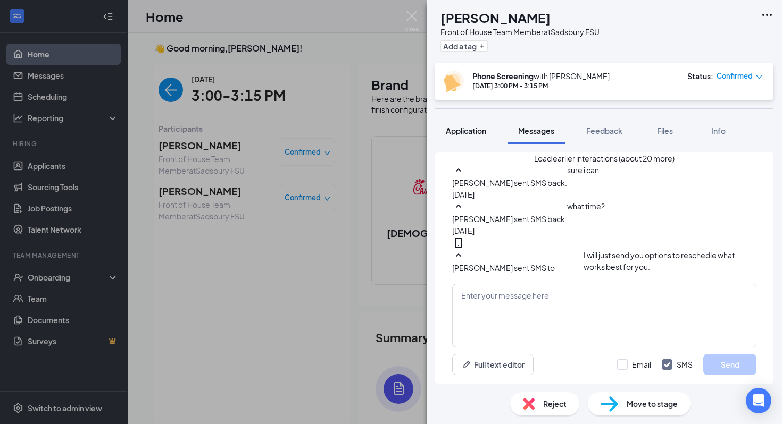
scroll to position [51, 0]
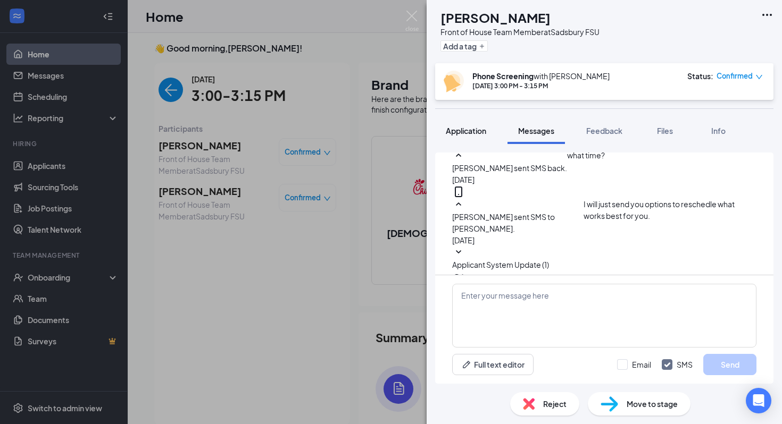
click at [483, 134] on span "Application" at bounding box center [466, 131] width 40 height 10
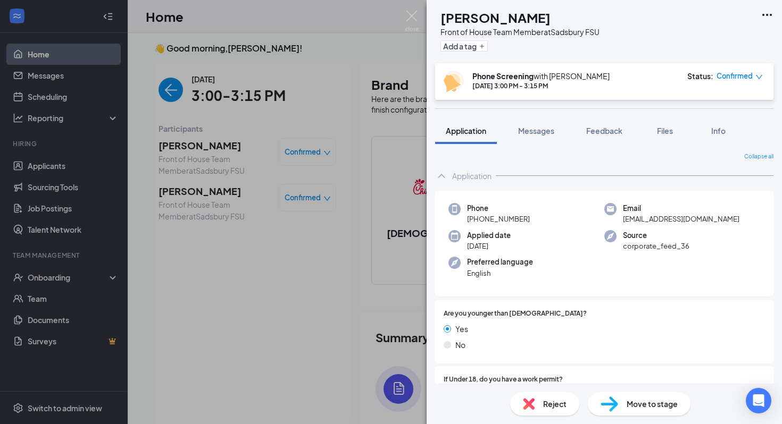
scroll to position [7, 0]
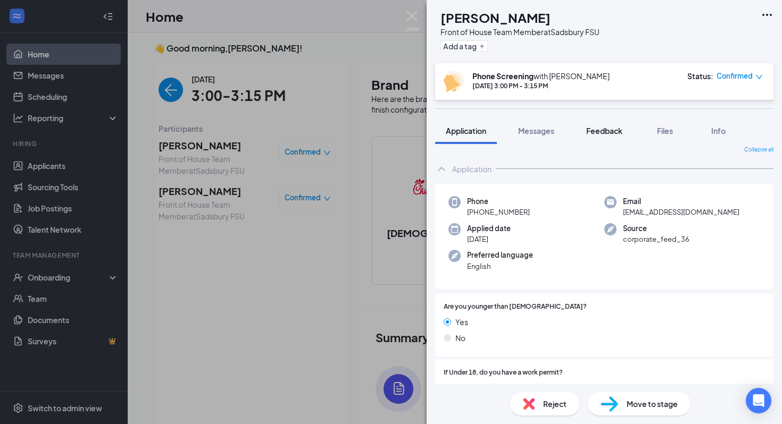
click at [595, 126] on span "Feedback" at bounding box center [604, 131] width 36 height 10
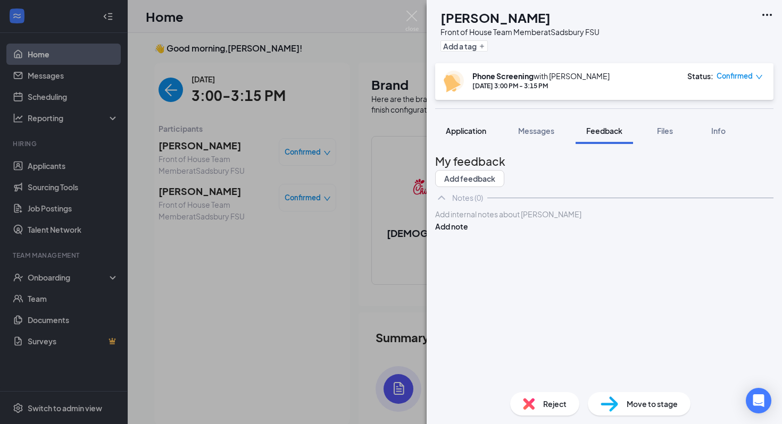
click at [468, 129] on span "Application" at bounding box center [466, 131] width 40 height 10
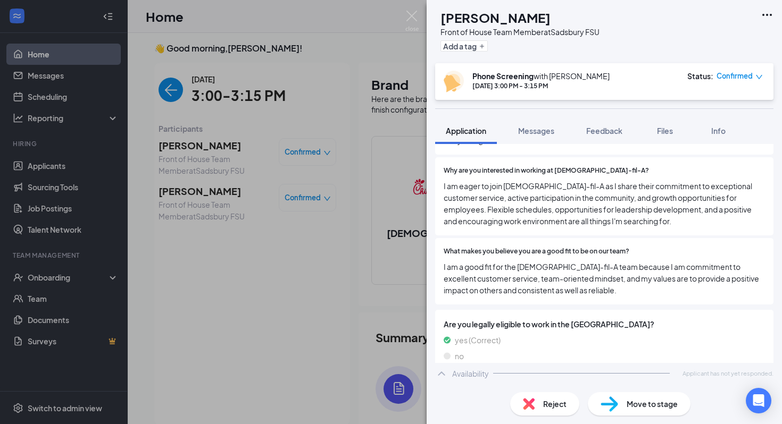
scroll to position [584, 0]
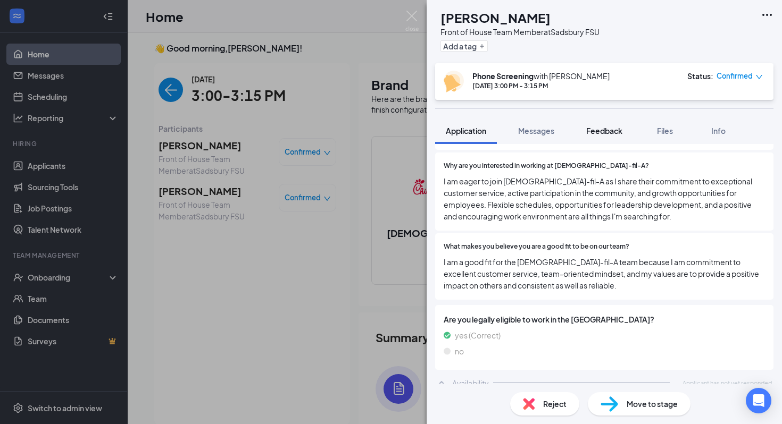
click at [593, 122] on button "Feedback" at bounding box center [603, 131] width 57 height 27
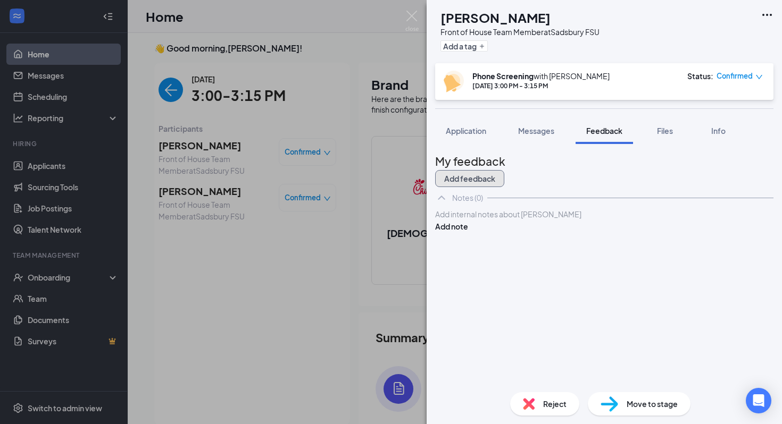
click at [504, 174] on button "Add feedback" at bounding box center [469, 178] width 69 height 17
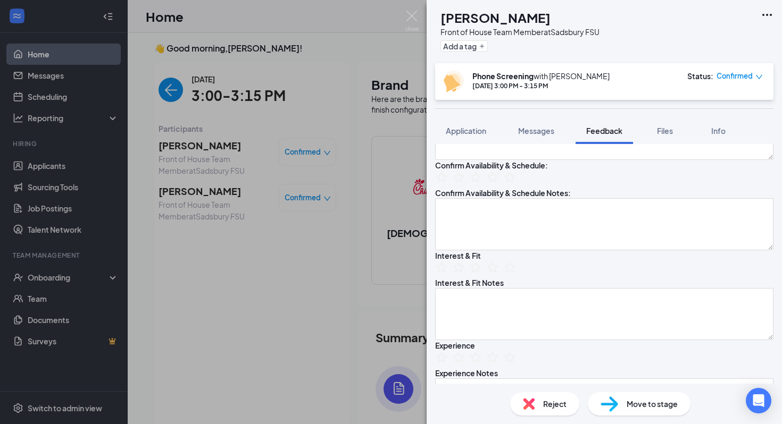
scroll to position [143, 0]
click at [481, 183] on icon "StarBorder" at bounding box center [476, 177] width 12 height 11
click at [465, 184] on icon "StarBorder" at bounding box center [459, 177] width 14 height 14
click at [481, 184] on icon "StarBorder" at bounding box center [476, 177] width 14 height 14
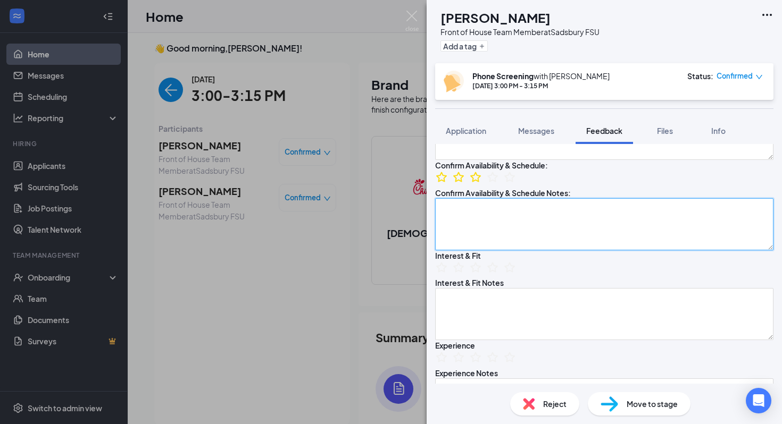
click at [480, 251] on textarea at bounding box center [604, 224] width 338 height 52
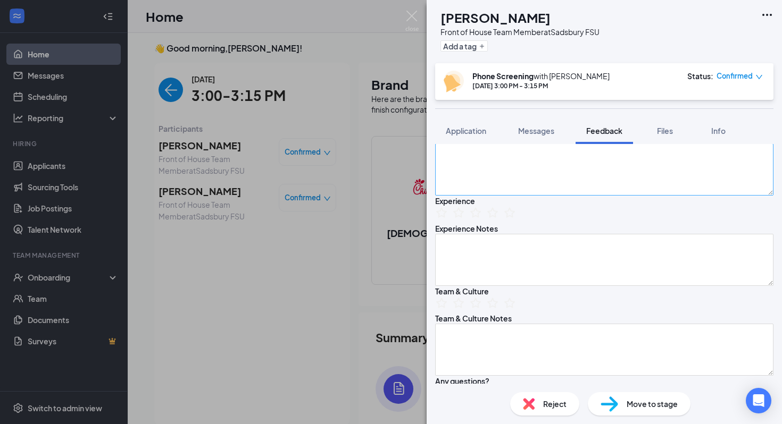
scroll to position [302, 0]
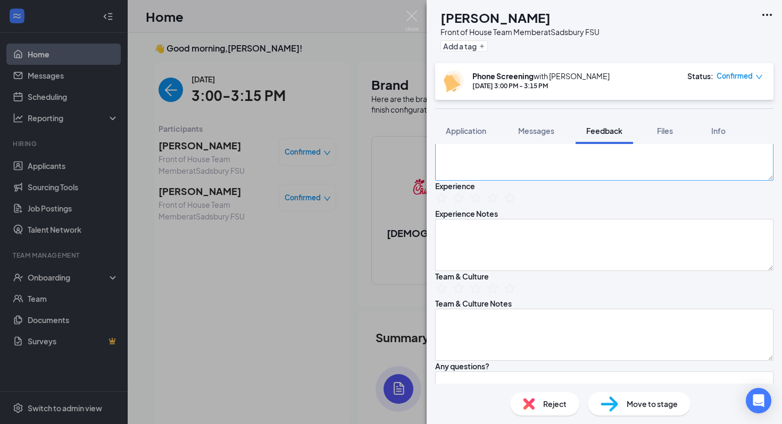
type textarea "Part time Turns 16 next June 4pm-7pm M-S"
click at [494, 181] on textarea at bounding box center [604, 155] width 338 height 52
click at [482, 115] on icon "StarBorder" at bounding box center [476, 108] width 14 height 14
click at [518, 260] on div "AH Alasia Hall Front of House Team Member at Sadsbury FSU Add a tag Phone Scree…" at bounding box center [604, 212] width 355 height 424
click at [713, 181] on textarea "Chose Chick-fil-A because she loves the restaurant." at bounding box center [604, 155] width 338 height 52
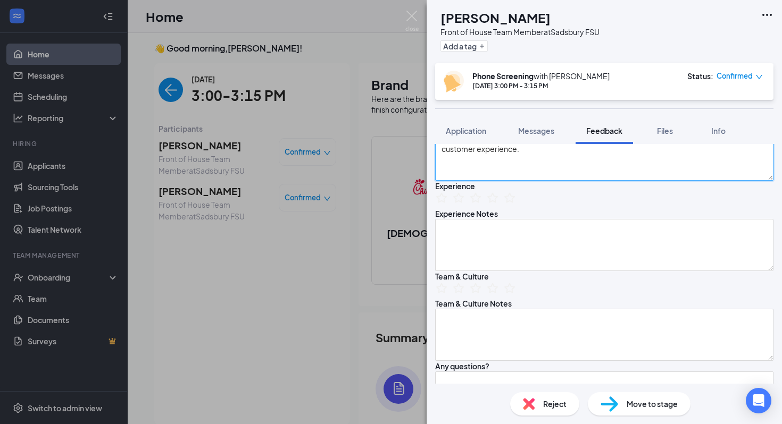
scroll to position [329, 0]
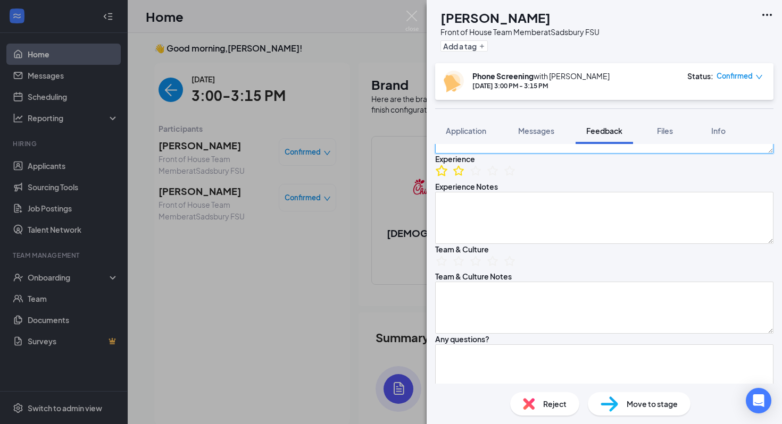
type textarea "Chose Chick-fil-A because she loves the restaurant. Loves their values and cust…"
click at [448, 178] on icon "StarBorder" at bounding box center [442, 171] width 14 height 14
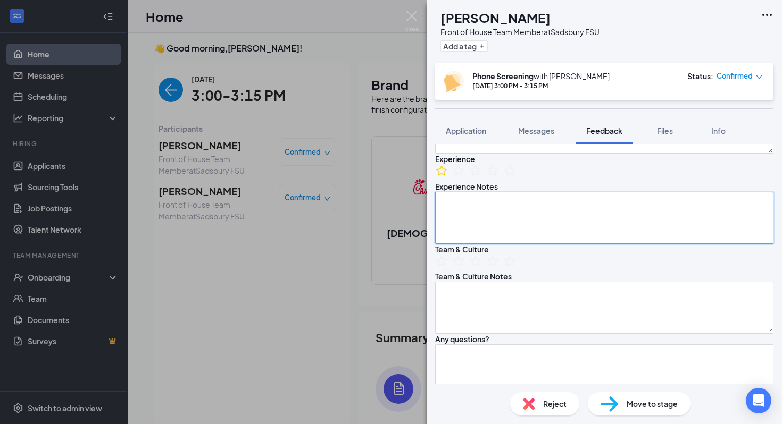
click at [470, 244] on textarea at bounding box center [604, 218] width 338 height 52
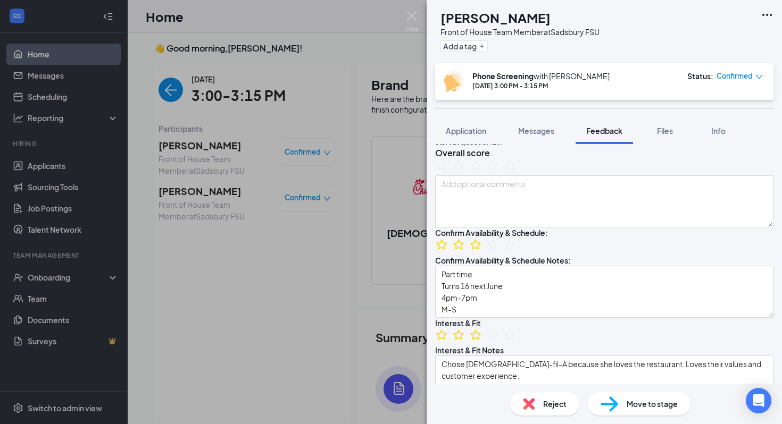
scroll to position [0, 0]
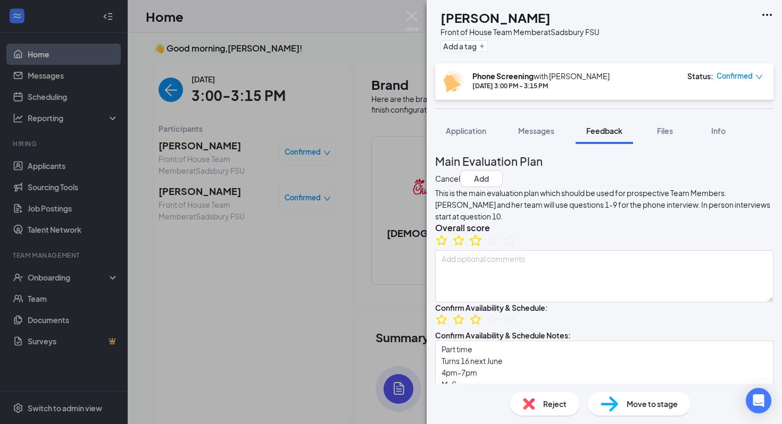
type textarea "Would be first job."
click at [479, 247] on icon "StarBorder" at bounding box center [476, 240] width 14 height 14
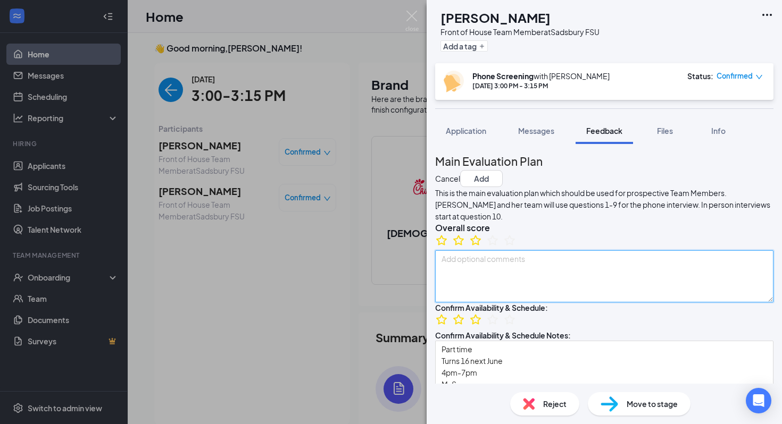
click at [483, 296] on textarea at bounding box center [604, 277] width 338 height 52
type textarea "Will need a ride."
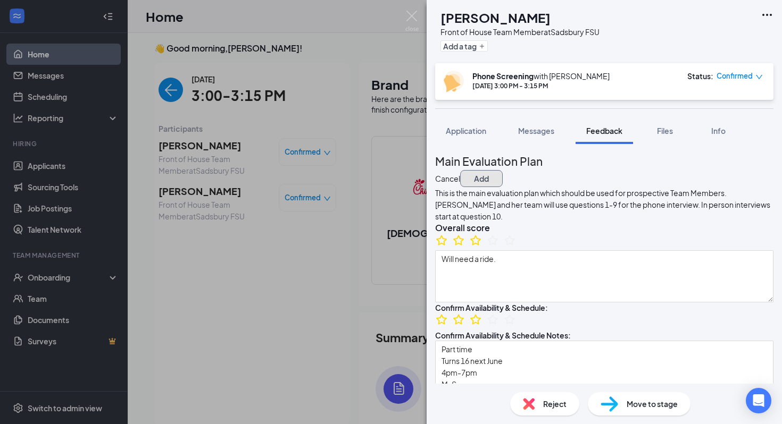
click at [503, 170] on button "Add" at bounding box center [481, 178] width 43 height 17
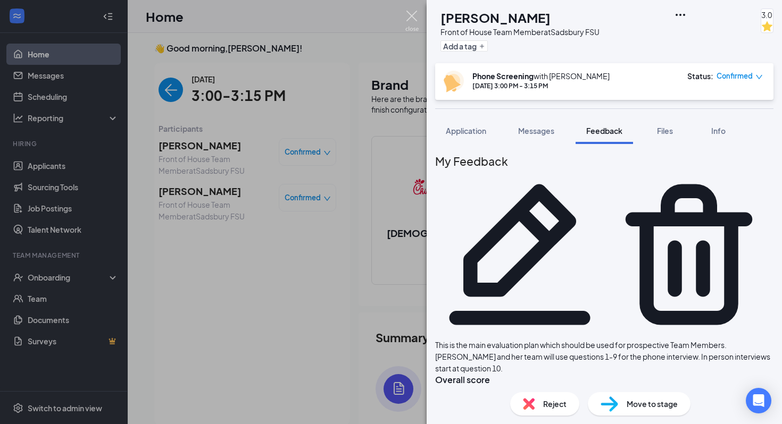
click at [416, 15] on img at bounding box center [411, 21] width 13 height 21
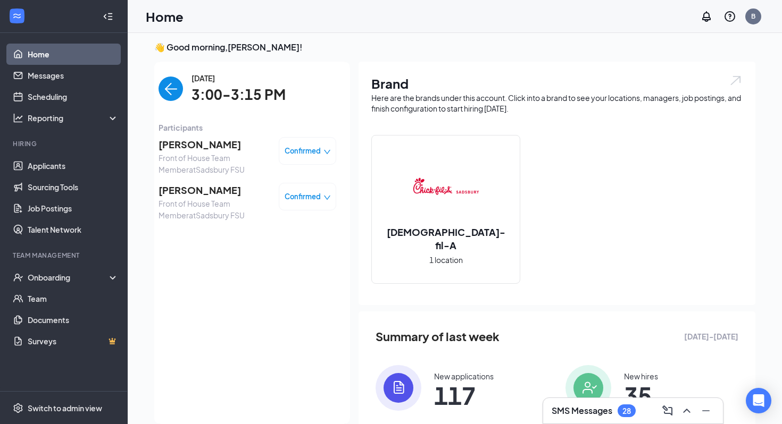
click at [169, 85] on img "back-button" at bounding box center [171, 89] width 24 height 24
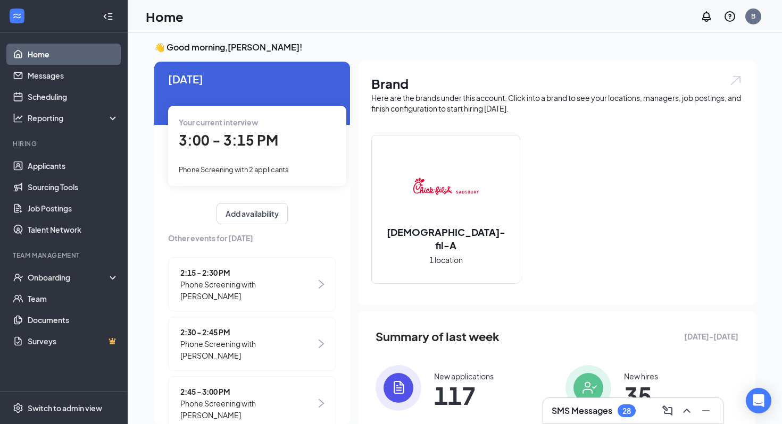
scroll to position [0, 0]
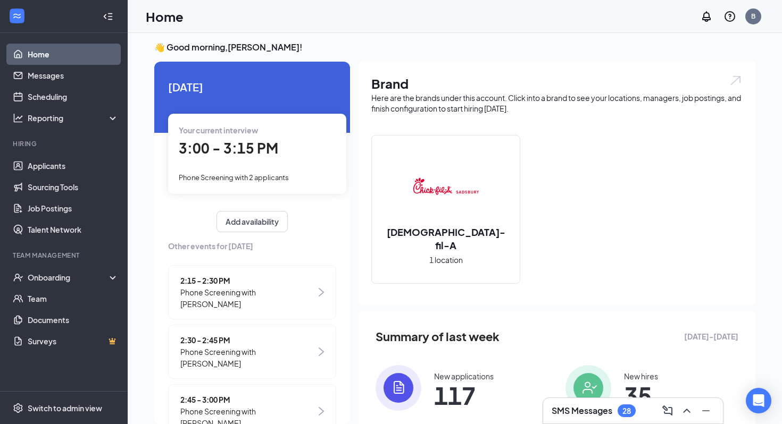
click at [276, 153] on div "3:00 - 3:15 PM" at bounding box center [257, 149] width 157 height 22
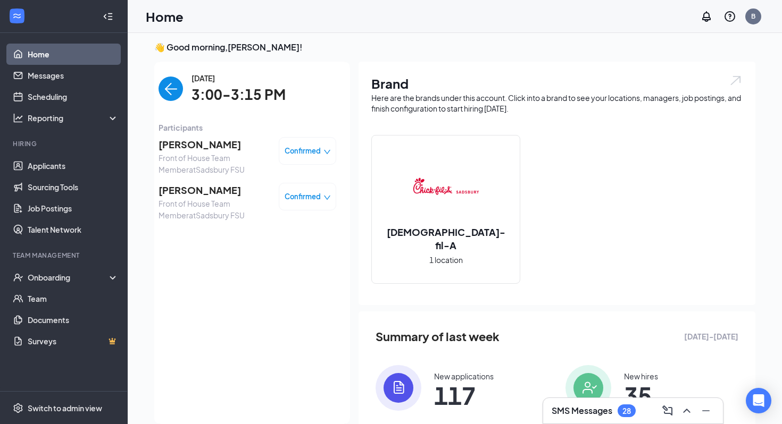
click at [186, 98] on div "Tuesday, Sep 16 3:00-3:15 PM" at bounding box center [248, 89] width 178 height 34
click at [177, 97] on img "back-button" at bounding box center [171, 89] width 24 height 24
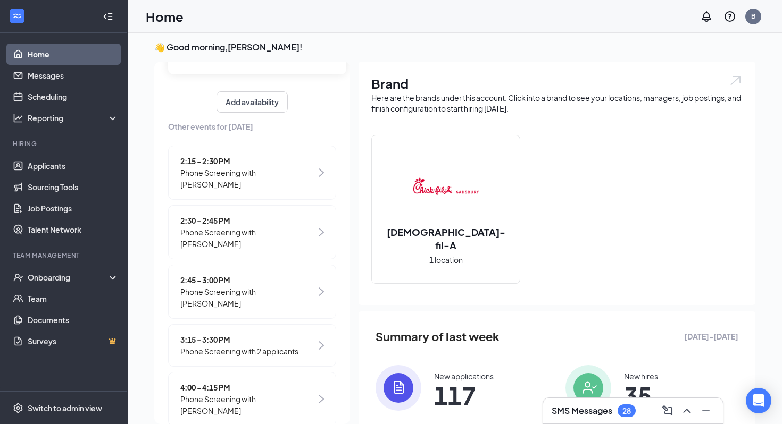
scroll to position [120, 0]
click at [262, 324] on div "3:15 - 3:30 PM Phone Screening with 2 applicants" at bounding box center [252, 345] width 168 height 43
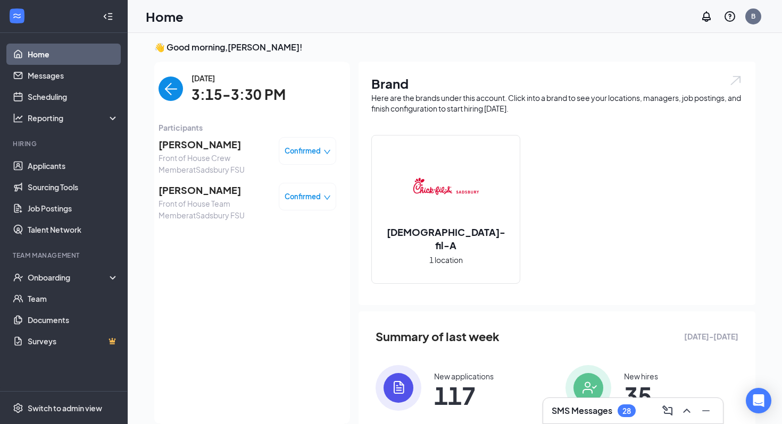
click at [205, 156] on span "Front of House Crew Member at [GEOGRAPHIC_DATA]" at bounding box center [215, 163] width 112 height 23
click at [205, 147] on span "[PERSON_NAME]" at bounding box center [215, 144] width 112 height 15
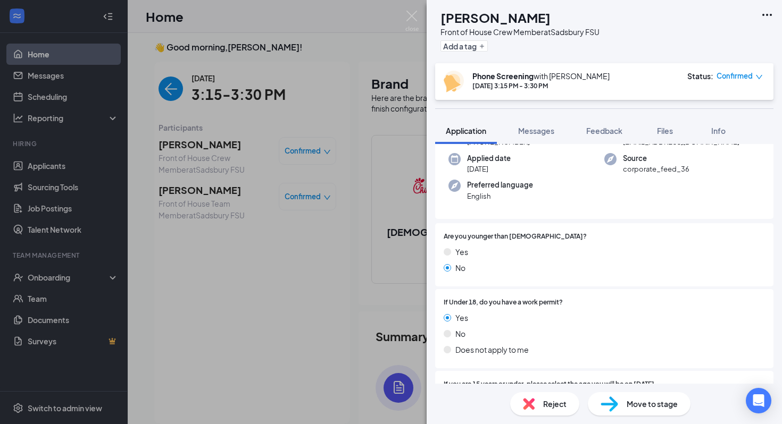
scroll to position [80, 0]
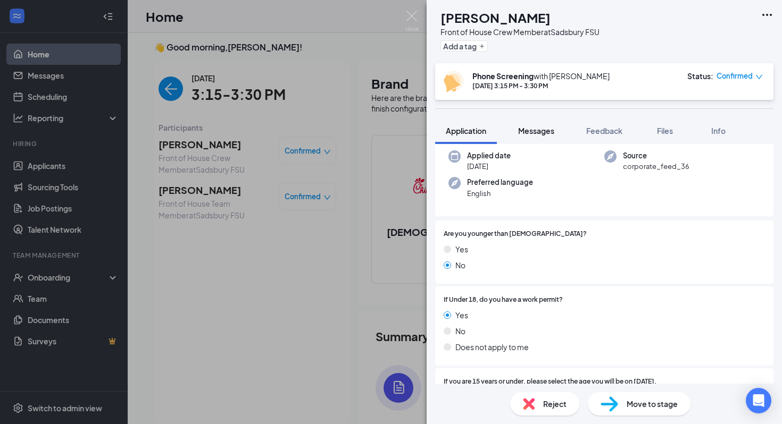
click at [527, 121] on button "Messages" at bounding box center [535, 131] width 57 height 27
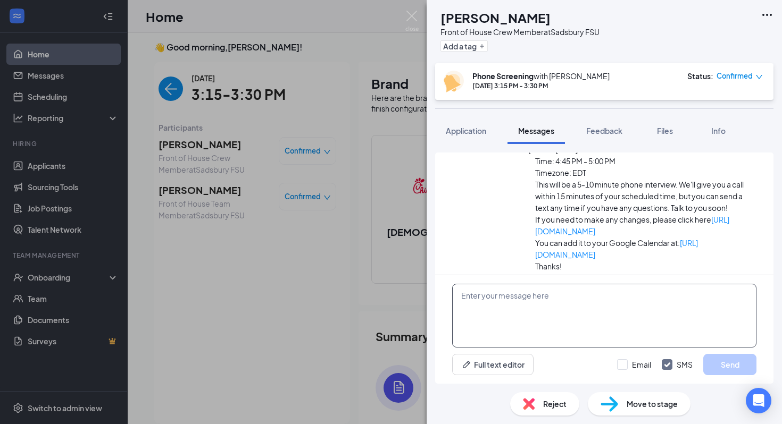
click at [520, 347] on textarea at bounding box center [604, 316] width 304 height 64
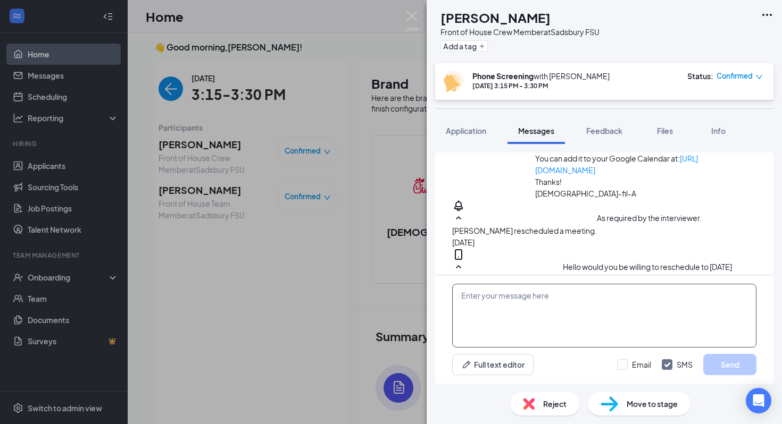
scroll to position [407, 0]
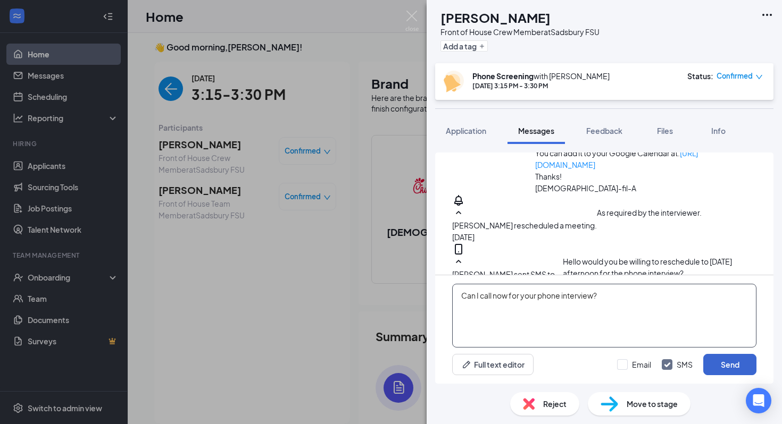
type textarea "Can I call now for your phone interview?"
click at [739, 356] on button "Send" at bounding box center [729, 364] width 53 height 21
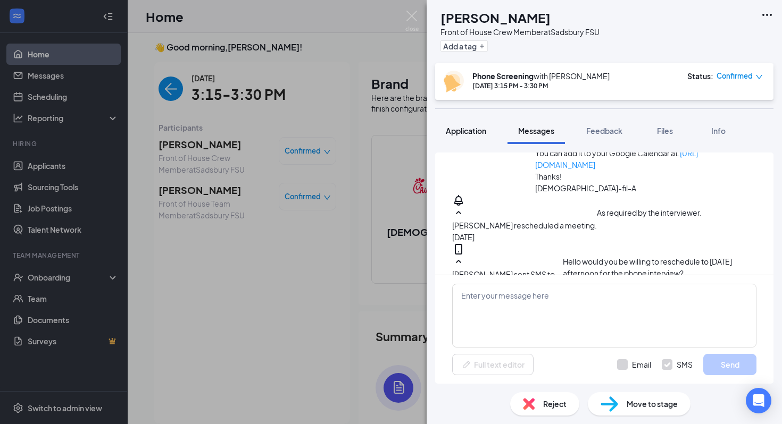
click at [458, 125] on button "Application" at bounding box center [466, 131] width 62 height 27
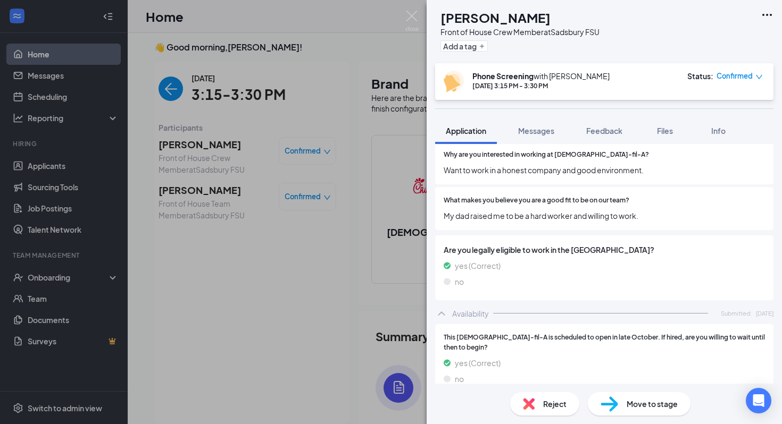
scroll to position [761, 0]
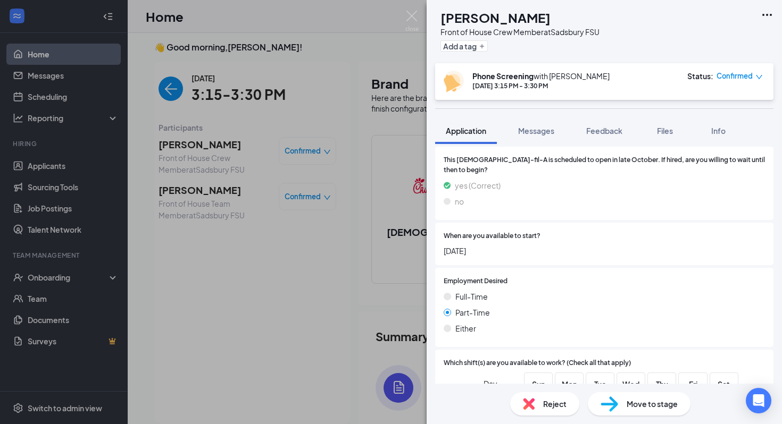
click at [410, 30] on img at bounding box center [411, 21] width 13 height 21
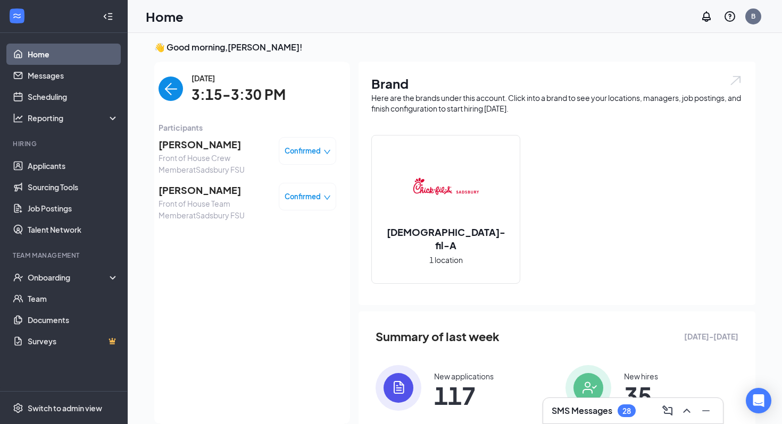
click at [194, 186] on span "[PERSON_NAME]" at bounding box center [215, 190] width 112 height 15
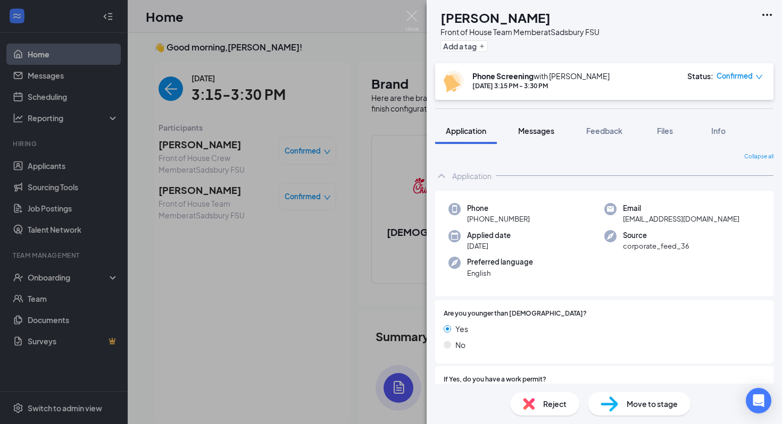
click at [526, 123] on button "Messages" at bounding box center [535, 131] width 57 height 27
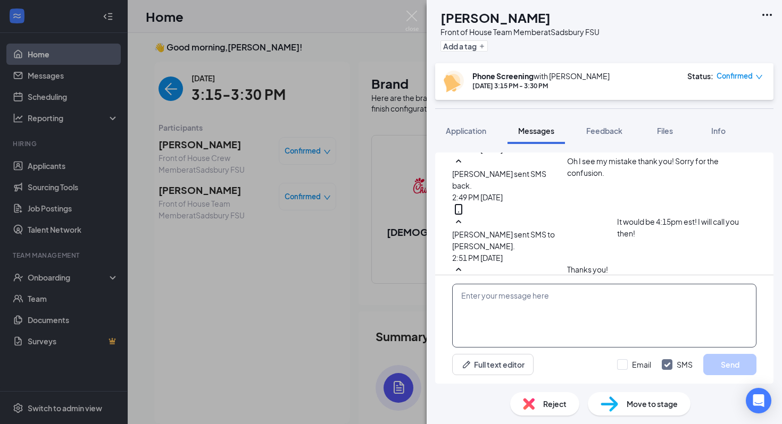
scroll to position [491, 0]
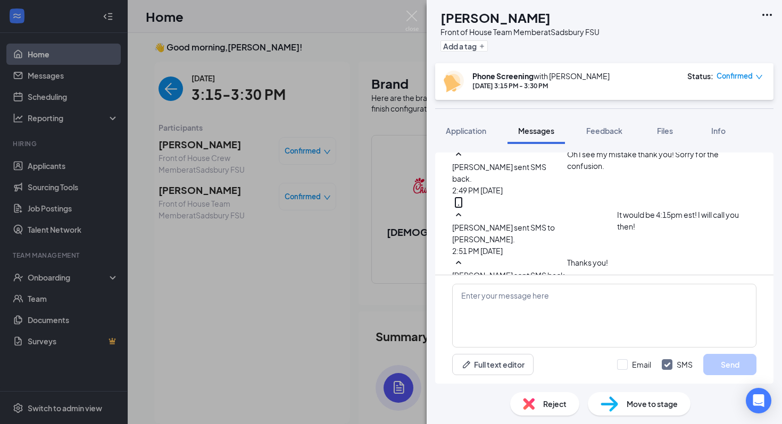
click at [473, 145] on div "Load earlier interactions (about 25 more) Applicant System Update (1) Workstrea…" at bounding box center [604, 264] width 355 height 240
click at [474, 138] on button "Application" at bounding box center [466, 131] width 62 height 27
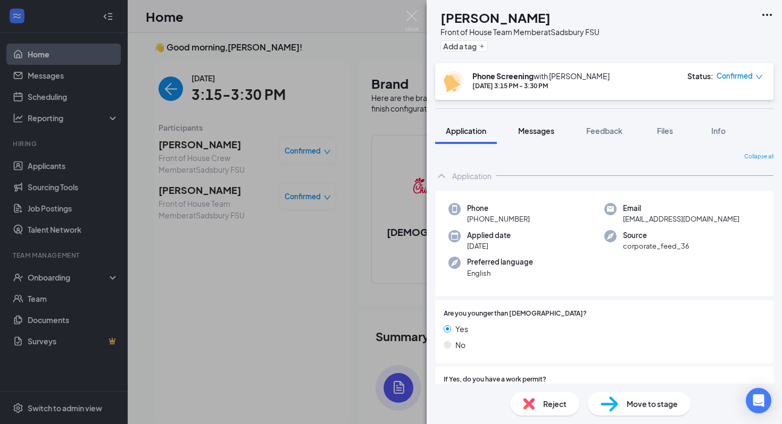
click at [533, 127] on span "Messages" at bounding box center [536, 131] width 36 height 10
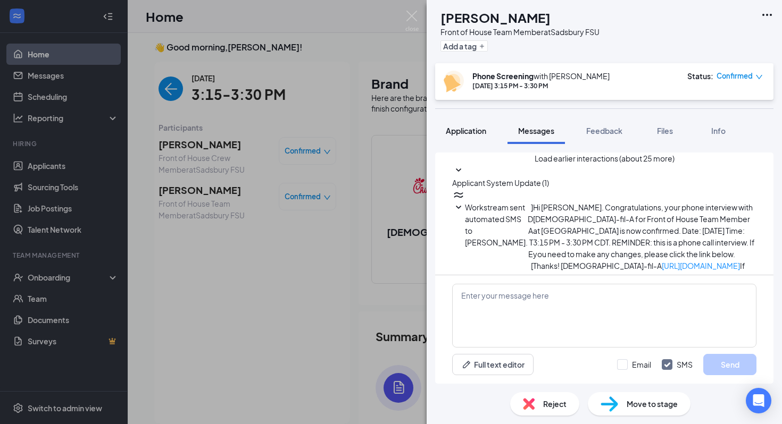
scroll to position [52, 0]
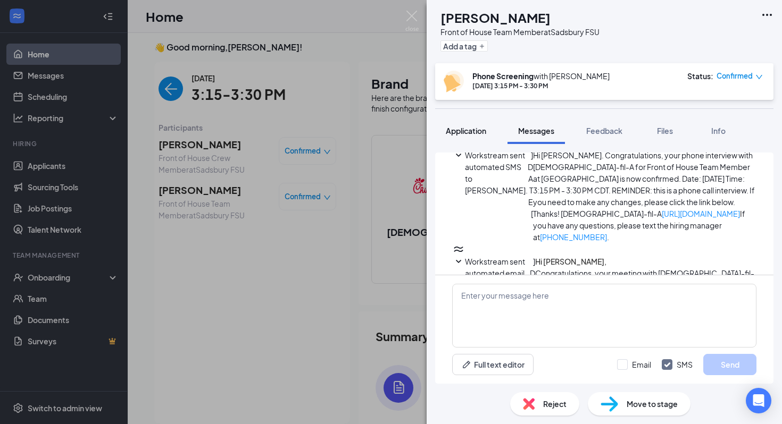
click at [477, 136] on div "Application" at bounding box center [466, 131] width 40 height 11
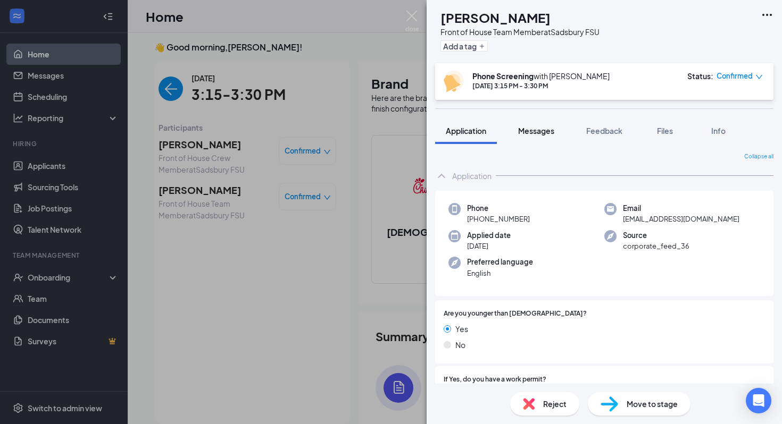
click at [553, 138] on button "Messages" at bounding box center [535, 131] width 57 height 27
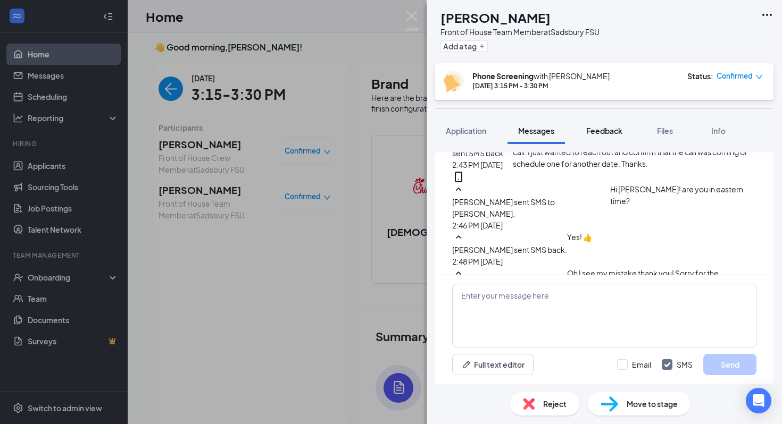
click at [612, 126] on span "Feedback" at bounding box center [604, 131] width 36 height 10
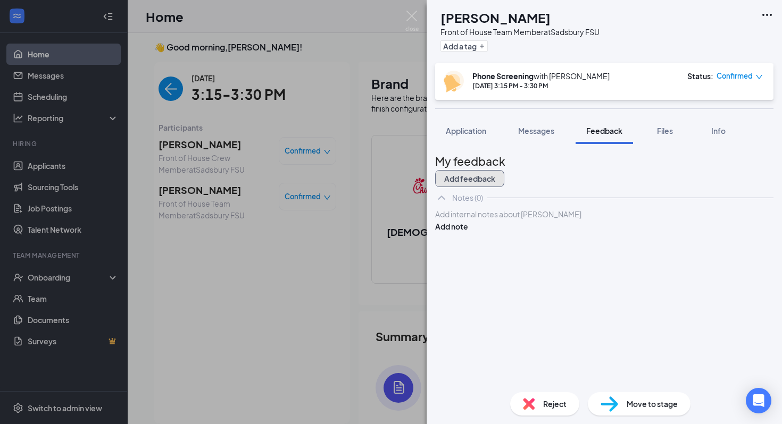
click at [504, 176] on button "Add feedback" at bounding box center [469, 178] width 69 height 17
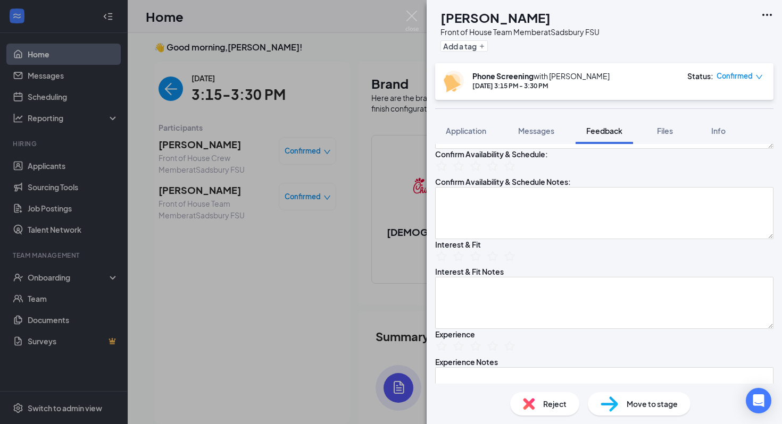
scroll to position [109, 0]
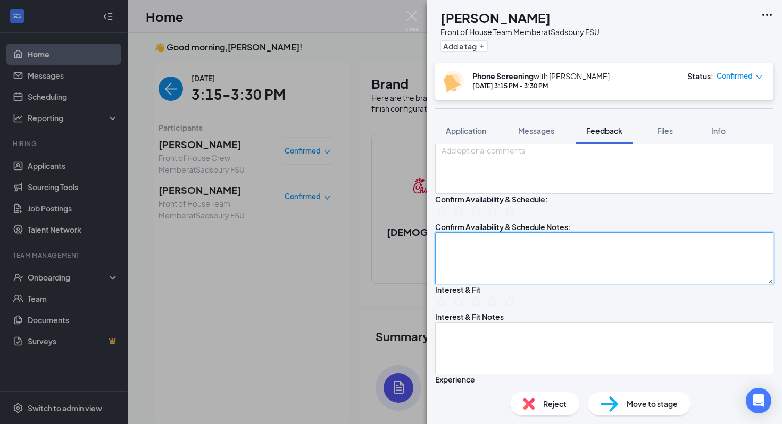
click at [484, 285] on textarea at bounding box center [604, 258] width 338 height 52
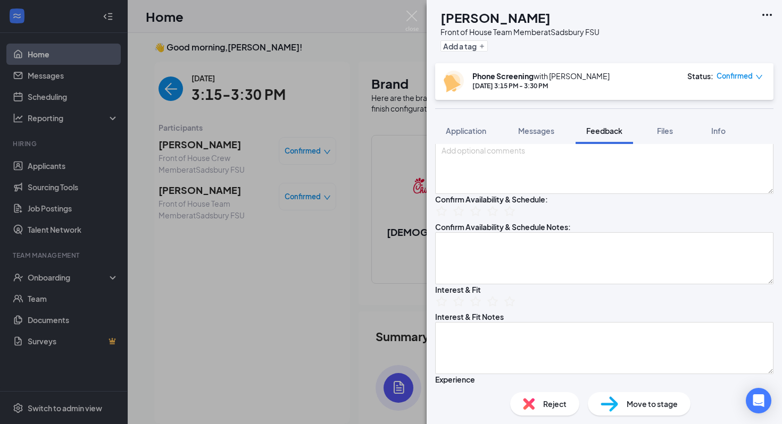
click at [484, 221] on div "Confirm Availability & Schedule:" at bounding box center [604, 207] width 338 height 27
click at [482, 218] on icon "StarBorder" at bounding box center [476, 211] width 14 height 14
click at [465, 218] on icon "StarBorder" at bounding box center [459, 211] width 14 height 14
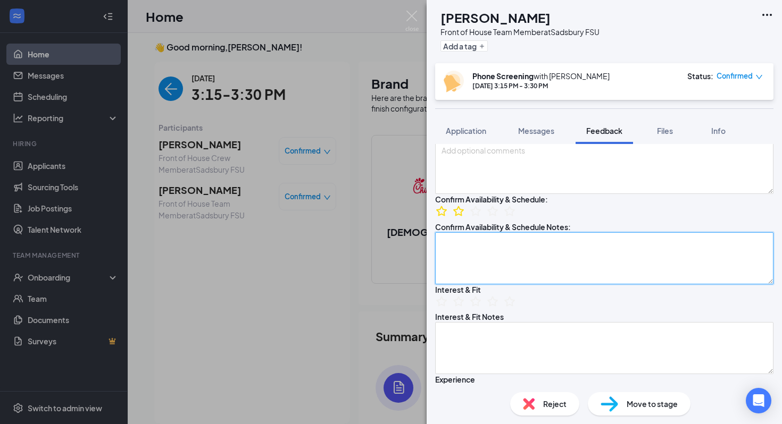
click at [468, 285] on textarea at bounding box center [604, 258] width 338 height 52
type textarea "1"
click at [503, 285] on textarea "Turns 16 in January Packed Schedule (lot of sports,clubs, etc) 4pm-7pm Saturday…" at bounding box center [604, 258] width 338 height 52
click at [531, 285] on textarea "Turns 16 in January Packed Schedule (lot of sports,clubs, etc) 4pm-7pm (T,TH) S…" at bounding box center [604, 258] width 338 height 52
drag, startPoint x: 522, startPoint y: 351, endPoint x: 424, endPoint y: 354, distance: 98.5
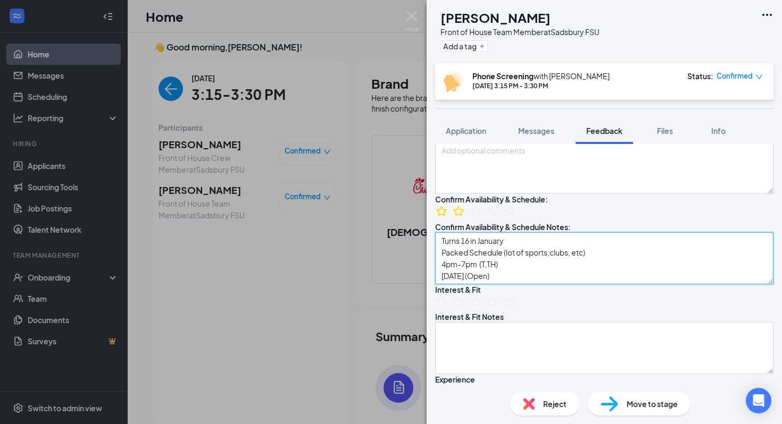
click at [424, 354] on div "NA Naomi Anderson Front of House Team Member at Sadsbury FSU Add a tag Phone Sc…" at bounding box center [391, 212] width 782 height 424
click at [489, 285] on textarea "Turns 16 in January Packed Schedule (lot of sports,clubs, etc) 4pm-7pm (T,TH) A…" at bounding box center [604, 258] width 338 height 52
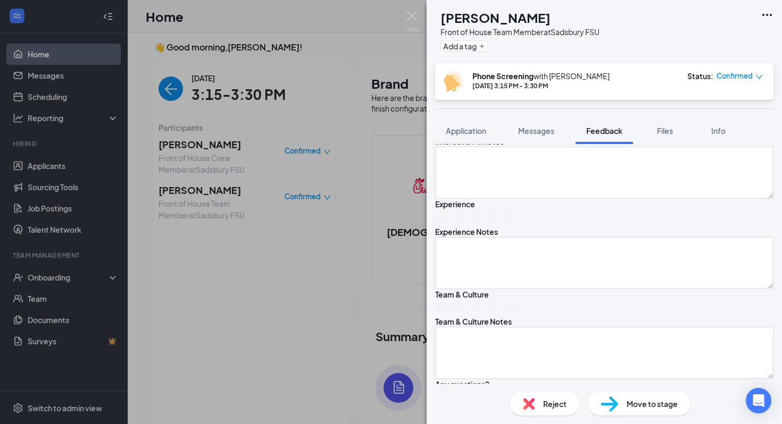
scroll to position [340, 0]
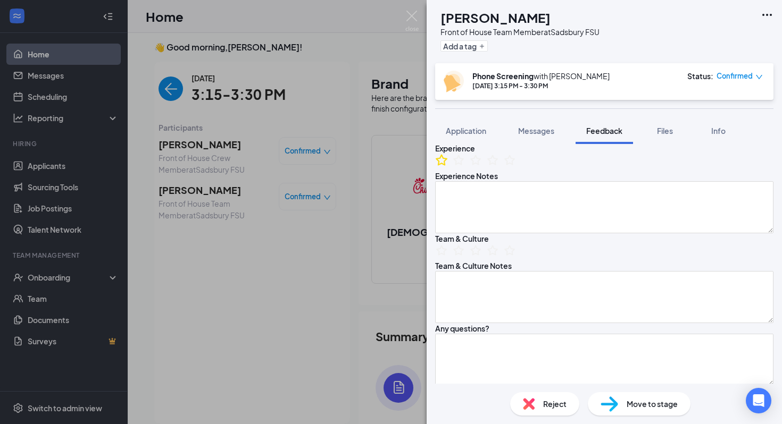
type textarea "Turns 16 in January Packed Schedule (lot of sports,clubs, etc) 4pm-7pm (T,TH) A…"
click at [448, 167] on icon "StarBorder" at bounding box center [442, 160] width 14 height 14
click at [460, 170] on ul at bounding box center [475, 162] width 81 height 16
click at [462, 167] on icon "StarBorder" at bounding box center [459, 160] width 14 height 14
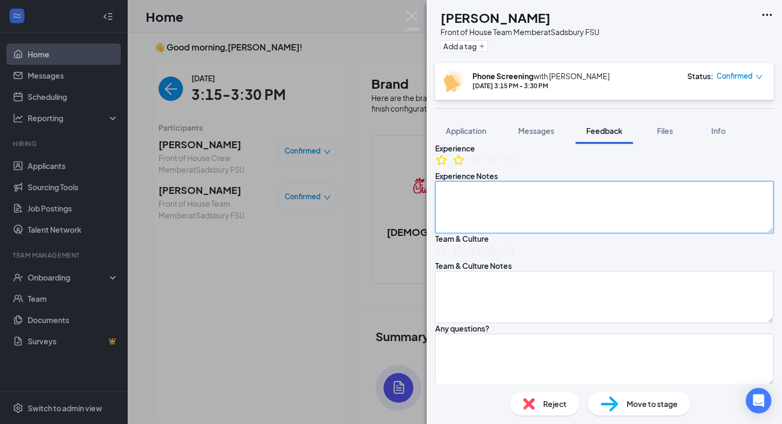
click at [474, 233] on textarea at bounding box center [604, 207] width 338 height 52
type textarea "Worked on dairy farm for a ye a"
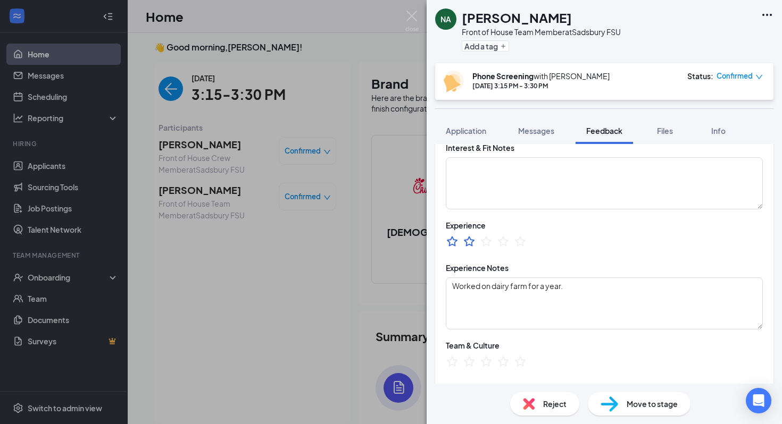
scroll to position [378, 0]
click at [587, 296] on textarea "Worked on dairy farm for a year." at bounding box center [604, 303] width 317 height 52
type textarea "Worked on dairy farm for a year."
click at [583, 268] on div "Experience Notes" at bounding box center [604, 267] width 317 height 11
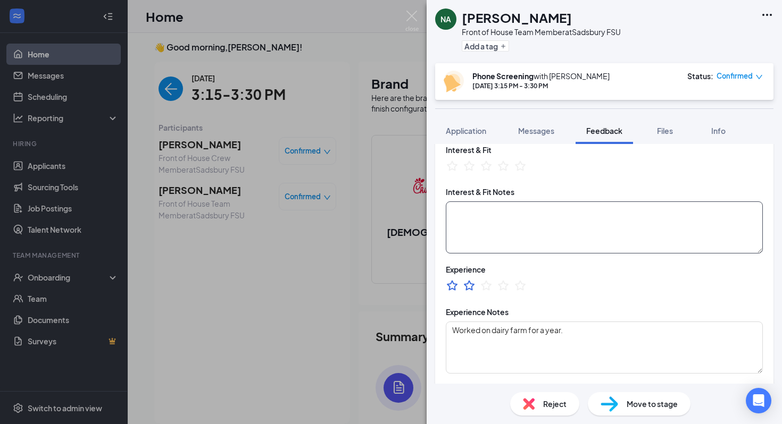
click at [478, 225] on textarea at bounding box center [604, 228] width 317 height 52
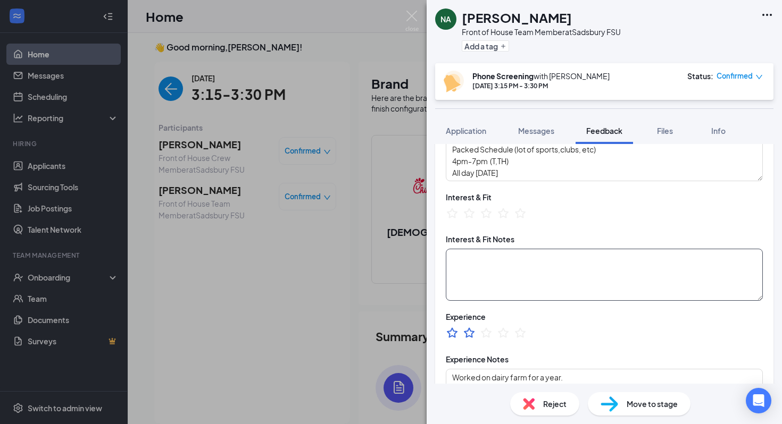
scroll to position [286, 0]
click at [472, 214] on icon "StarBorder" at bounding box center [469, 214] width 14 height 14
click at [490, 219] on icon "StarBorder" at bounding box center [486, 214] width 14 height 14
click at [511, 258] on textarea at bounding box center [604, 275] width 317 height 52
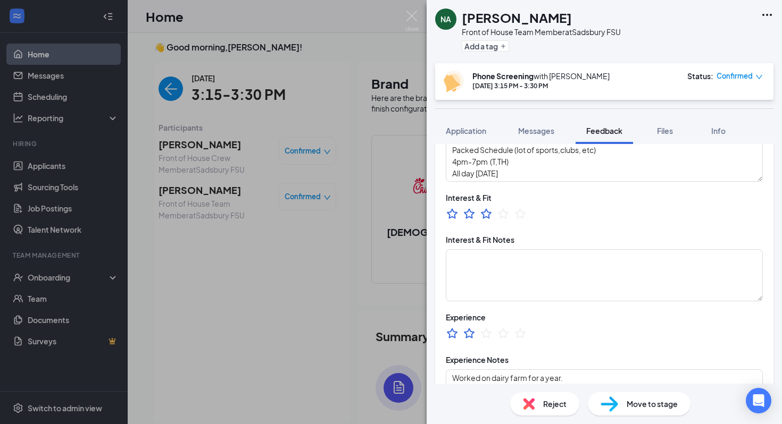
click at [462, 222] on ul at bounding box center [486, 215] width 81 height 16
click at [464, 221] on ul at bounding box center [486, 215] width 81 height 16
click at [468, 219] on icon "StarBorder" at bounding box center [469, 214] width 14 height 14
click at [488, 217] on icon "StarBorder" at bounding box center [486, 214] width 14 height 14
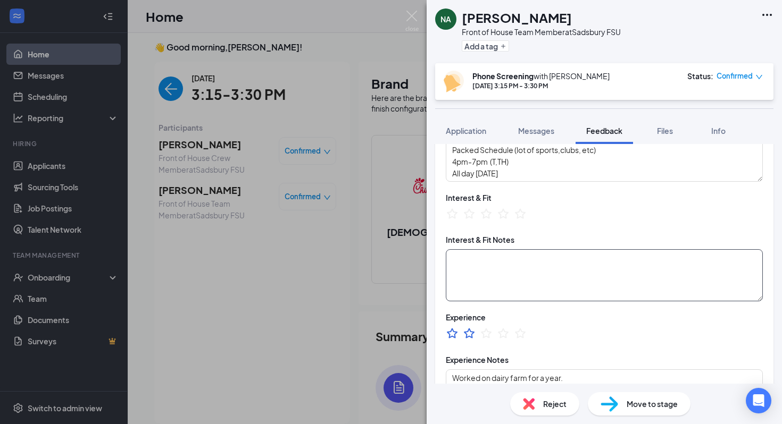
click at [509, 284] on textarea at bounding box center [604, 275] width 317 height 52
click at [491, 215] on icon "StarBorder" at bounding box center [486, 214] width 14 height 14
click at [493, 265] on textarea at bounding box center [604, 275] width 317 height 52
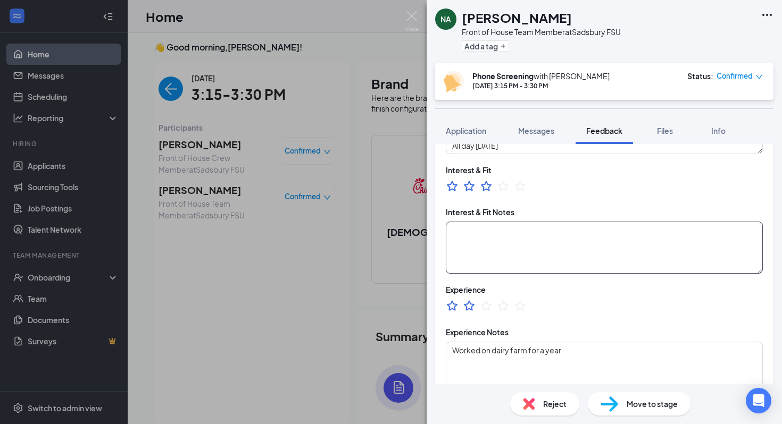
scroll to position [314, 0]
click at [495, 252] on textarea at bounding box center [604, 247] width 317 height 52
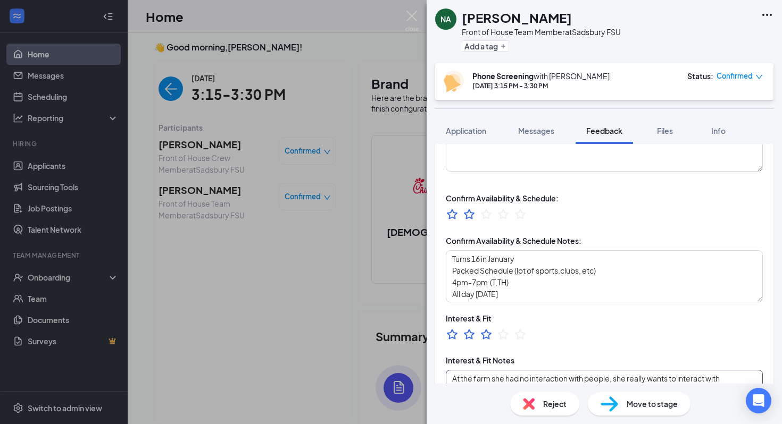
scroll to position [116, 0]
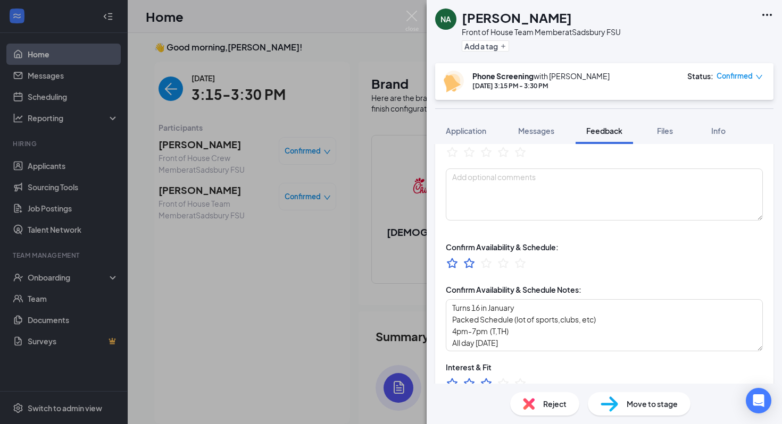
type textarea "At the farm she had no interaction with people, she really wants to interact wi…"
click at [478, 264] on ul at bounding box center [486, 265] width 81 height 16
click at [486, 265] on icon "StarBorder" at bounding box center [486, 263] width 14 height 14
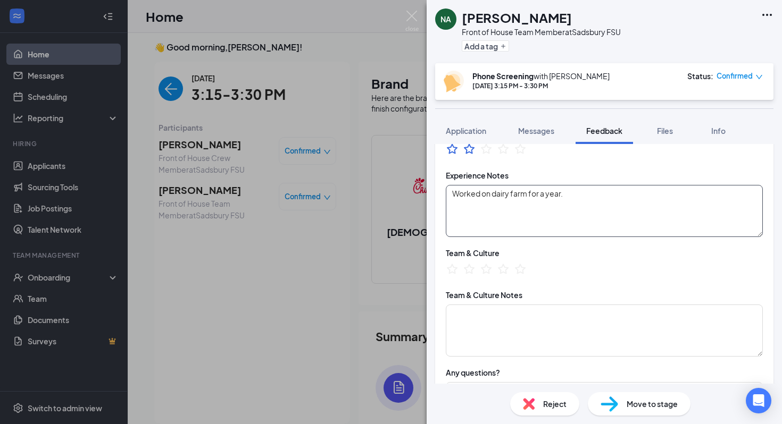
scroll to position [0, 0]
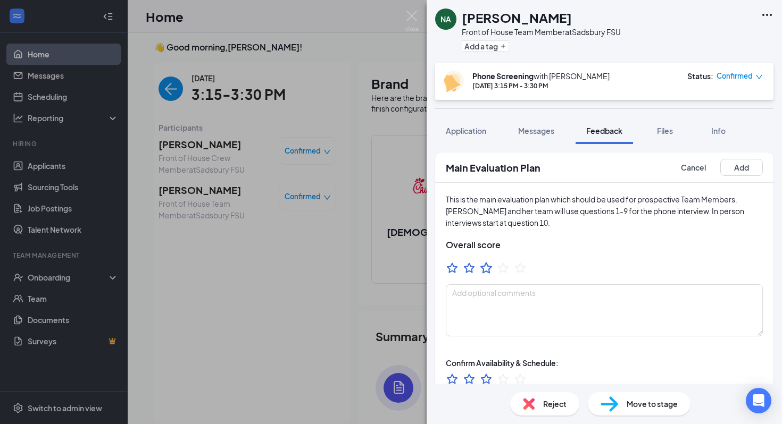
click at [491, 271] on icon "StarBorder" at bounding box center [486, 268] width 14 height 14
click at [732, 163] on button "Add" at bounding box center [741, 167] width 43 height 17
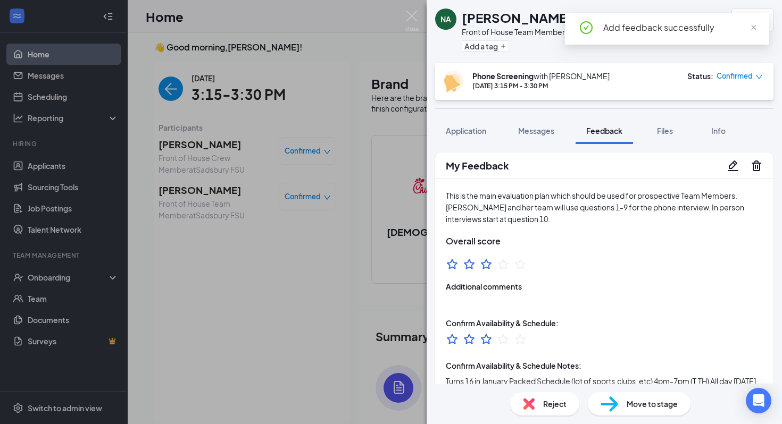
click at [633, 402] on span "Move to stage" at bounding box center [652, 404] width 51 height 12
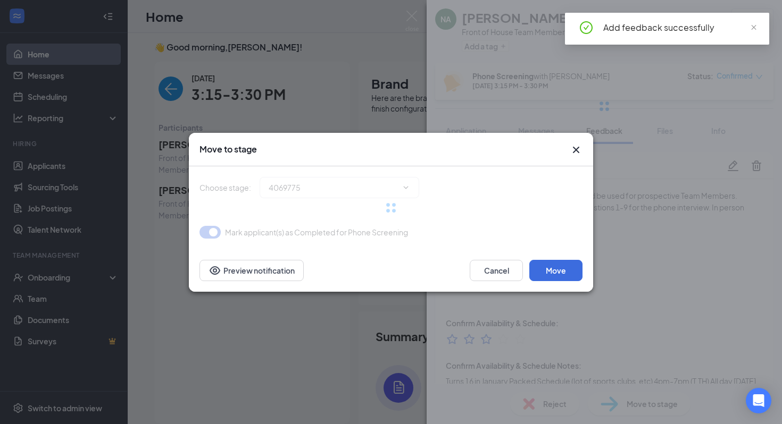
type input "Onsite Interview (next stage)"
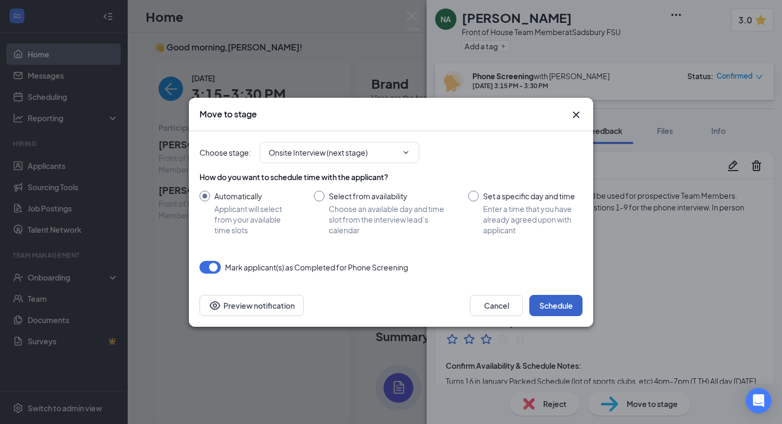
click at [570, 306] on button "Schedule" at bounding box center [555, 305] width 53 height 21
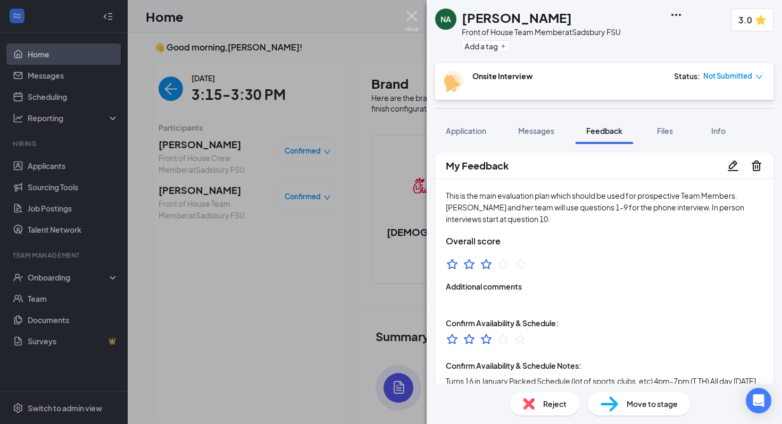
click at [407, 13] on img at bounding box center [411, 21] width 13 height 21
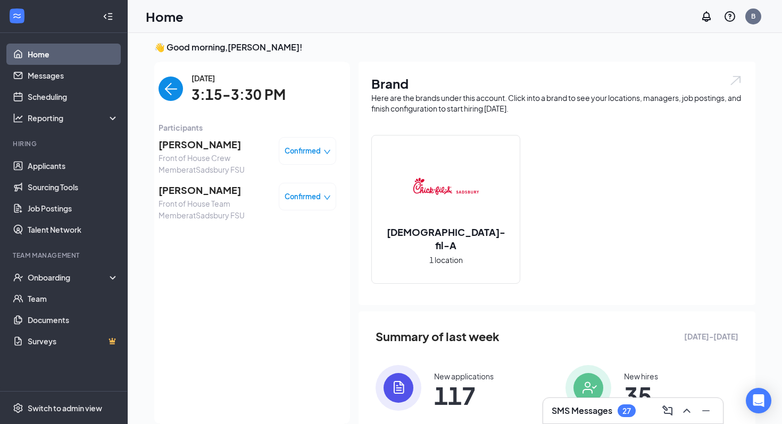
click at [207, 148] on span "[PERSON_NAME]" at bounding box center [215, 144] width 112 height 15
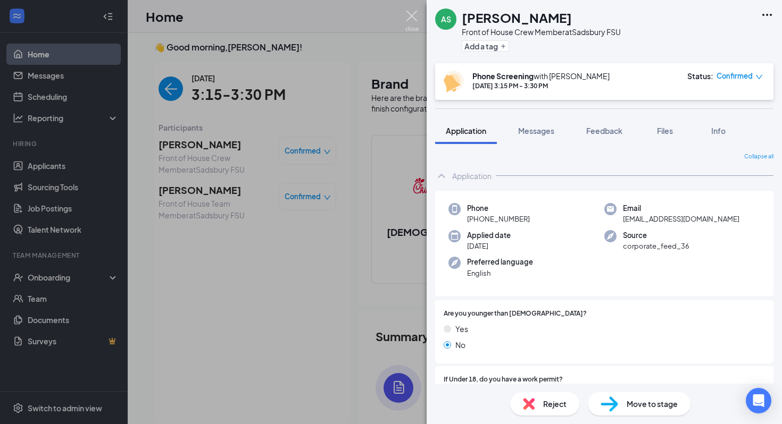
click at [410, 14] on img at bounding box center [411, 21] width 13 height 21
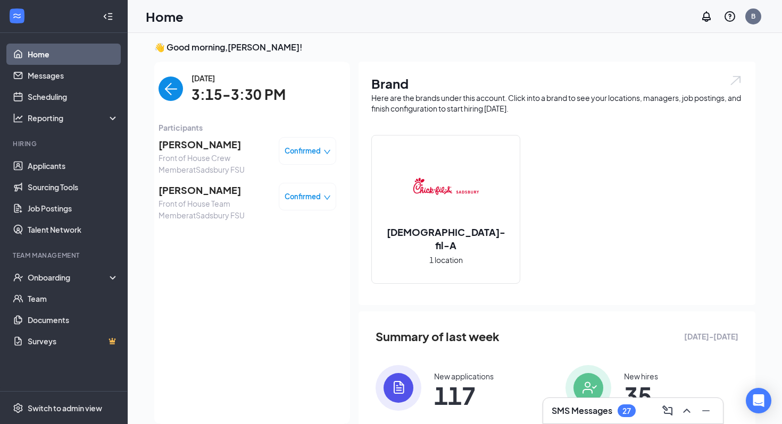
click at [583, 411] on h3 "SMS Messages" at bounding box center [582, 411] width 61 height 12
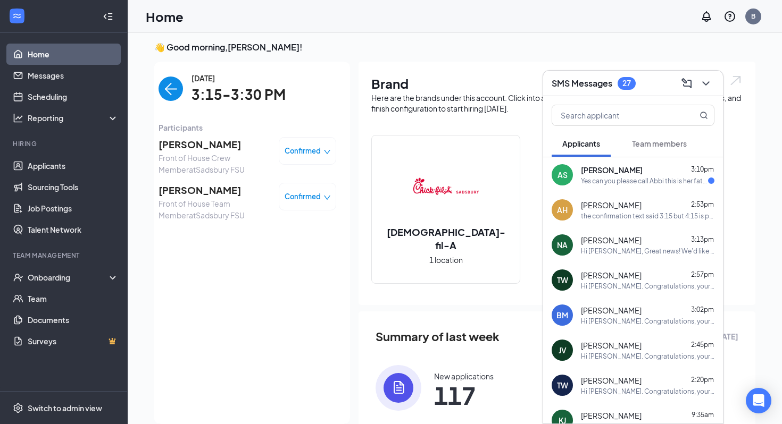
click at [672, 181] on div "Yes can you please call Abbi this is her father I attached her number [PHONE_NU…" at bounding box center [644, 181] width 127 height 9
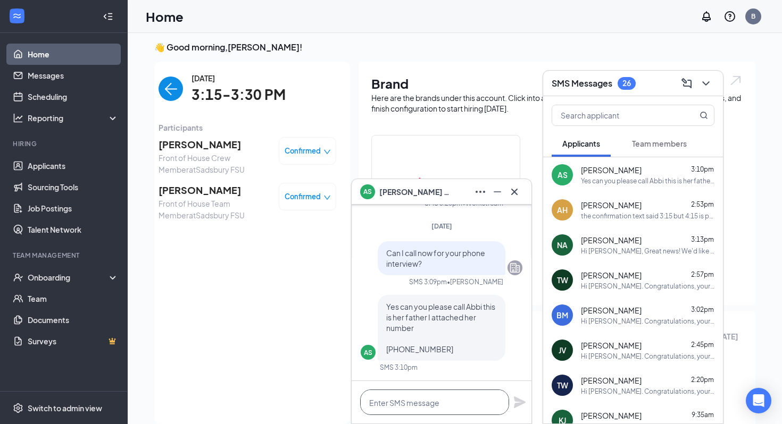
click at [474, 405] on textarea at bounding box center [434, 403] width 149 height 26
type textarea "thanks."
click at [520, 401] on icon "Plane" at bounding box center [520, 403] width 12 height 12
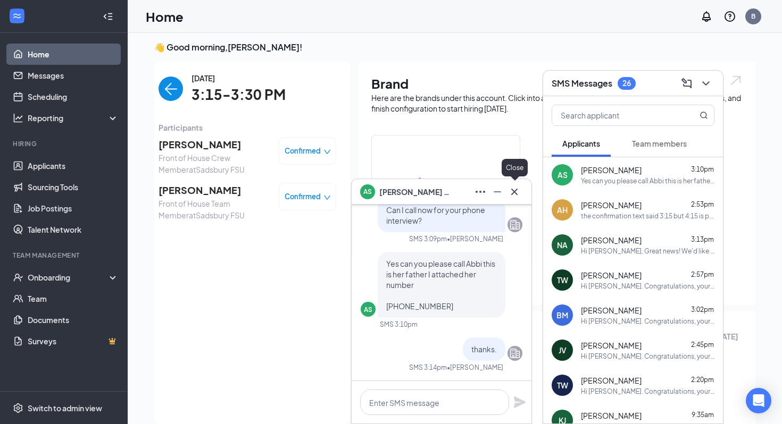
click at [514, 184] on button at bounding box center [514, 192] width 17 height 17
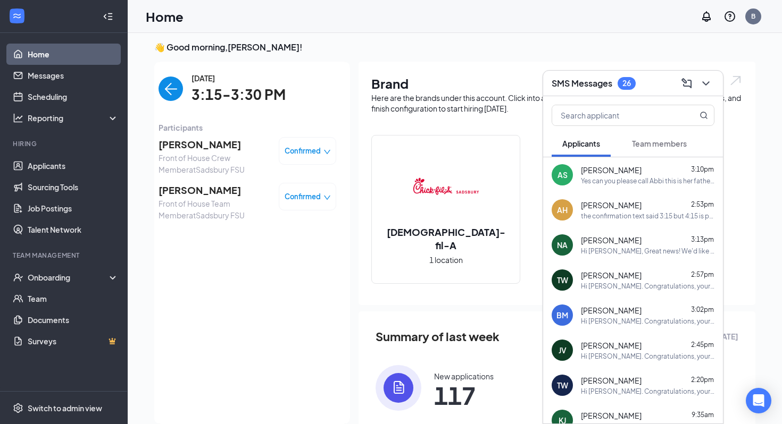
click at [219, 152] on span "Front of House Crew Member at [GEOGRAPHIC_DATA]" at bounding box center [215, 163] width 112 height 23
click at [219, 149] on span "[PERSON_NAME]" at bounding box center [215, 144] width 112 height 15
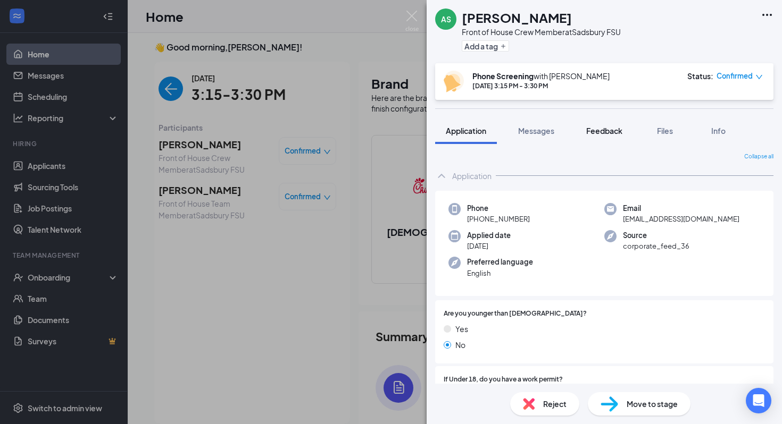
click at [607, 134] on span "Feedback" at bounding box center [604, 131] width 36 height 10
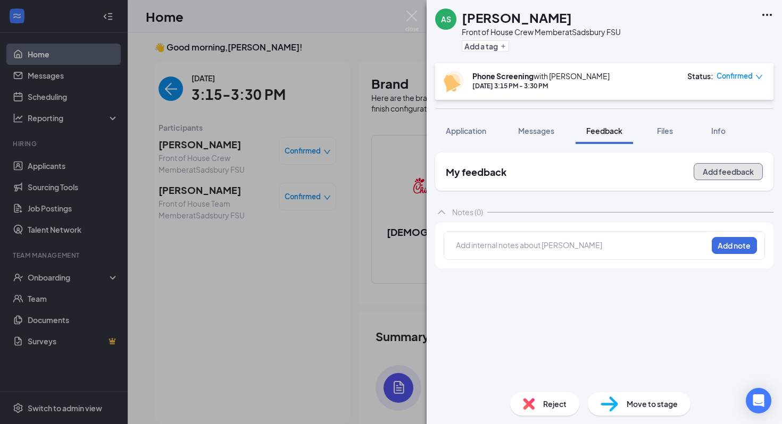
click at [724, 166] on button "Add feedback" at bounding box center [728, 171] width 69 height 17
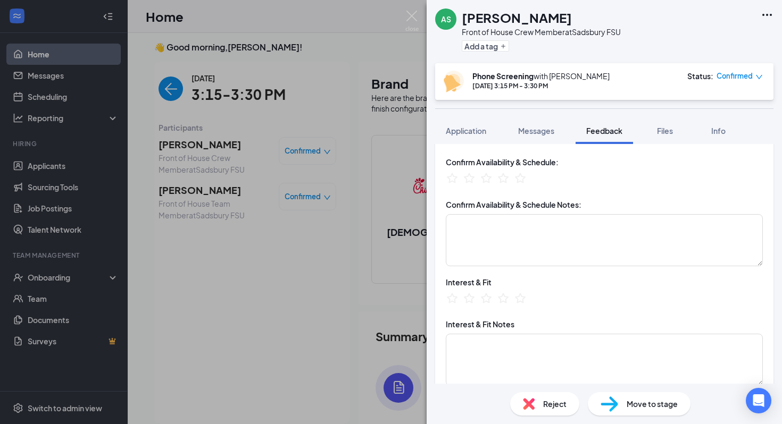
scroll to position [207, 0]
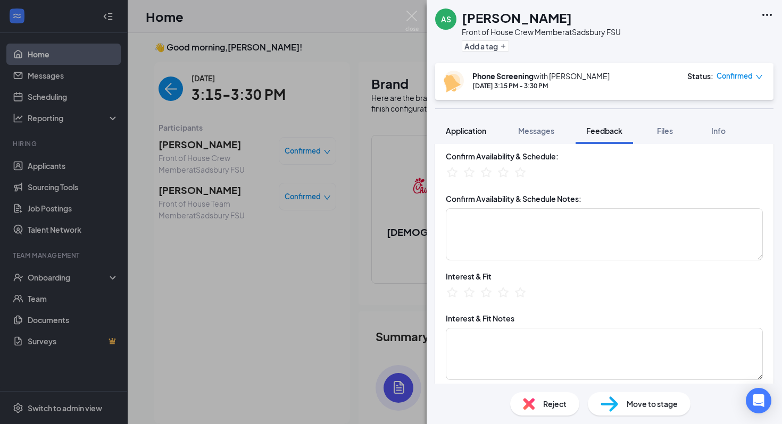
click at [478, 128] on span "Application" at bounding box center [466, 131] width 40 height 10
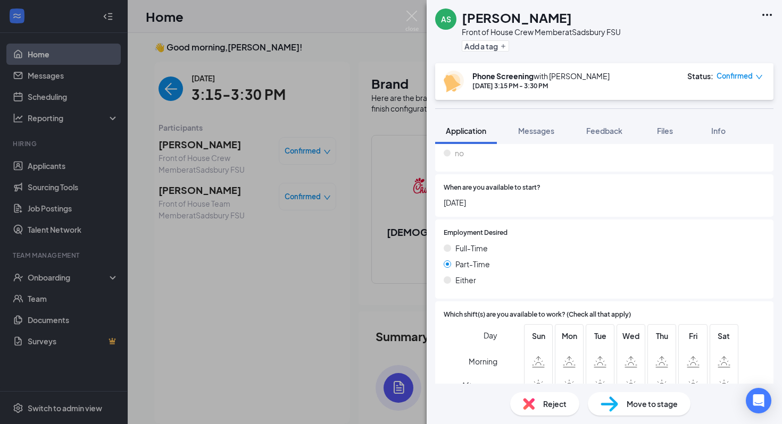
scroll to position [808, 0]
click at [533, 132] on span "Messages" at bounding box center [536, 131] width 36 height 10
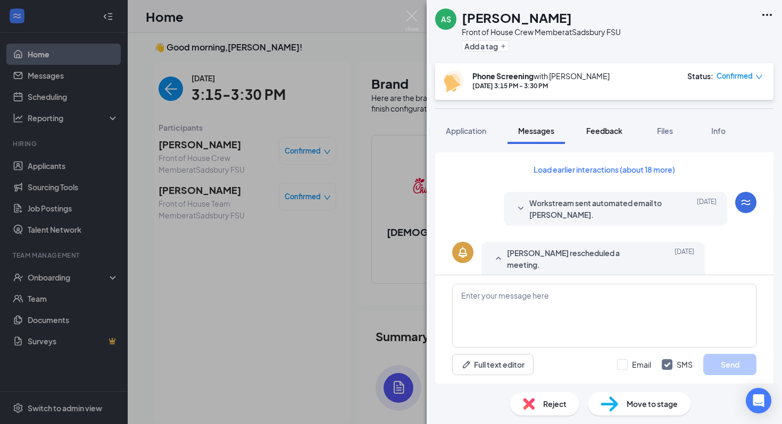
click at [616, 132] on span "Feedback" at bounding box center [604, 131] width 36 height 10
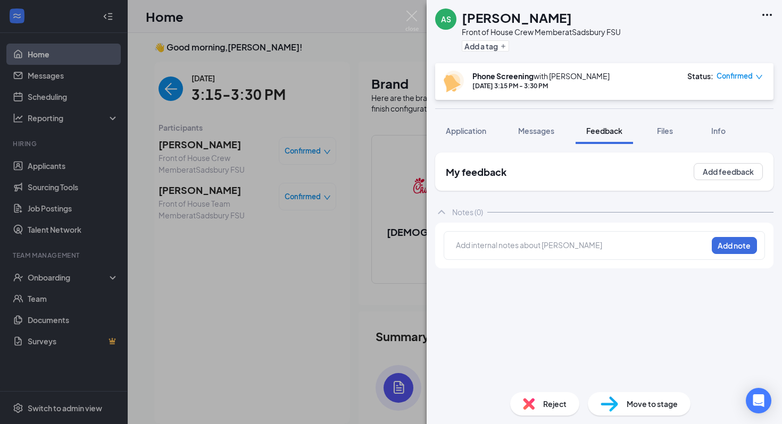
click at [691, 174] on div "My feedback Add feedback" at bounding box center [604, 172] width 338 height 38
click at [710, 171] on button "Add feedback" at bounding box center [728, 171] width 69 height 17
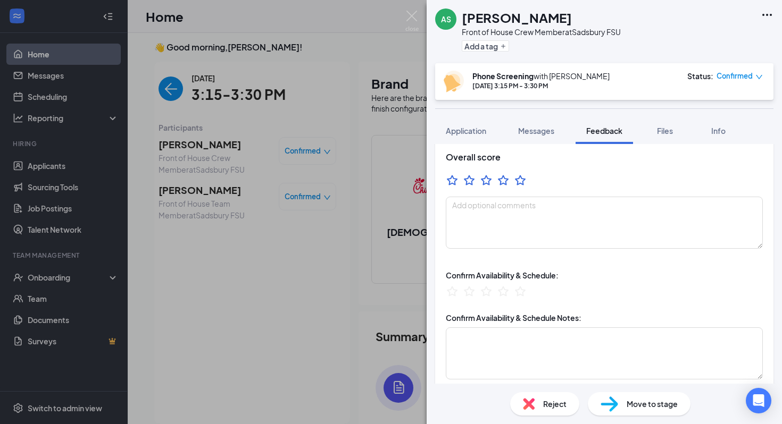
scroll to position [89, 0]
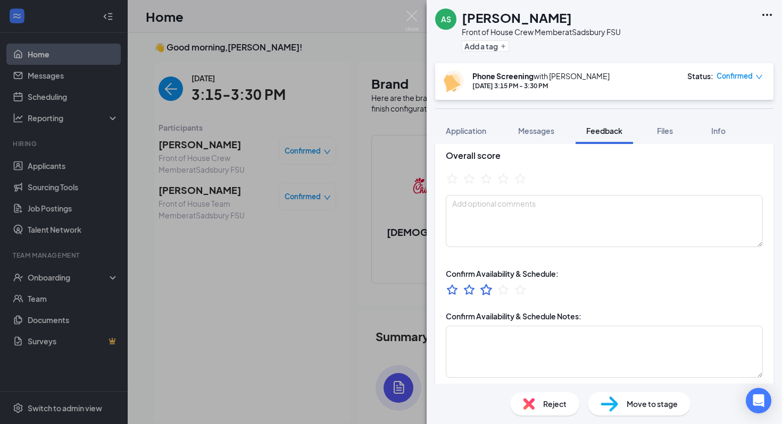
click at [490, 290] on icon "StarBorder" at bounding box center [486, 290] width 14 height 14
click at [489, 351] on textarea at bounding box center [604, 352] width 317 height 52
click at [470, 297] on ul at bounding box center [486, 291] width 81 height 16
click at [469, 277] on div "Confirm Availability & Schedule:" at bounding box center [502, 274] width 113 height 11
click at [469, 283] on icon "StarBorder" at bounding box center [469, 290] width 14 height 14
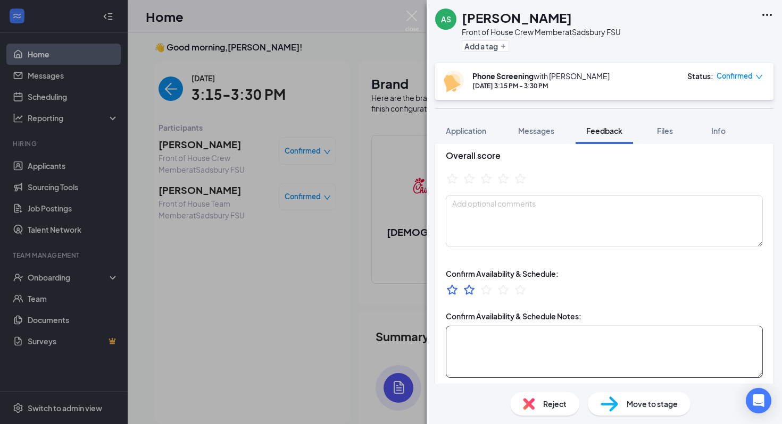
click at [474, 336] on textarea at bounding box center [604, 352] width 317 height 52
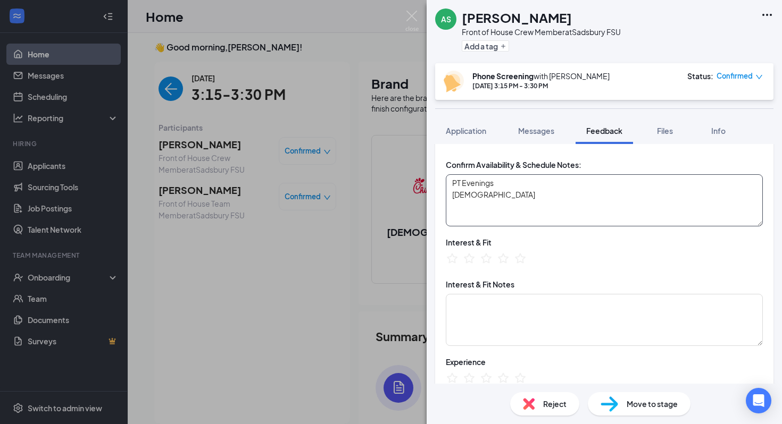
scroll to position [240, 0]
type textarea "PT Evenings [DEMOGRAPHIC_DATA]"
click at [490, 265] on icon "StarBorder" at bounding box center [486, 259] width 14 height 14
click at [457, 266] on ul at bounding box center [486, 261] width 81 height 16
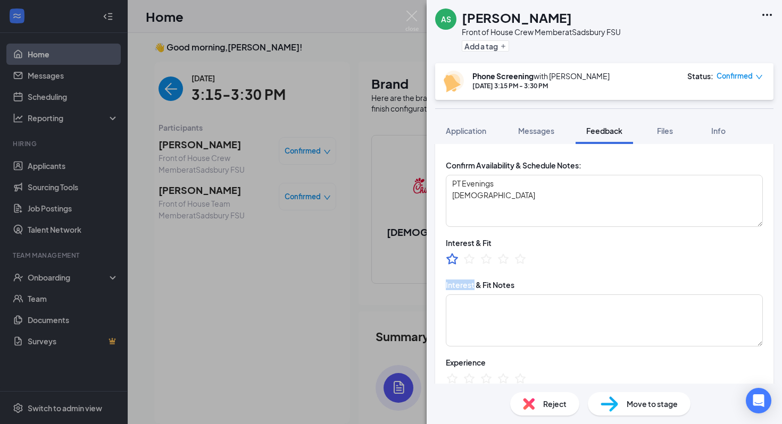
click at [456, 260] on icon "StarBorder" at bounding box center [452, 258] width 12 height 11
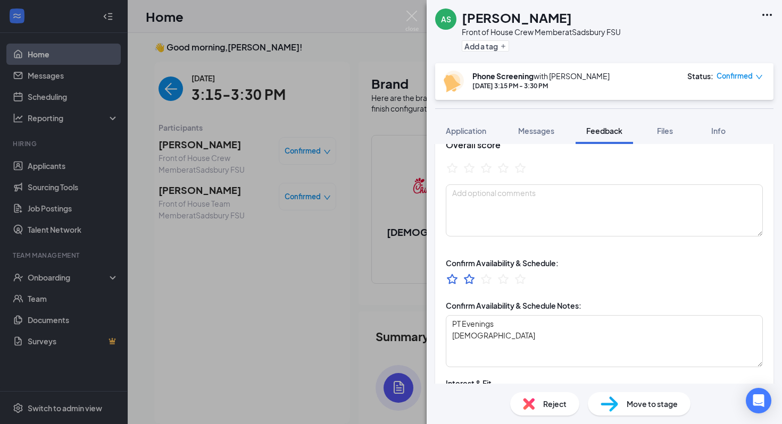
scroll to position [0, 0]
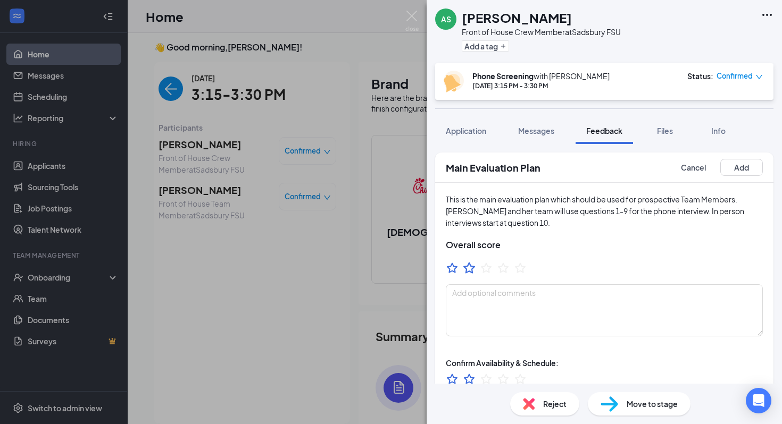
click at [469, 273] on icon "StarBorder" at bounding box center [469, 268] width 14 height 14
click at [739, 163] on button "Add" at bounding box center [741, 167] width 43 height 17
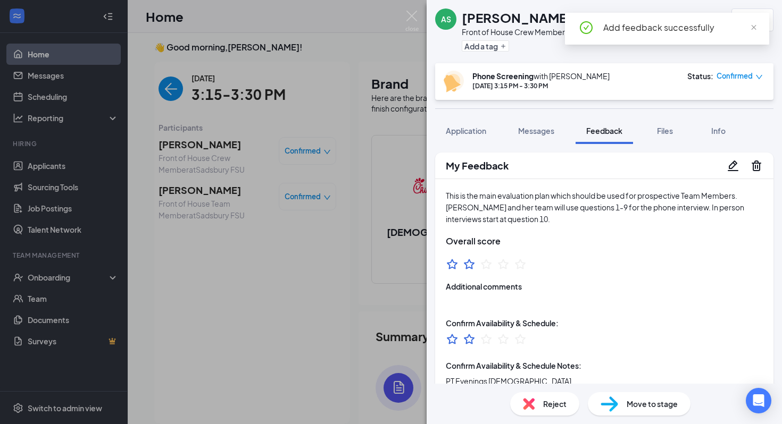
click at [544, 415] on div "Reject" at bounding box center [544, 404] width 69 height 23
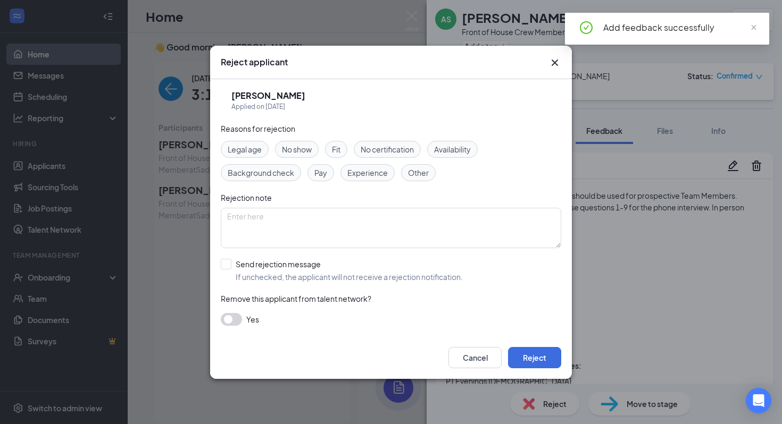
click at [256, 148] on span "Legal age" at bounding box center [245, 150] width 34 height 12
click at [518, 352] on button "Reject" at bounding box center [534, 357] width 53 height 21
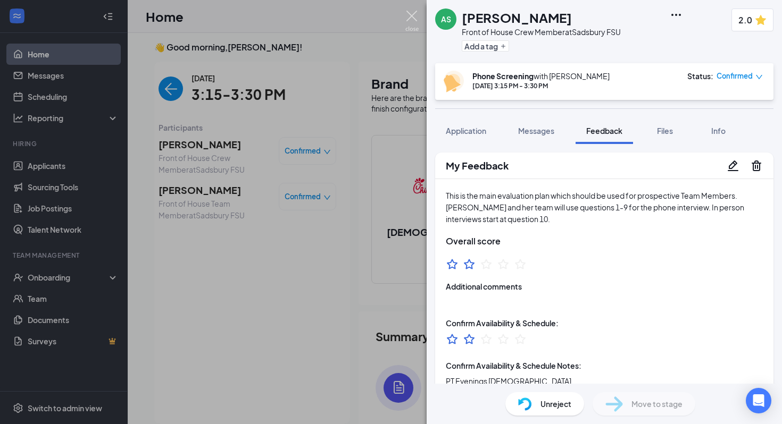
click at [417, 16] on img at bounding box center [411, 21] width 13 height 21
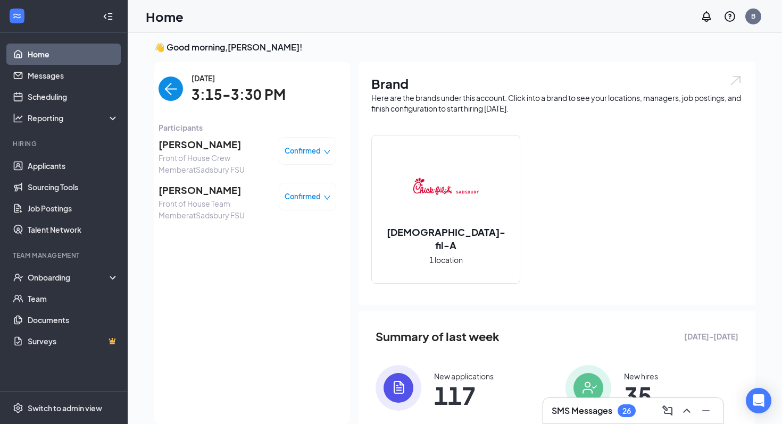
click at [182, 91] on img "back-button" at bounding box center [171, 89] width 24 height 24
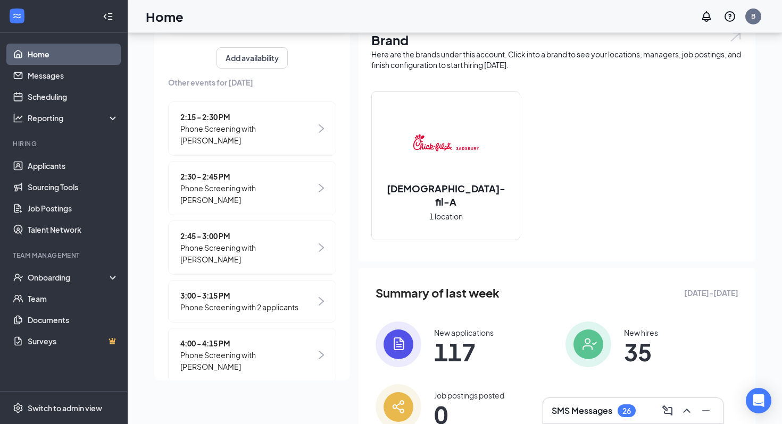
scroll to position [55, 0]
